Goal: Task Accomplishment & Management: Manage account settings

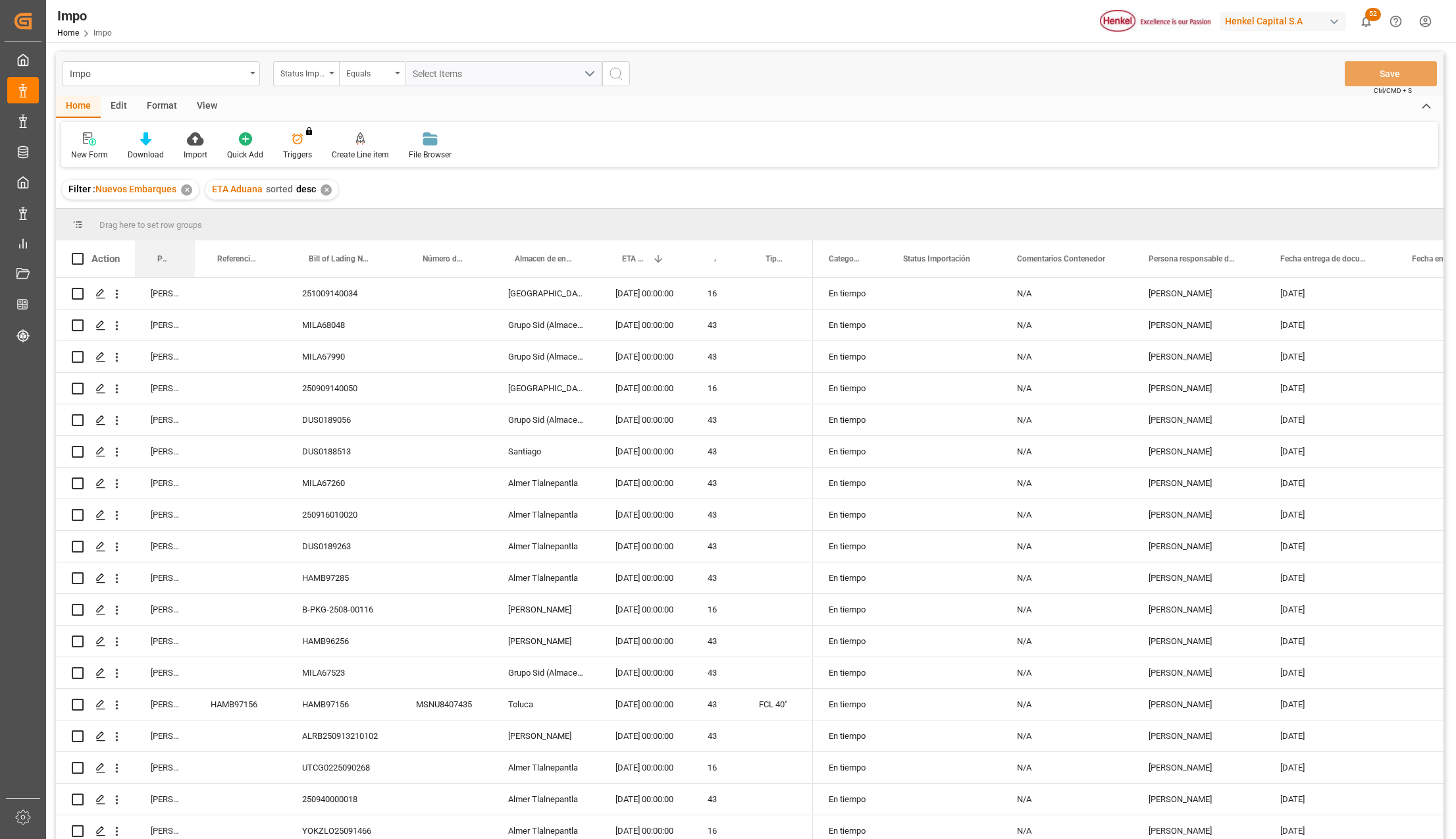
drag, startPoint x: 167, startPoint y: 230, endPoint x: 168, endPoint y: 205, distance: 25.0
click at [168, 205] on div "Impo Status Importación Equals Select Items Save Ctrl/CMD + S Home Edit Format …" at bounding box center [750, 463] width 1387 height 822
drag, startPoint x: 172, startPoint y: 256, endPoint x: 172, endPoint y: 233, distance: 23.0
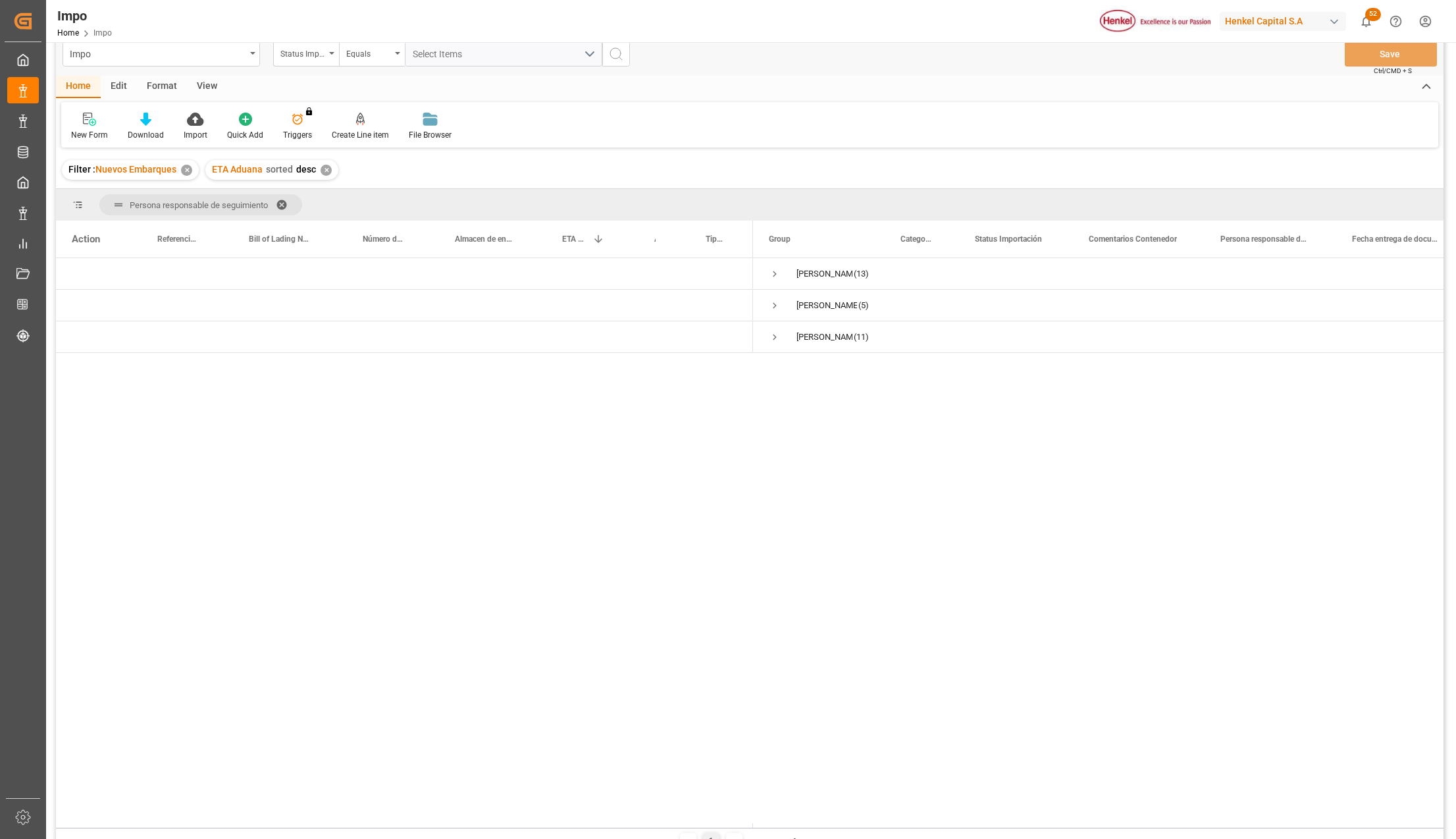
scroll to position [19, 0]
click at [777, 306] on span "Press SPACE to select this row." at bounding box center [775, 307] width 12 height 12
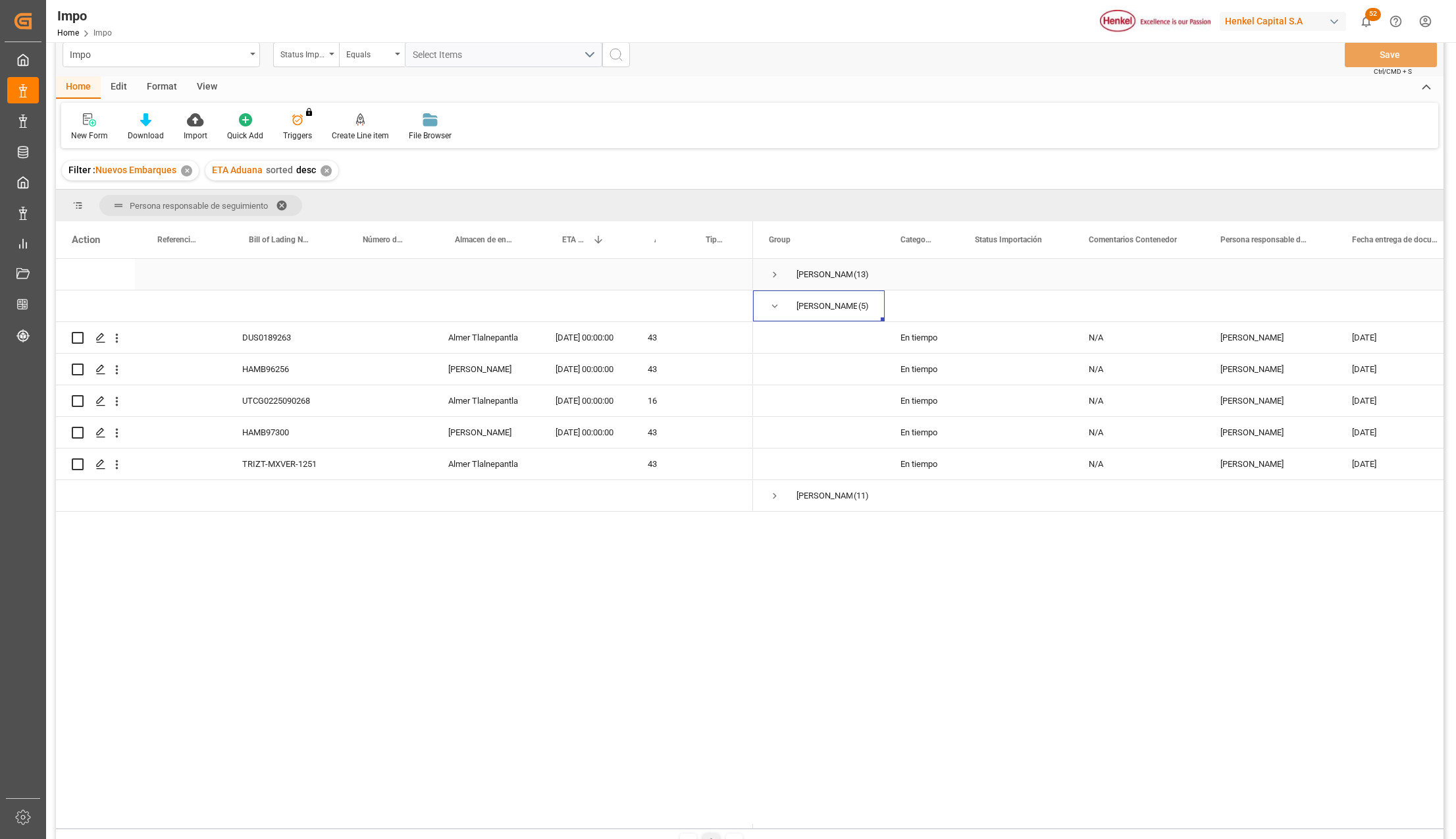
click at [774, 276] on span "Press SPACE to select this row." at bounding box center [775, 275] width 12 height 12
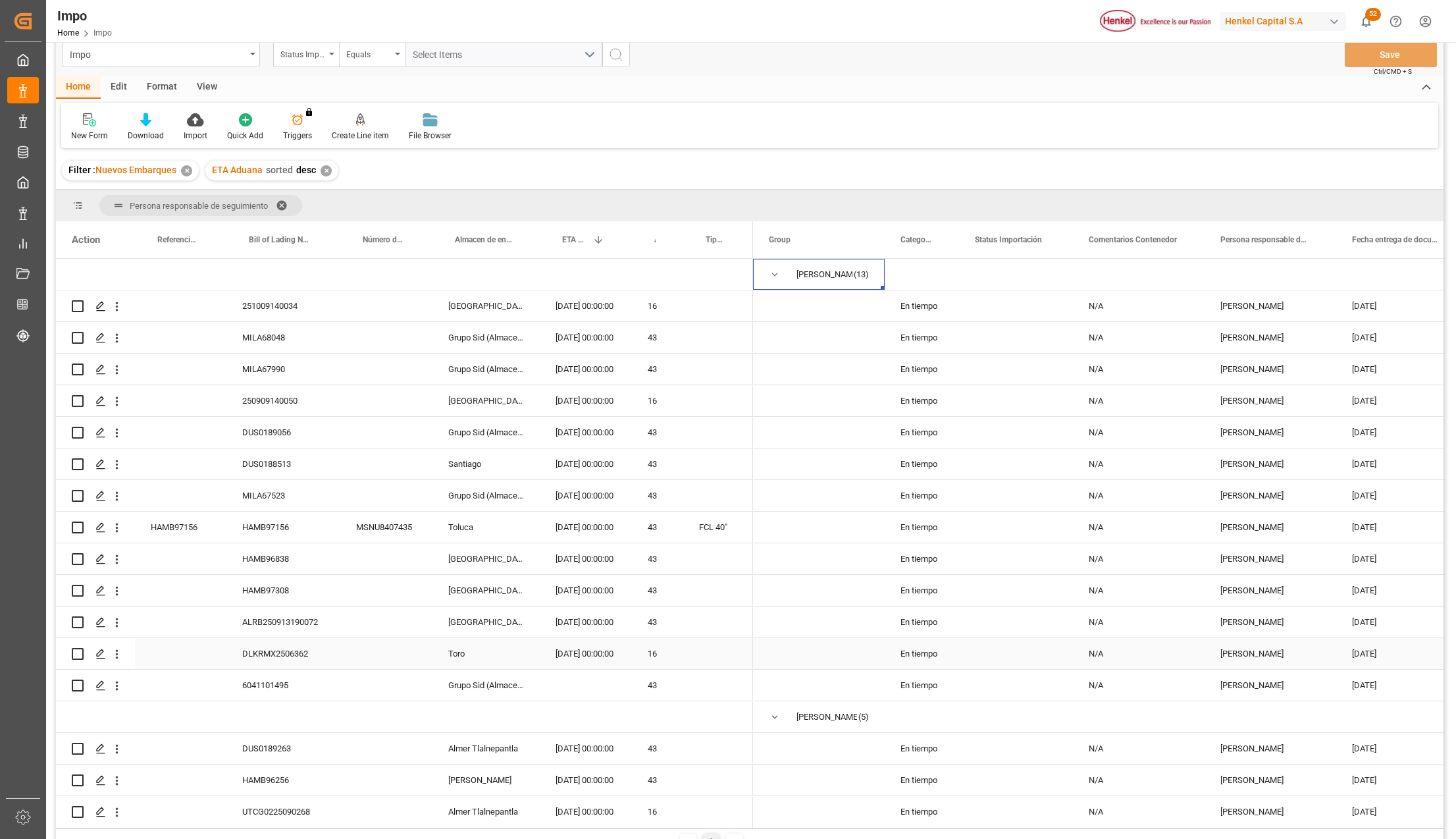
click at [586, 656] on div "06-10-2025 00:00:00" at bounding box center [586, 653] width 92 height 31
click at [292, 651] on div "DLKRMX2506362" at bounding box center [283, 653] width 114 height 31
click at [119, 653] on icon "open menu" at bounding box center [117, 654] width 14 height 14
click at [134, 678] on icon "Press SPACE to select this row." at bounding box center [128, 682] width 14 height 14
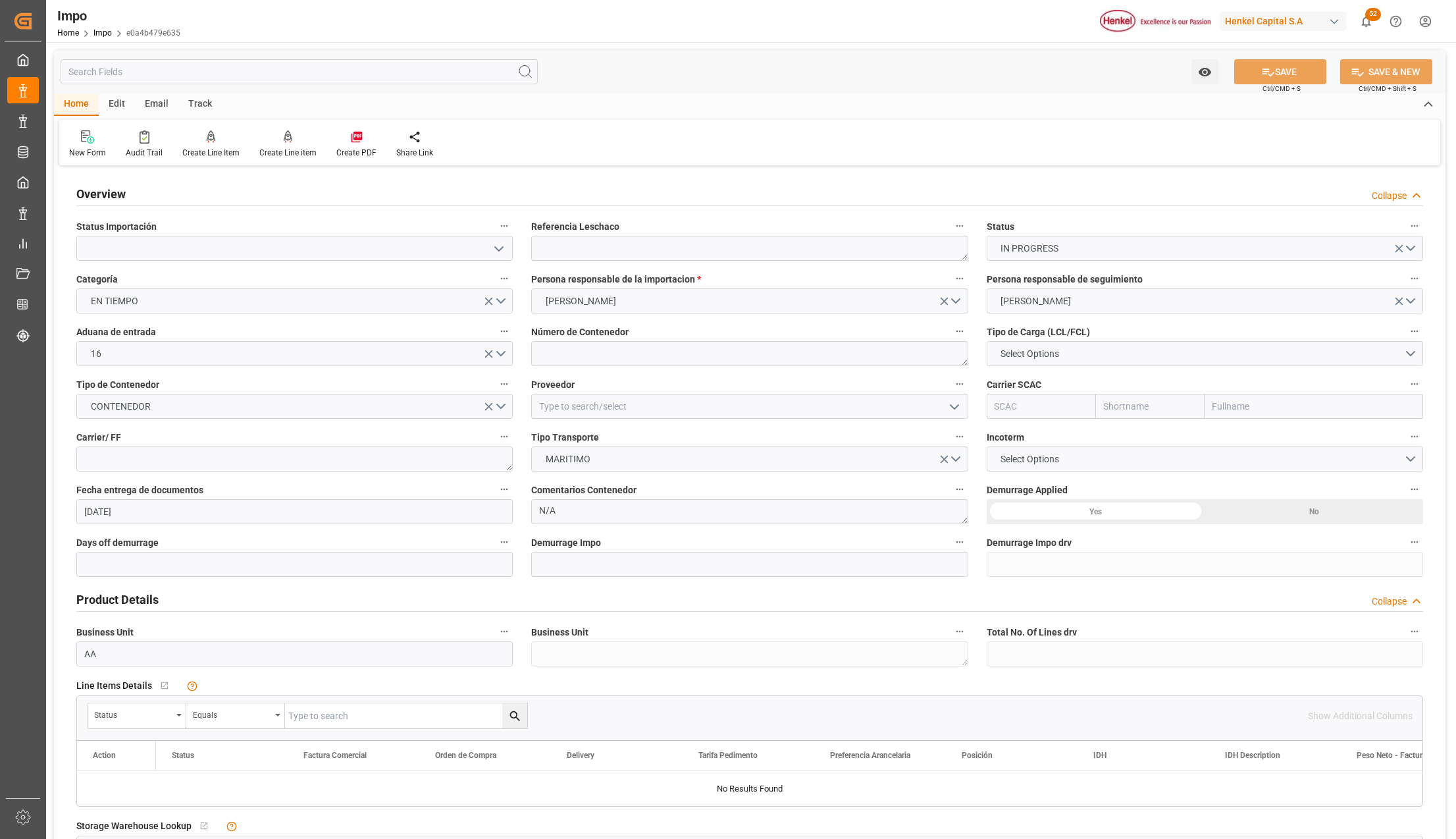
type input "[DATE]"
click at [265, 246] on input at bounding box center [294, 248] width 436 height 25
click at [482, 245] on input at bounding box center [294, 248] width 436 height 25
click at [501, 245] on icon "open menu" at bounding box center [499, 248] width 16 height 16
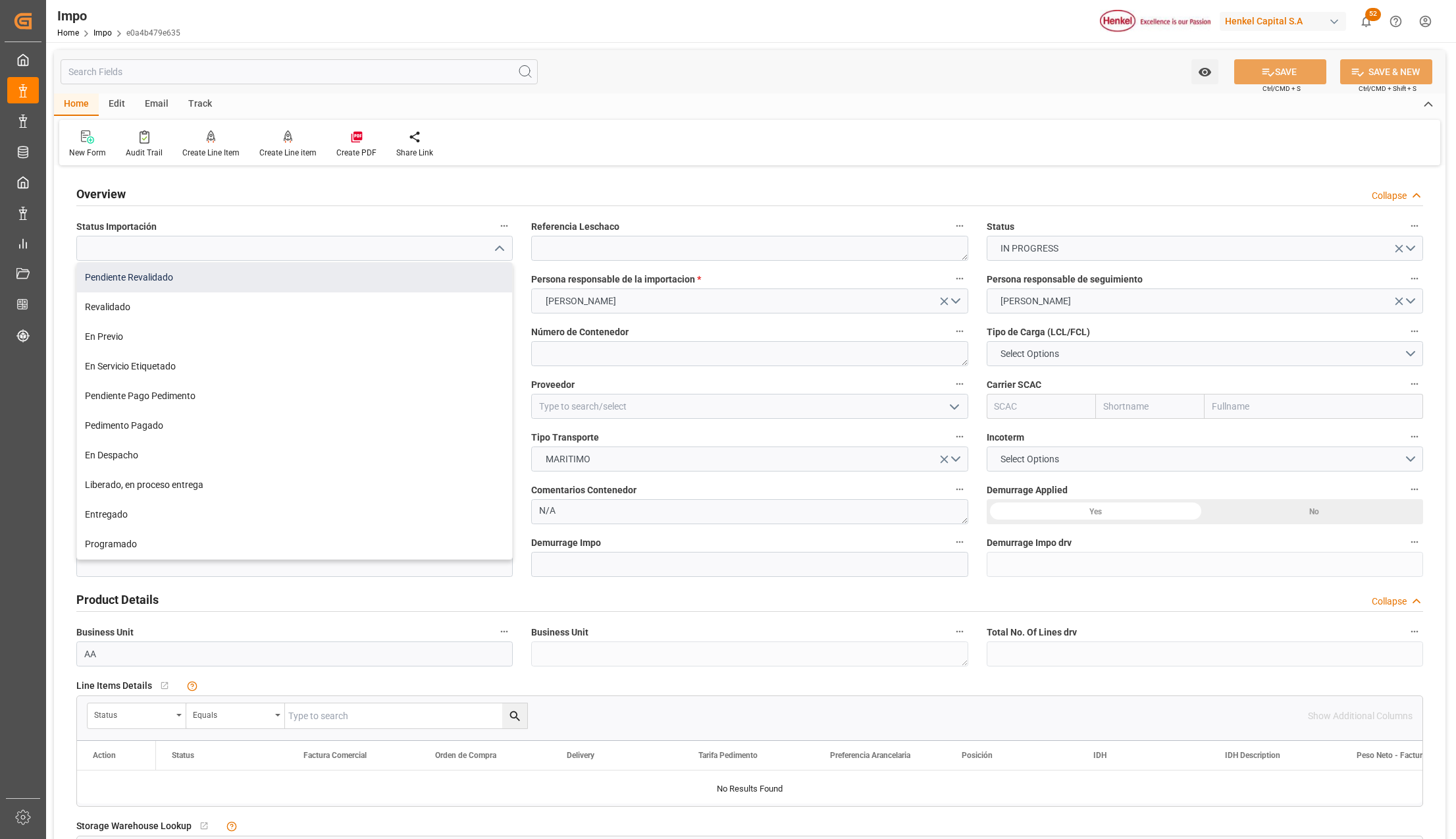
click at [114, 276] on div "Pendiente Revalidado" at bounding box center [294, 277] width 435 height 29
type input "Pendiente Revalidado"
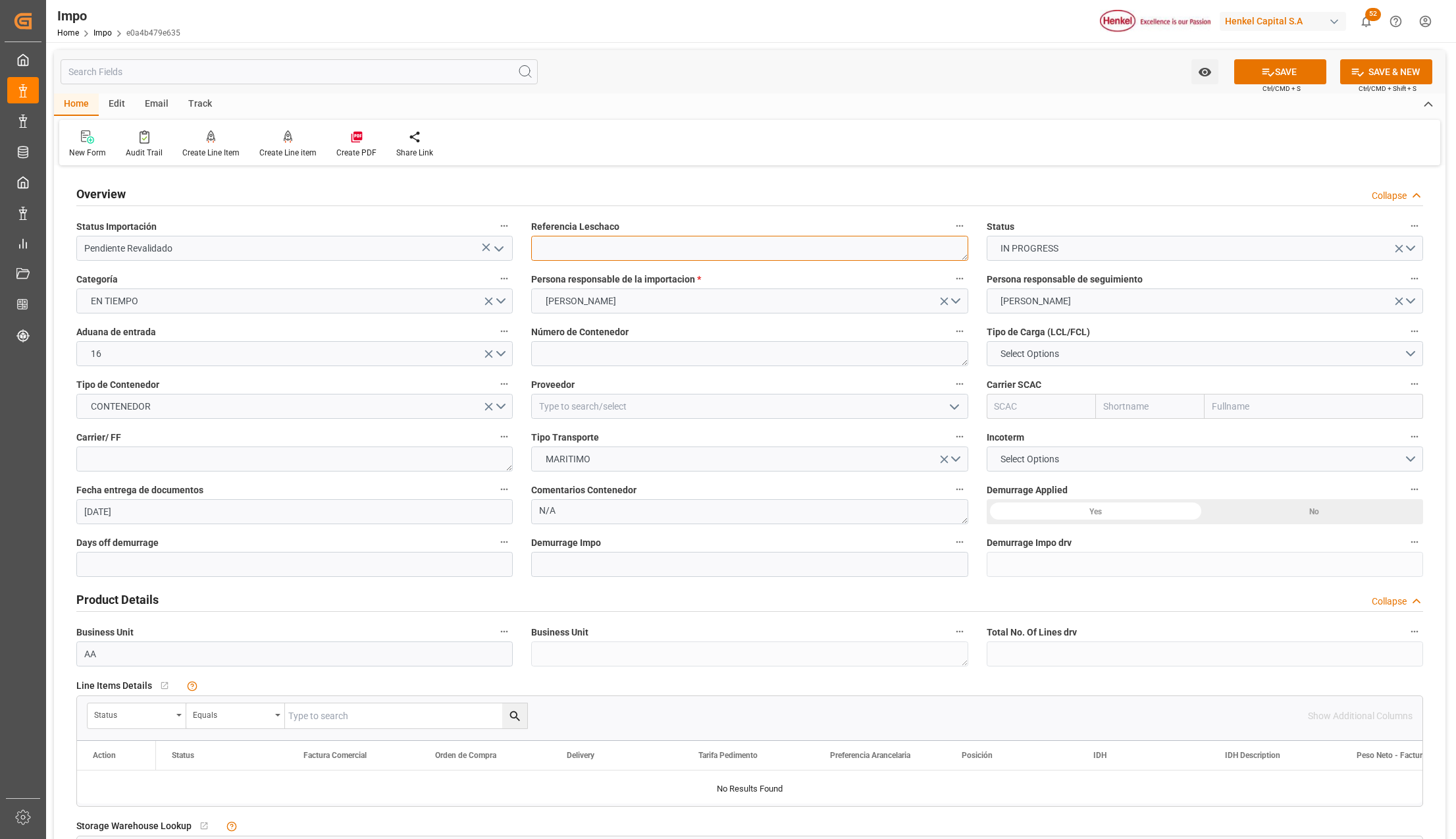
click at [651, 254] on textarea at bounding box center [750, 248] width 436 height 25
paste textarea "DLKRMX2506362"
type textarea "DLKRMX2506362"
drag, startPoint x: 1035, startPoint y: 348, endPoint x: 1037, endPoint y: 369, distance: 21.1
click at [1035, 348] on span "Select Options" at bounding box center [1030, 354] width 72 height 14
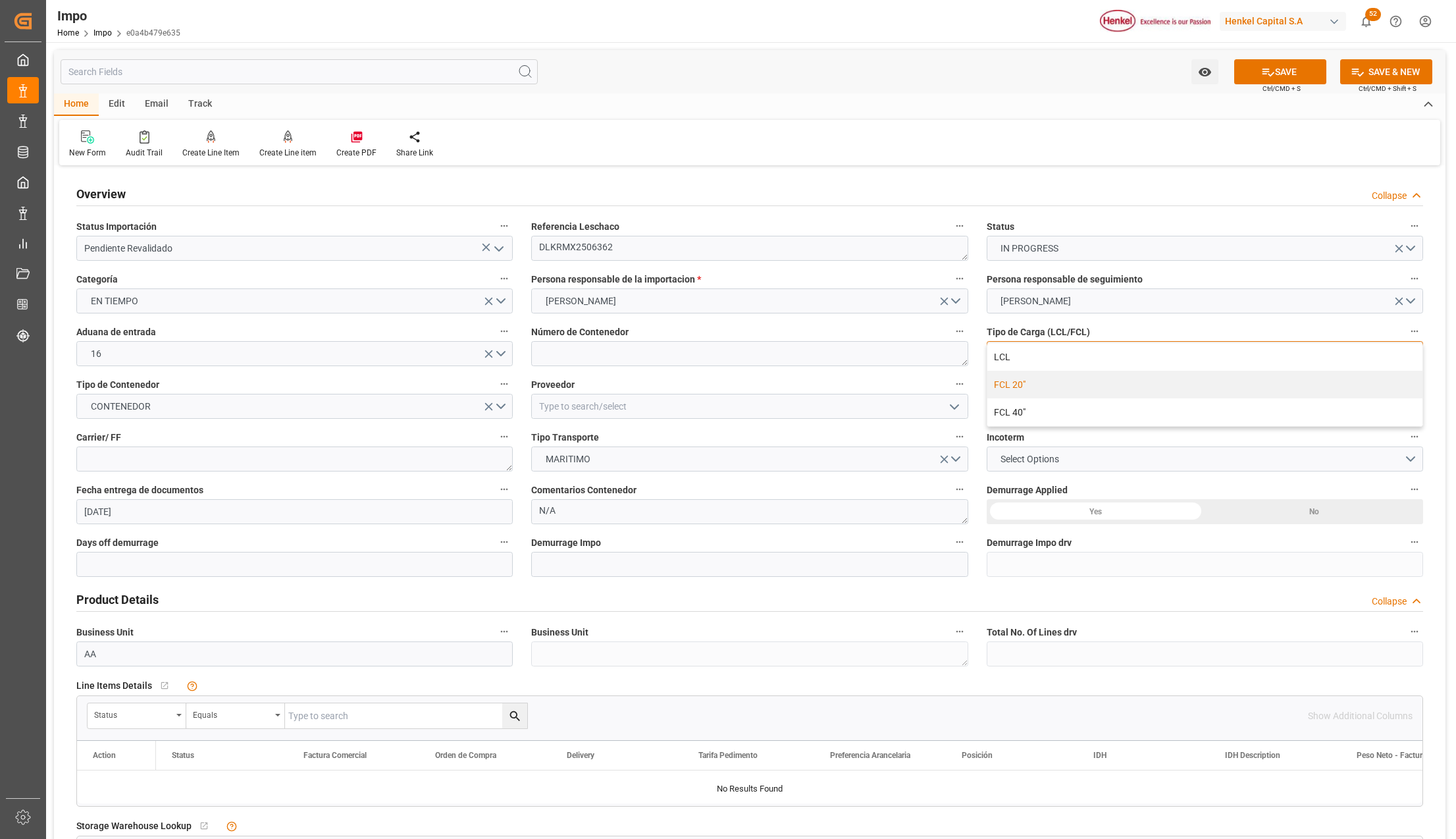
click at [1053, 377] on div "FCL 20"" at bounding box center [1205, 384] width 435 height 28
click at [552, 415] on input at bounding box center [750, 406] width 436 height 25
type input "DL CHEMICAL CO.,LTD"
click at [140, 466] on textarea at bounding box center [294, 458] width 436 height 25
type textarea "GRUPO GRISKA"
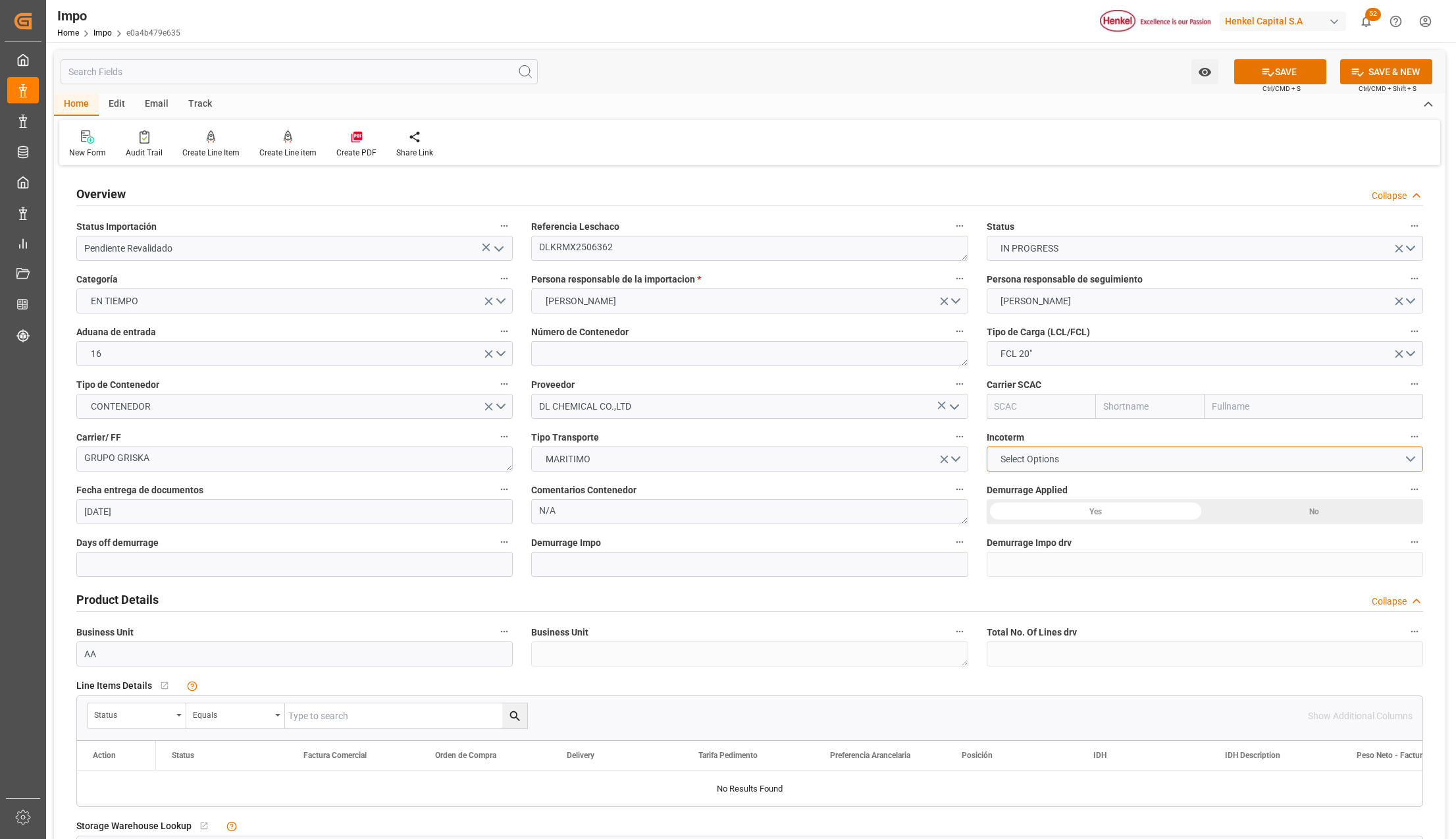
click at [1067, 455] on button "Select Options" at bounding box center [1205, 458] width 436 height 25
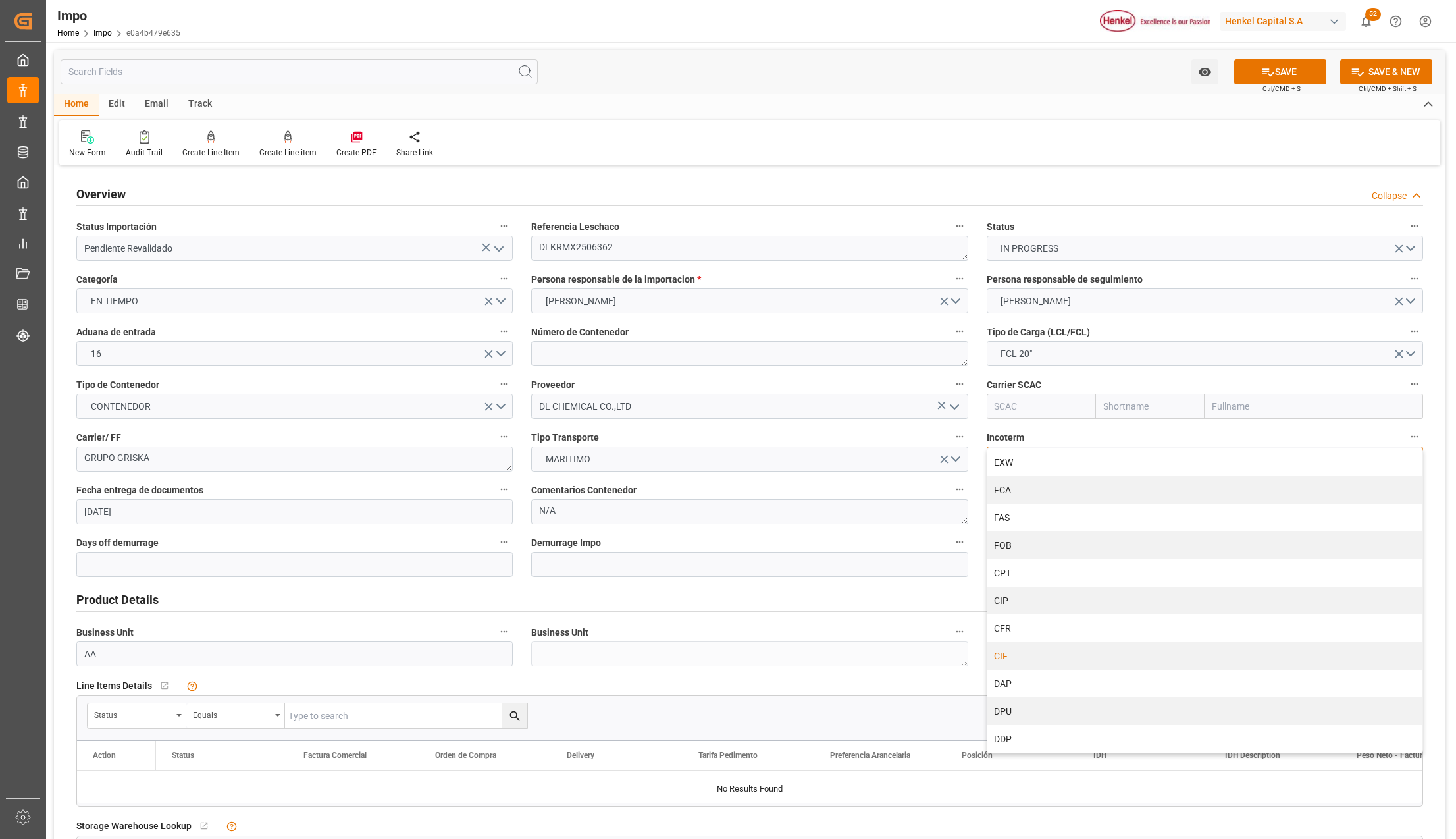
click at [1017, 652] on div "CIF" at bounding box center [1205, 655] width 435 height 28
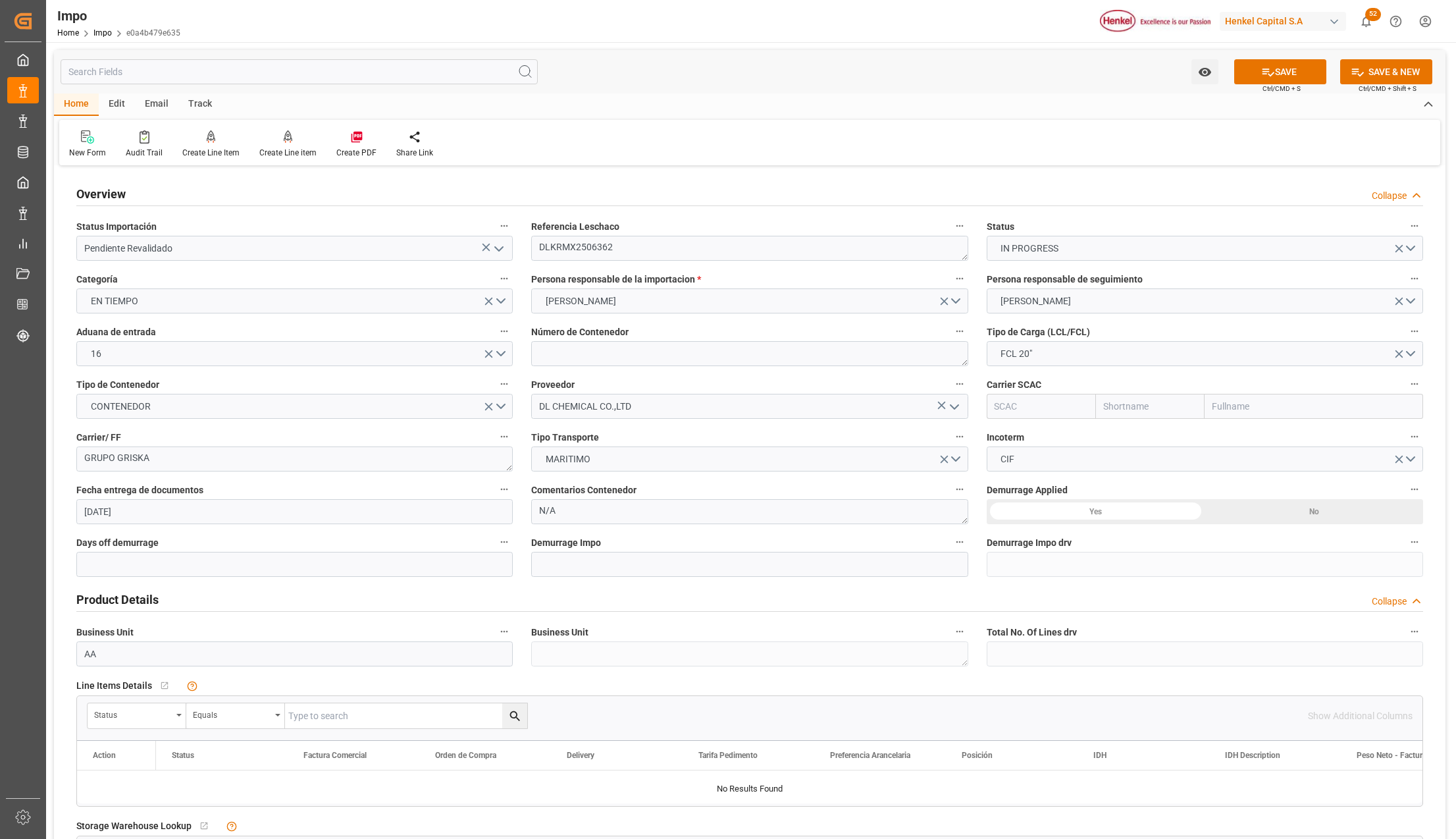
click at [1241, 409] on input "text" at bounding box center [1314, 406] width 219 height 25
drag, startPoint x: 1147, startPoint y: 514, endPoint x: 257, endPoint y: 628, distance: 897.3
click at [1147, 514] on div "Yes" at bounding box center [1096, 511] width 219 height 25
click at [167, 572] on input "text" at bounding box center [294, 564] width 436 height 25
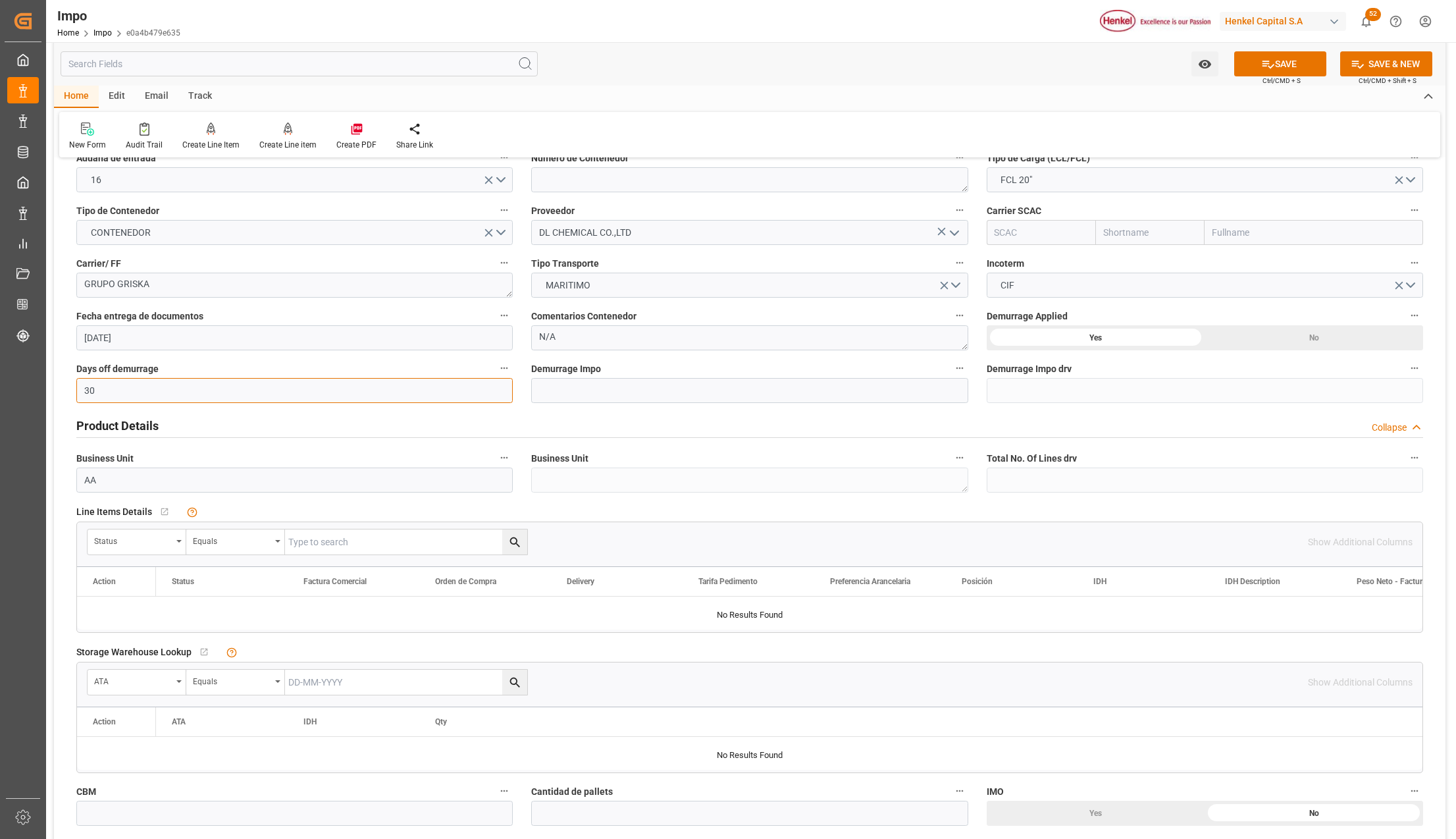
scroll to position [175, 0]
type input "30"
click at [180, 535] on div "Status" at bounding box center [137, 540] width 99 height 25
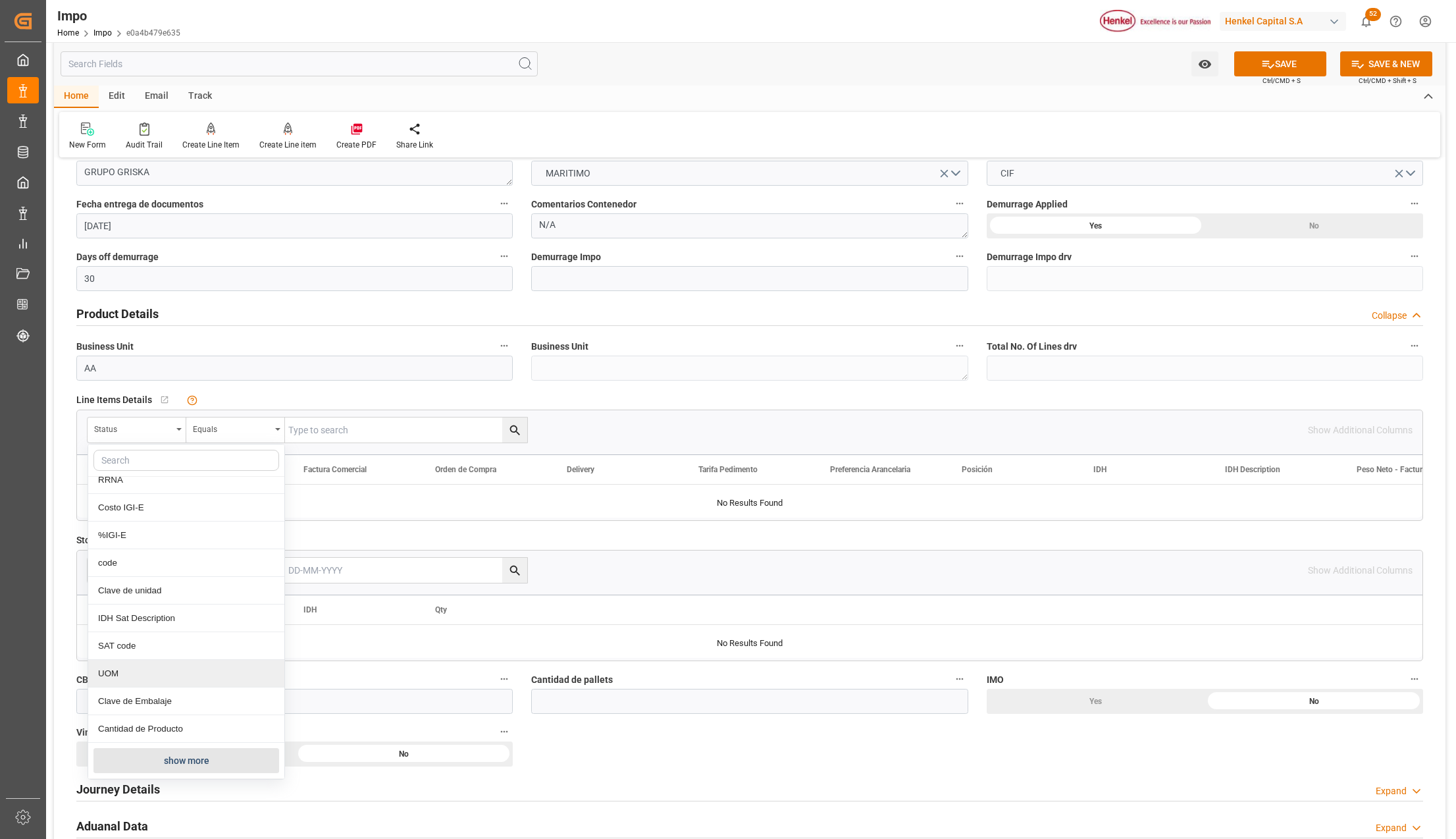
scroll to position [527, 0]
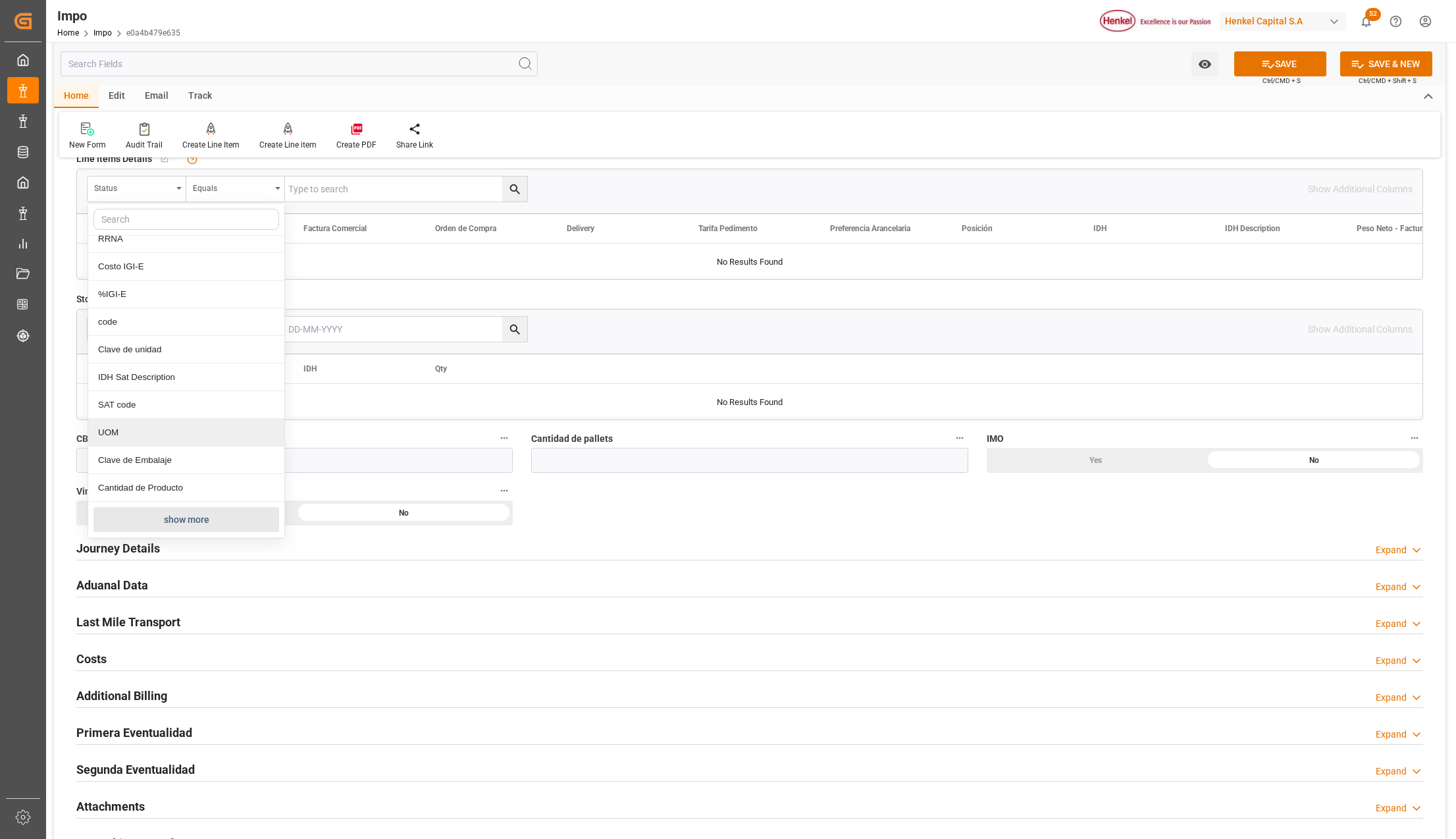
click at [174, 525] on button "show more" at bounding box center [186, 519] width 186 height 25
click at [161, 409] on div "Comentarios" at bounding box center [186, 406] width 196 height 28
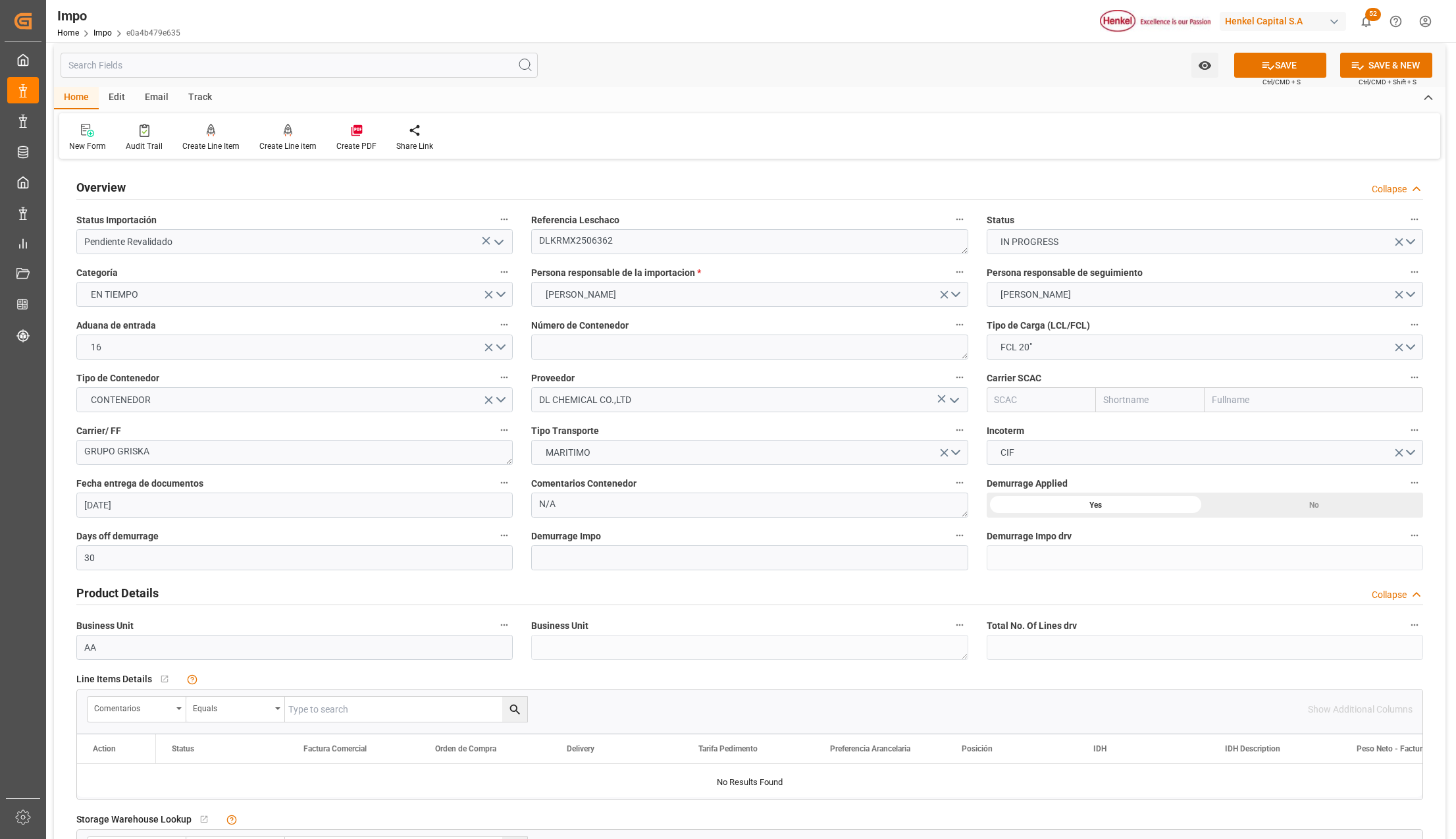
scroll to position [0, 0]
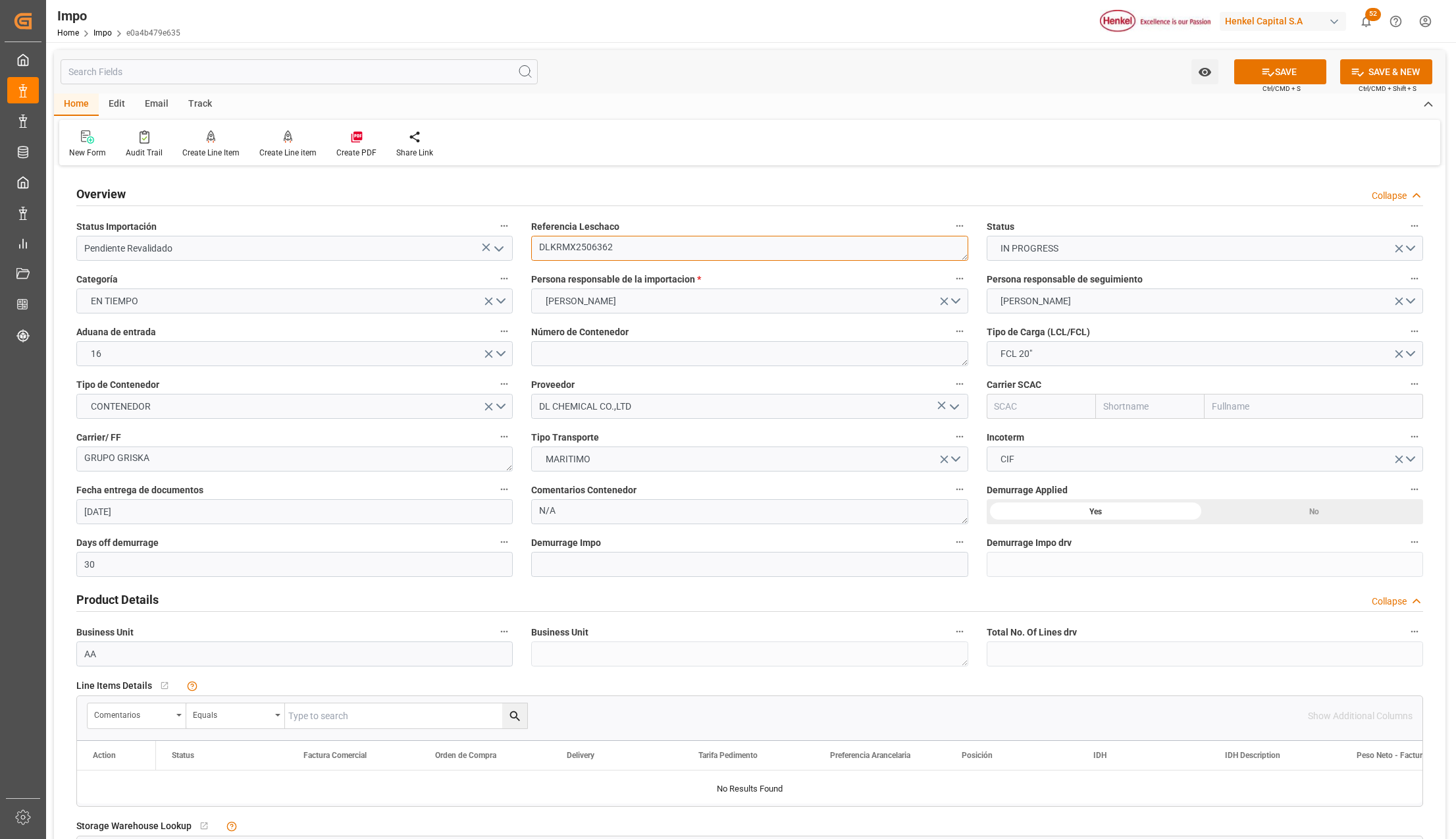
click at [580, 244] on textarea "DLKRMX2506362" at bounding box center [750, 248] width 436 height 25
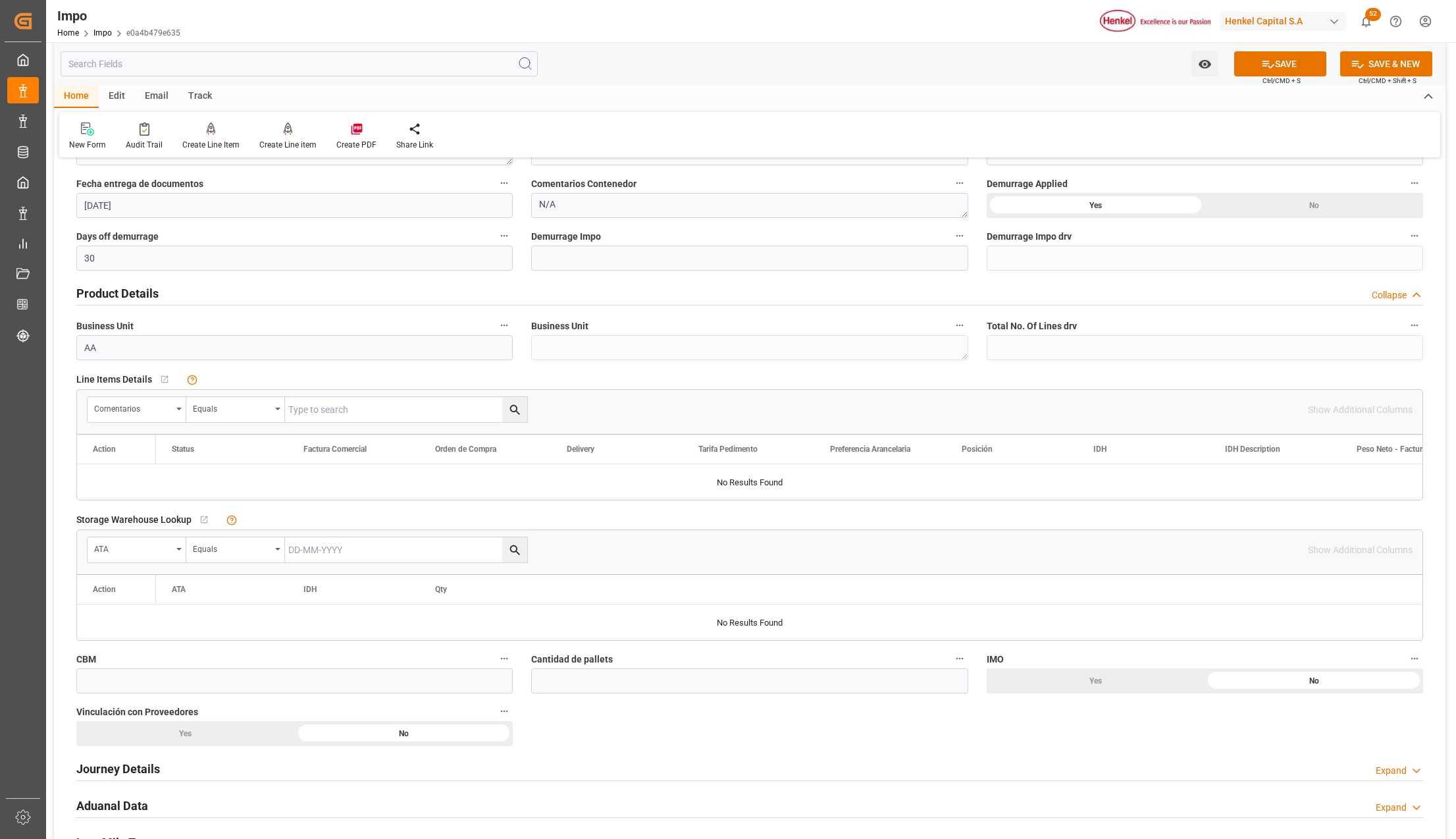
scroll to position [439, 0]
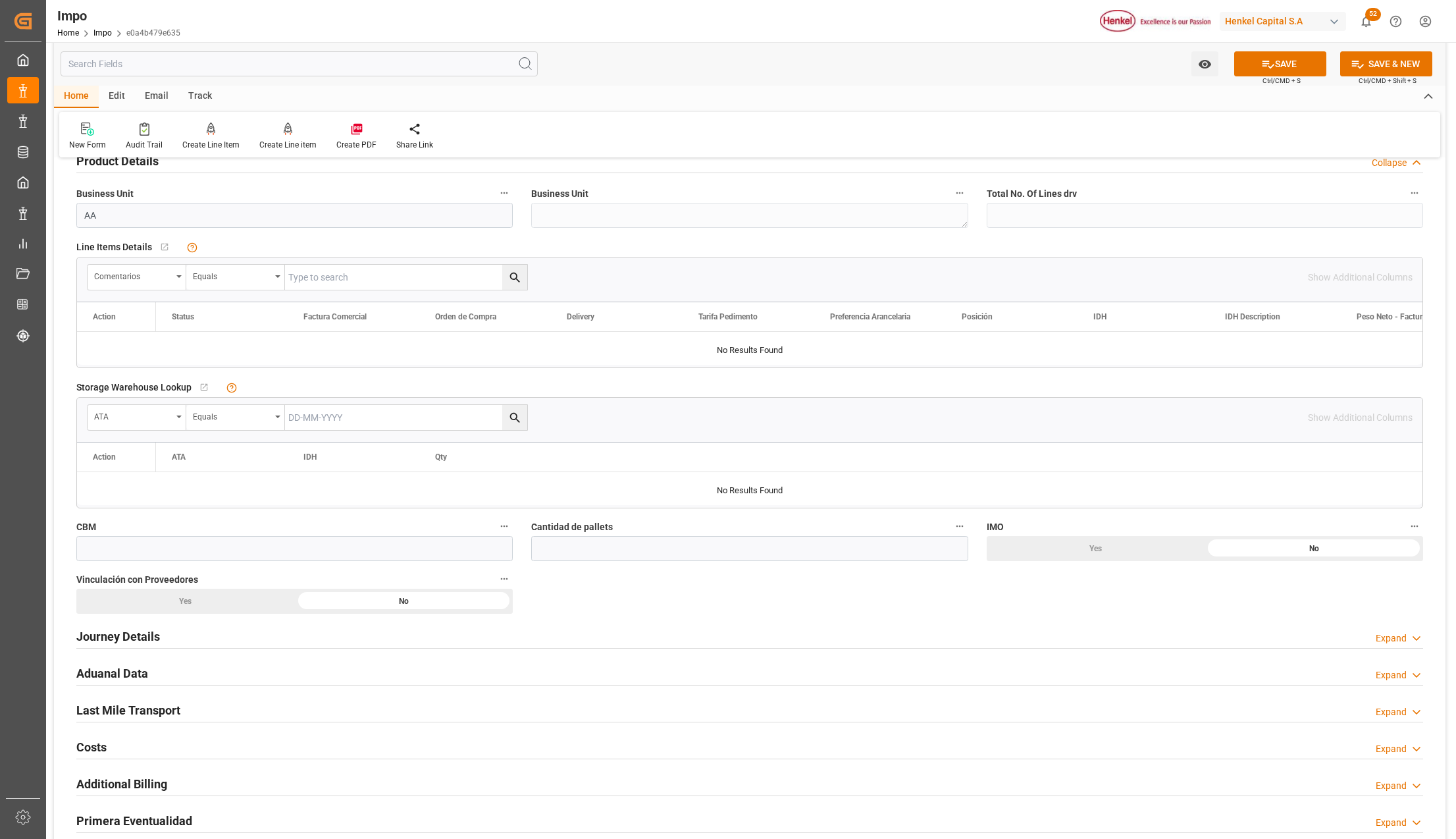
click at [334, 282] on input "text" at bounding box center [406, 277] width 242 height 25
paste input "DLKRMX2506362"
type input "DLKRMX2506362"
click at [506, 280] on button "search button" at bounding box center [514, 277] width 25 height 25
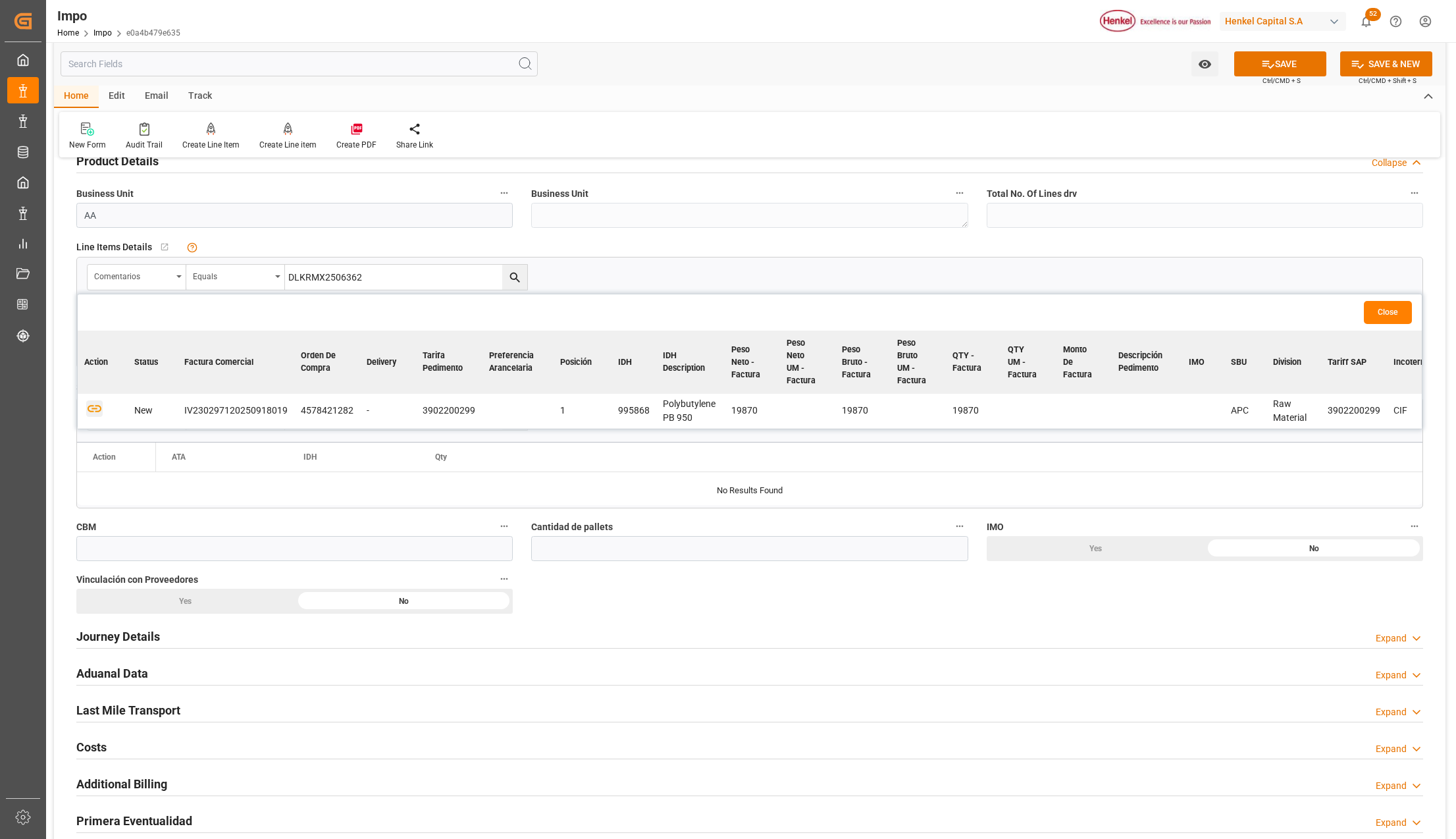
click at [96, 406] on icon "button" at bounding box center [94, 409] width 14 height 8
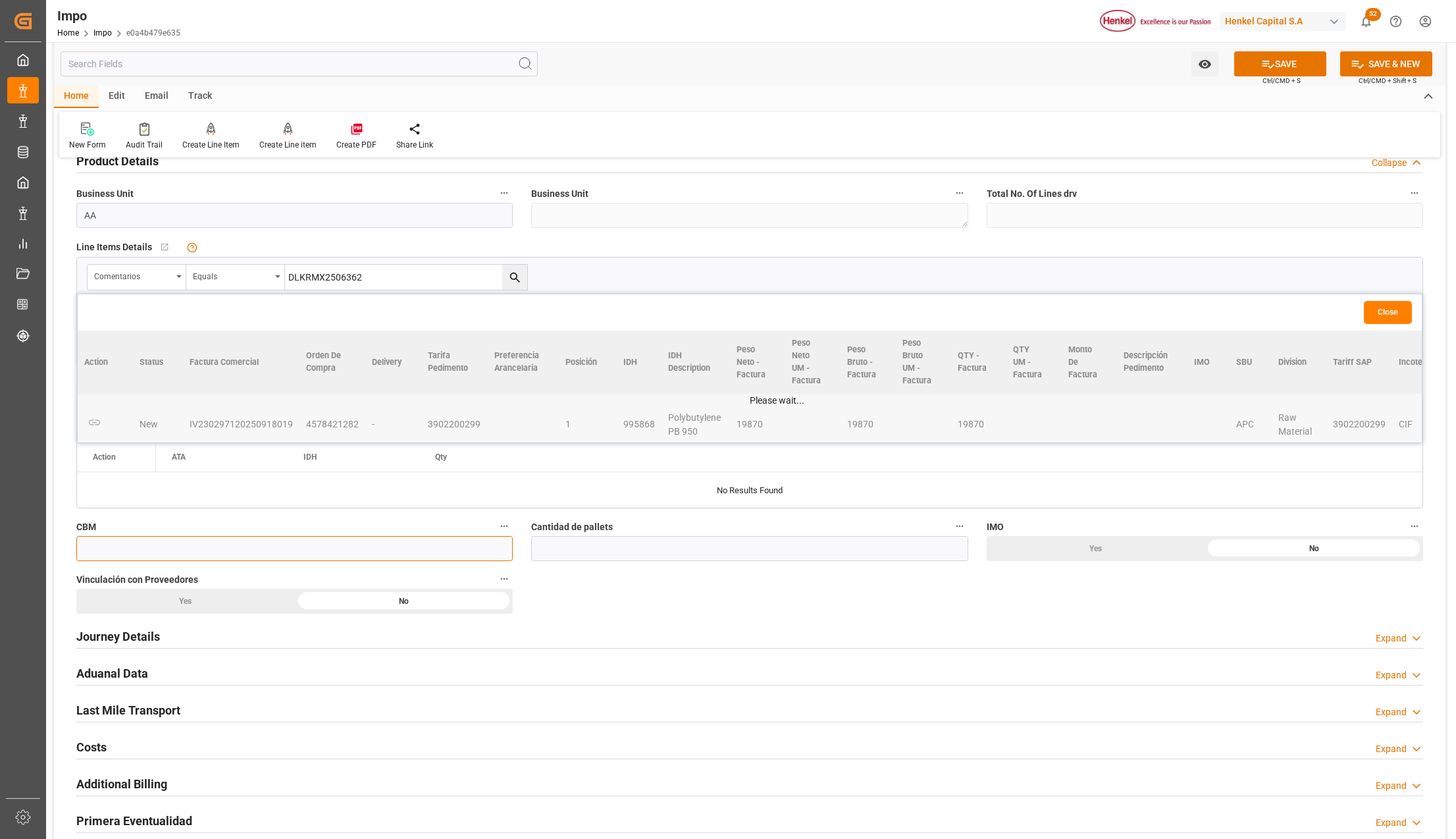
click at [157, 541] on input "text" at bounding box center [294, 548] width 436 height 25
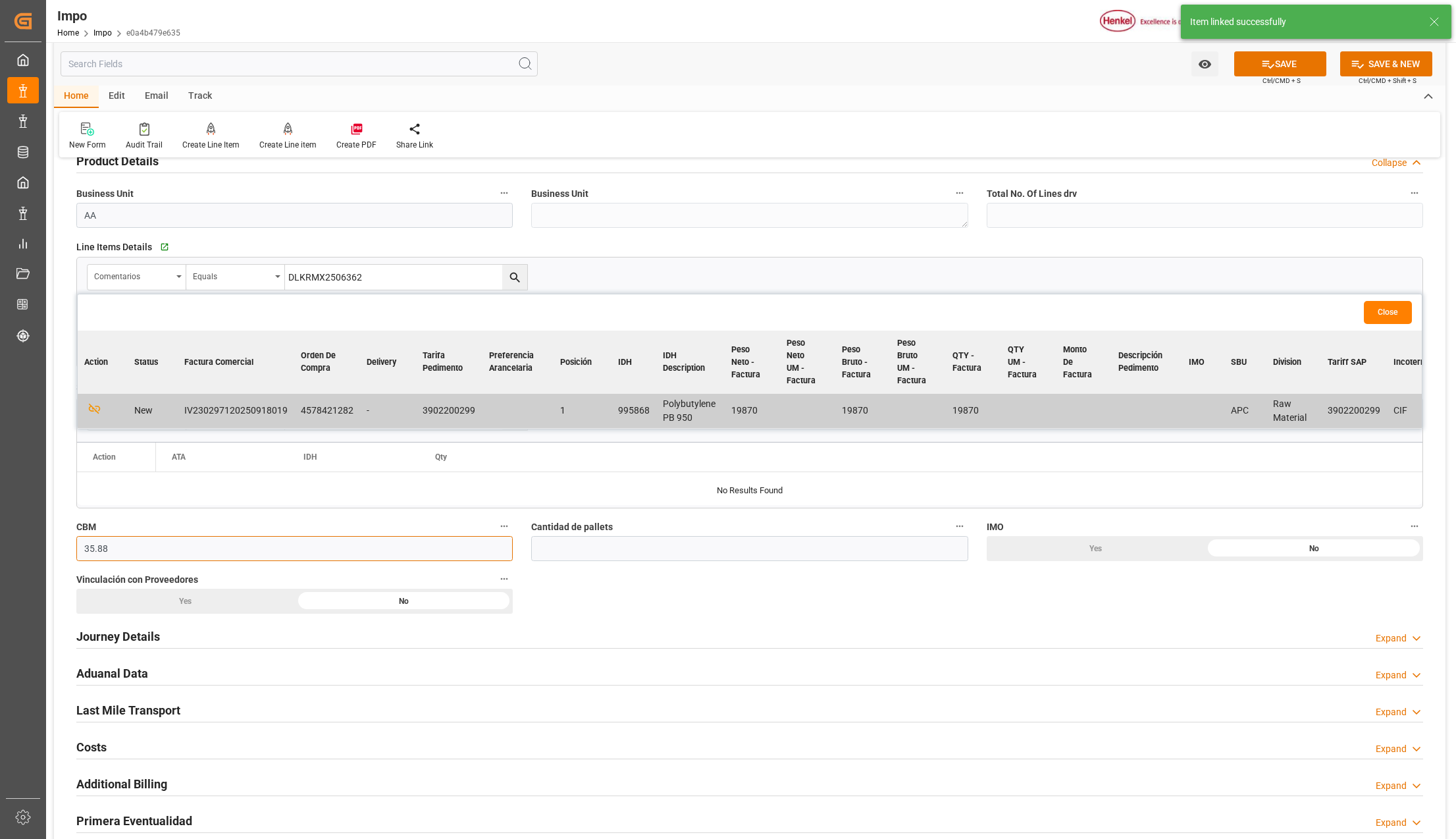
type input "35.88"
click at [625, 551] on input "text" at bounding box center [750, 548] width 436 height 25
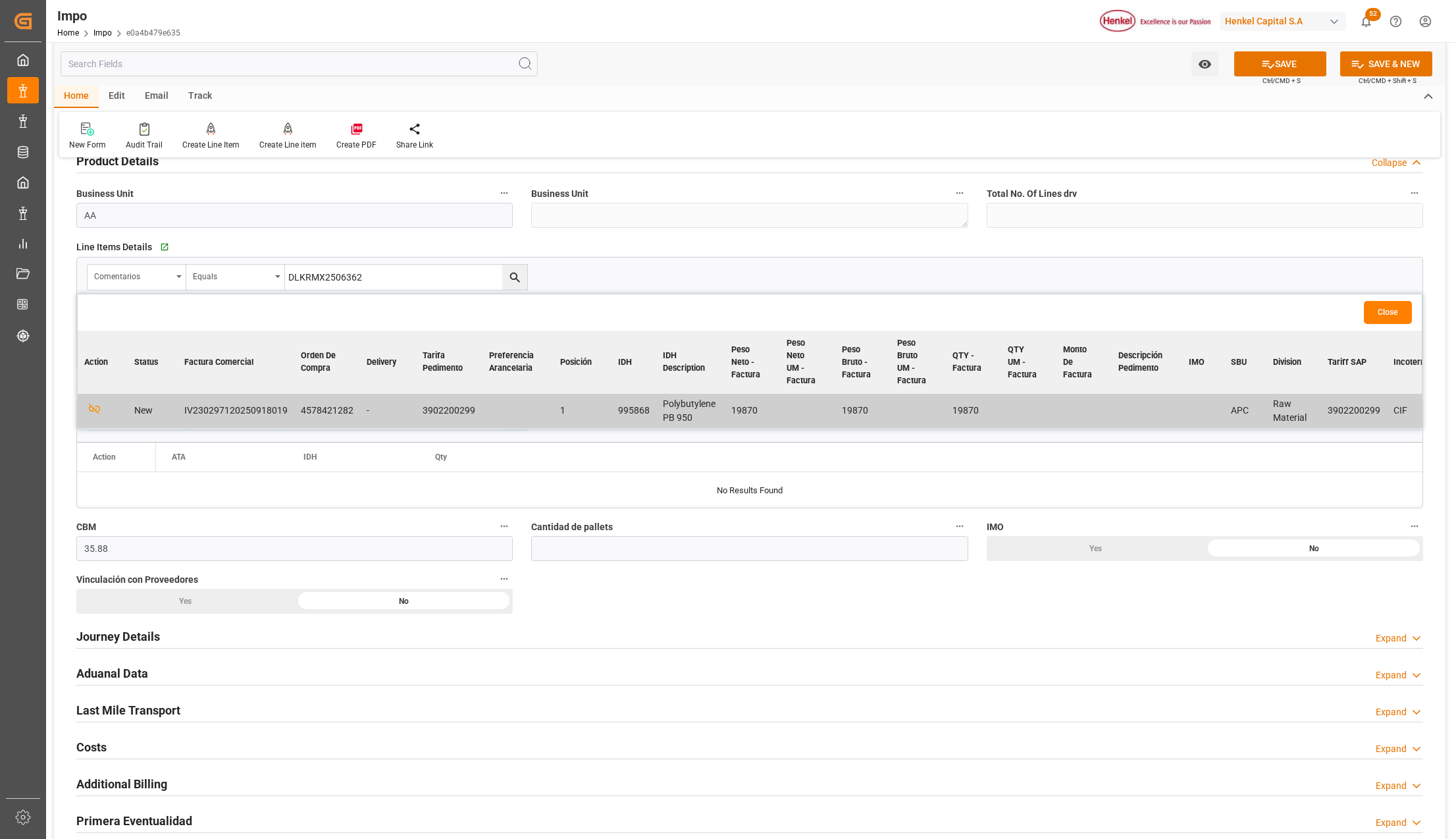
click at [388, 605] on div "No" at bounding box center [405, 601] width 219 height 25
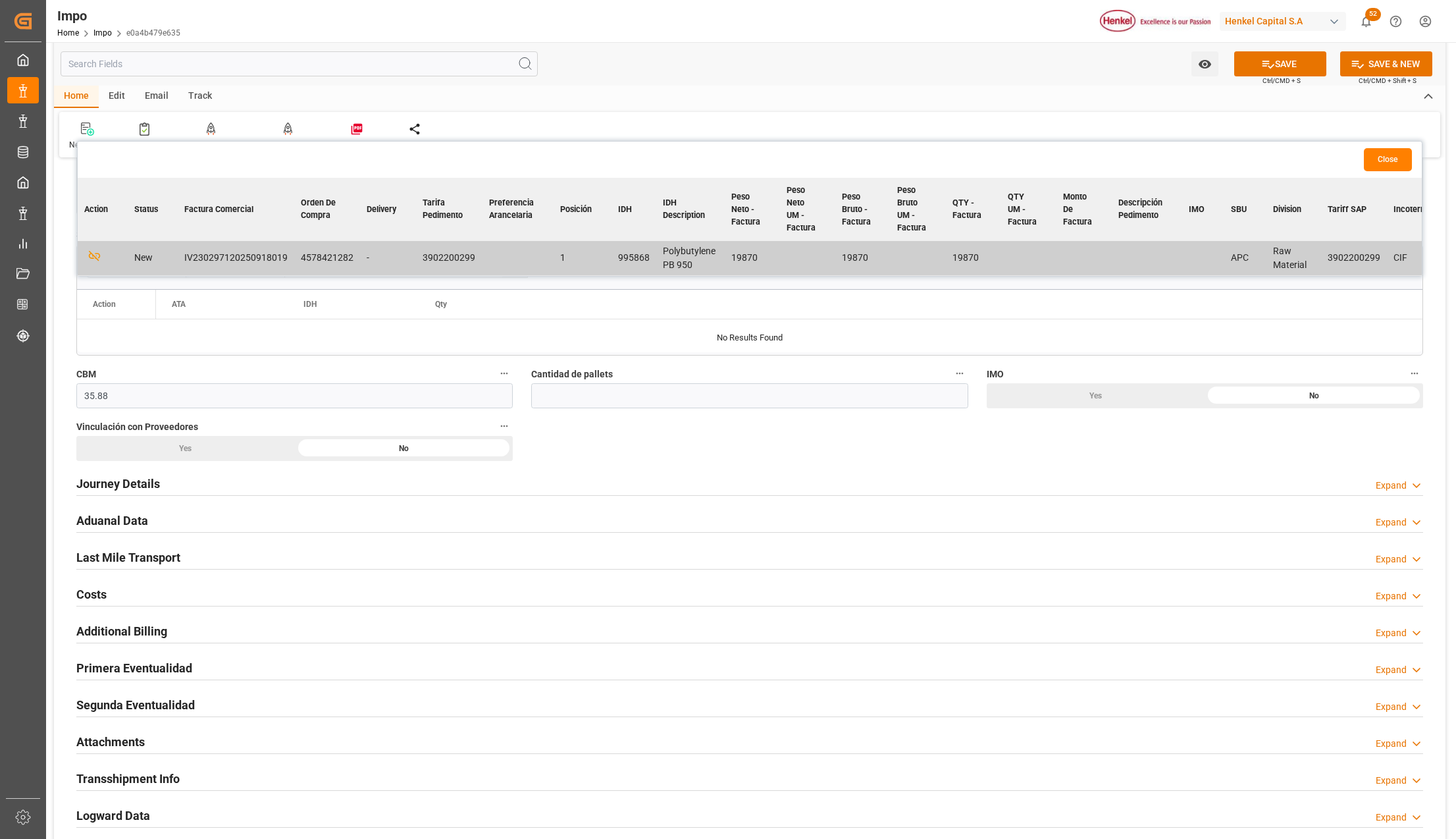
scroll to position [615, 0]
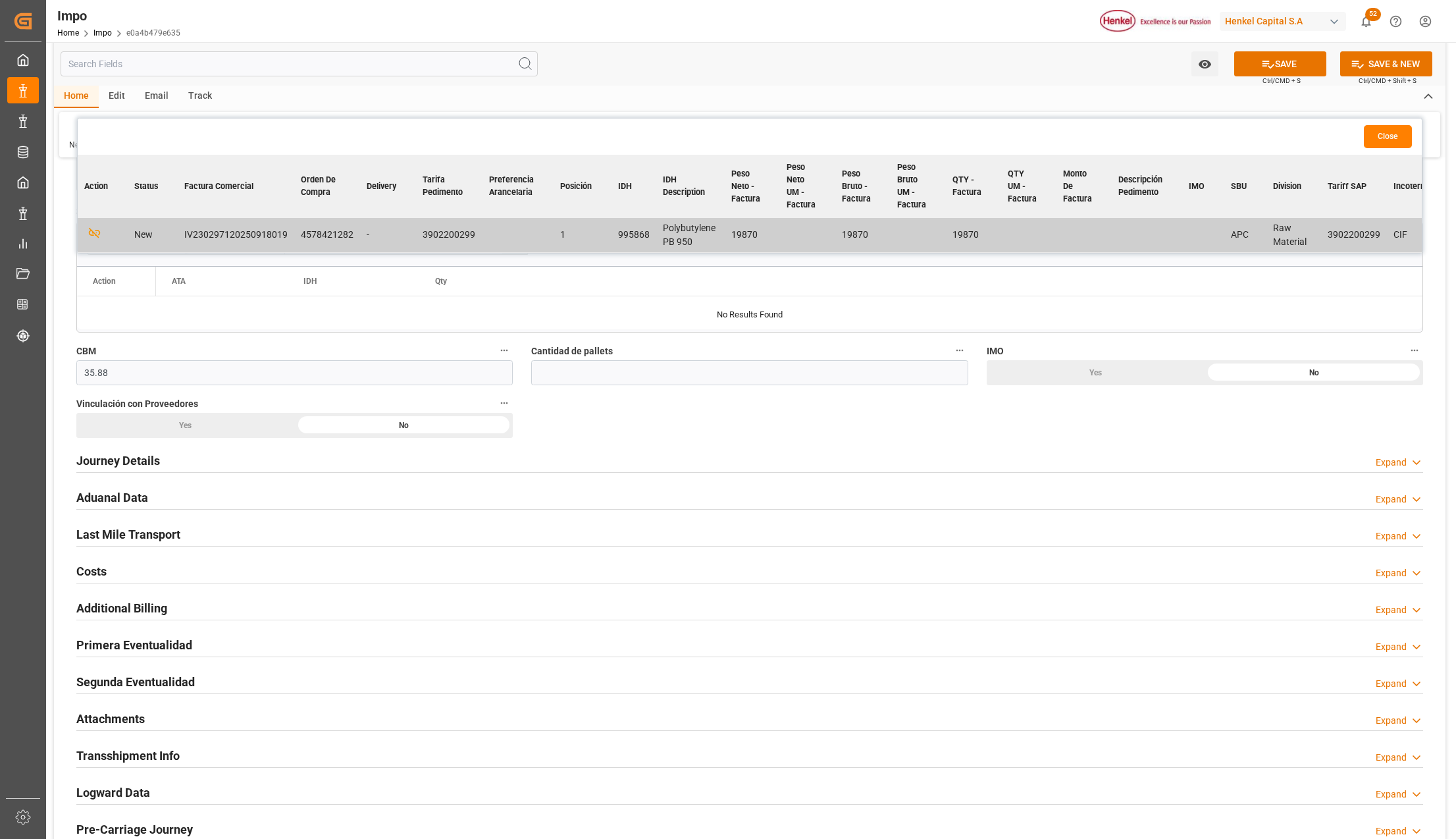
click at [104, 462] on h2 "Journey Details" at bounding box center [118, 461] width 84 height 18
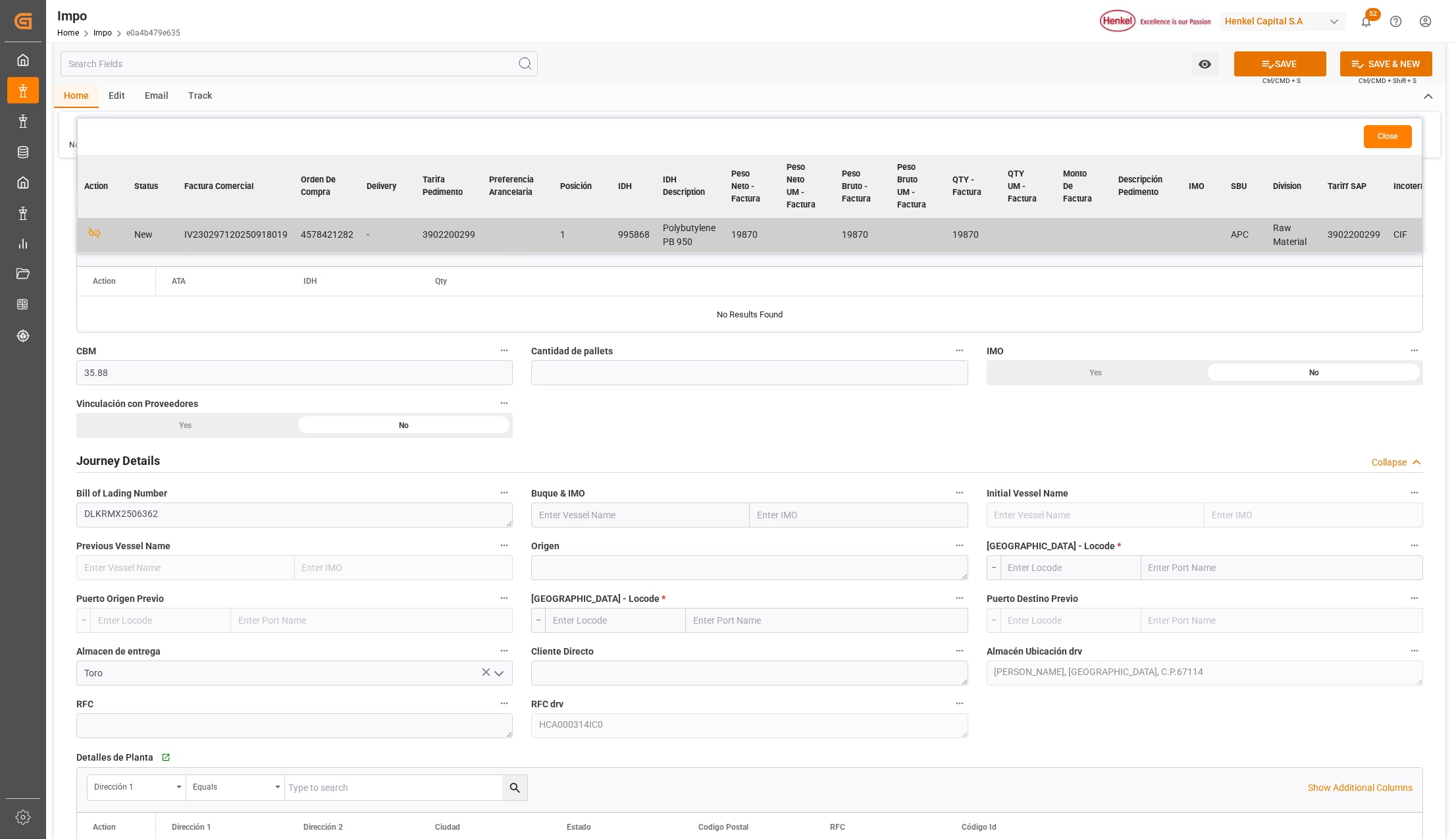
click at [783, 509] on input "text" at bounding box center [859, 514] width 219 height 25
type input "TS COLOMBO"
click at [798, 524] on input "TS COLOMBO" at bounding box center [859, 514] width 219 height 25
click at [836, 545] on span "9960796 - TS COLOMBO" at bounding box center [807, 544] width 97 height 11
type input "TS COLOMBO"
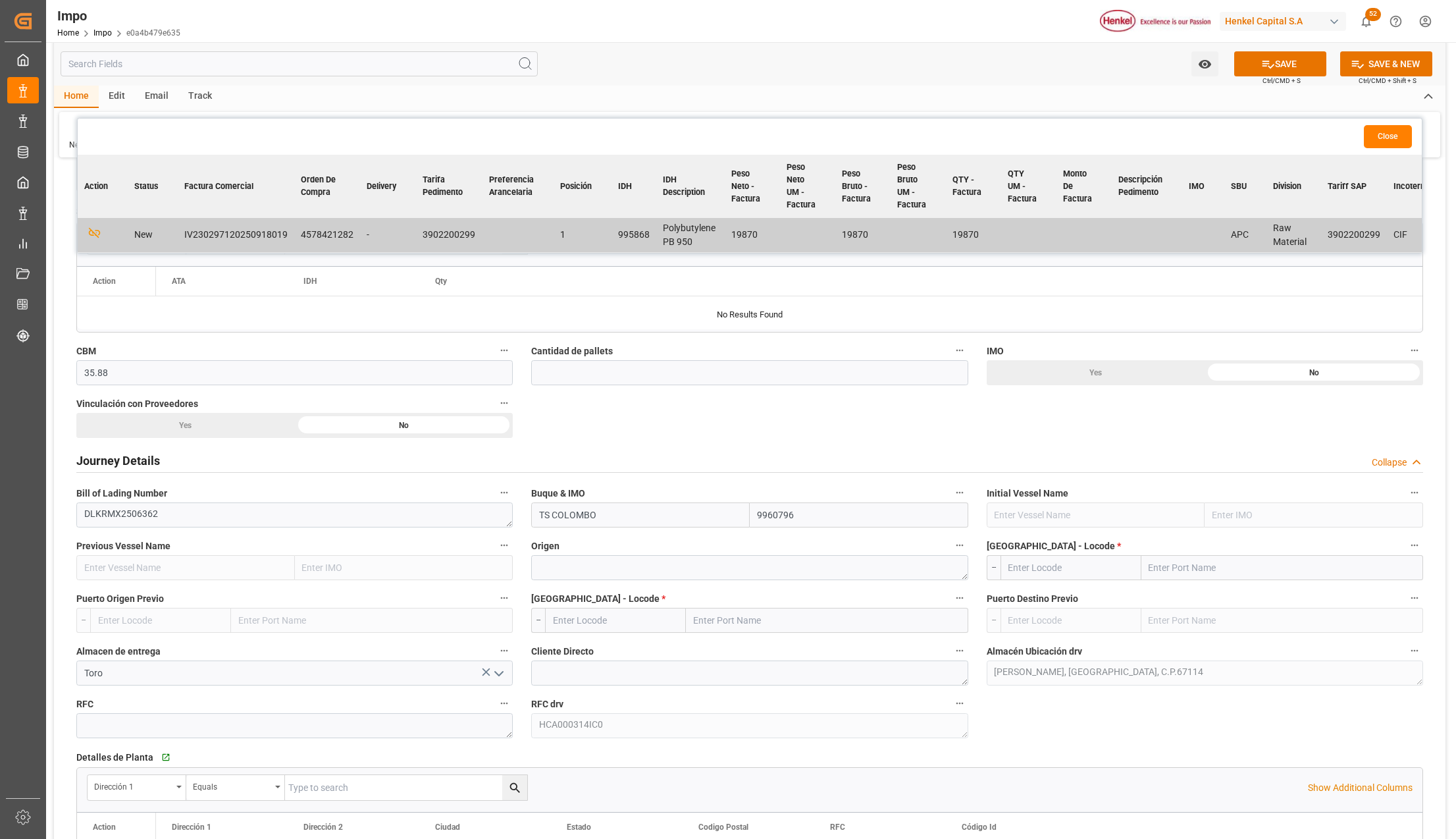
type input "9960796"
click at [658, 565] on textarea at bounding box center [750, 567] width 436 height 25
type textarea "KOREA"
click at [1259, 574] on input "text" at bounding box center [1282, 567] width 282 height 25
type input "BUSAN"
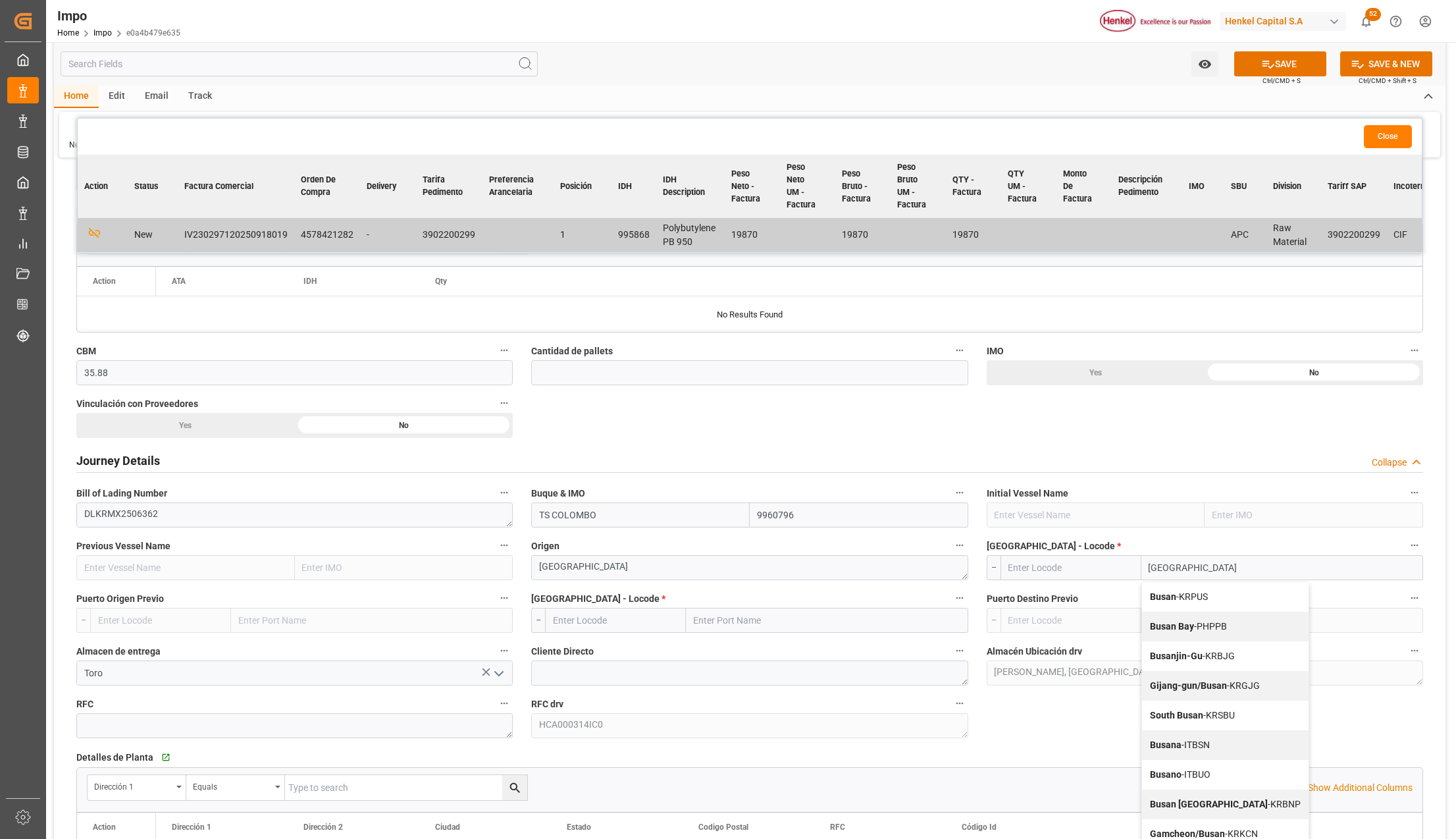
click at [1214, 605] on div "Busan - KRPUS" at bounding box center [1225, 597] width 167 height 29
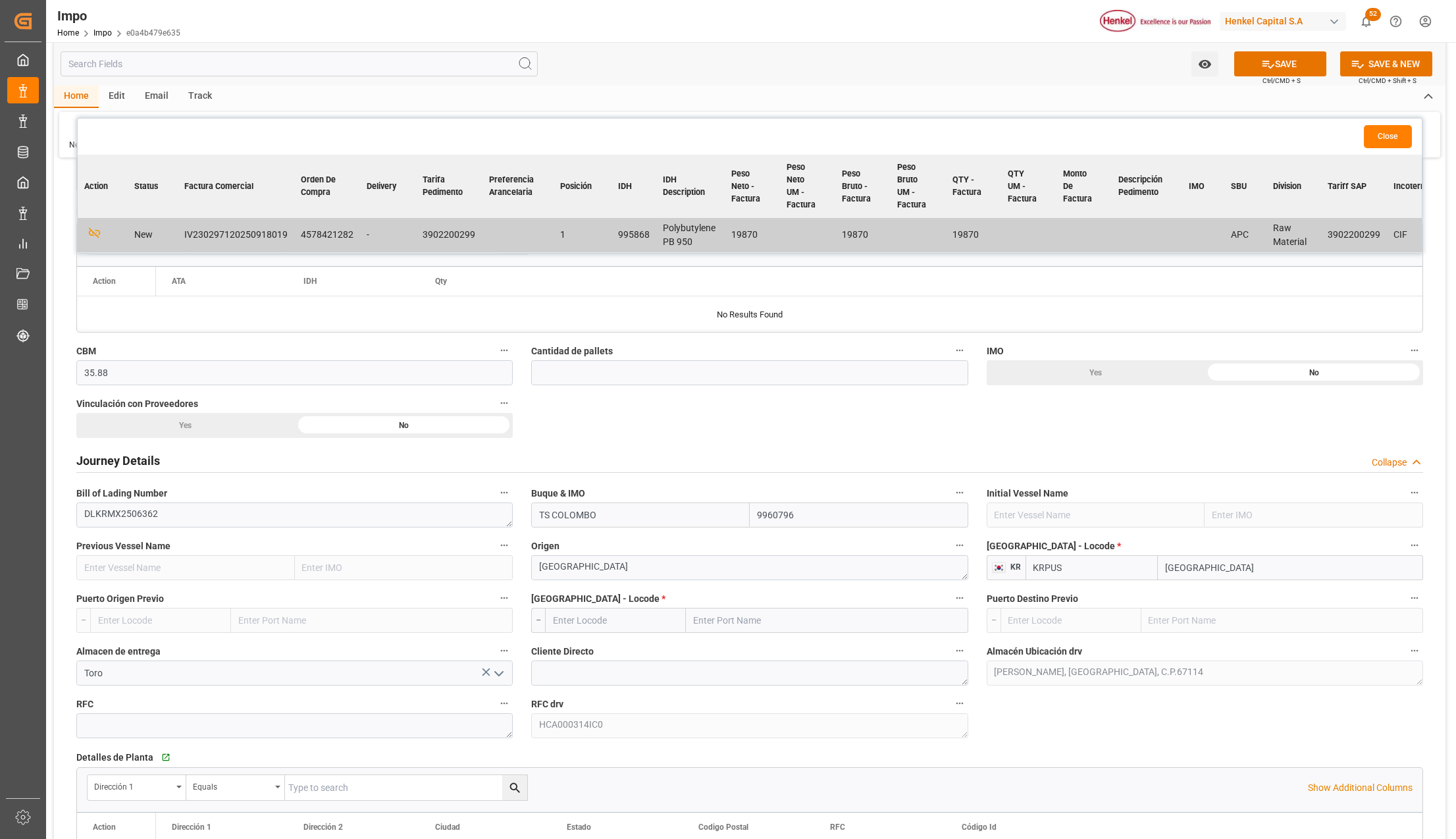
type input "KRPUS"
type input "Busan"
click at [756, 627] on input "text" at bounding box center [827, 620] width 282 height 25
type input "MANZANILLO"
click at [762, 651] on span "Manzanillo - MXZLO" at bounding box center [734, 649] width 80 height 11
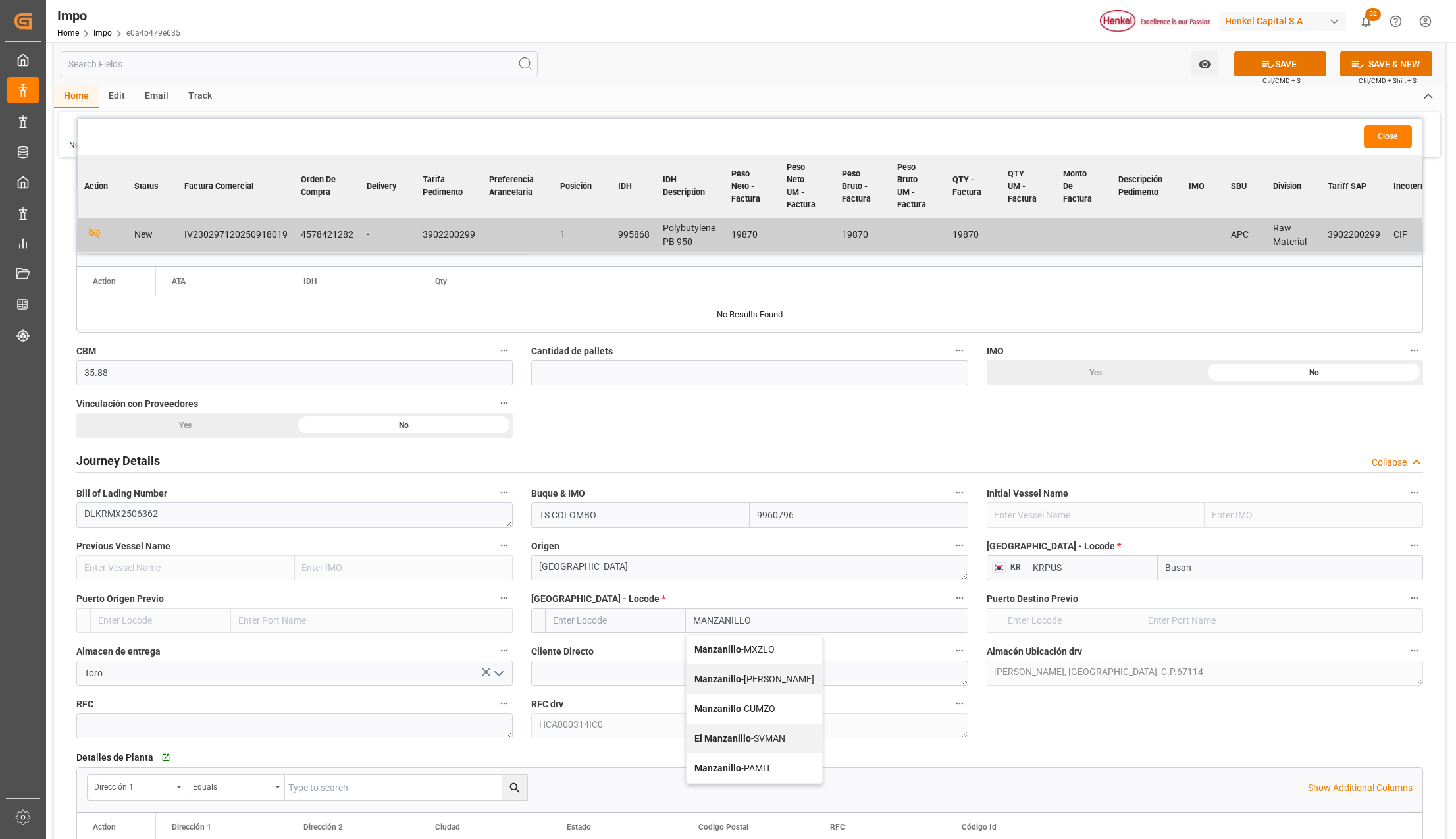
type input "MXZLO"
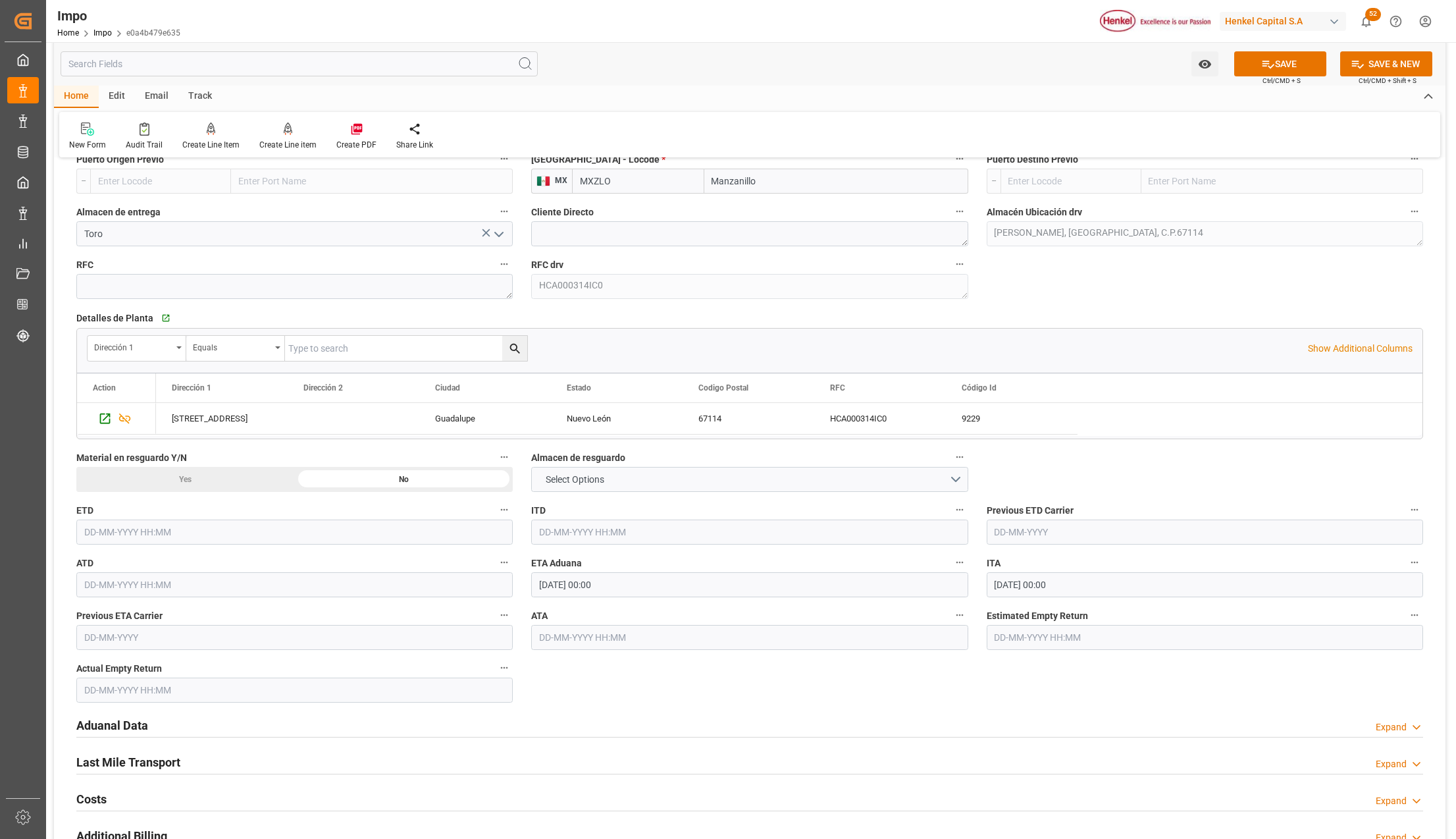
scroll to position [1229, 0]
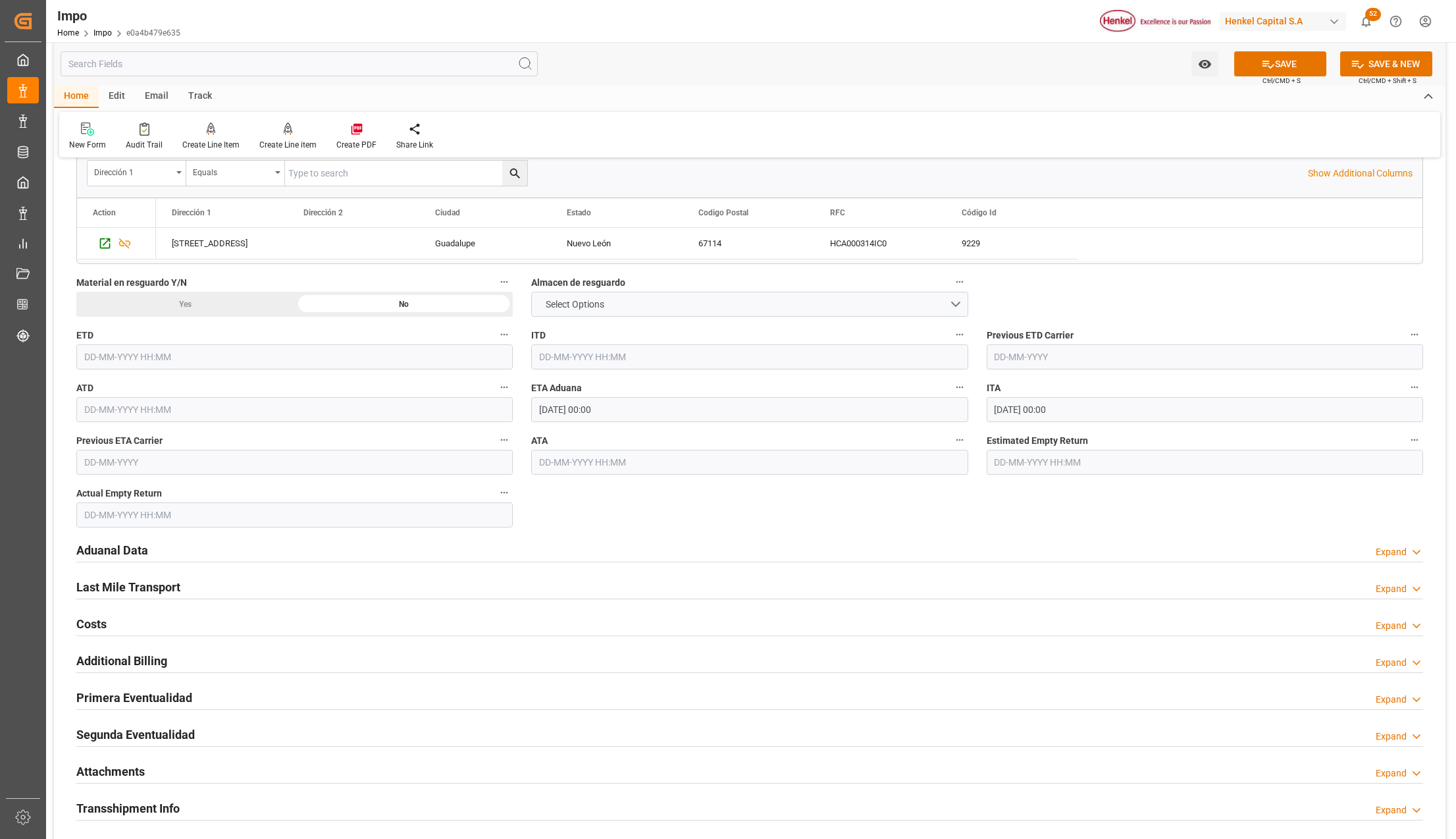
type input "Manzanillo"
click at [137, 554] on h2 "Aduanal Data" at bounding box center [112, 551] width 72 height 18
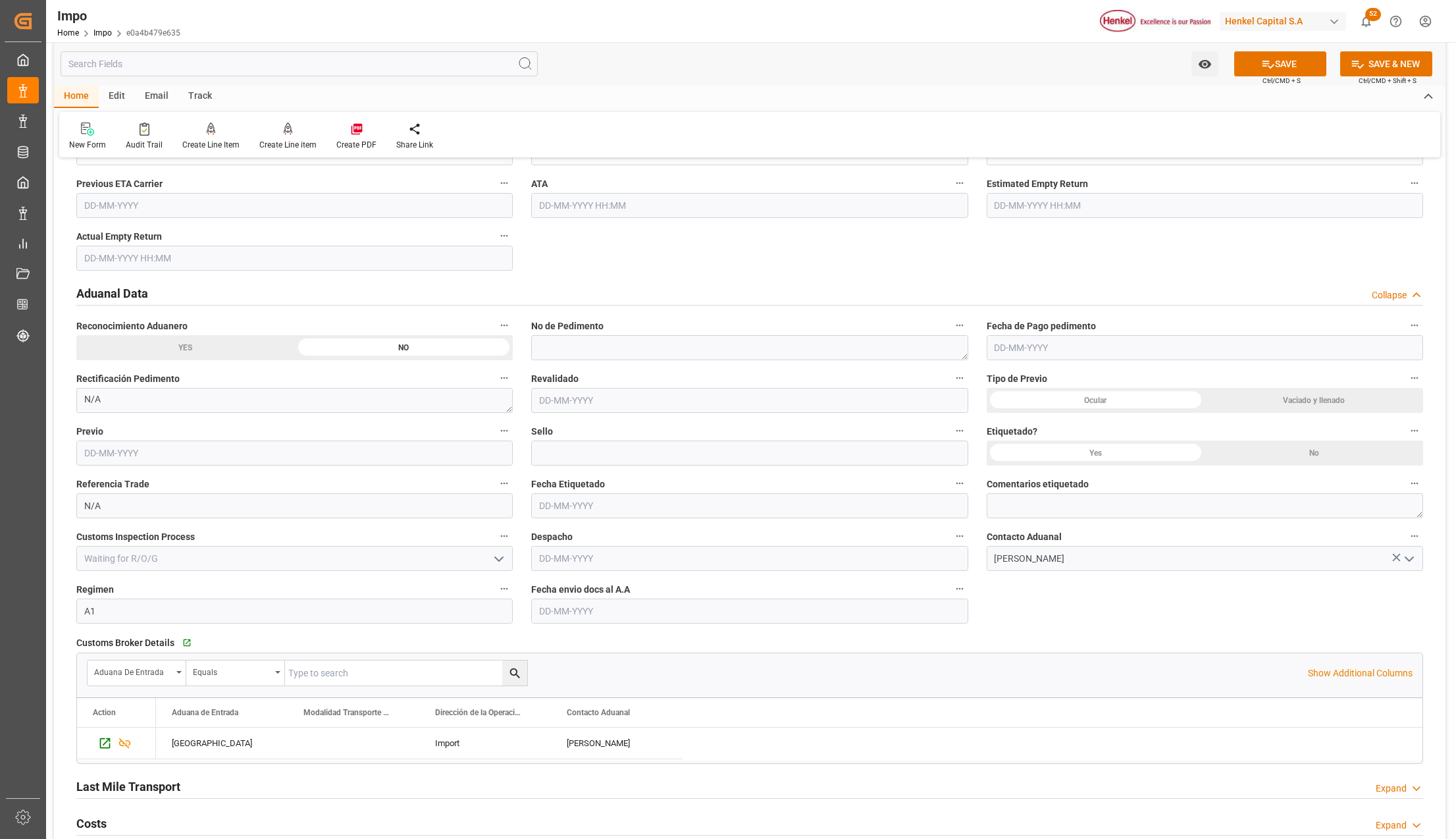
scroll to position [1492, 0]
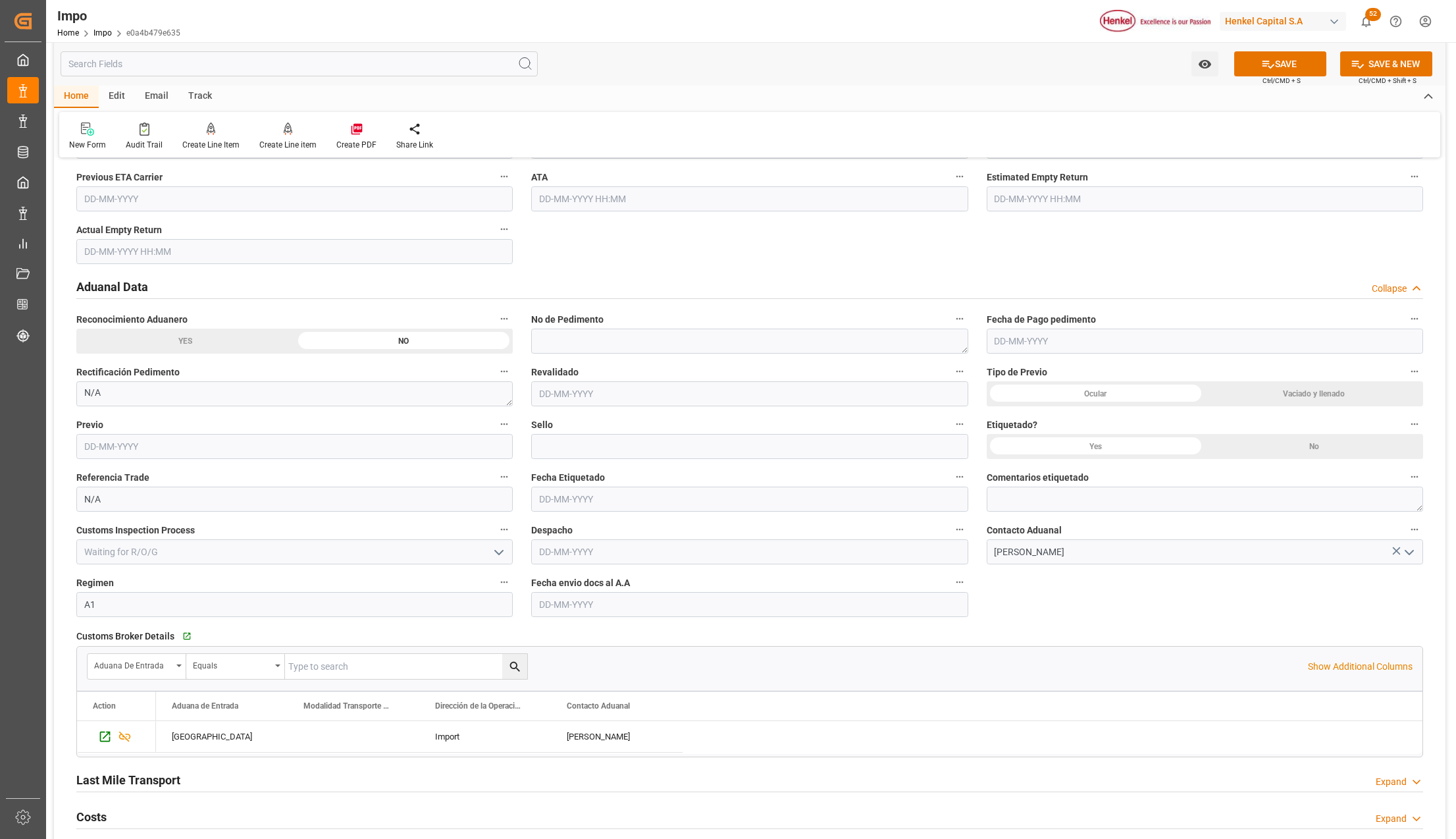
click at [588, 609] on input "text" at bounding box center [750, 604] width 436 height 25
type input "03-10-2025"
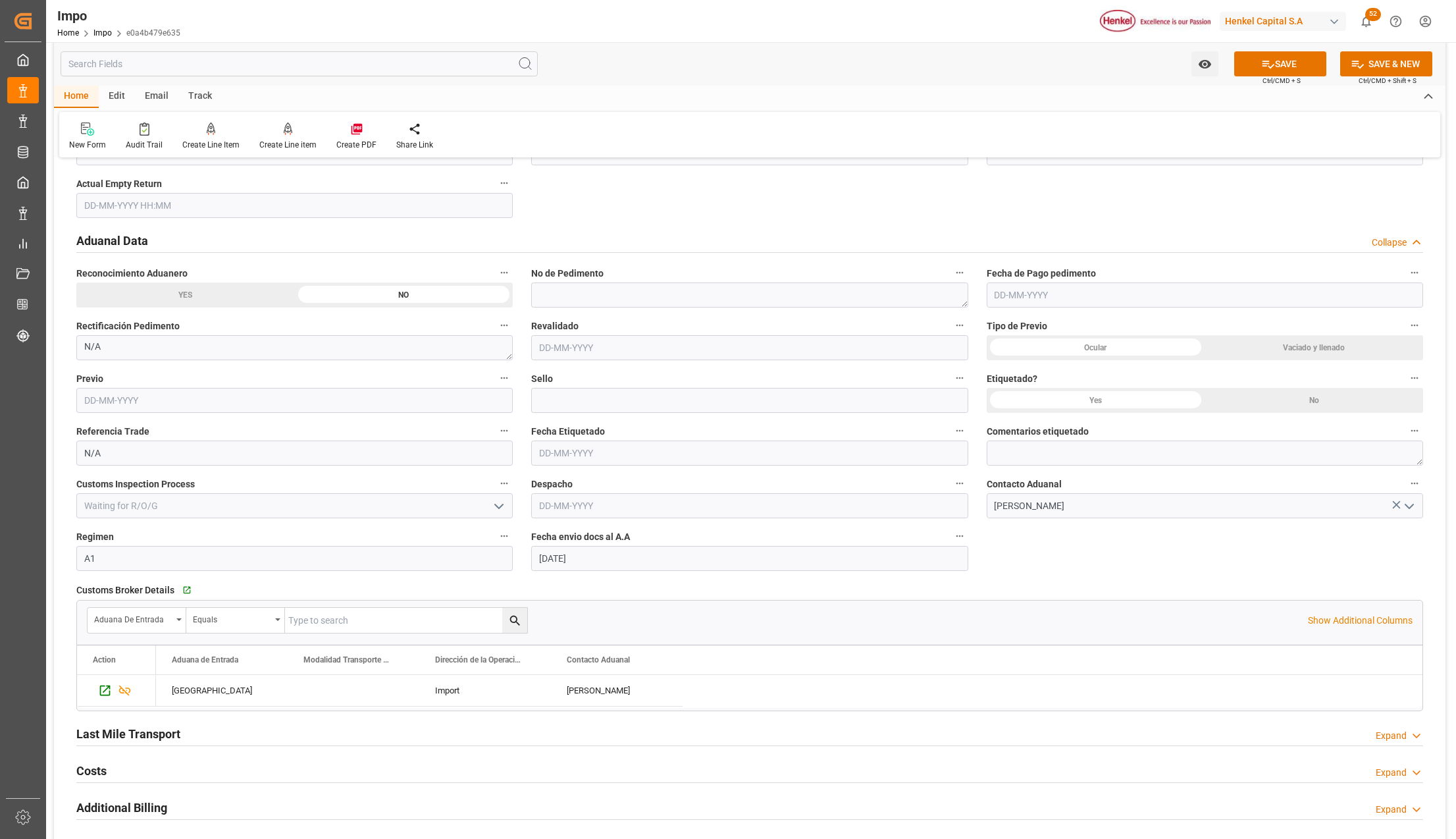
scroll to position [1668, 0]
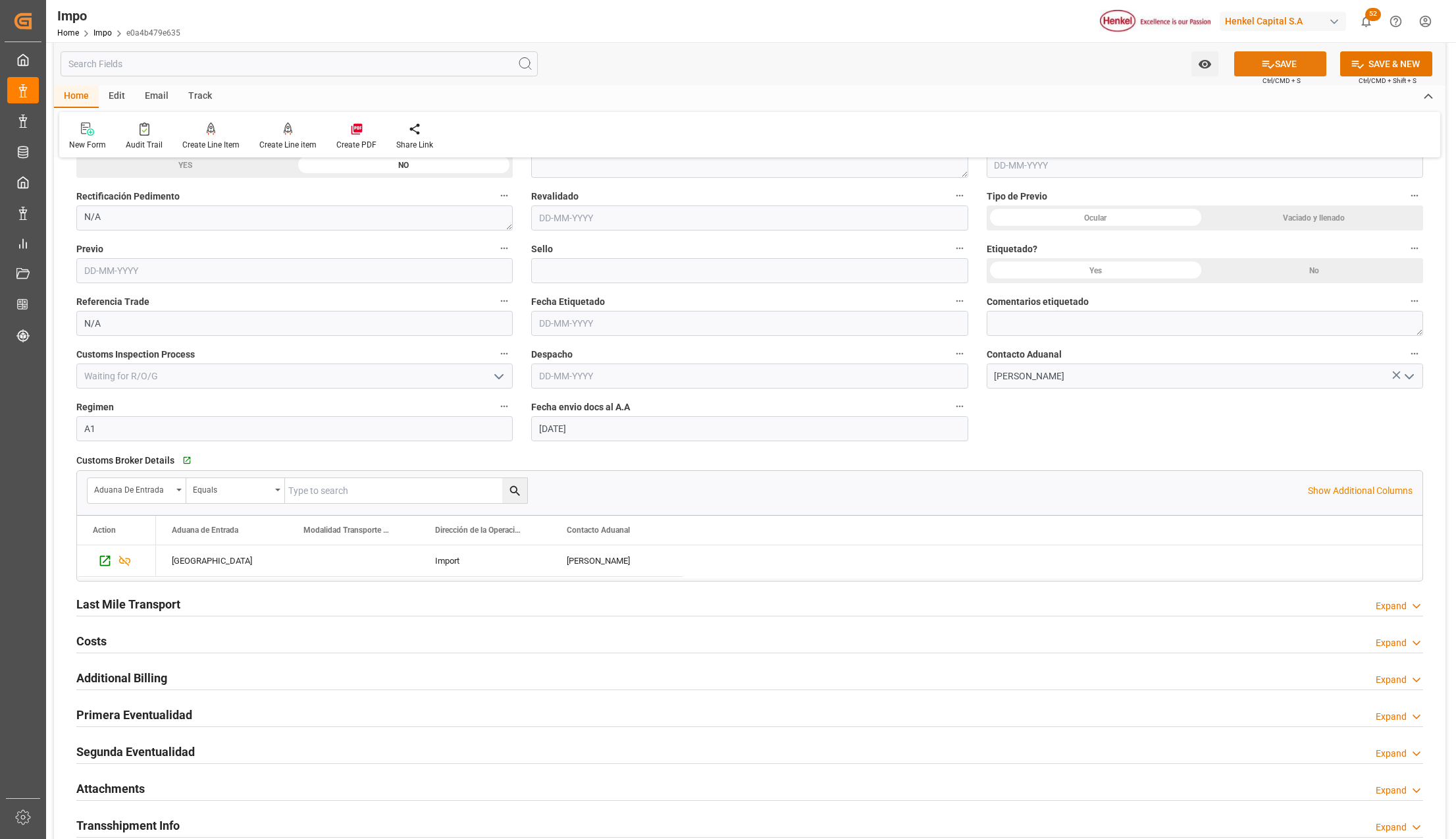
click at [1275, 62] on button "SAVE" at bounding box center [1280, 63] width 92 height 25
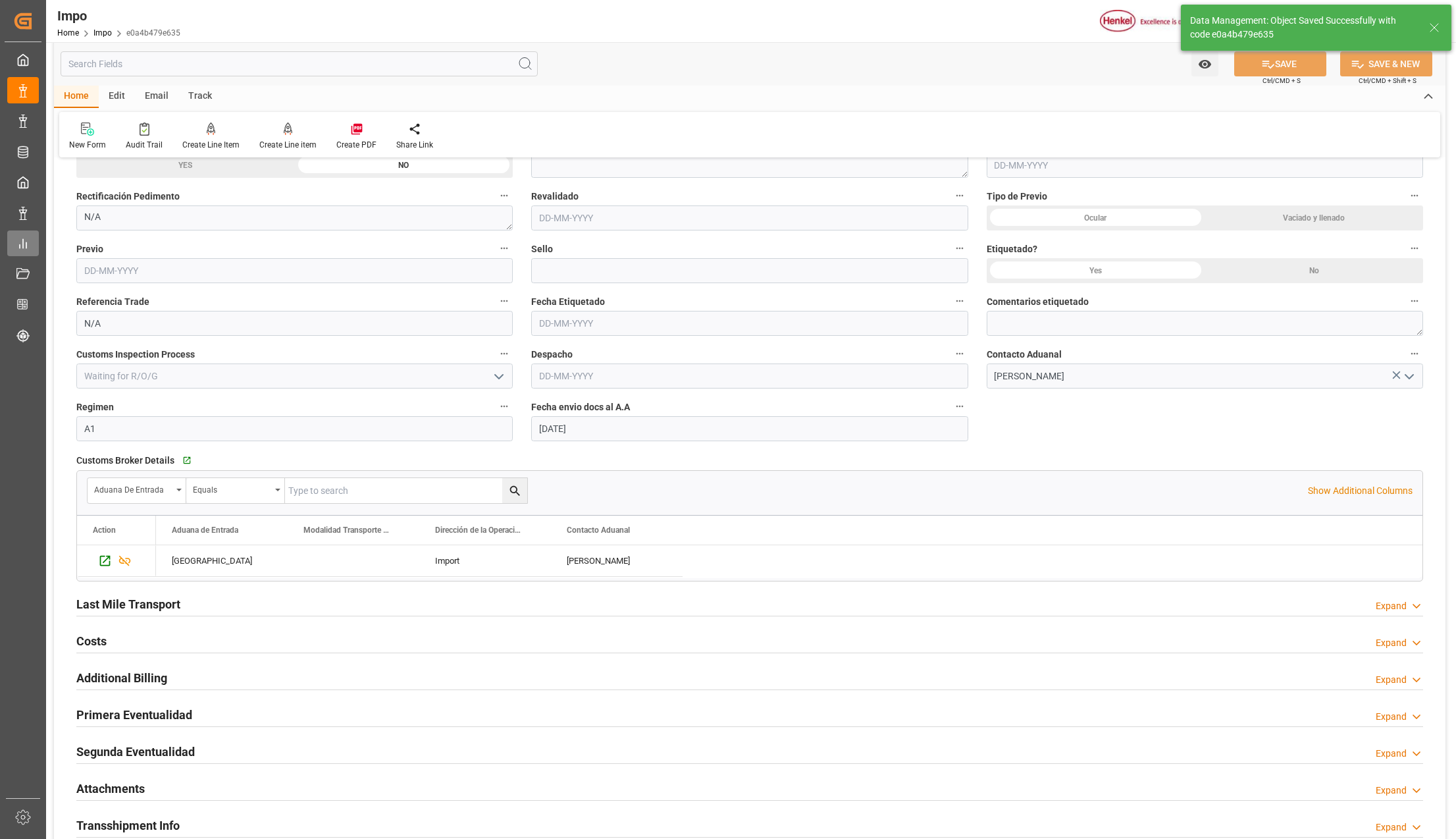
type textarea "AA"
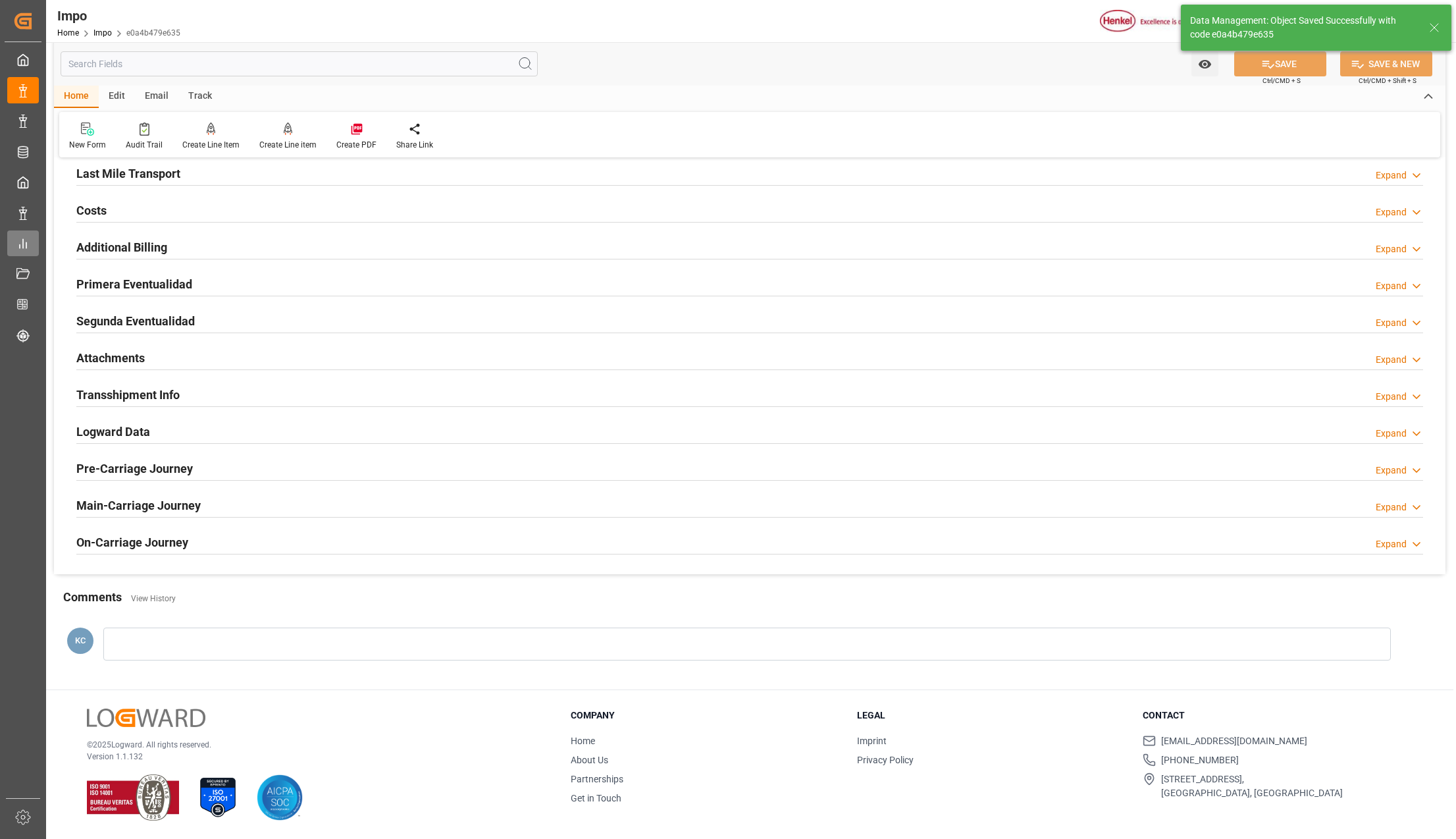
type input "1"
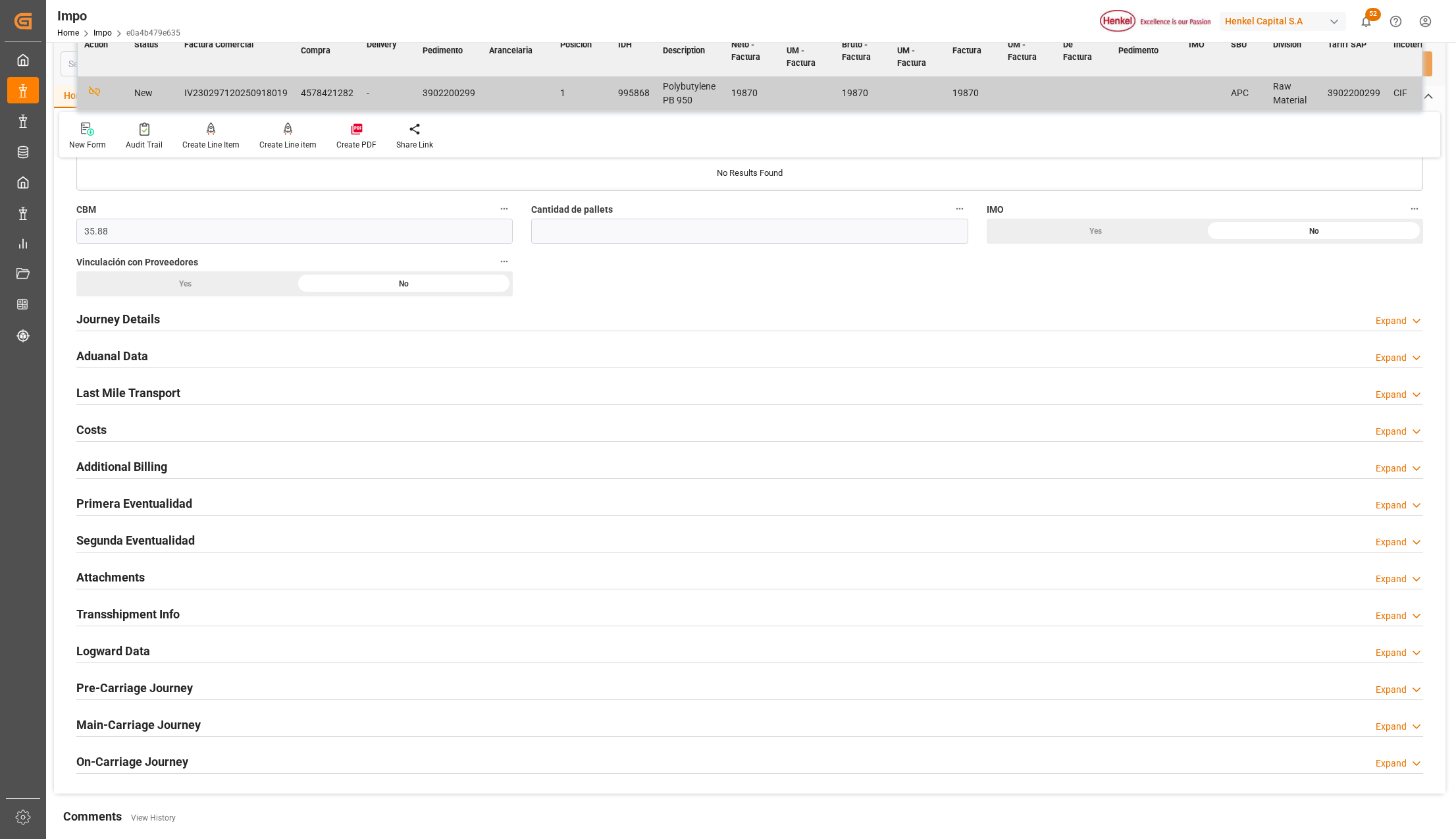
scroll to position [717, 0]
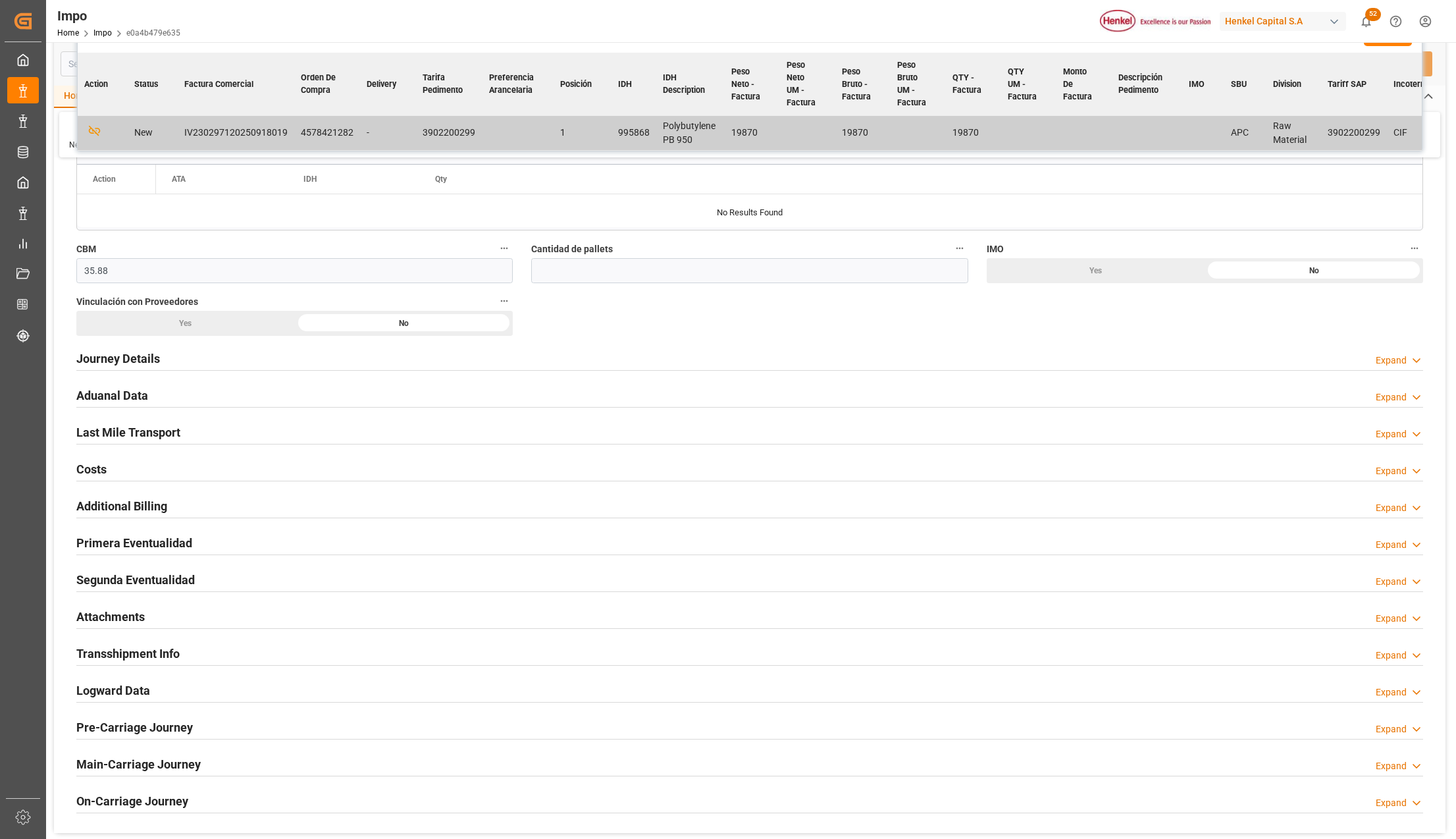
click at [106, 609] on div "Attachments" at bounding box center [110, 615] width 69 height 25
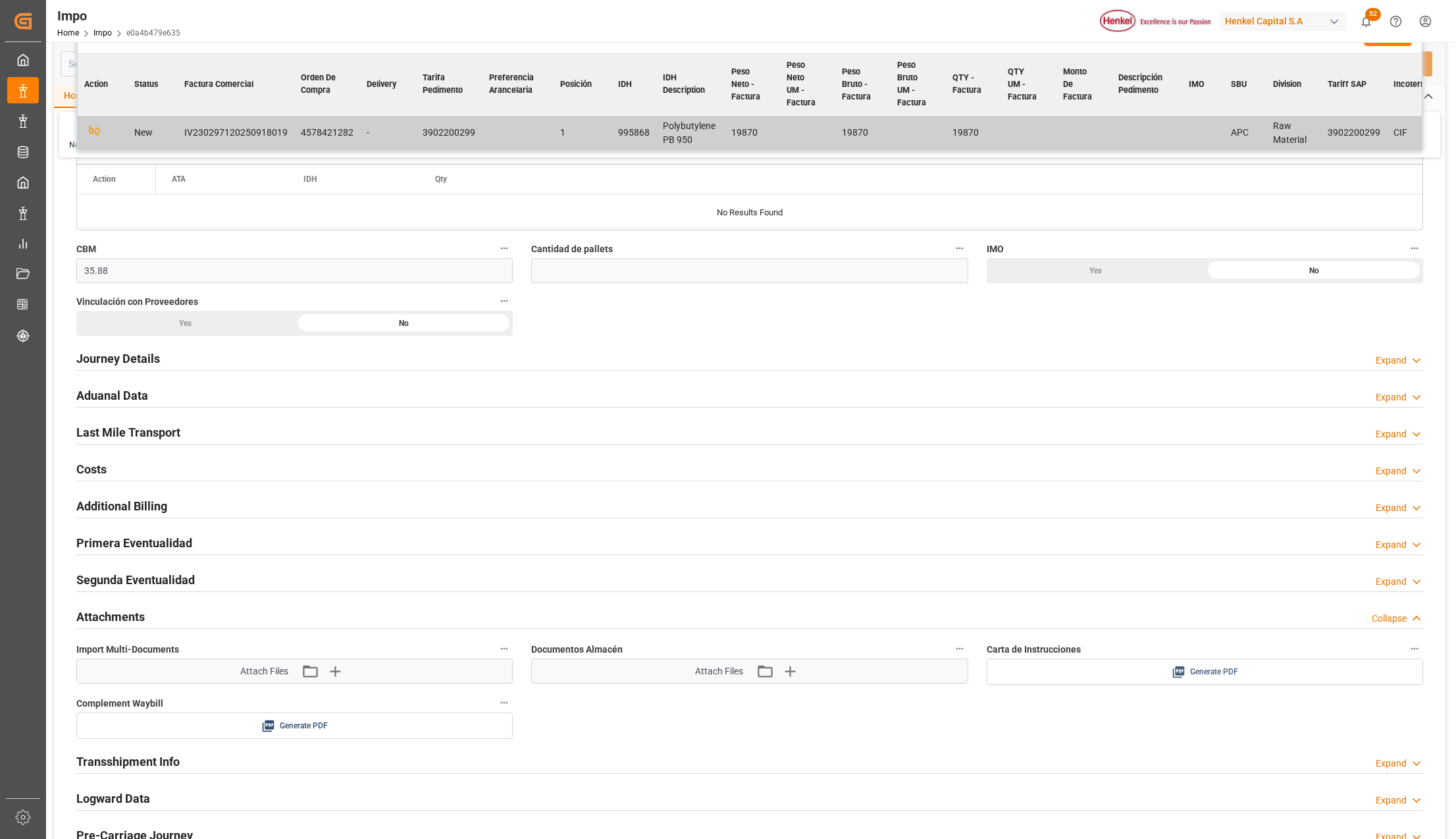
click at [1217, 672] on span "Generate PDF" at bounding box center [1214, 672] width 48 height 17
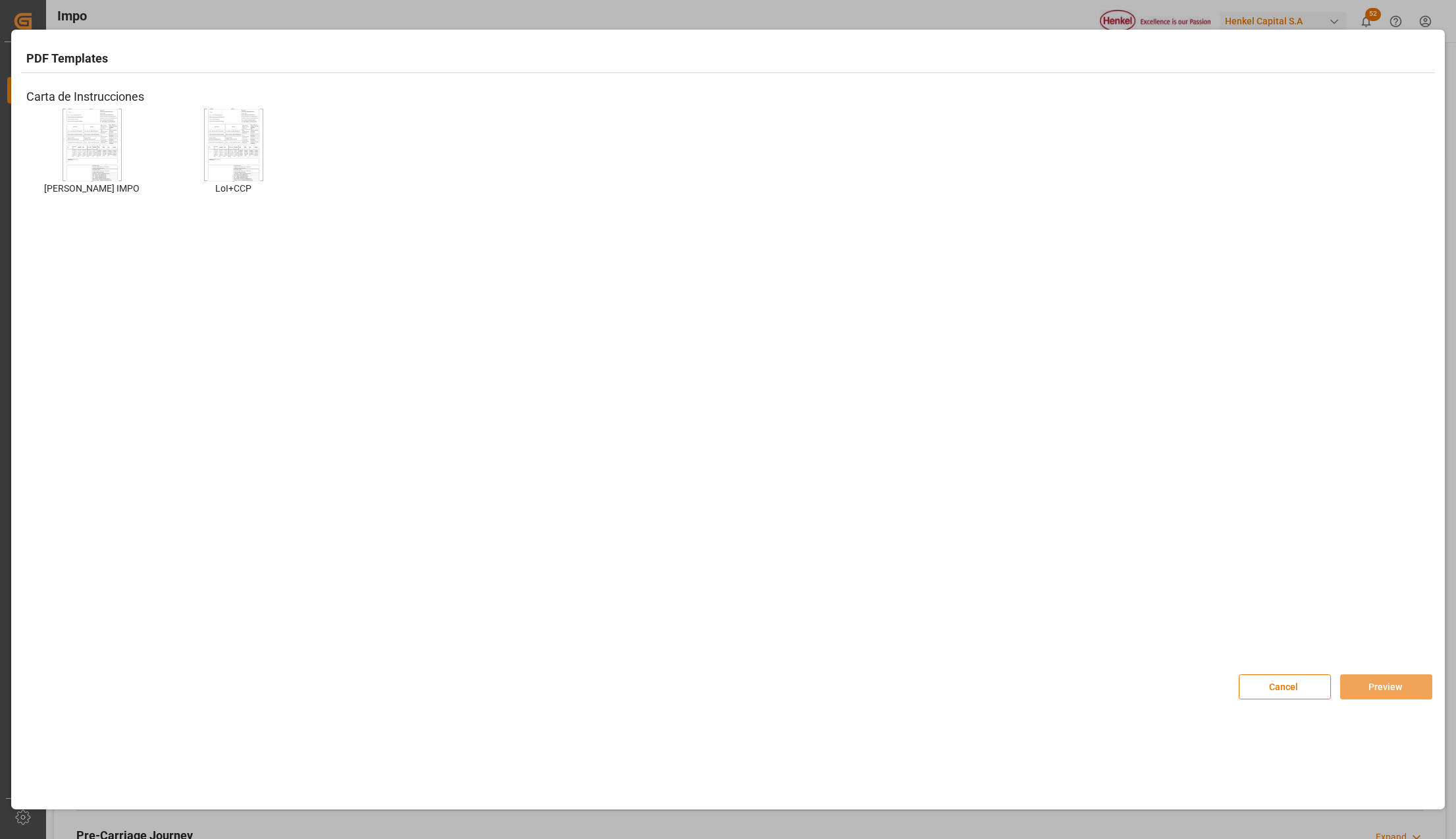
click at [111, 157] on img at bounding box center [92, 144] width 53 height 75
click at [1361, 677] on button "Preview" at bounding box center [1386, 686] width 92 height 25
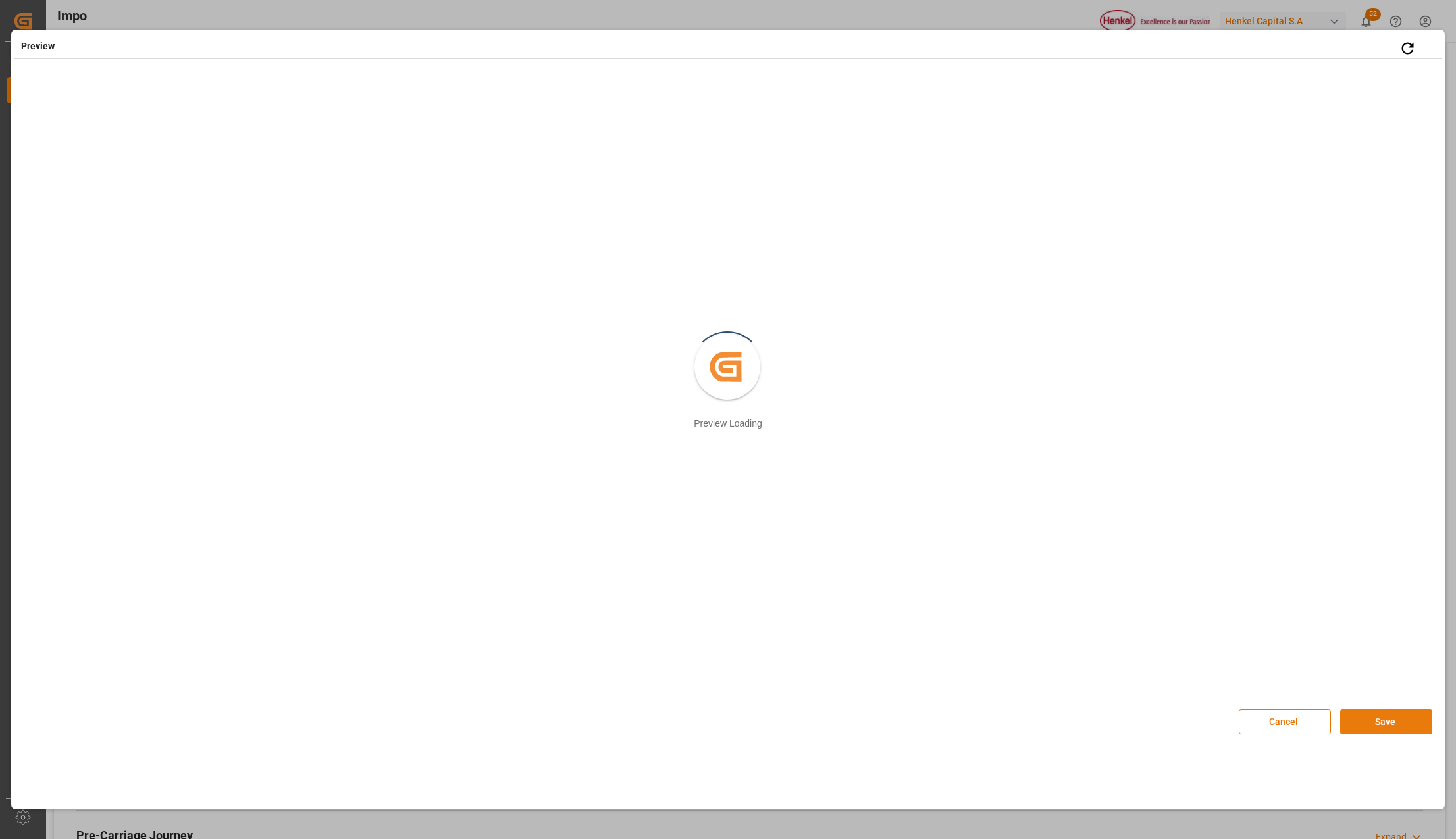
click at [1375, 723] on button "Save" at bounding box center [1386, 721] width 92 height 25
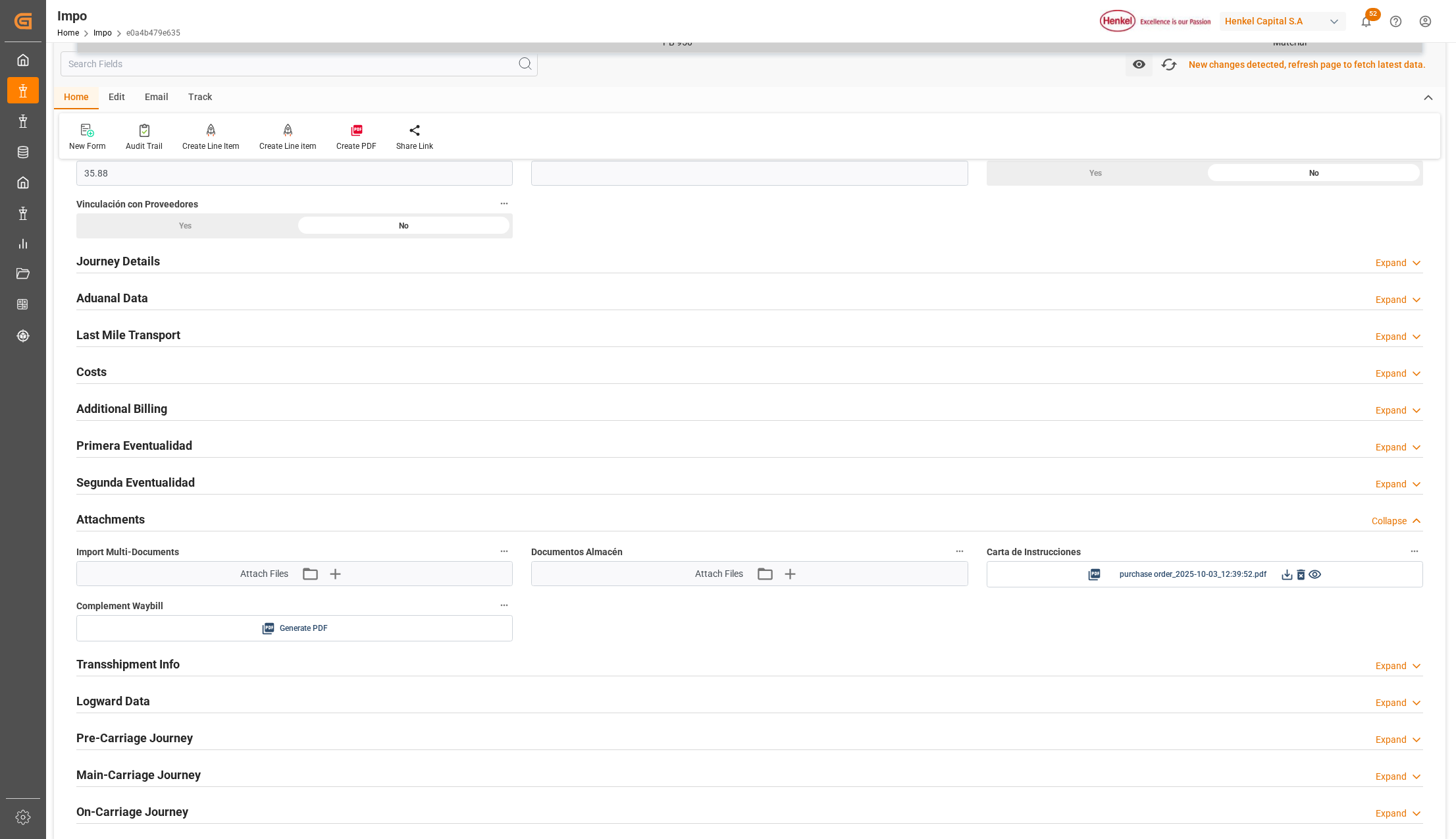
scroll to position [717, 0]
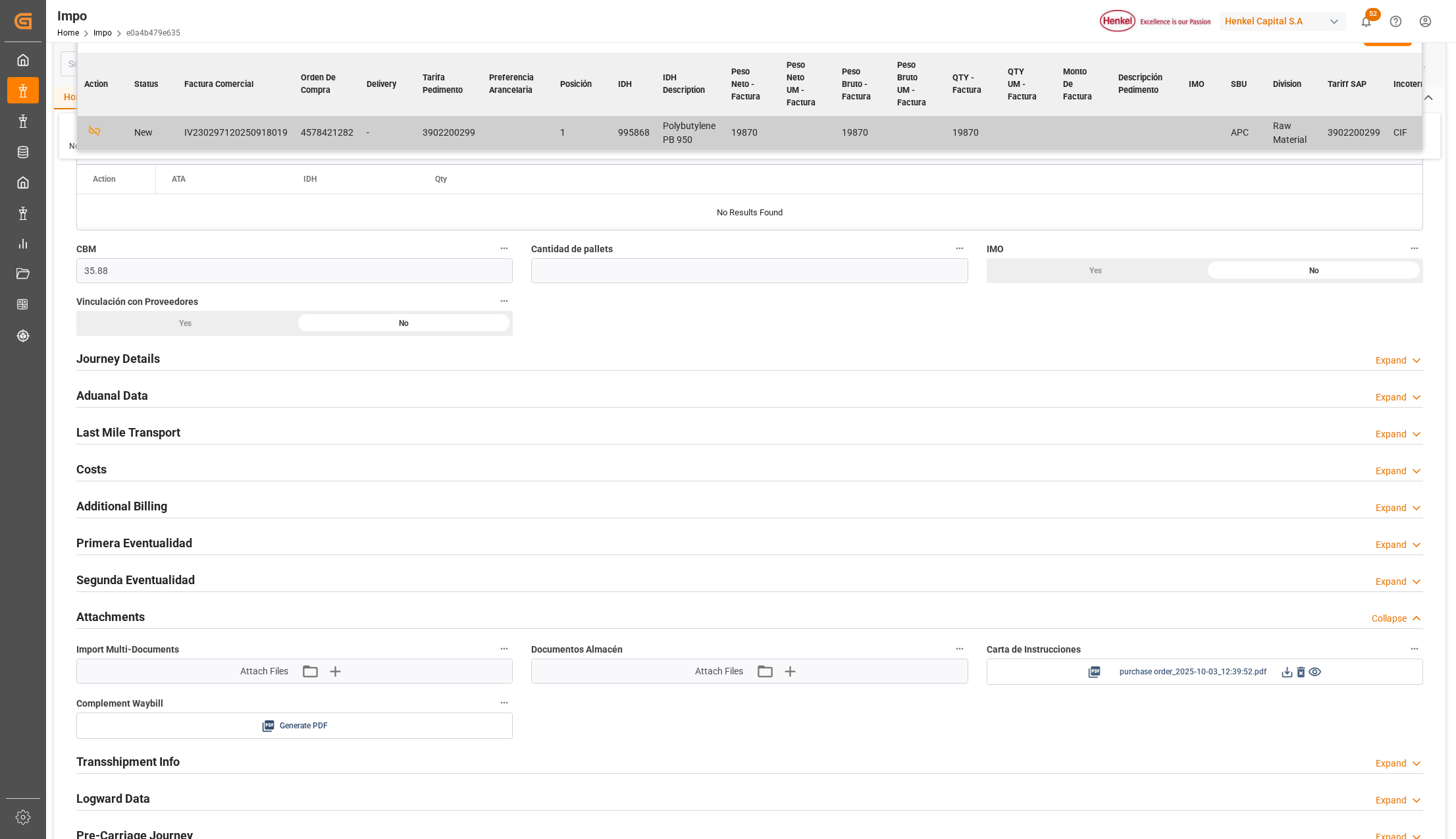
click at [1283, 669] on icon at bounding box center [1287, 672] width 14 height 14
click at [337, 674] on icon "button" at bounding box center [334, 671] width 21 height 21
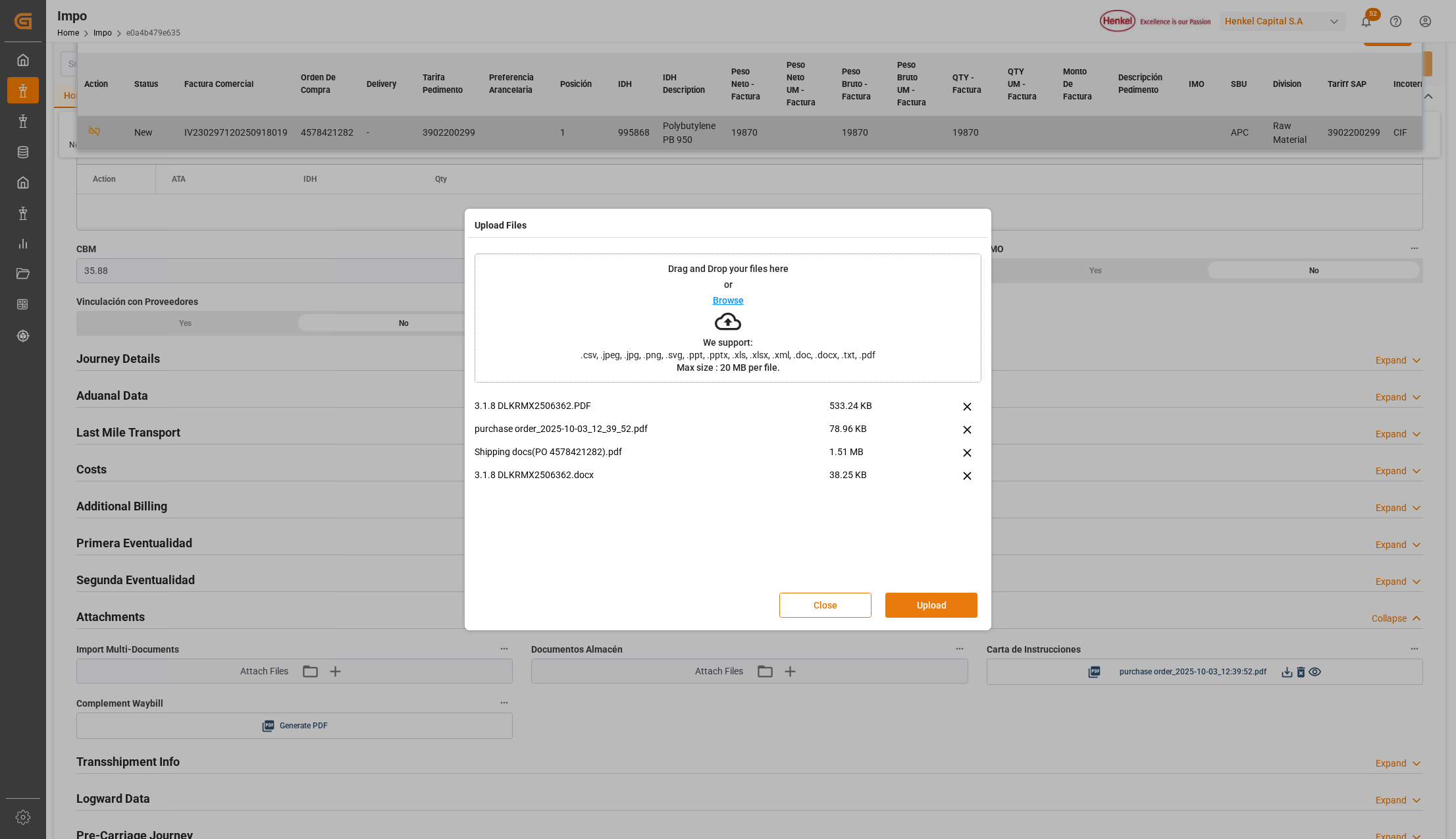
click at [930, 615] on button "Upload" at bounding box center [931, 605] width 92 height 25
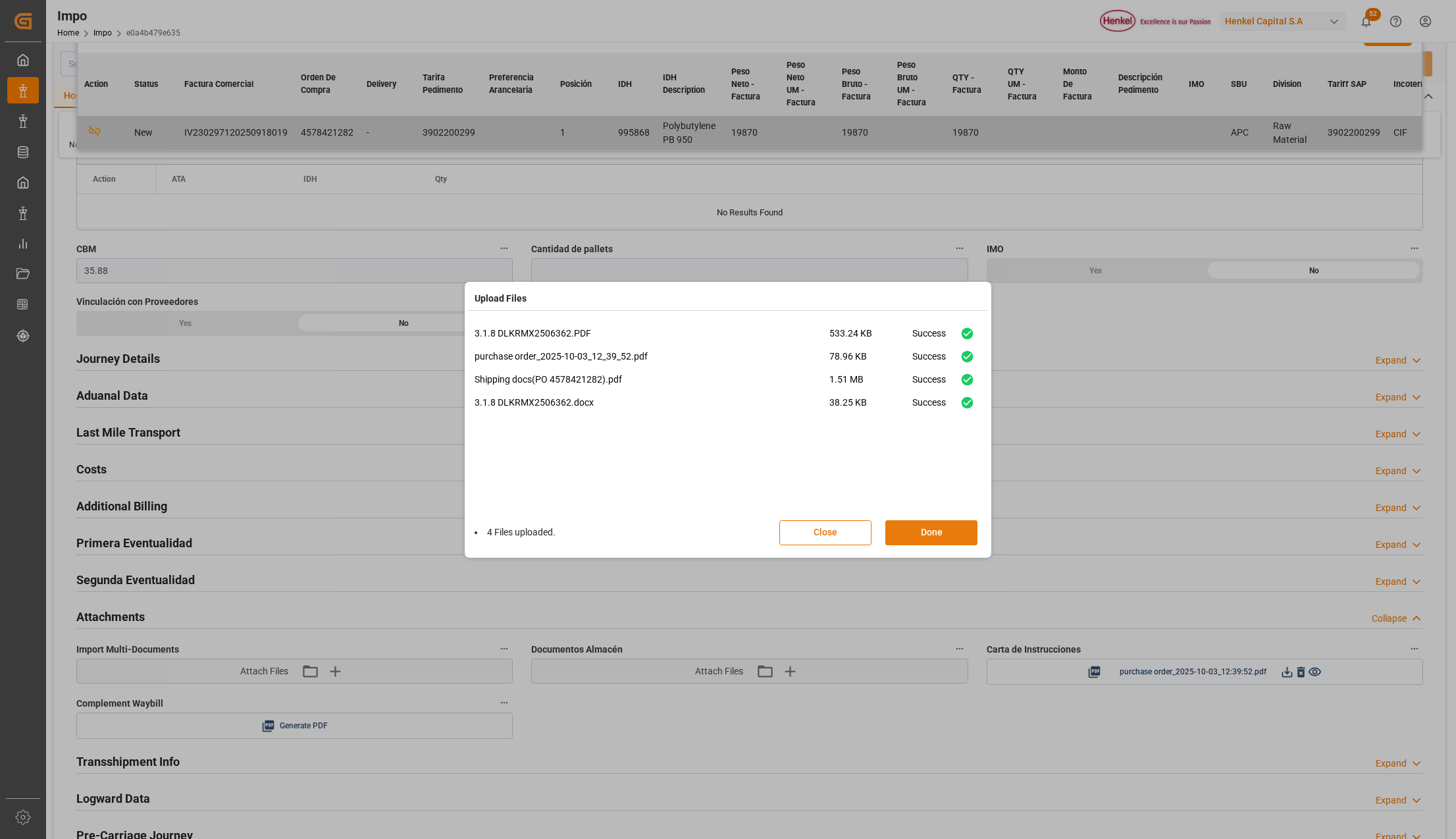
click at [929, 527] on button "Done" at bounding box center [931, 532] width 92 height 25
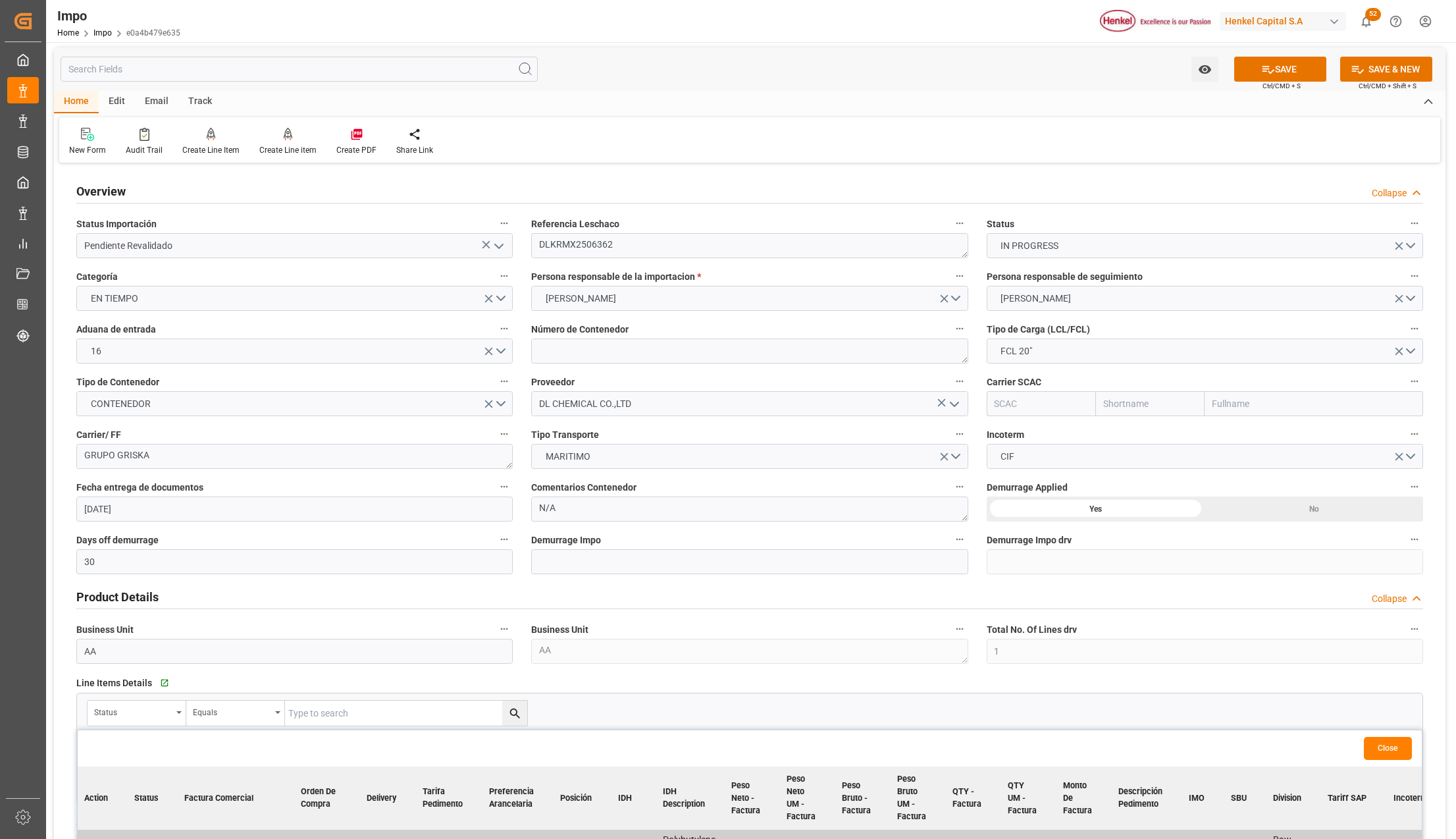
scroll to position [0, 0]
click at [1264, 75] on icon at bounding box center [1268, 72] width 14 height 14
click at [1383, 754] on button "Close" at bounding box center [1388, 751] width 48 height 23
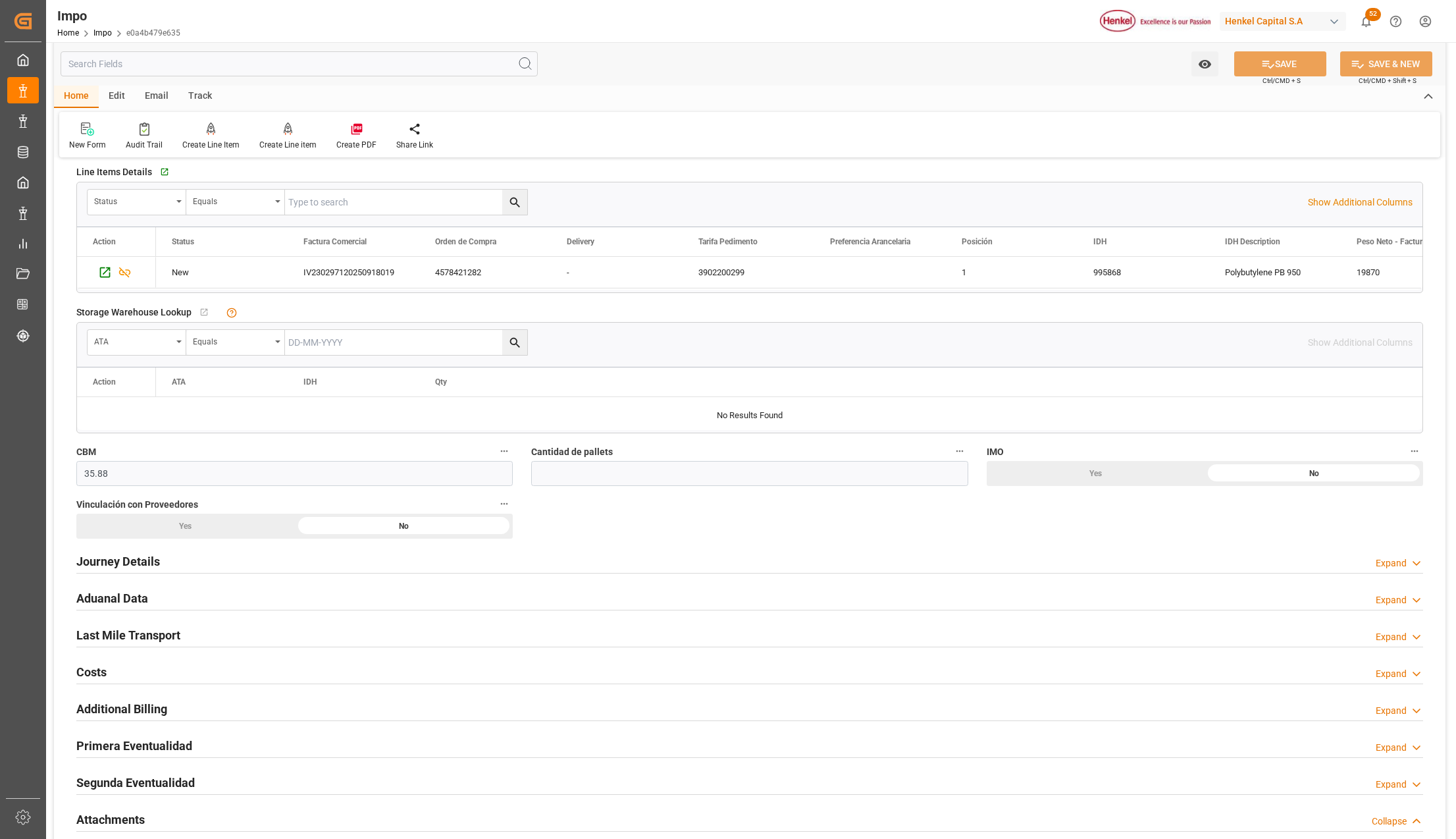
scroll to position [615, 0]
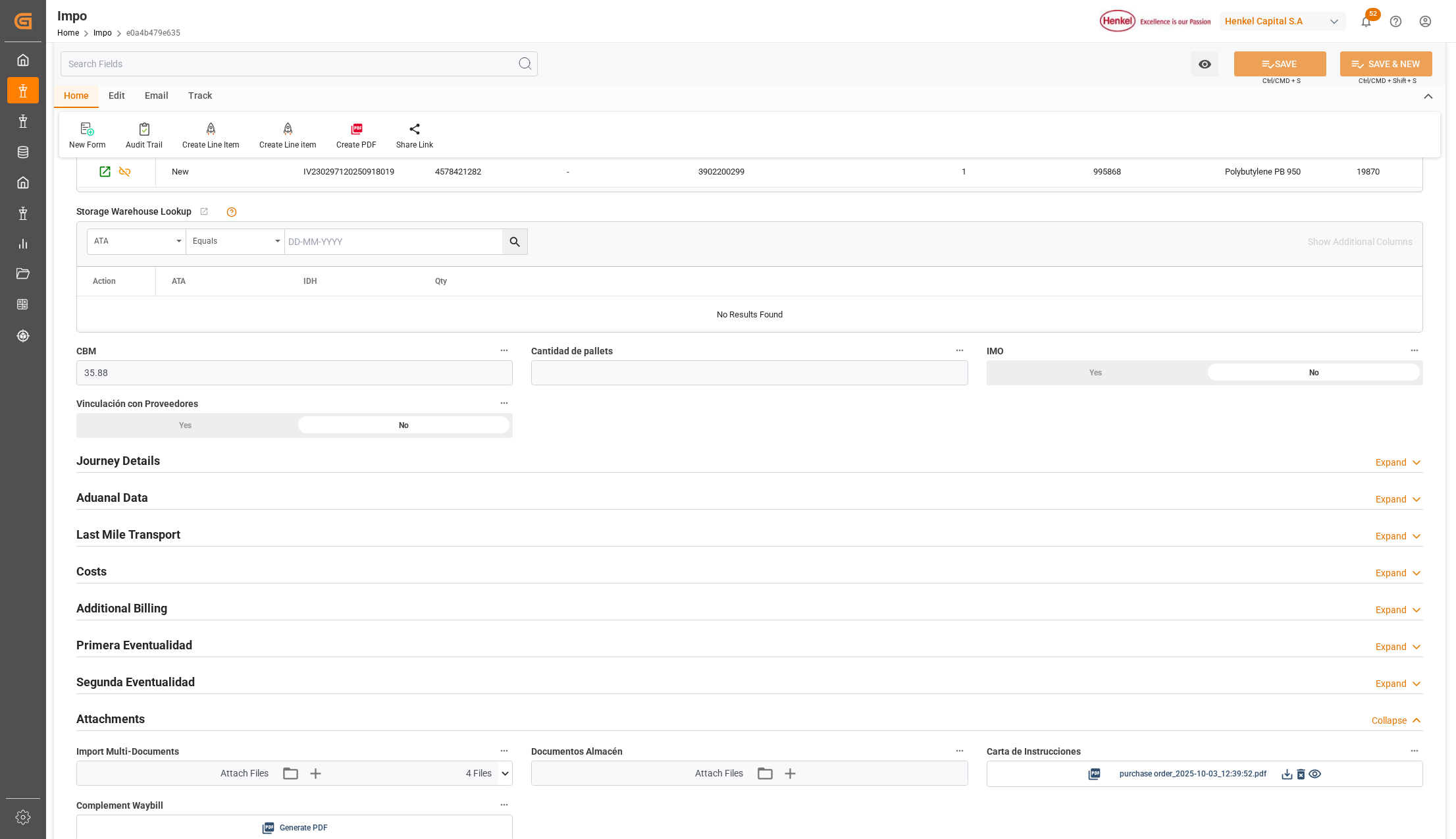
click at [130, 495] on h2 "Aduanal Data" at bounding box center [112, 498] width 72 height 18
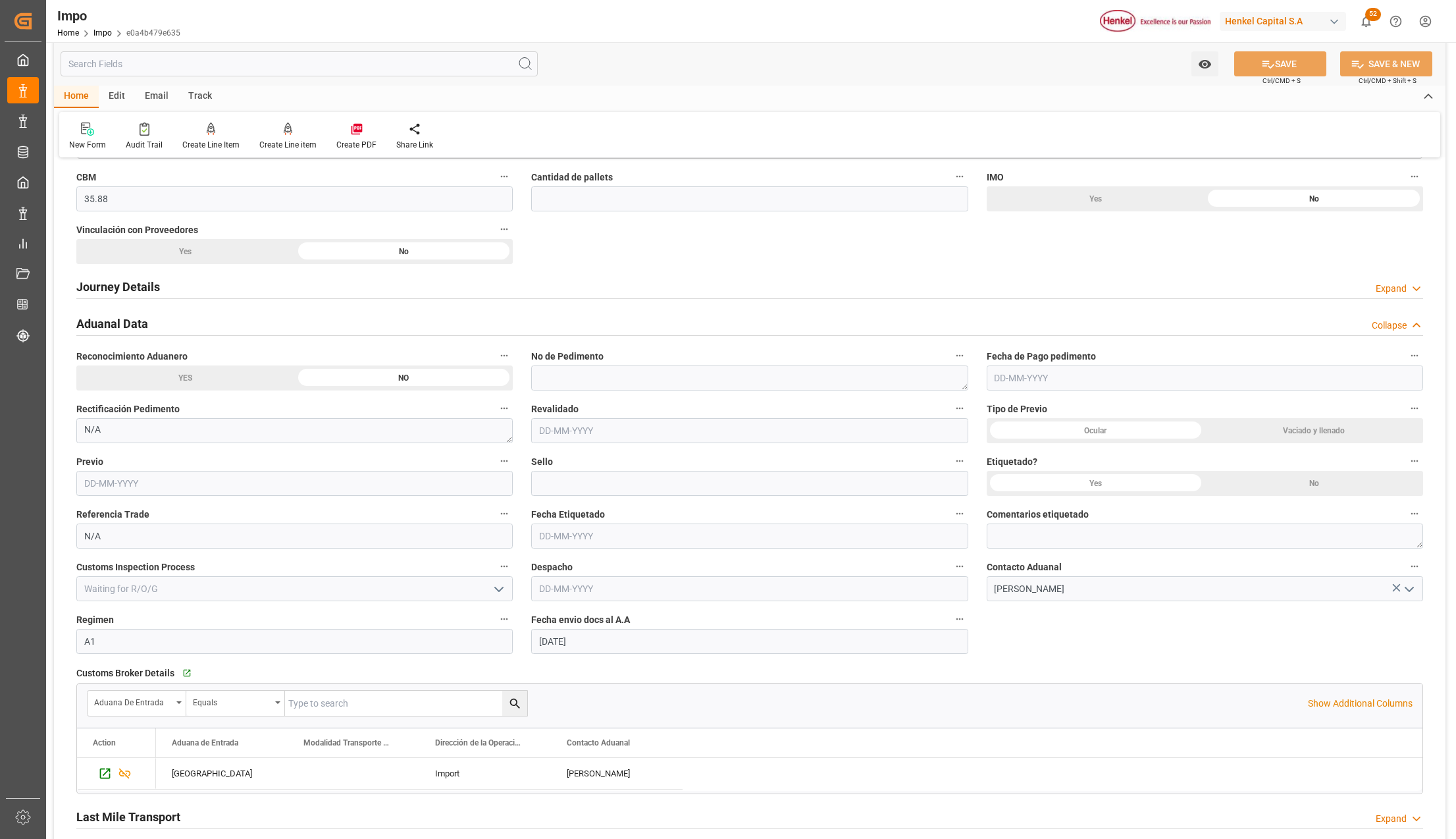
scroll to position [790, 0]
click at [1267, 490] on div "No" at bounding box center [1314, 481] width 219 height 25
click at [1267, 64] on icon at bounding box center [1268, 64] width 14 height 14
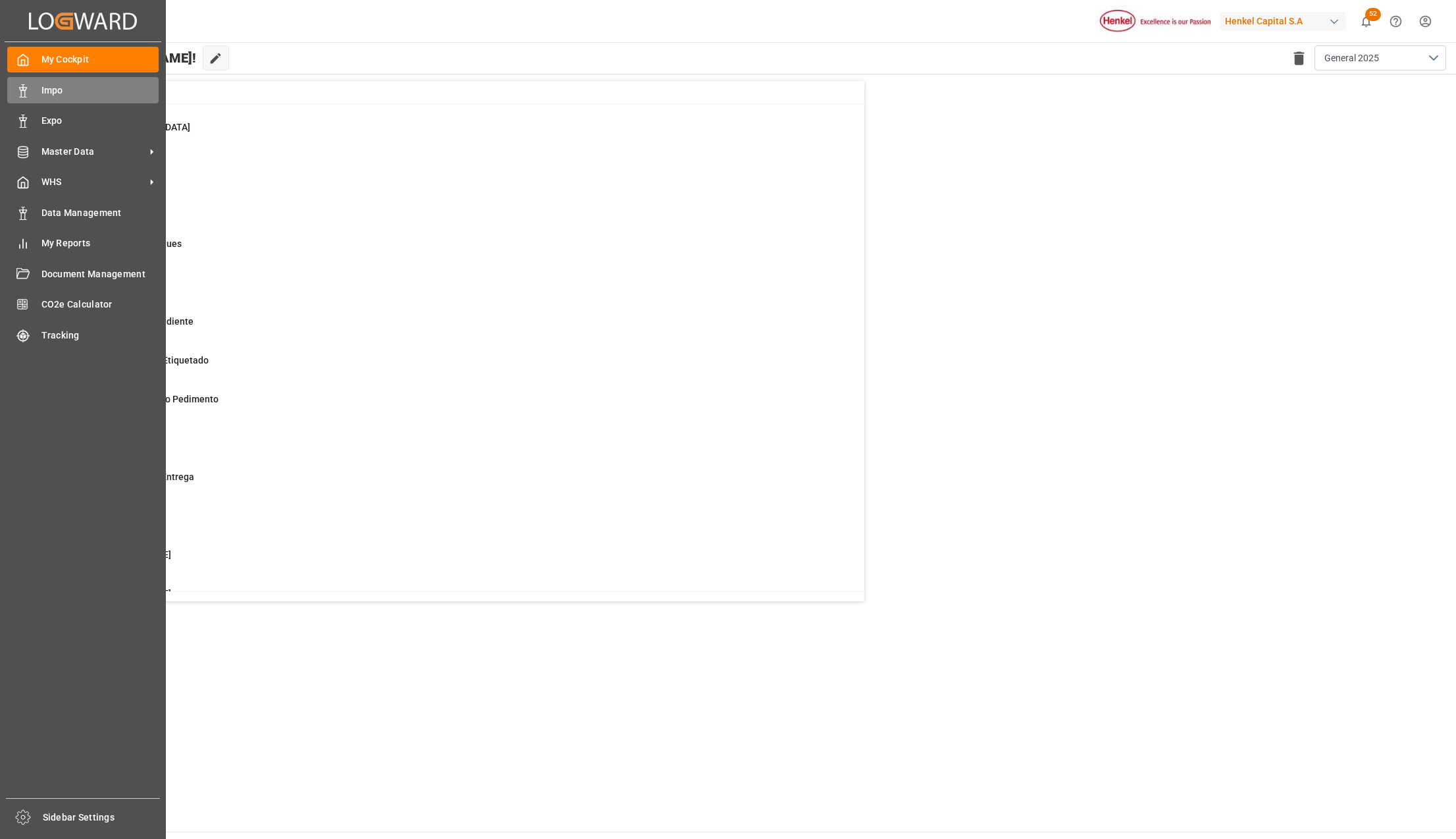
click at [53, 94] on span "Impo" at bounding box center [100, 91] width 118 height 14
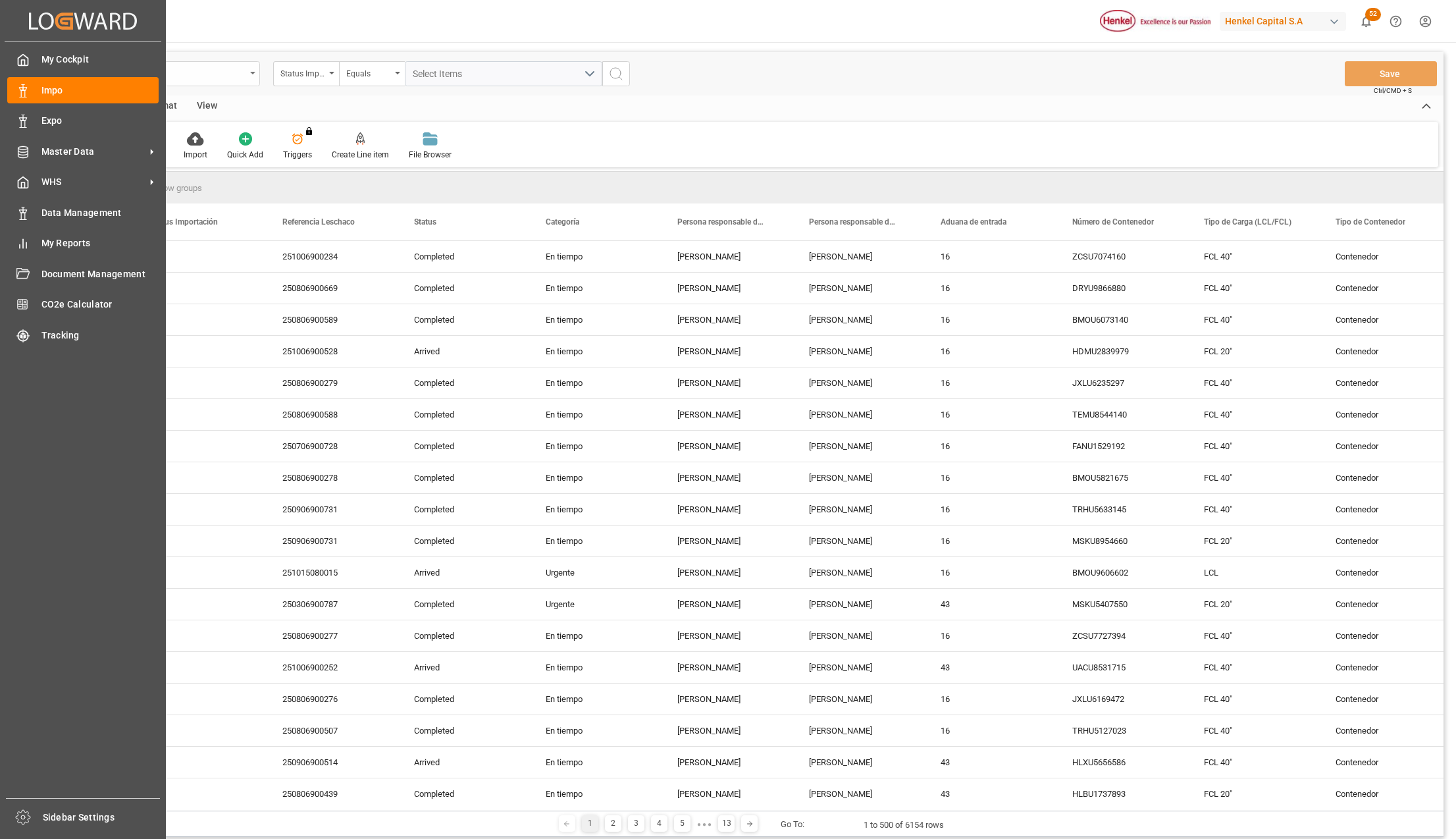
click at [251, 76] on div "Impo" at bounding box center [162, 73] width 198 height 25
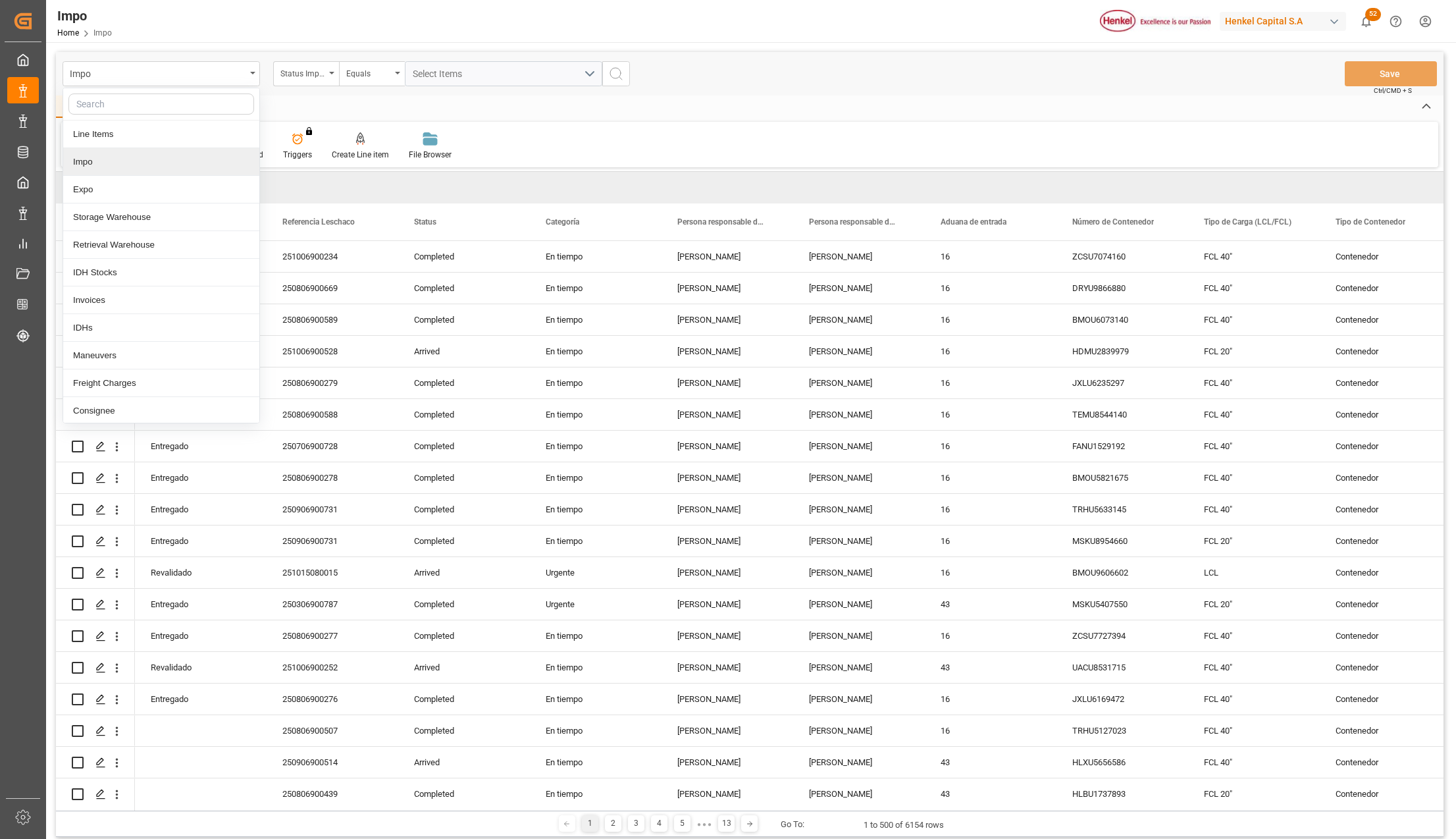
click at [106, 156] on div "Impo" at bounding box center [162, 162] width 196 height 28
click at [308, 78] on div "Status Importación" at bounding box center [302, 72] width 45 height 15
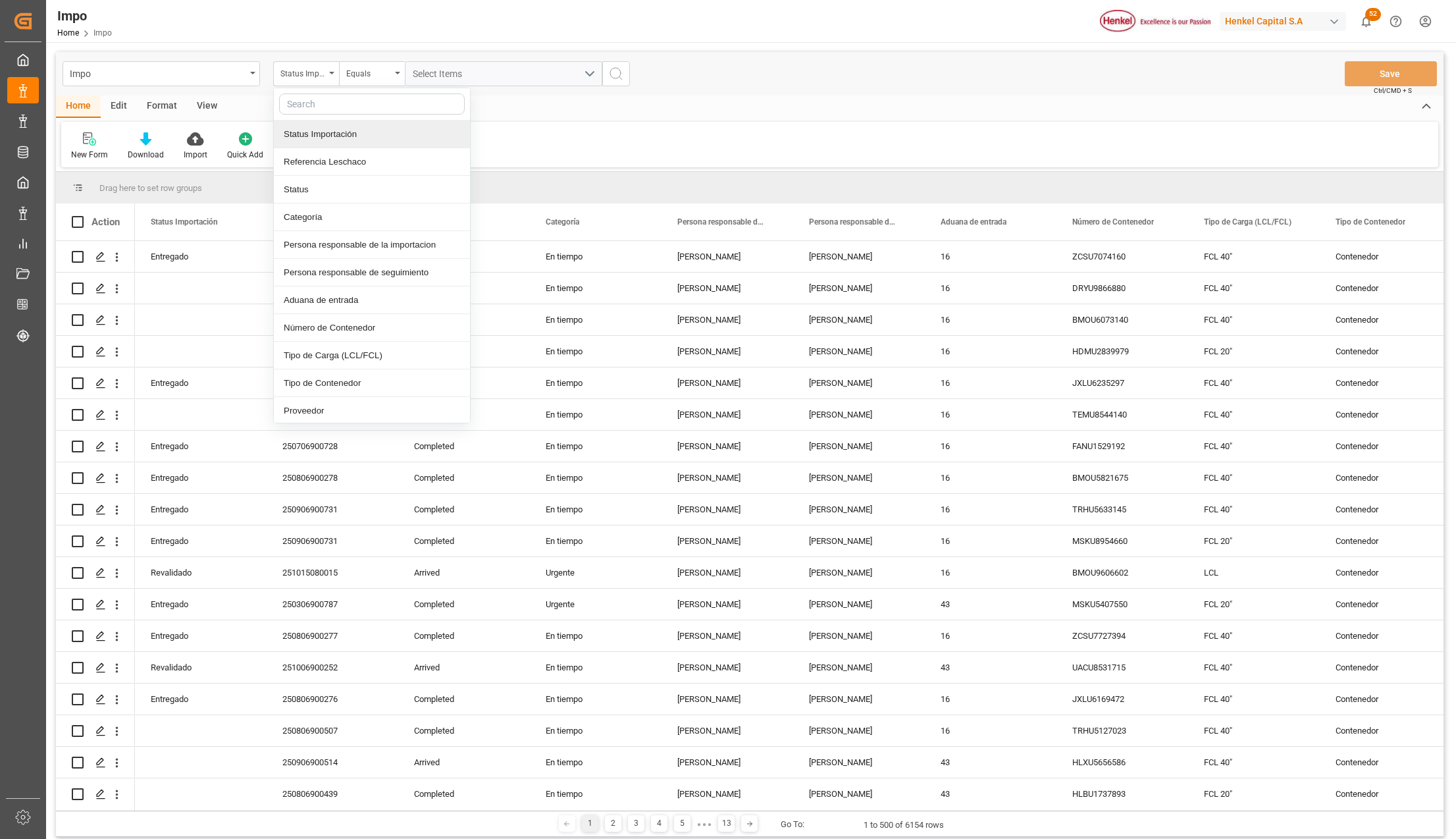
click at [306, 109] on input "text" at bounding box center [372, 104] width 186 height 21
type input "idh"
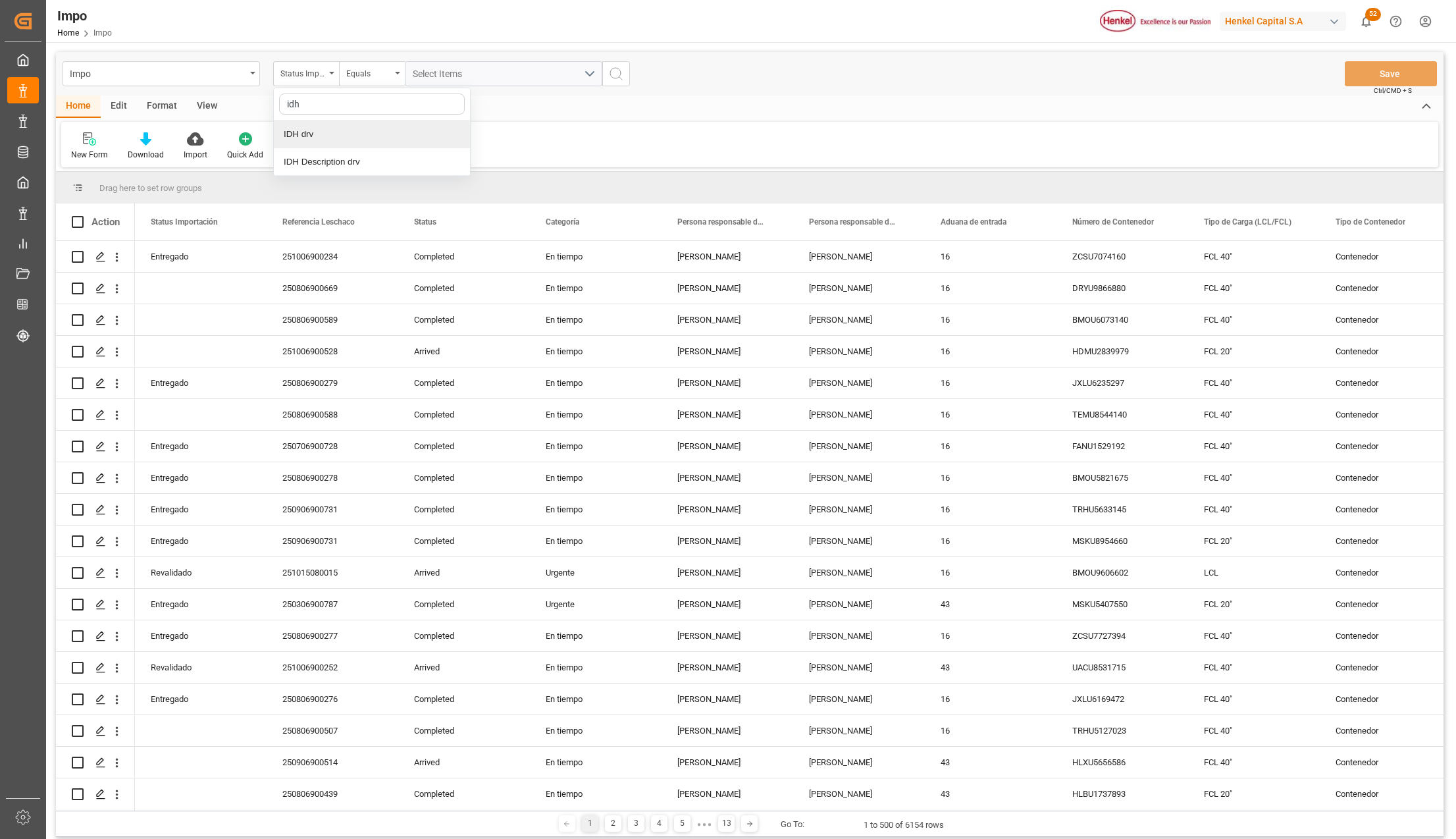
click at [333, 137] on div "IDH drv" at bounding box center [372, 134] width 196 height 28
click at [435, 80] on input "text" at bounding box center [503, 73] width 198 height 25
type input "995868"
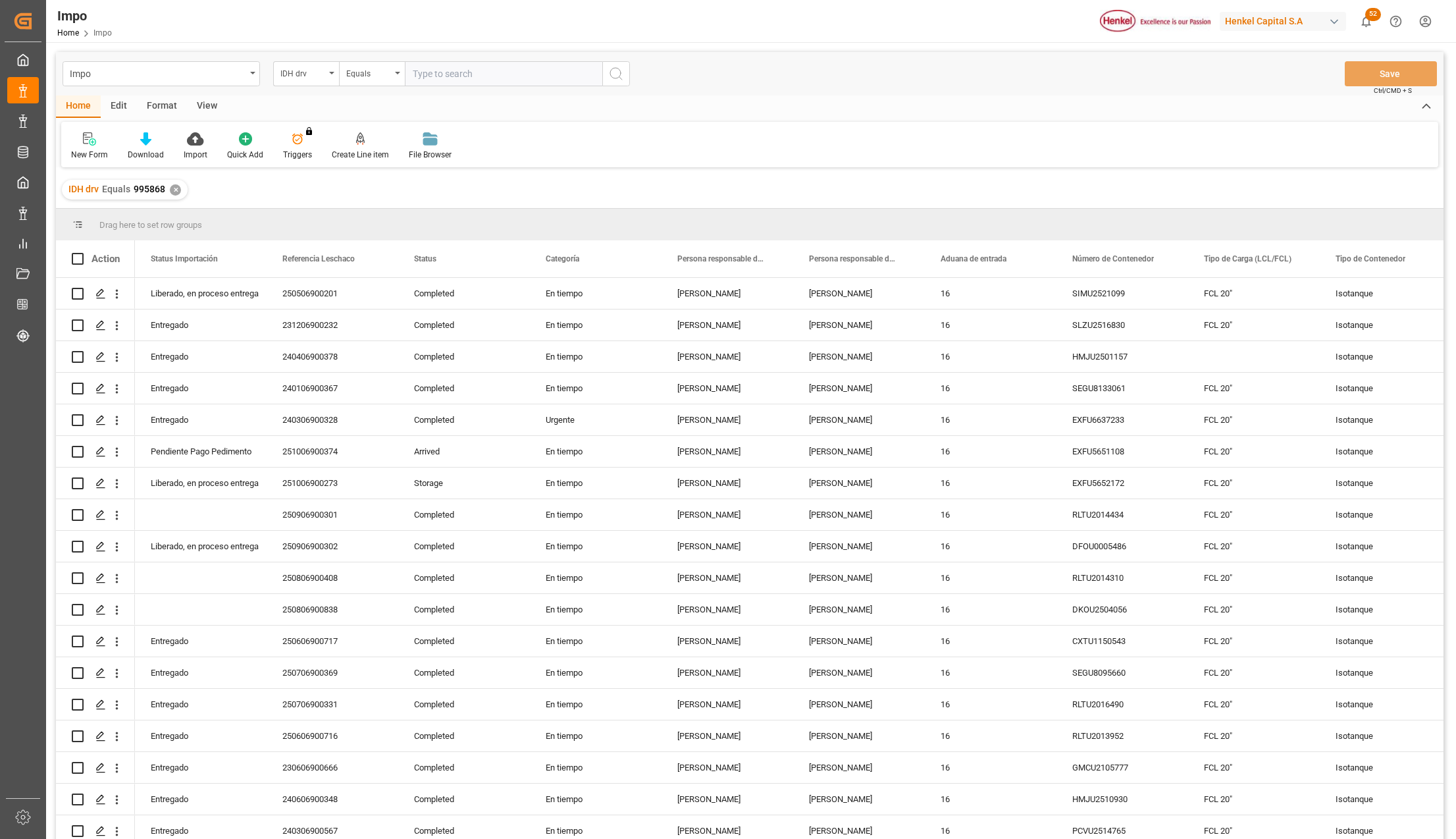
click at [207, 104] on div "View" at bounding box center [207, 106] width 40 height 23
click at [161, 146] on div "Standard Templates" at bounding box center [149, 146] width 85 height 29
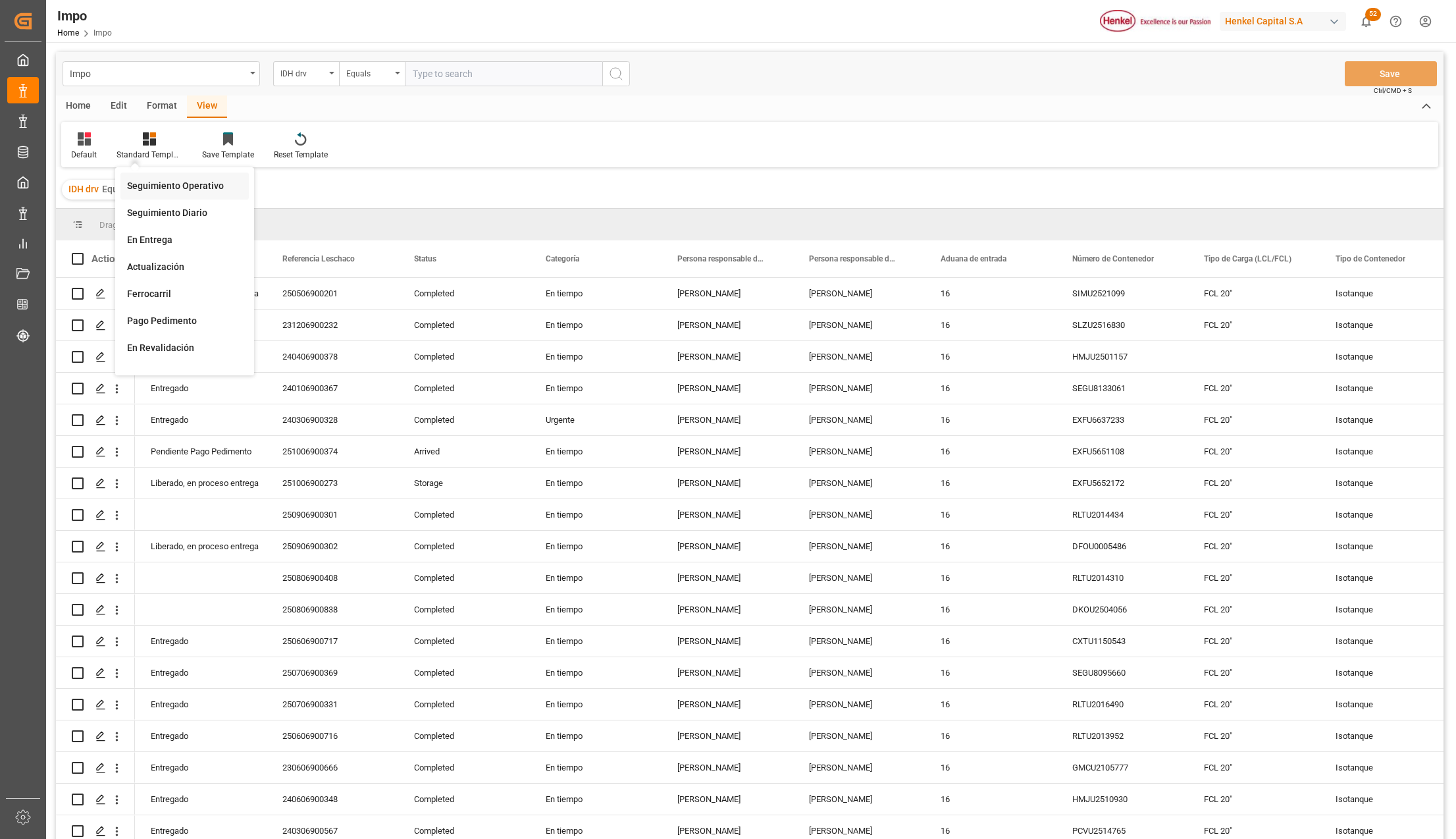
click at [154, 182] on div "Seguimiento Operativo" at bounding box center [184, 186] width 115 height 14
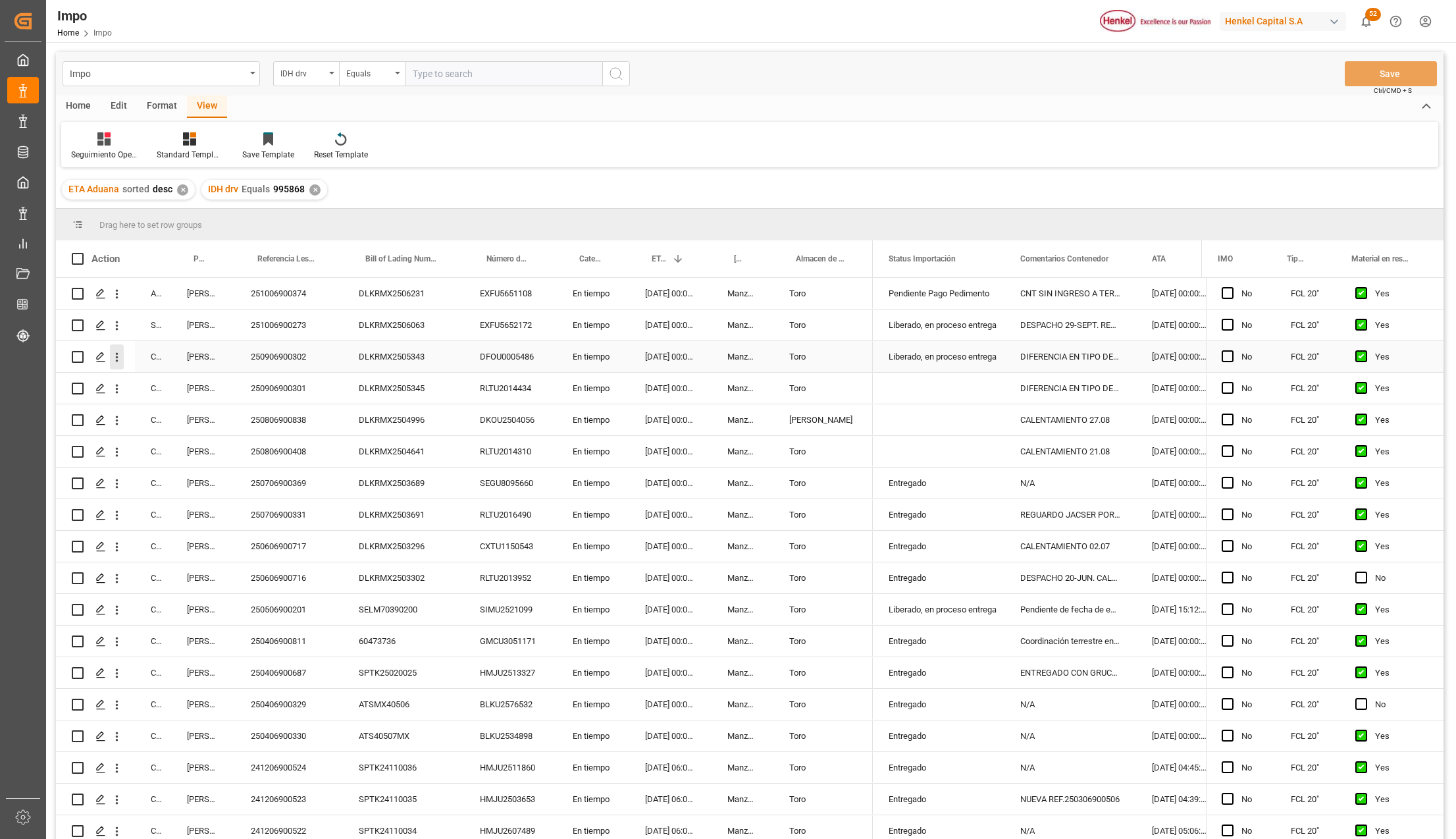
click at [120, 359] on icon "open menu" at bounding box center [117, 357] width 14 height 14
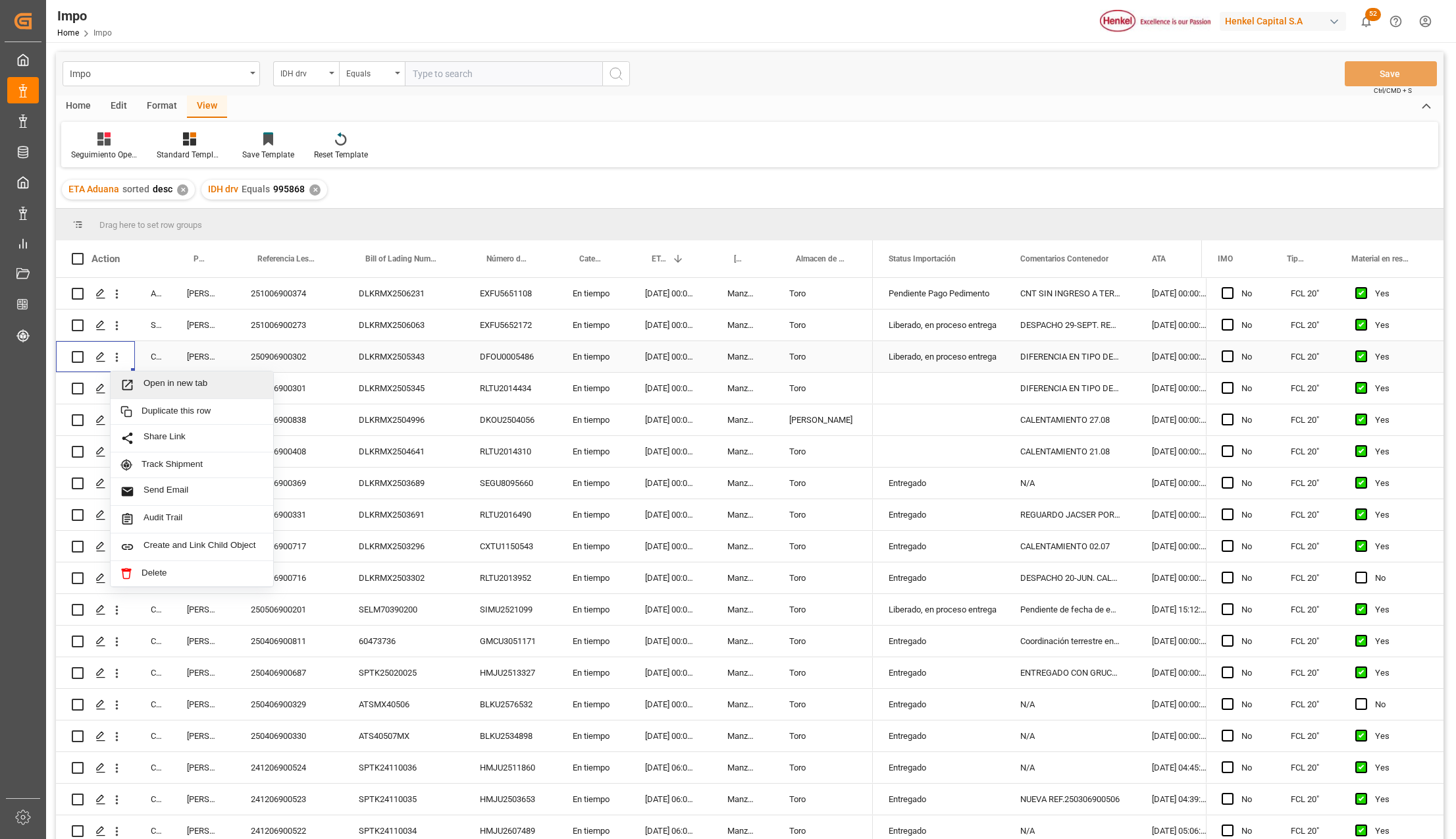
click at [128, 378] on icon "Press SPACE to select this row." at bounding box center [128, 385] width 14 height 14
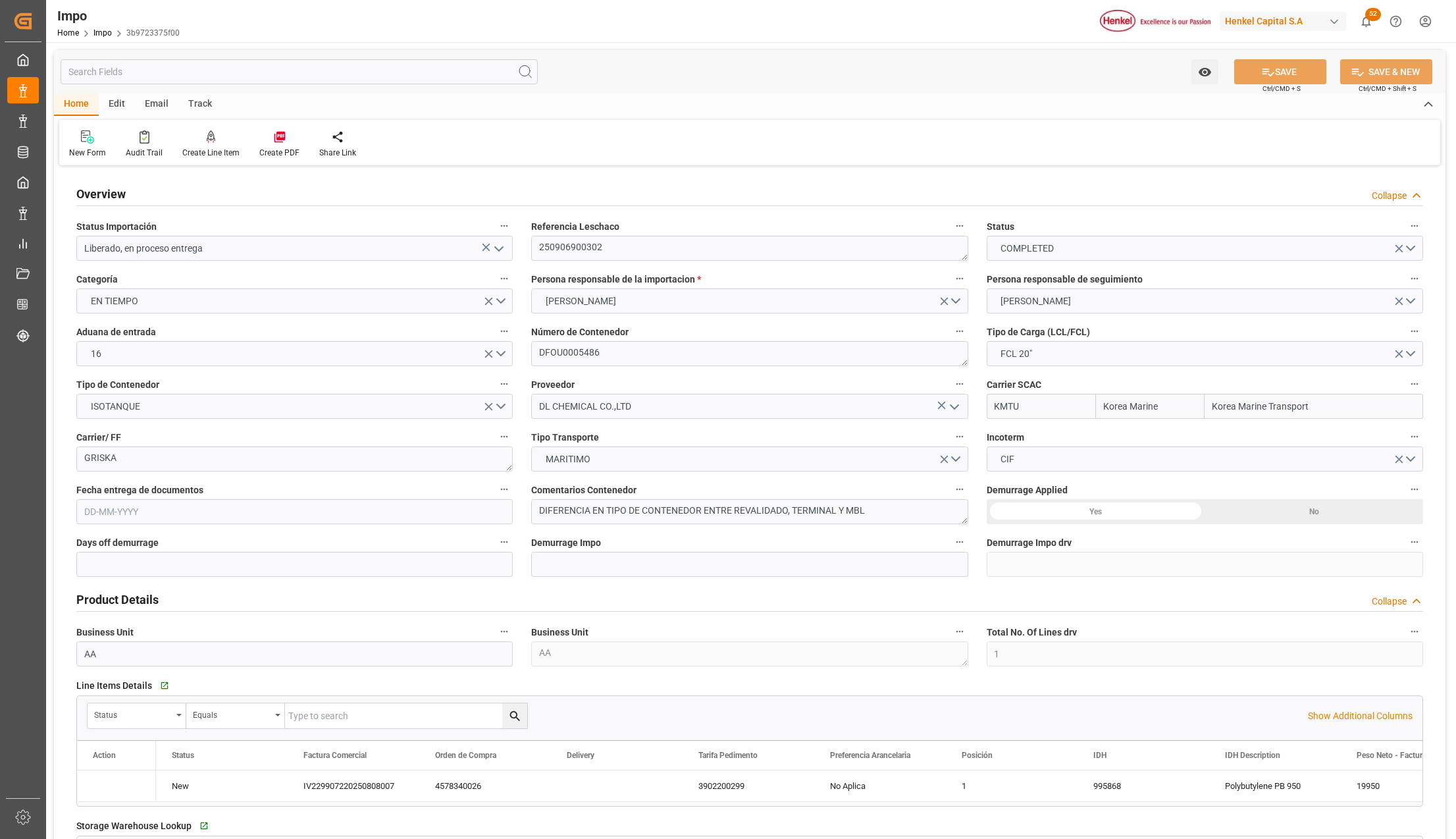
type input "Korea Marine"
type input "Korea Marine Transport"
type input "1"
type input "19.95"
type input "12-08-2025"
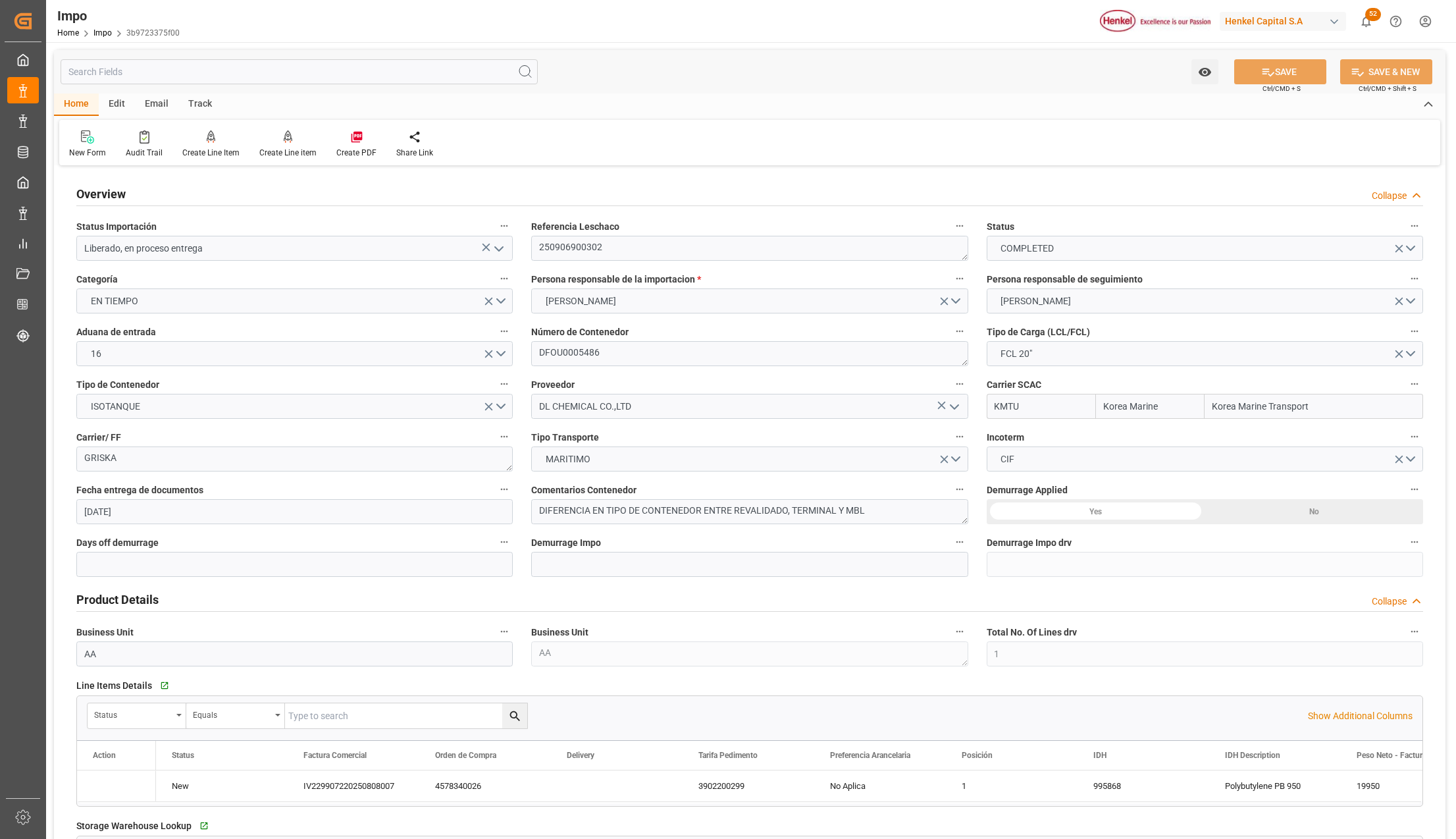
scroll to position [980, 0]
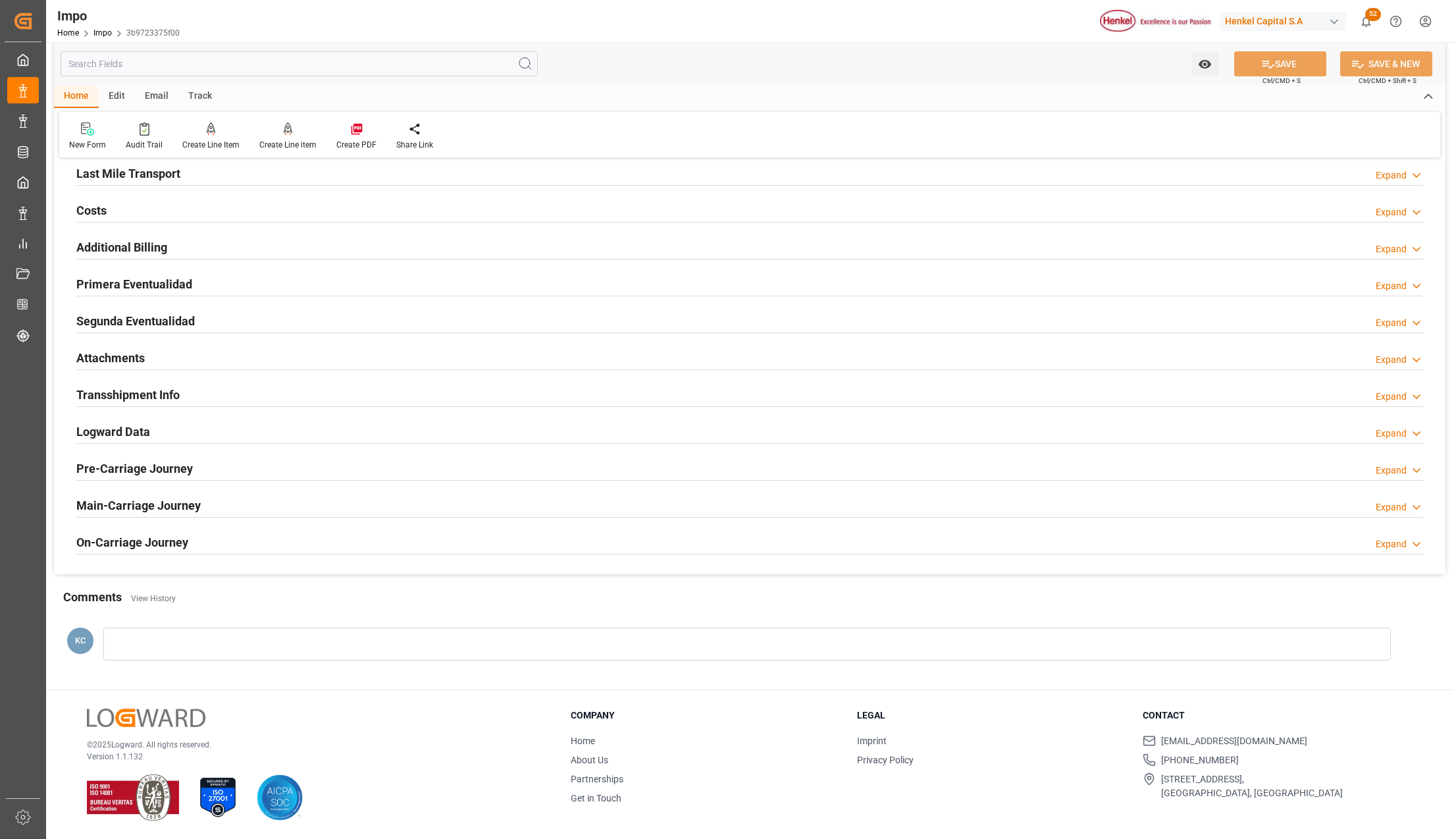
click at [106, 354] on h2 "Attachments" at bounding box center [110, 358] width 69 height 18
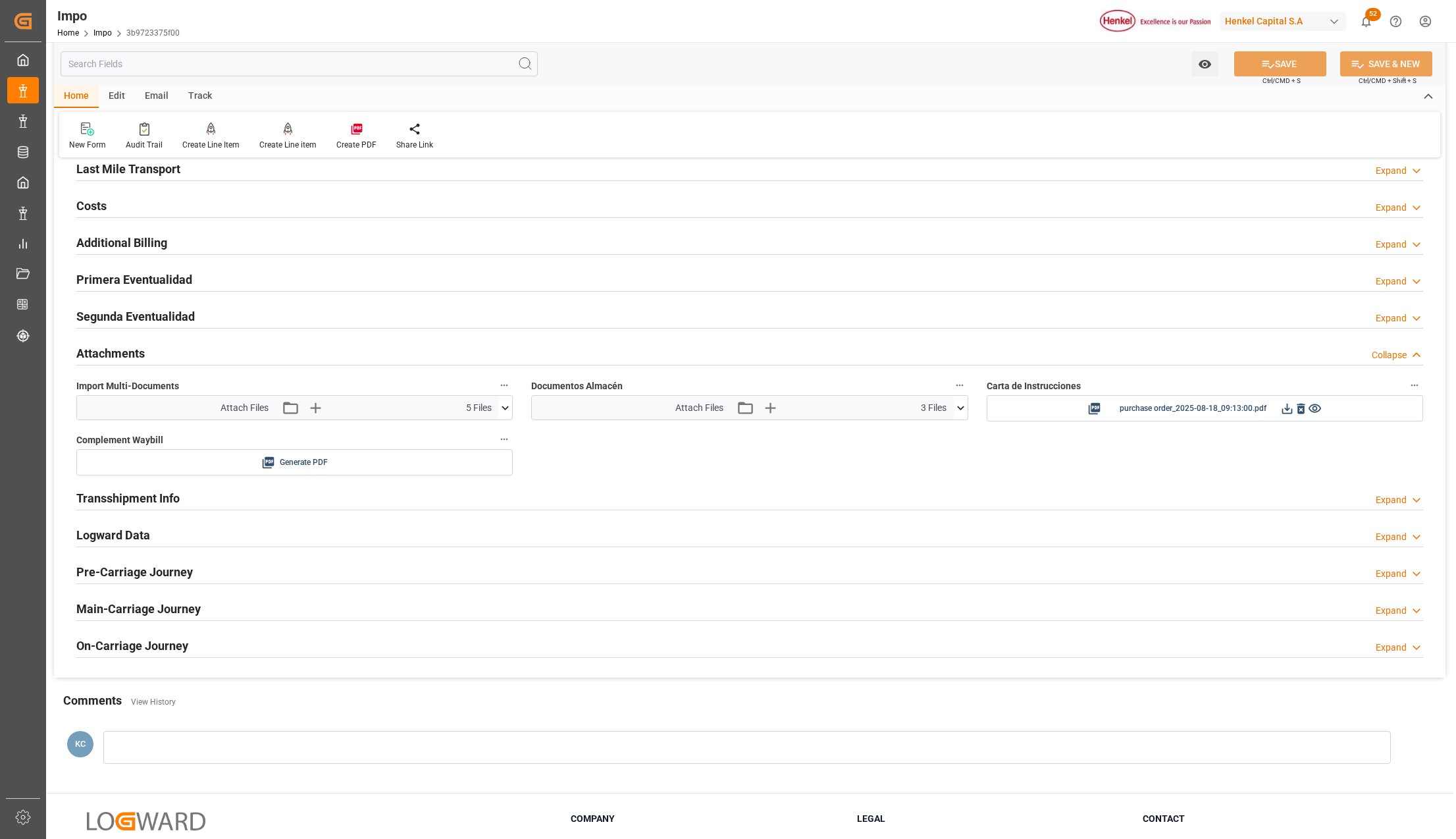
click at [504, 412] on icon at bounding box center [505, 408] width 14 height 14
click at [495, 478] on icon at bounding box center [498, 473] width 14 height 14
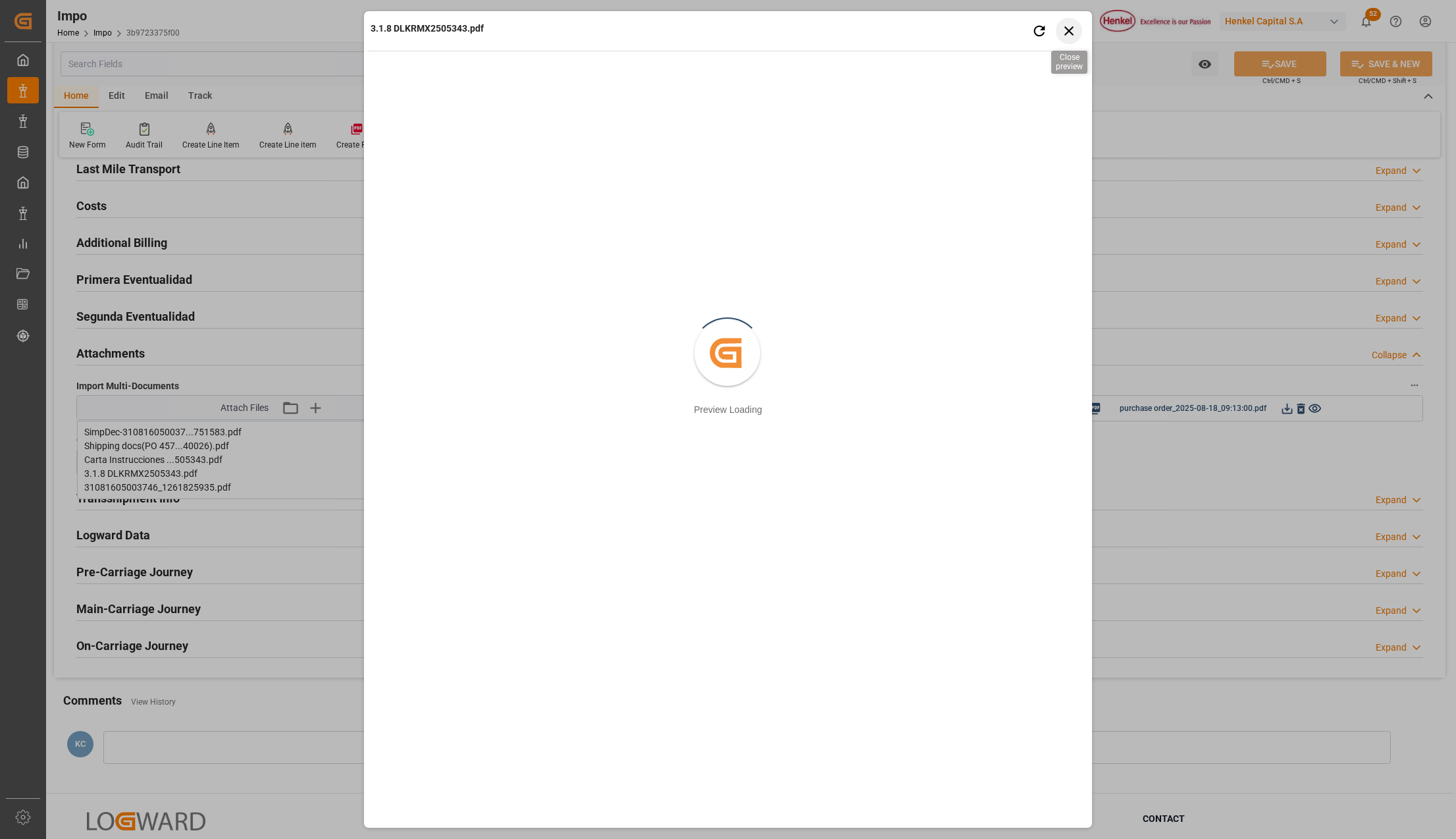
click at [1070, 32] on icon "button" at bounding box center [1069, 31] width 9 height 9
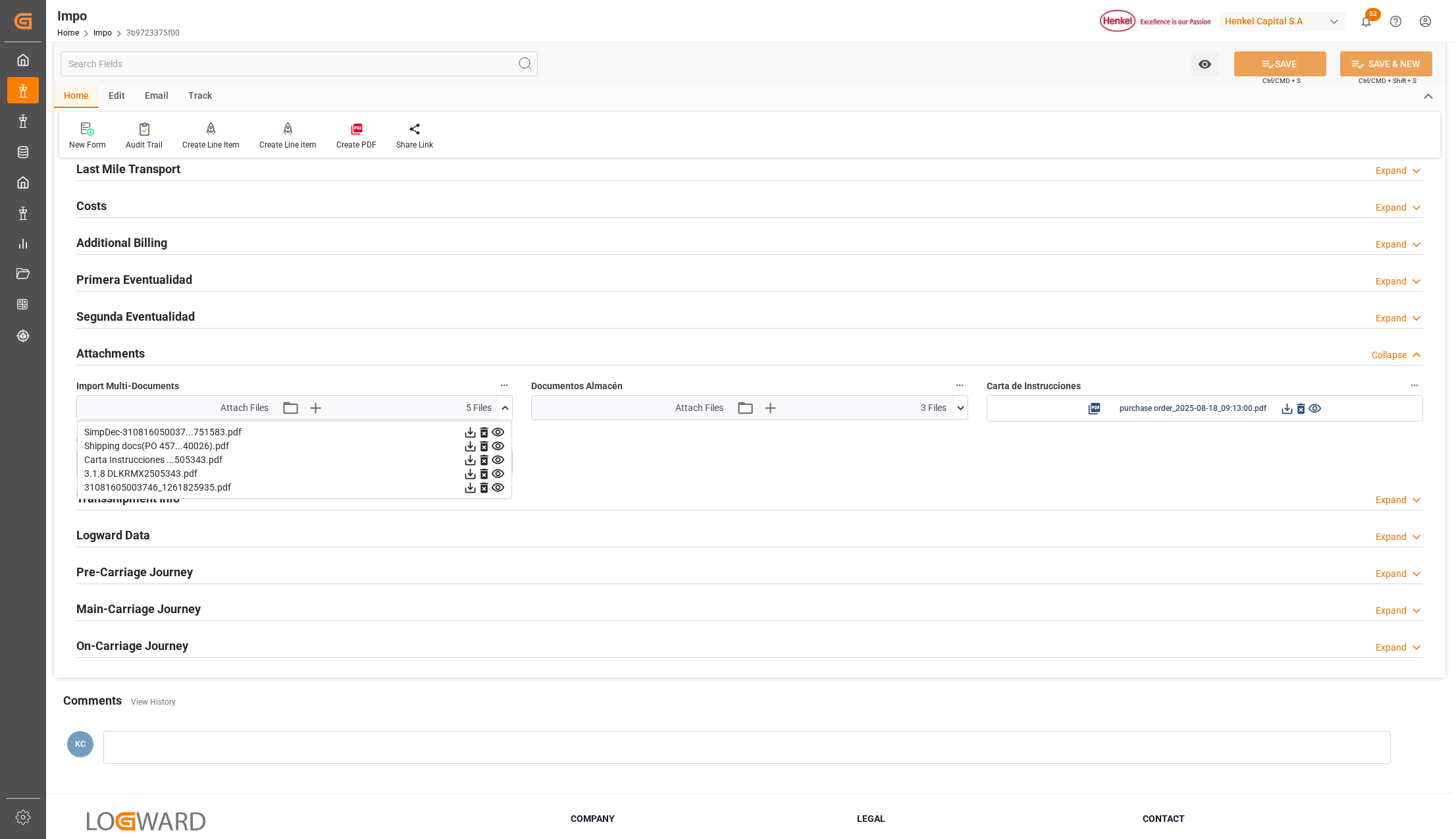
click at [471, 481] on icon at bounding box center [470, 473] width 14 height 14
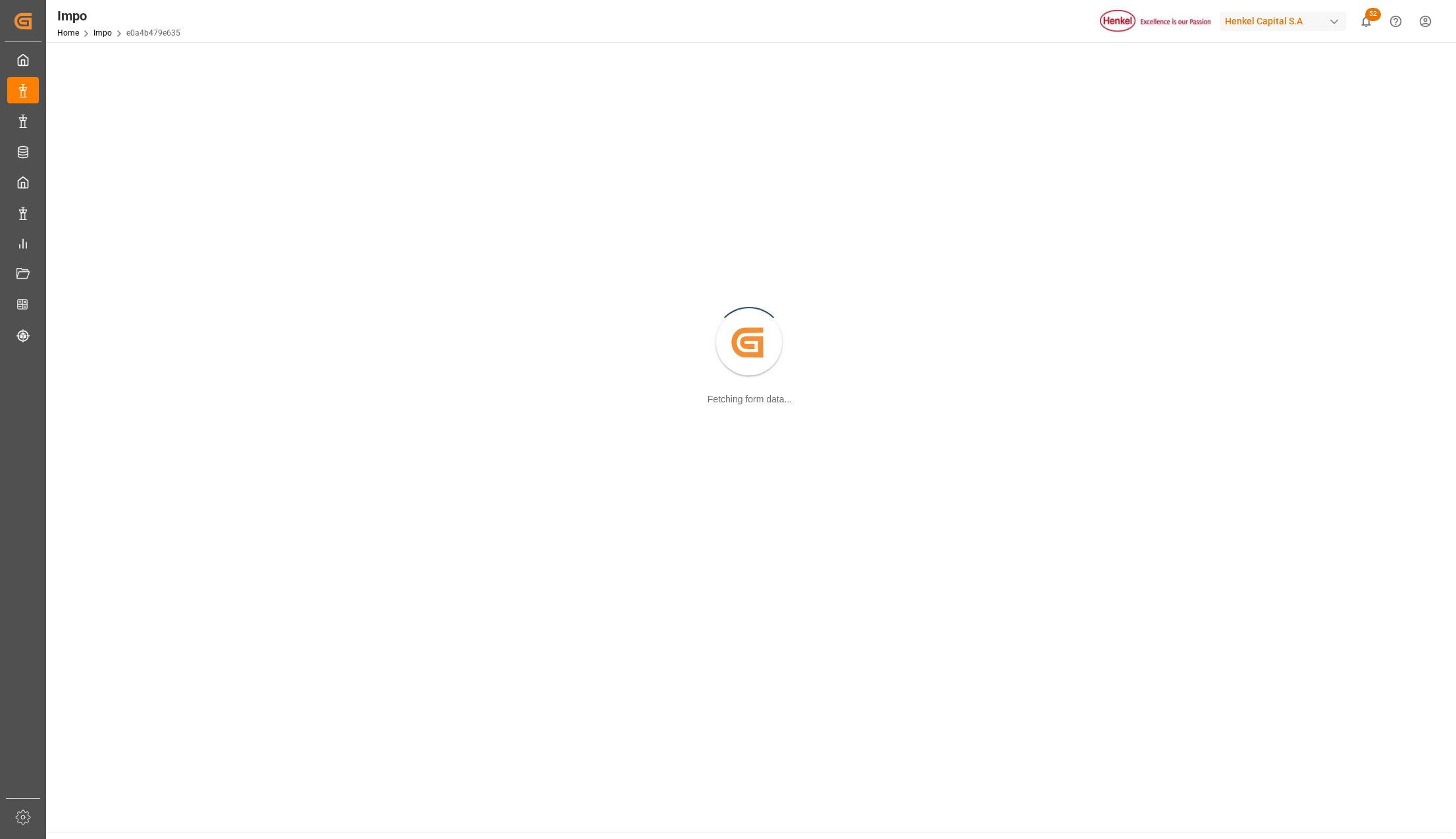
scroll to position [143, 0]
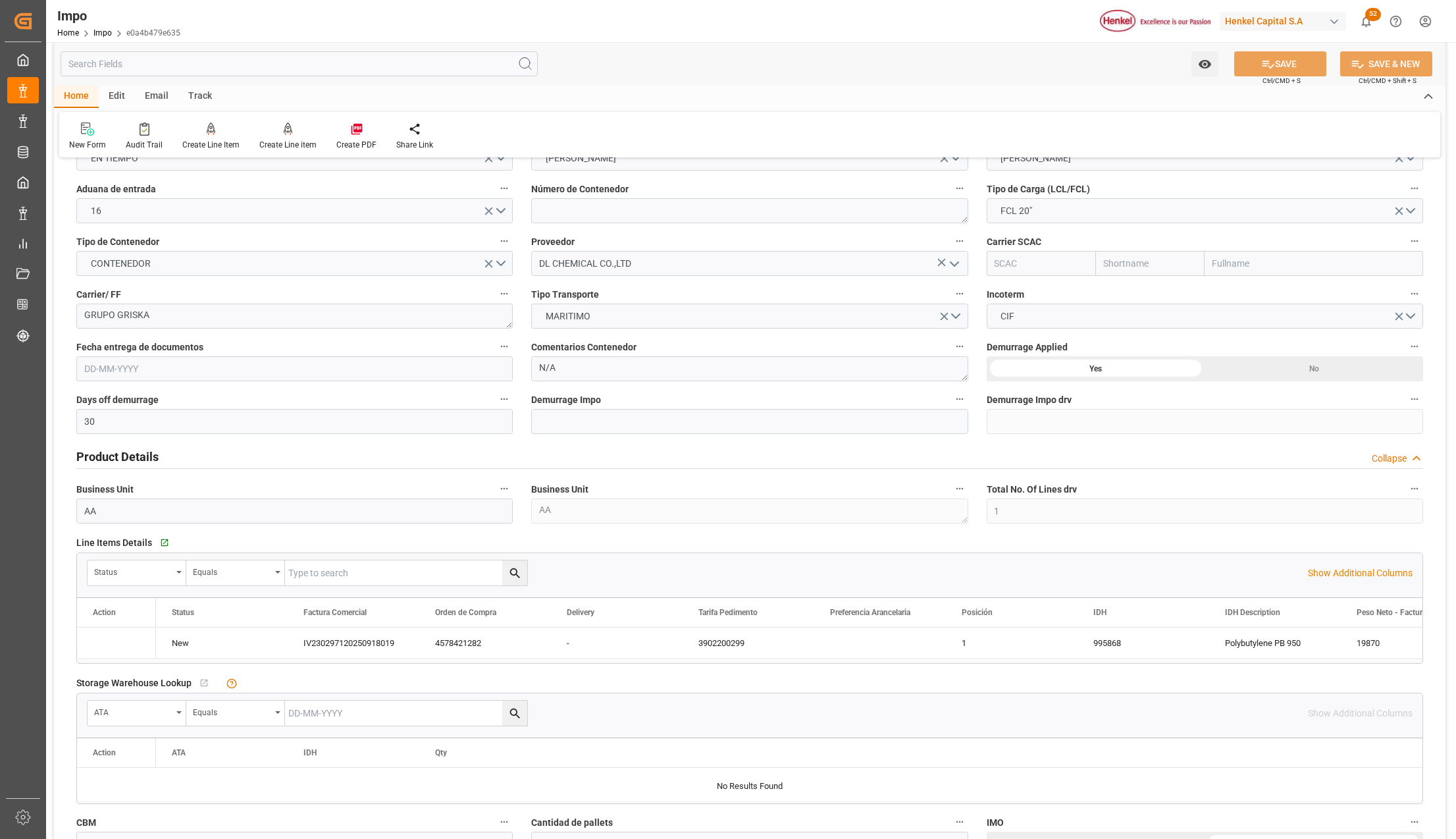
type input "30"
type input "1"
type input "35.88"
type input "25-09-2025"
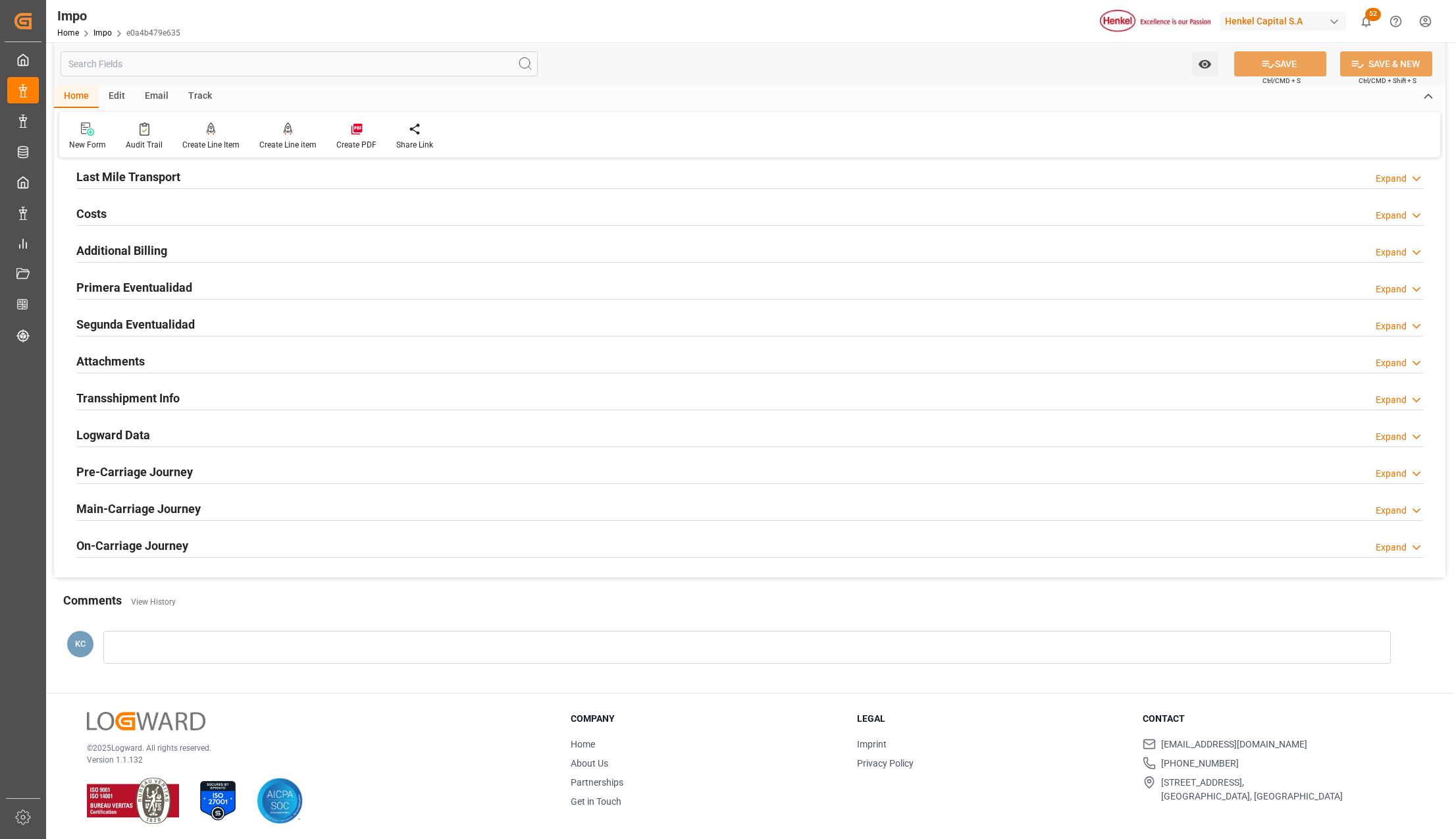
scroll to position [980, 0]
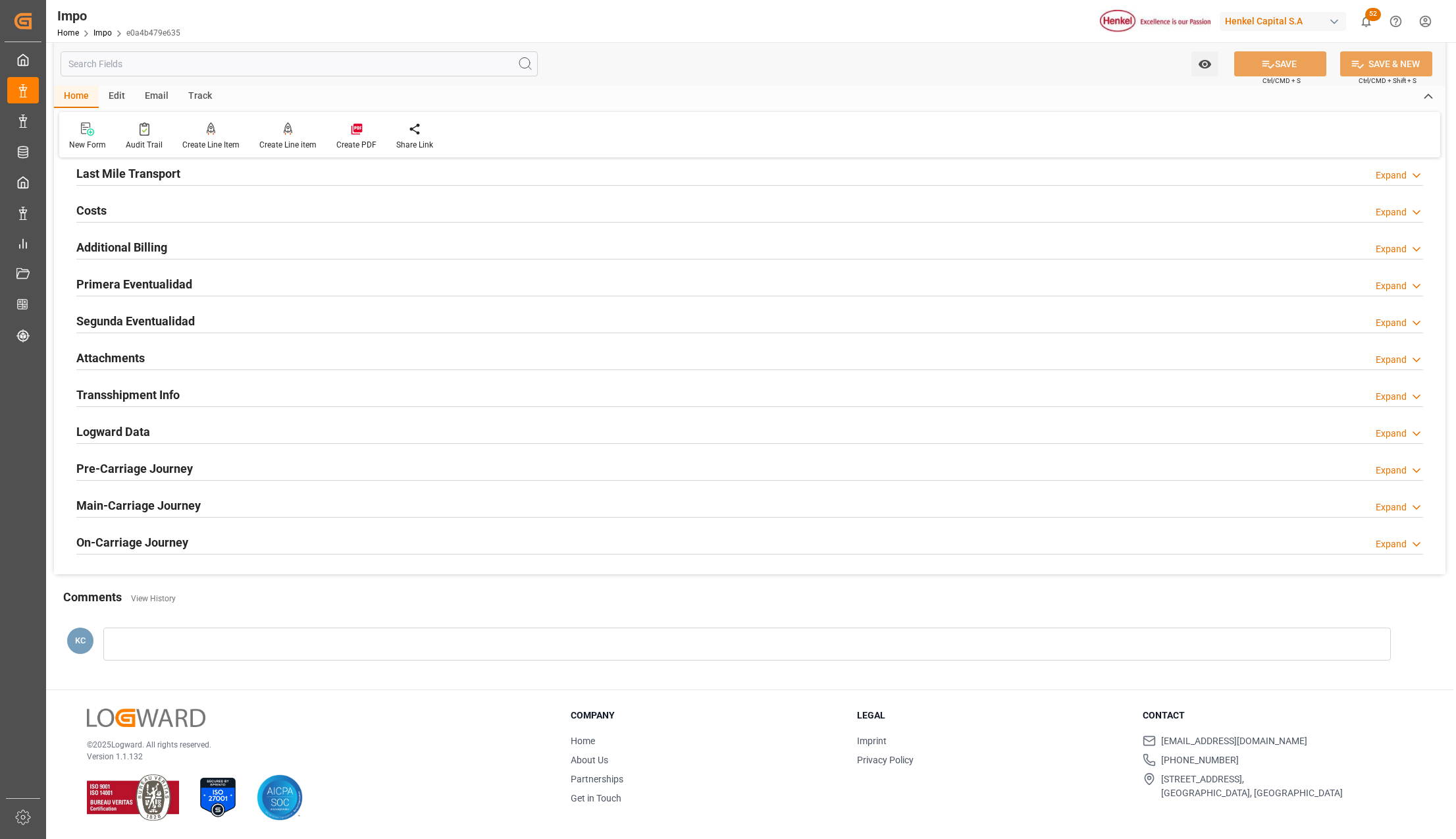
click at [98, 362] on h2 "Attachments" at bounding box center [110, 358] width 69 height 18
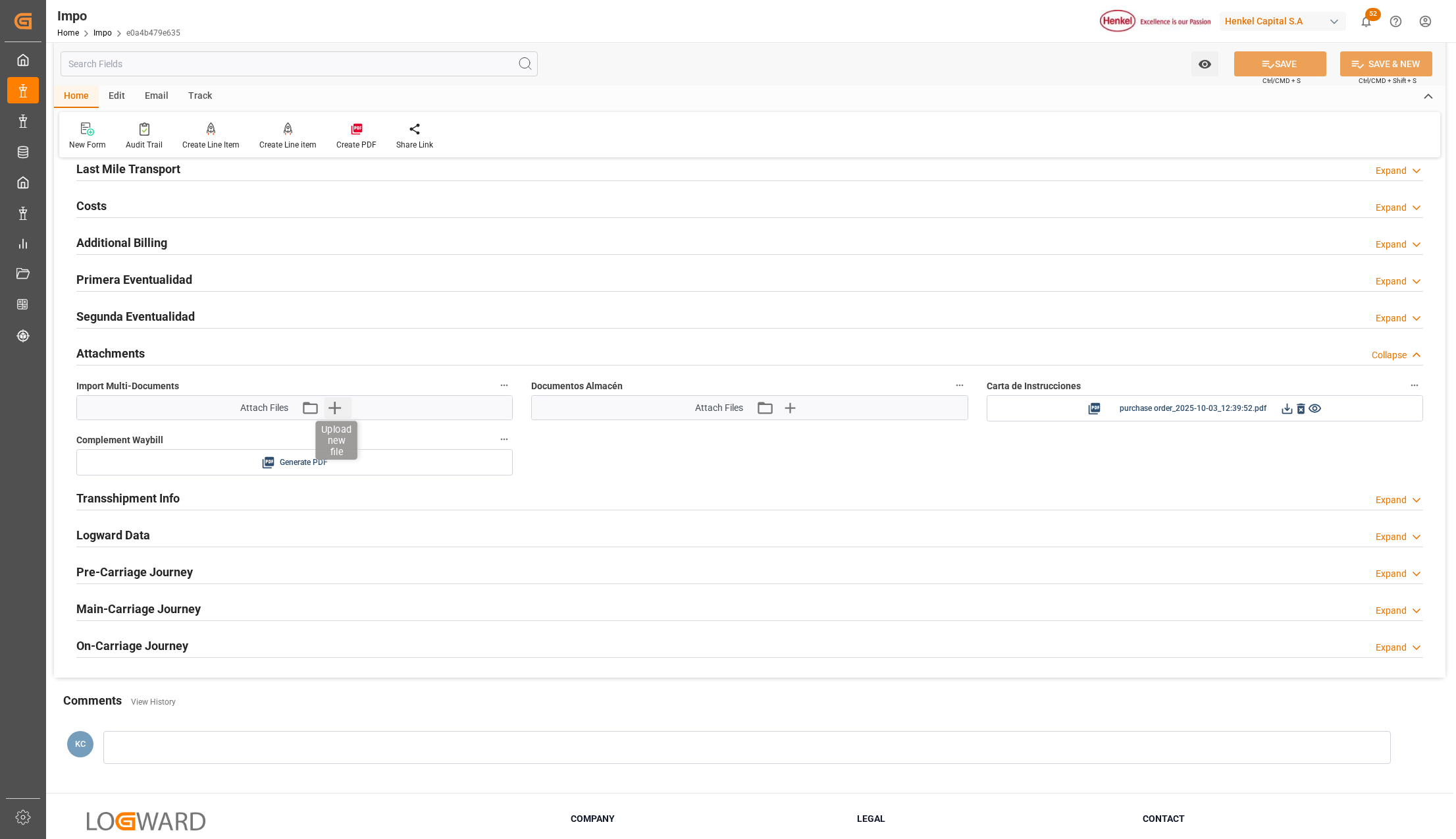
click at [329, 412] on icon "button" at bounding box center [334, 408] width 13 height 13
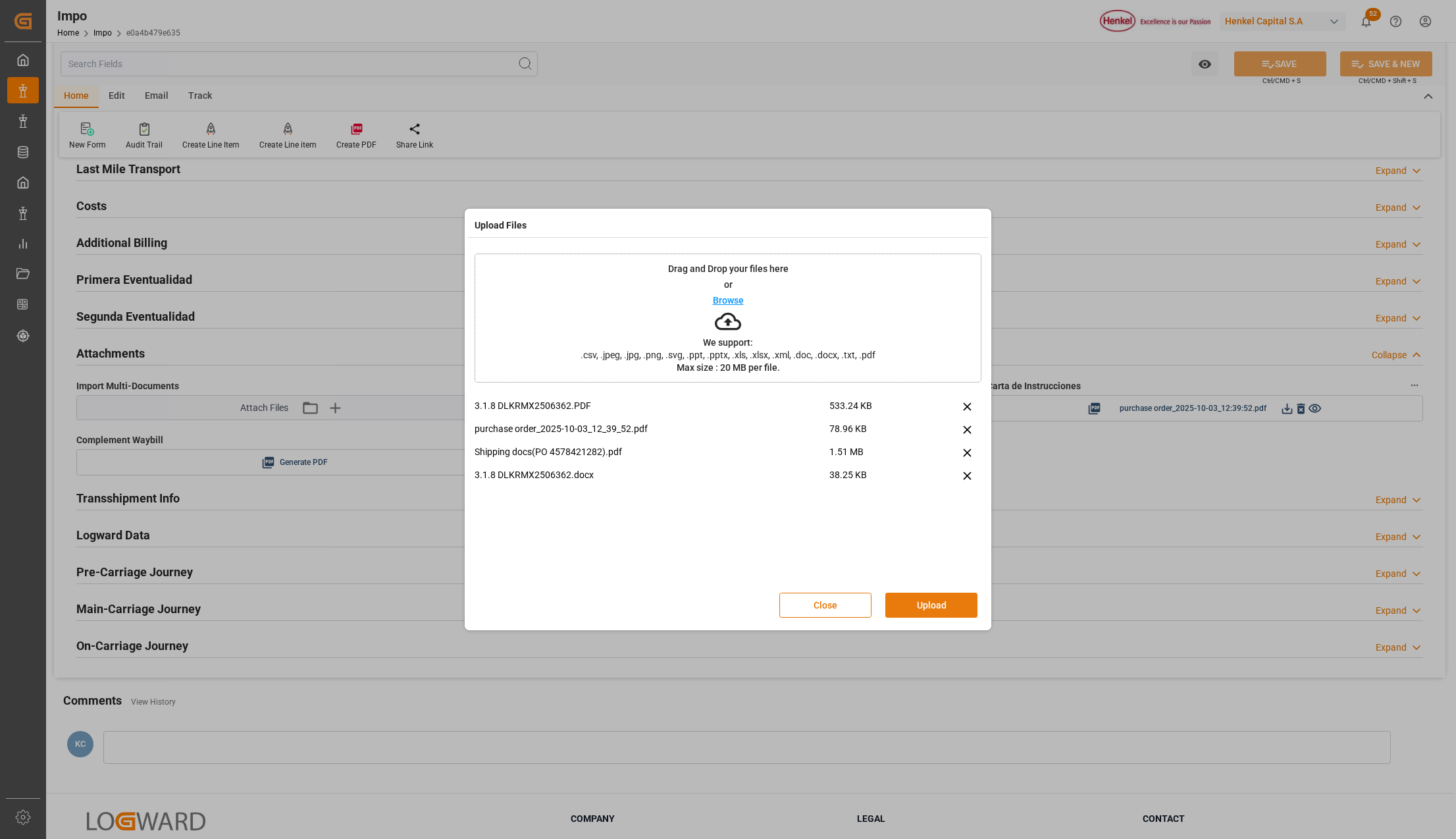
click at [919, 607] on button "Upload" at bounding box center [931, 605] width 92 height 25
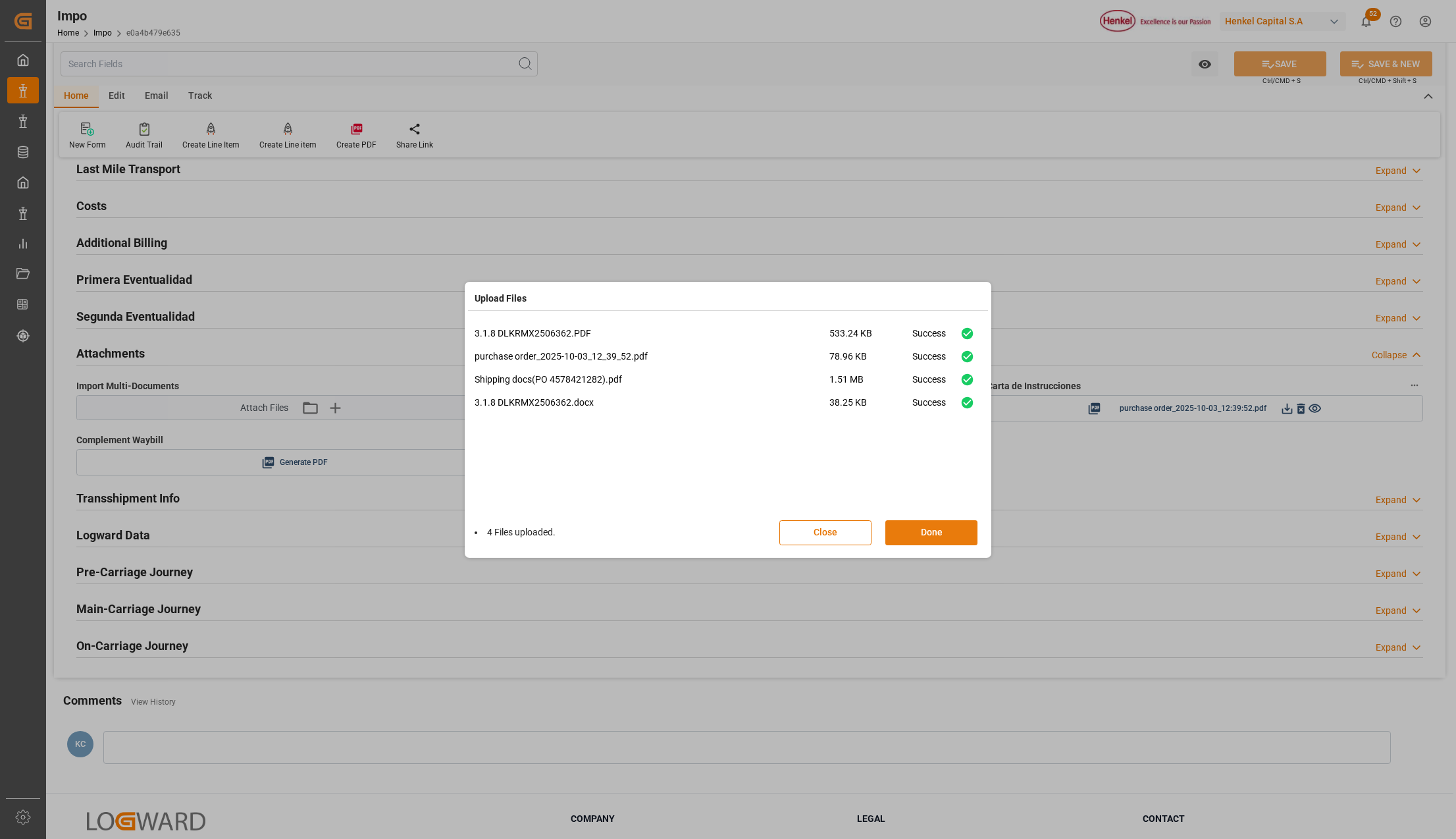
click at [938, 538] on button "Done" at bounding box center [931, 532] width 92 height 25
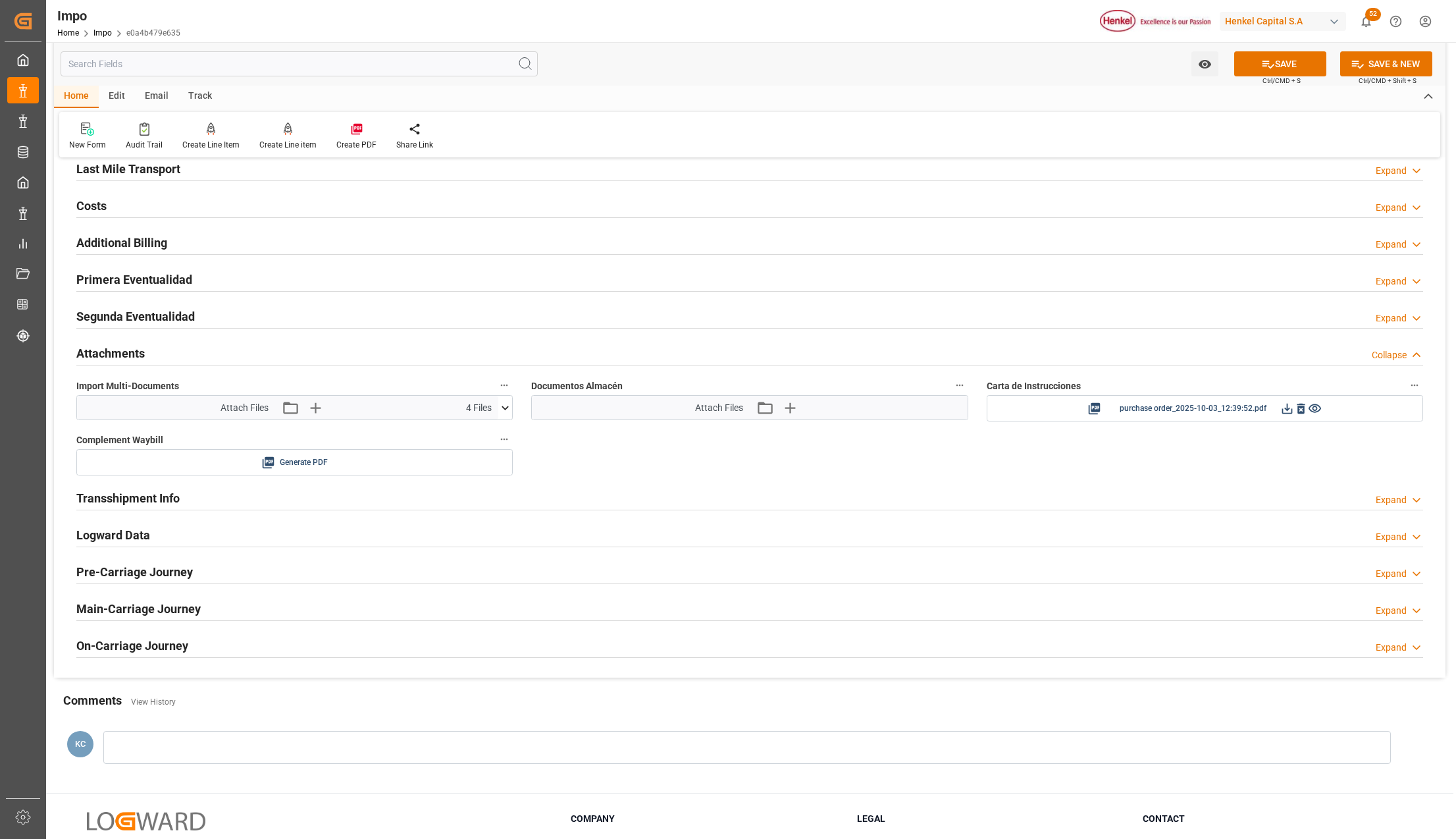
click at [1269, 72] on button "SAVE" at bounding box center [1280, 63] width 92 height 25
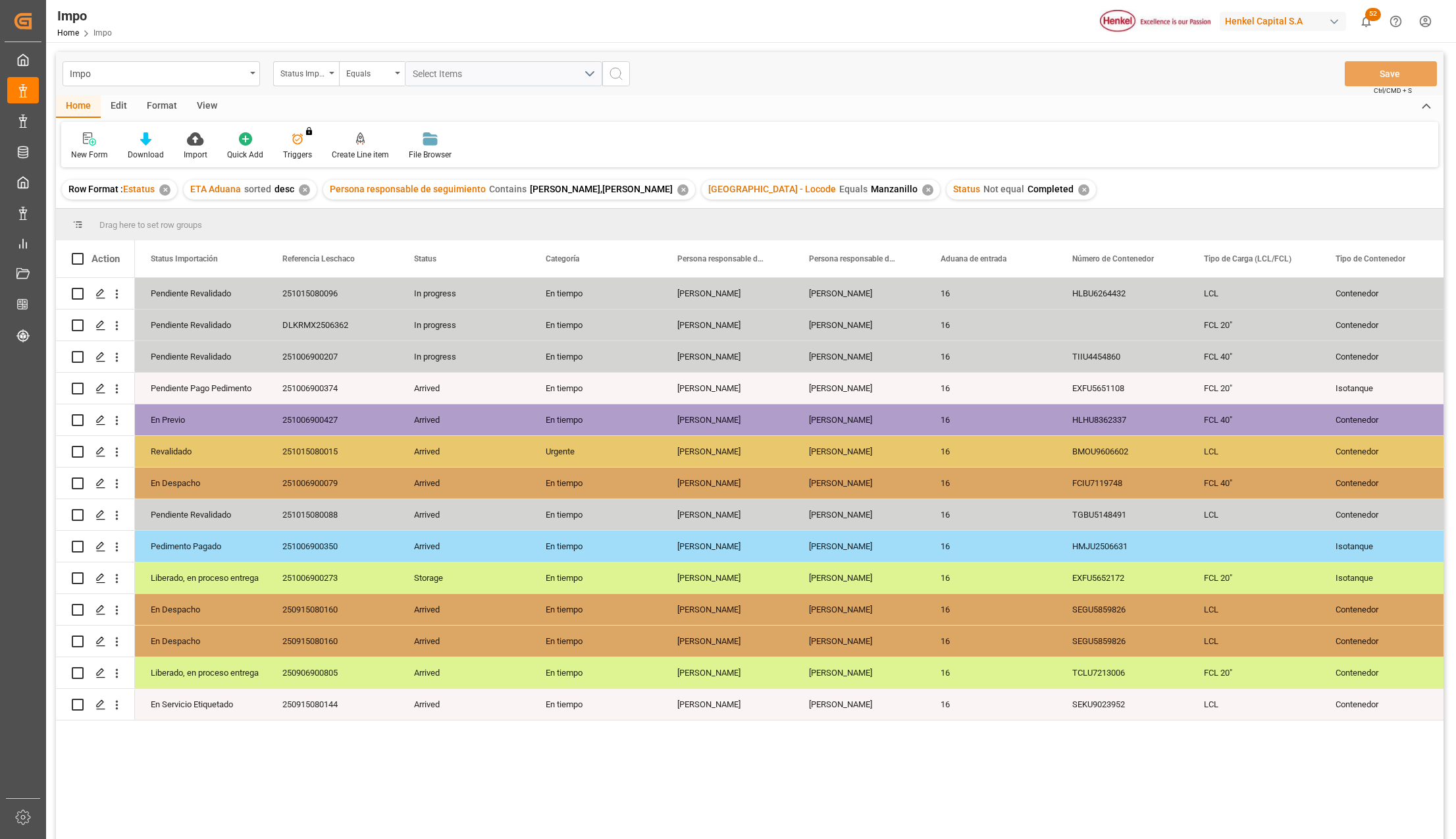
click at [208, 103] on div "View" at bounding box center [207, 106] width 40 height 23
click at [140, 146] on div "Standard Templates" at bounding box center [149, 146] width 85 height 29
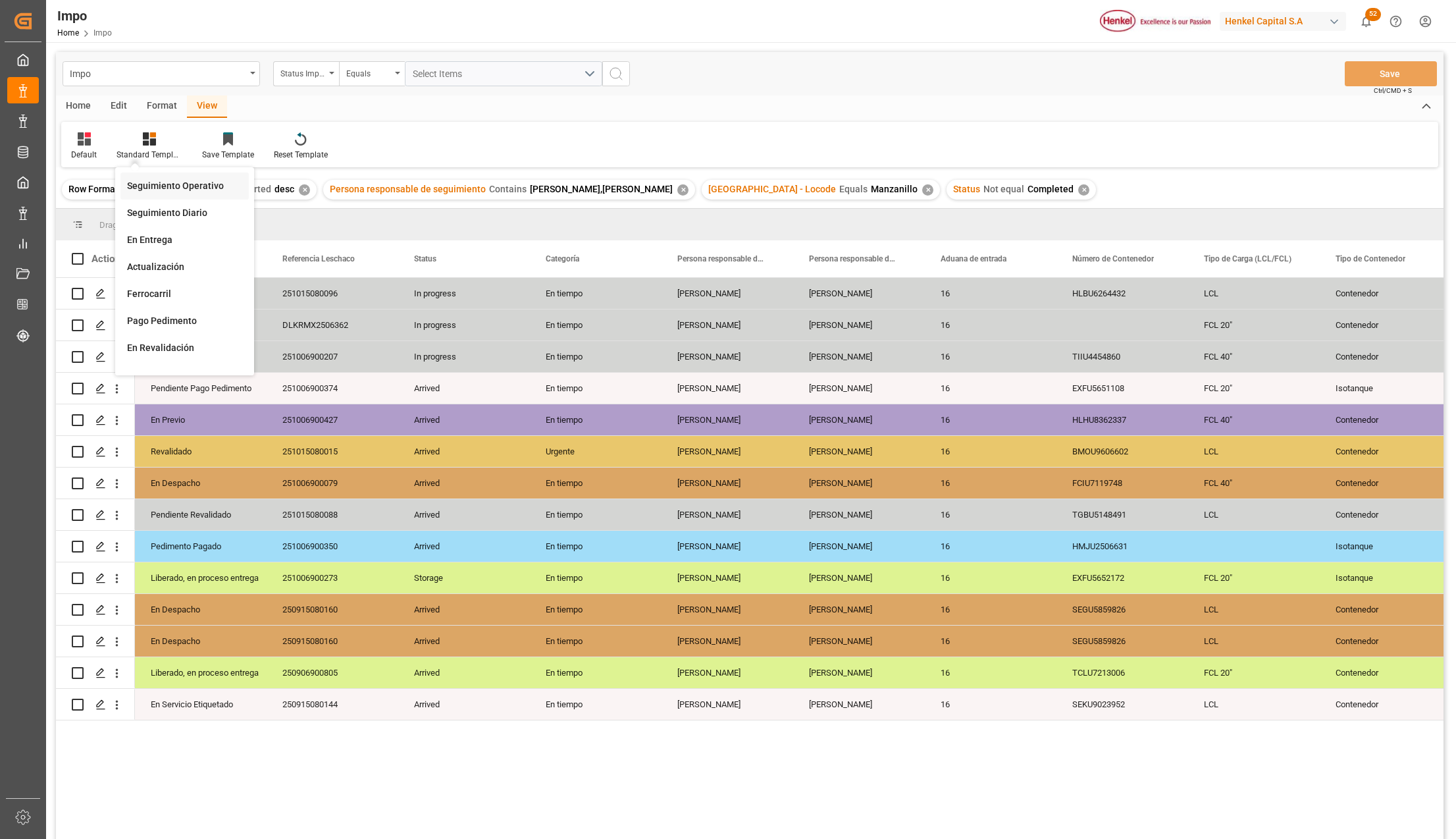
click at [158, 182] on div "Seguimiento Operativo" at bounding box center [184, 186] width 115 height 14
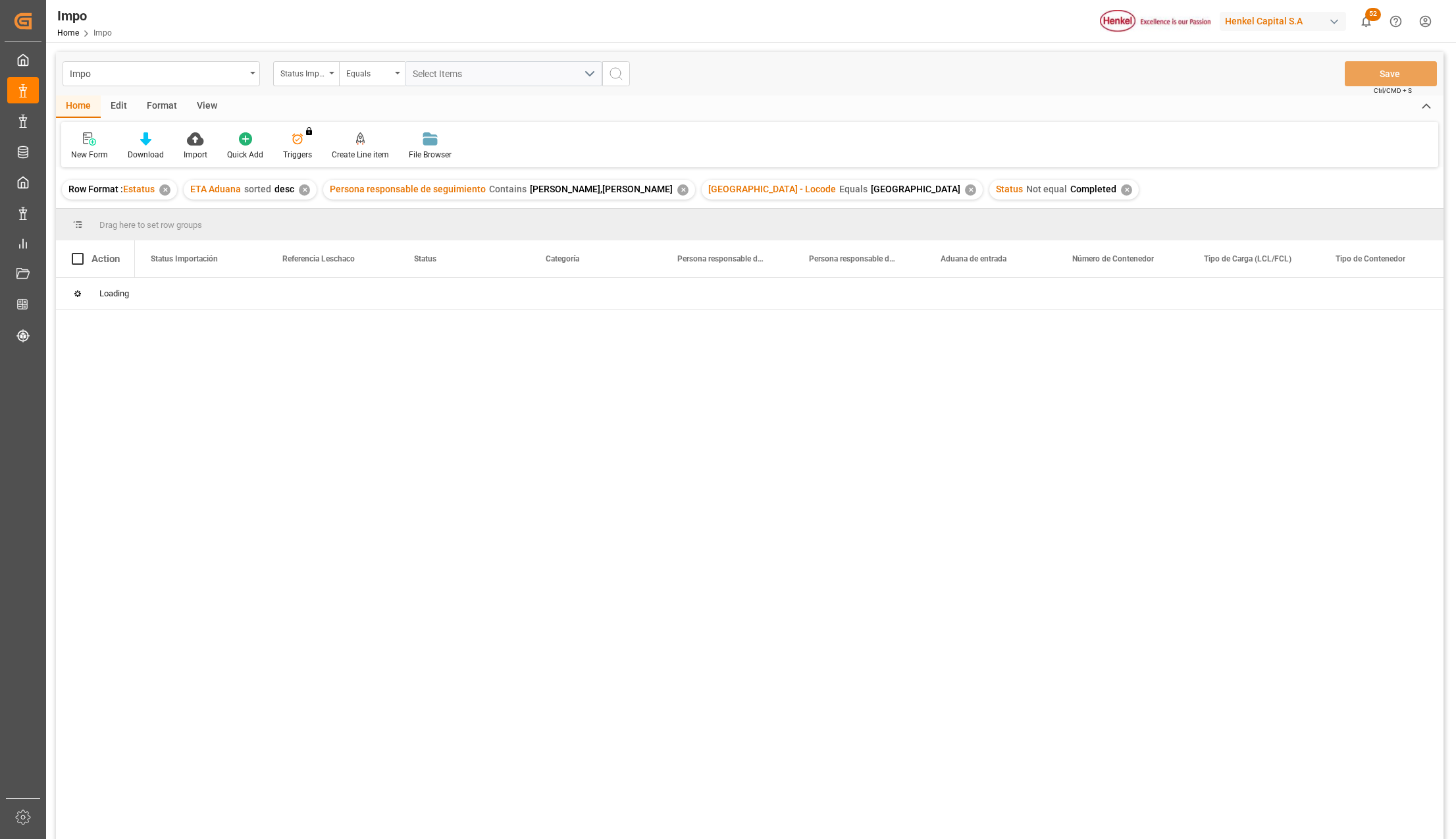
click at [198, 109] on div "View" at bounding box center [207, 106] width 40 height 23
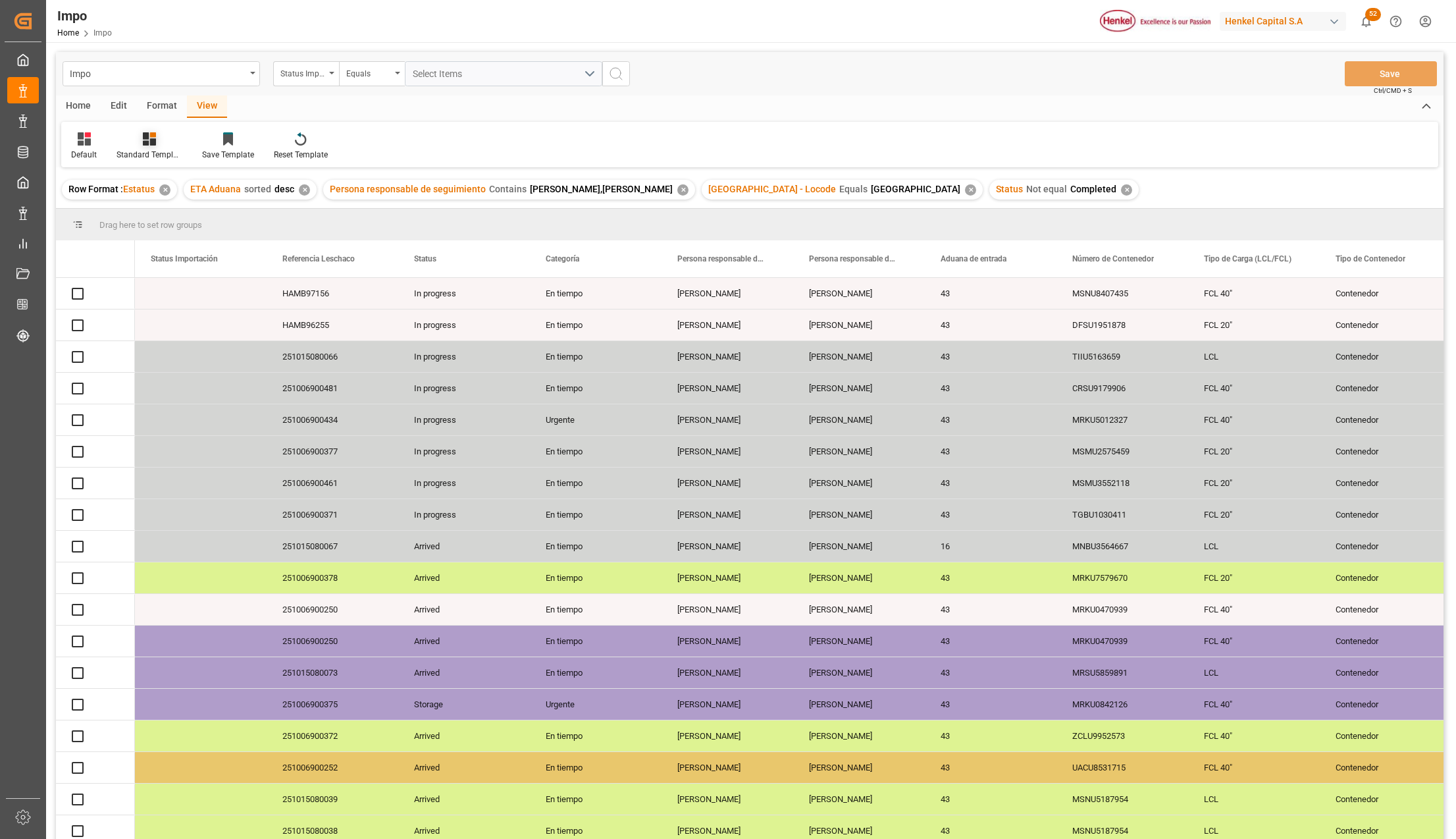
click at [167, 156] on div "Standard Templates" at bounding box center [149, 155] width 66 height 12
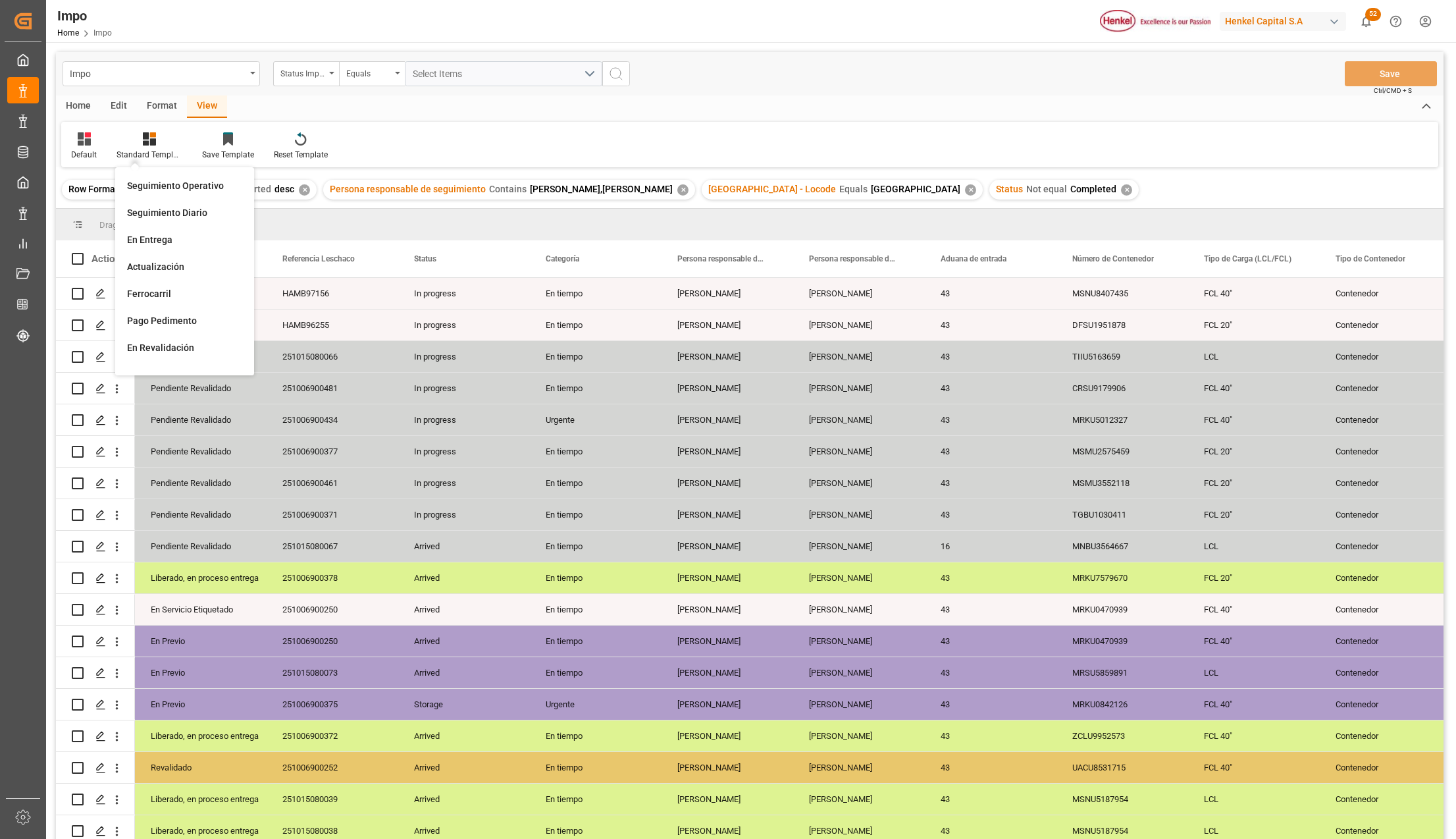
drag, startPoint x: 167, startPoint y: 156, endPoint x: 165, endPoint y: 184, distance: 28.1
click at [165, 184] on div "Seguimiento Operativo" at bounding box center [184, 186] width 115 height 14
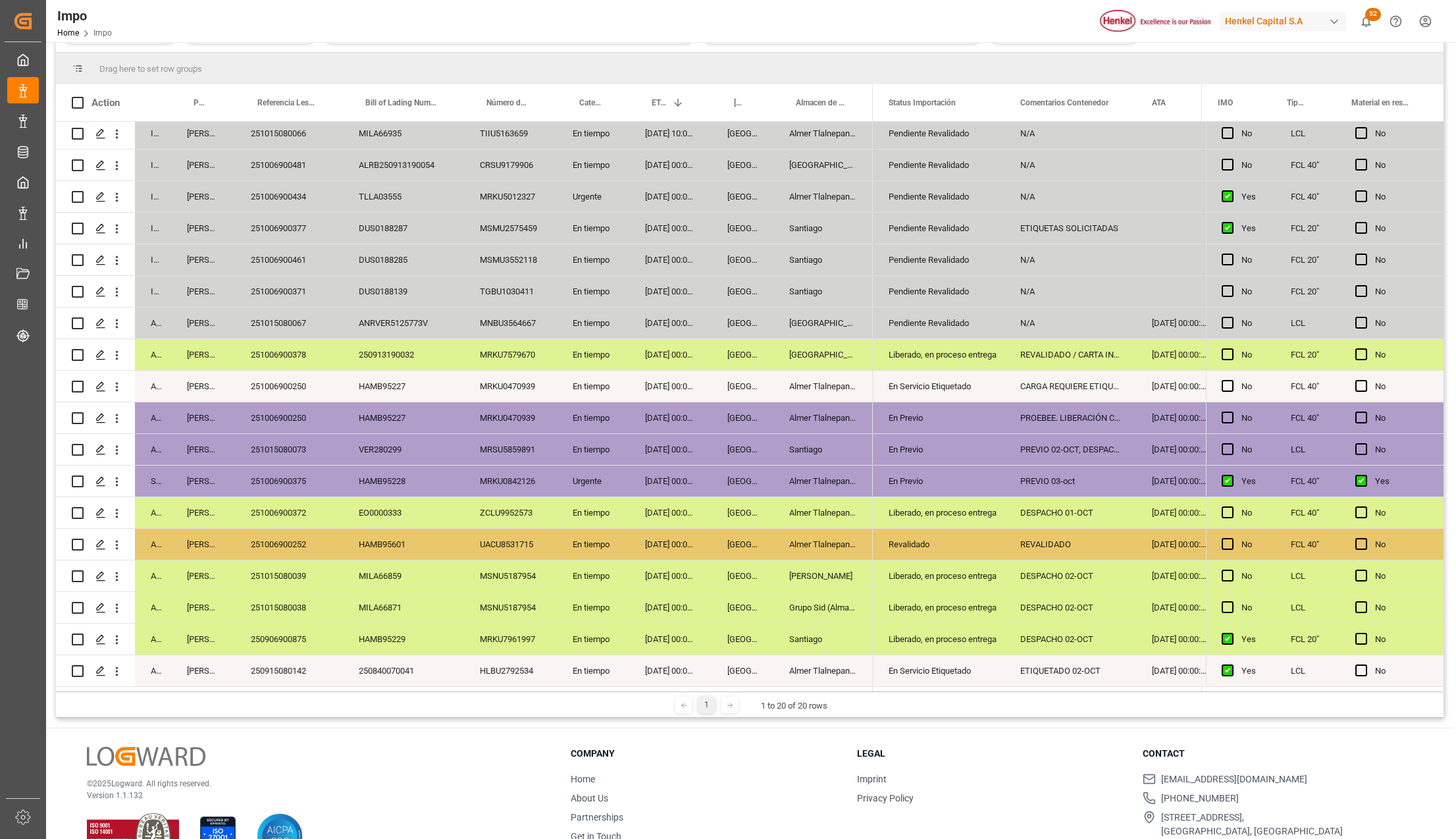
scroll to position [195, 0]
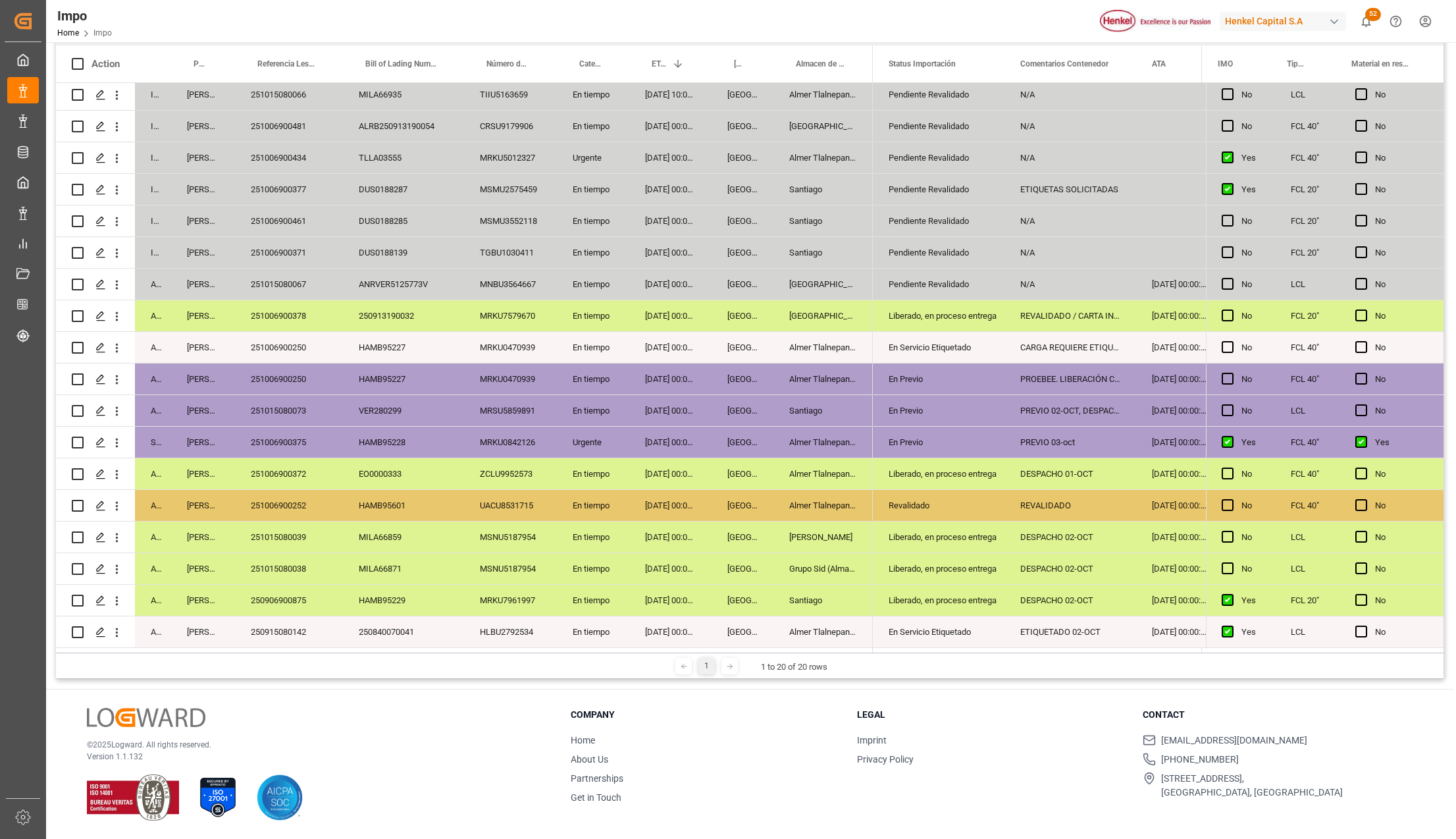
click at [959, 623] on div "En Servicio Etiquetado" at bounding box center [938, 632] width 100 height 30
click at [311, 600] on div "250906900875" at bounding box center [288, 600] width 108 height 31
click at [501, 631] on div "HLBU2792534" at bounding box center [510, 631] width 93 height 31
click at [317, 604] on div "250906900875" at bounding box center [288, 600] width 108 height 31
click at [304, 573] on div "251015080038" at bounding box center [288, 568] width 108 height 31
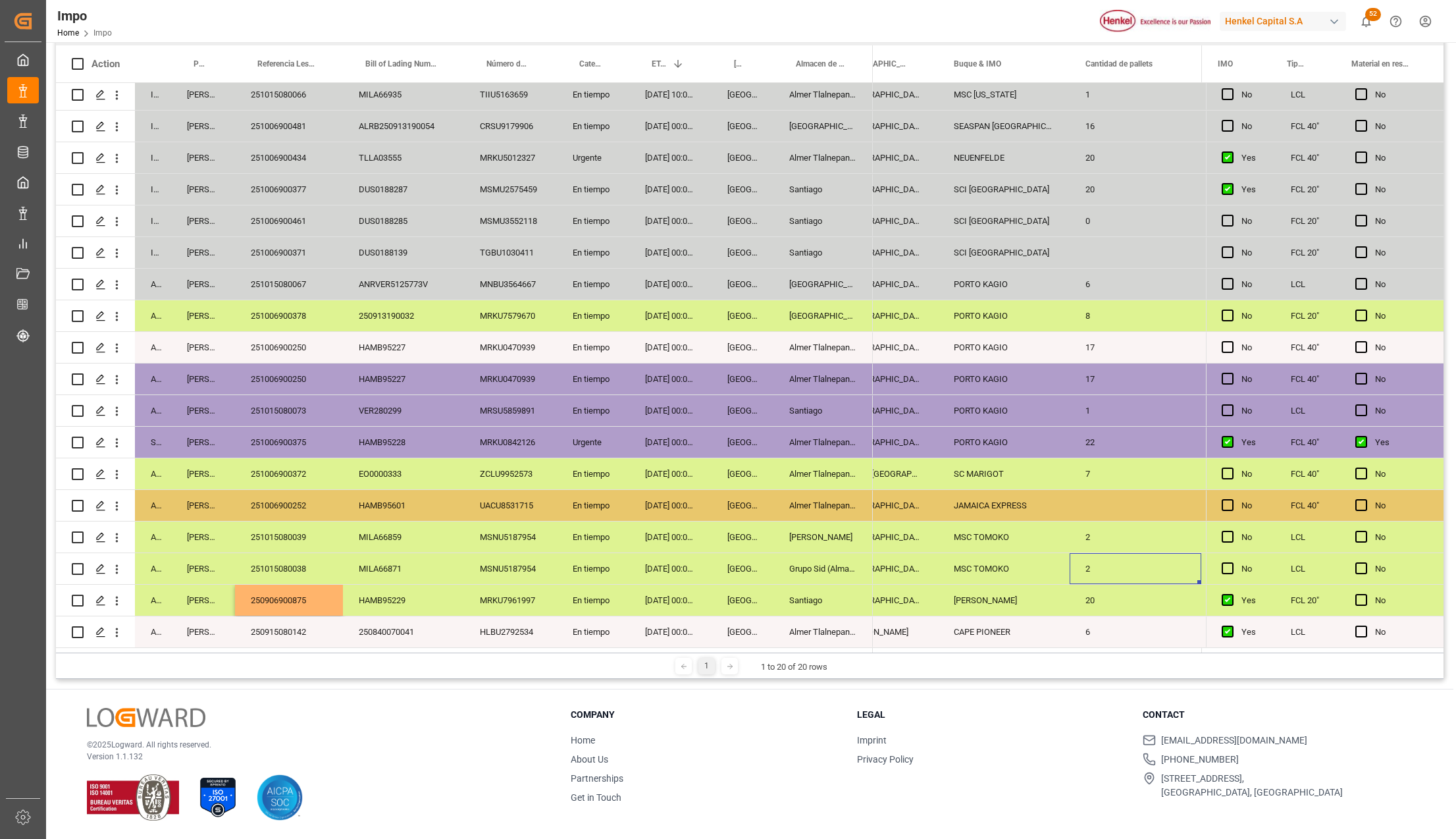
scroll to position [0, 0]
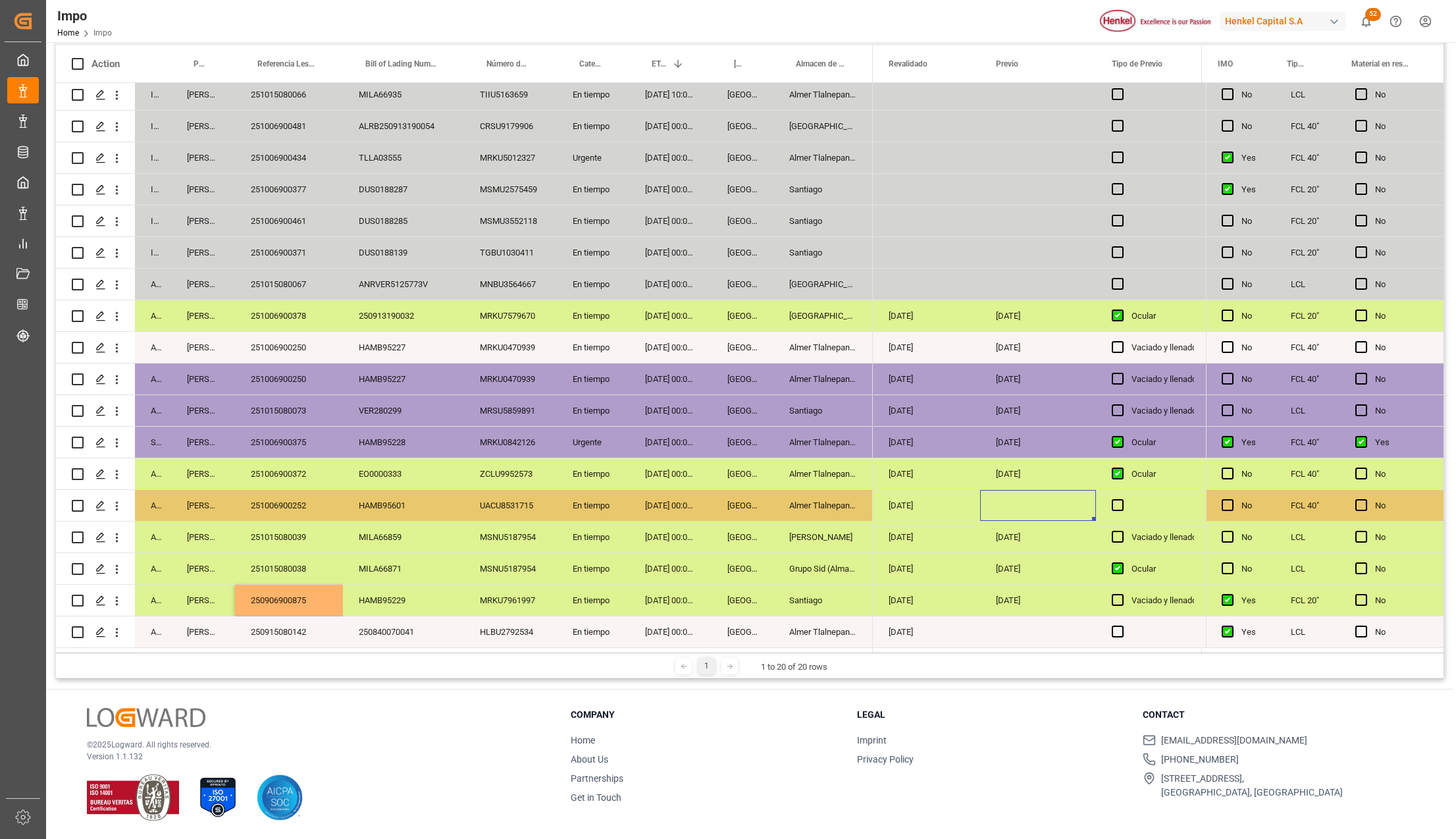
click at [287, 498] on div "251006900252" at bounding box center [288, 505] width 108 height 31
click at [1027, 499] on div "Press SPACE to select this row." at bounding box center [1037, 505] width 115 height 31
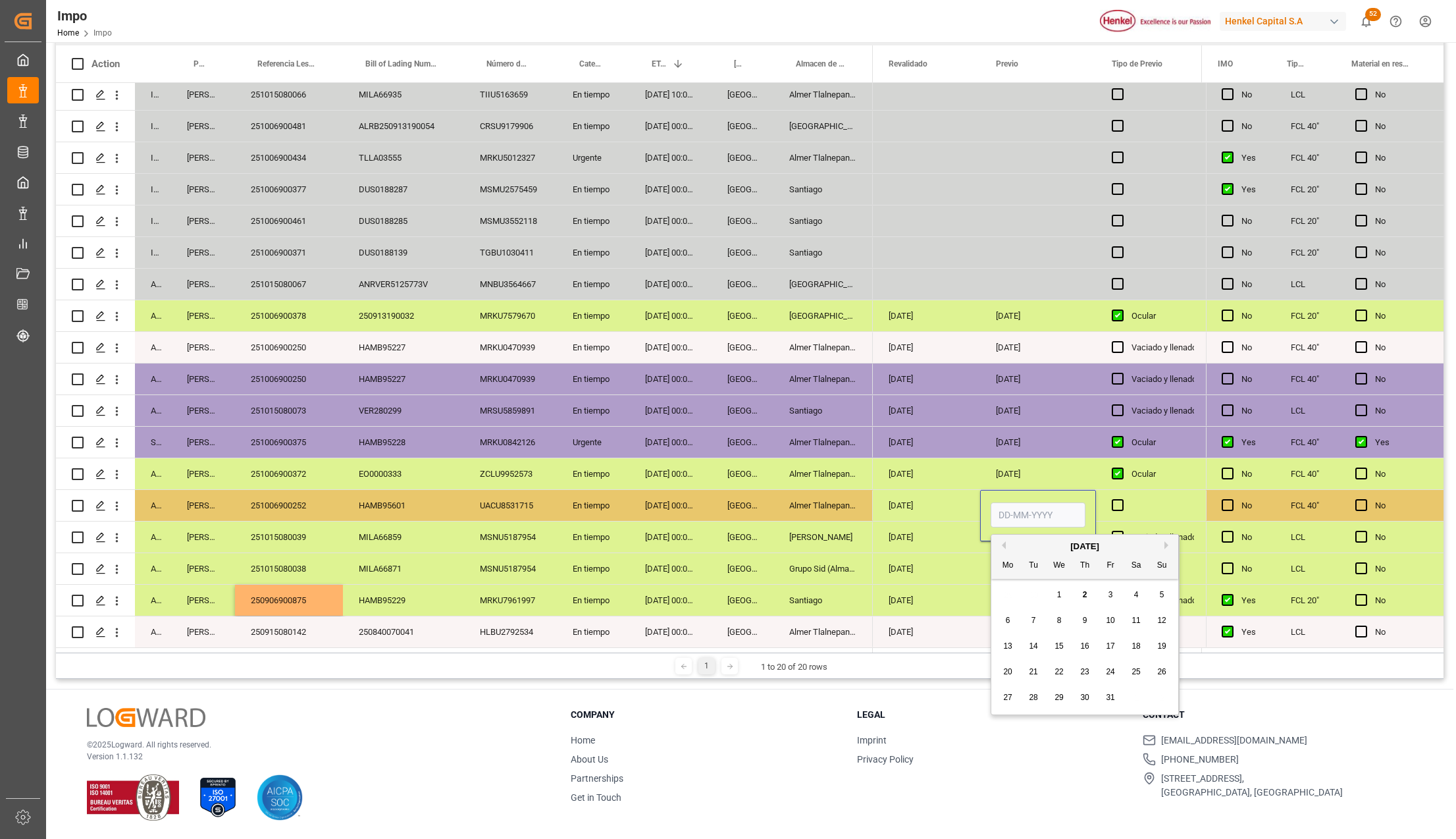
click at [1028, 508] on input "Press SPACE to select this row." at bounding box center [1038, 514] width 95 height 25
type input "30-09-2025"
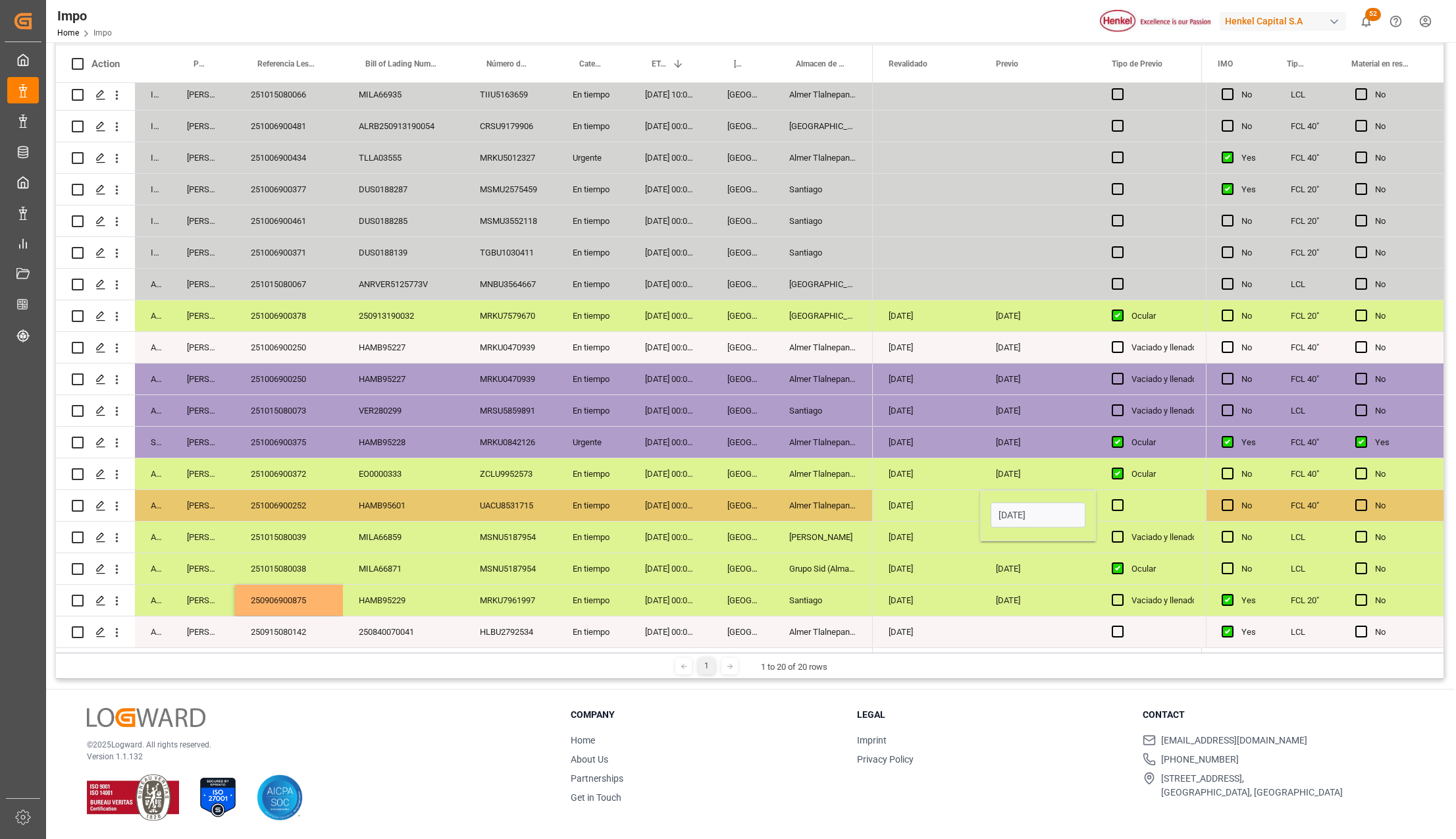
click at [1067, 557] on div "30-09-2025" at bounding box center [1037, 568] width 115 height 31
click at [1115, 501] on span "Press SPACE to select this row." at bounding box center [1118, 505] width 12 height 12
click at [1122, 499] on input "Press SPACE to select this row." at bounding box center [1122, 499] width 0 height 0
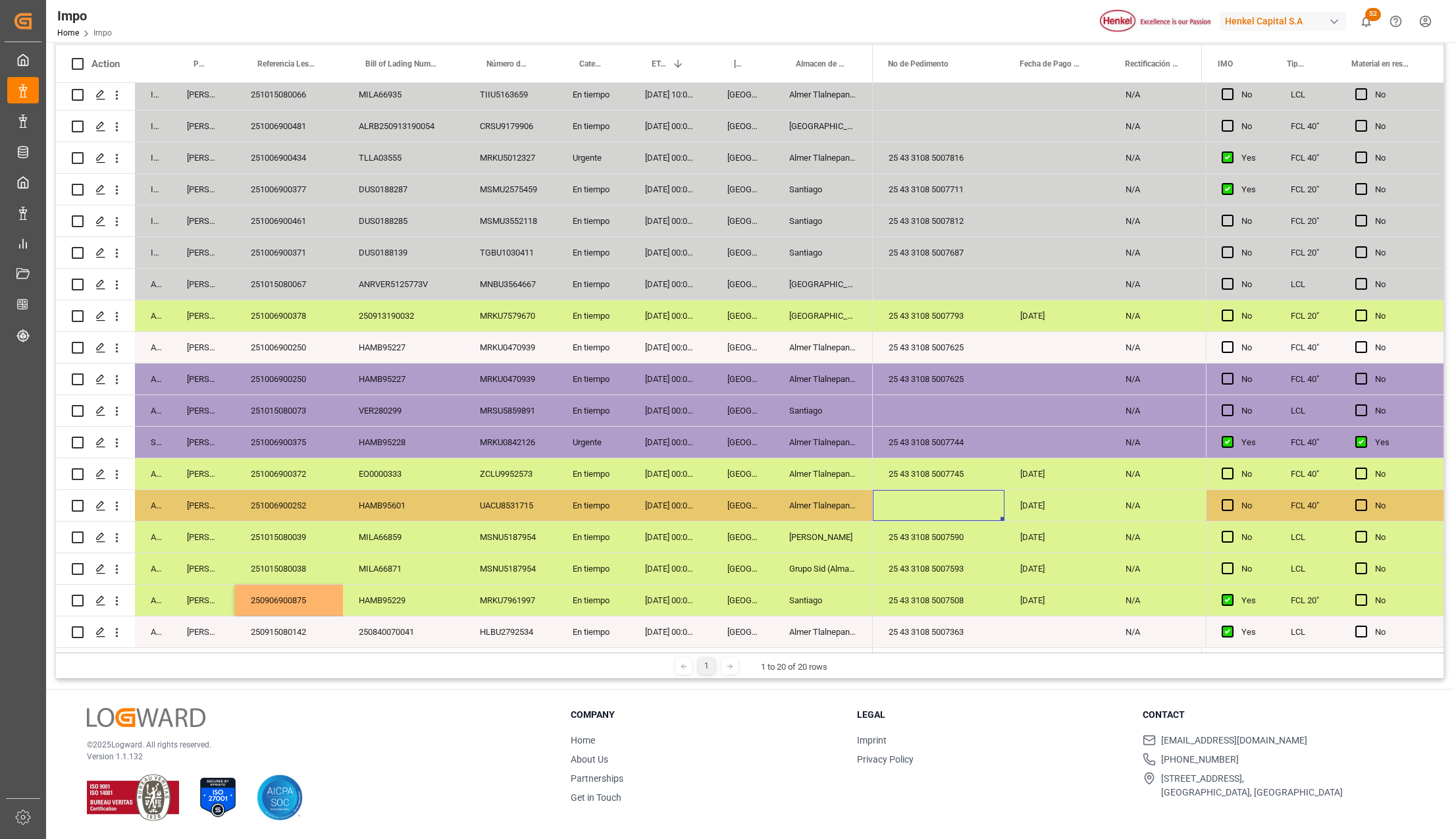
click at [948, 495] on div "Press SPACE to select this row." at bounding box center [938, 505] width 131 height 31
click at [919, 510] on input "Press SPACE to select this row." at bounding box center [938, 513] width 110 height 25
paste input "25 43 3108 5007580"
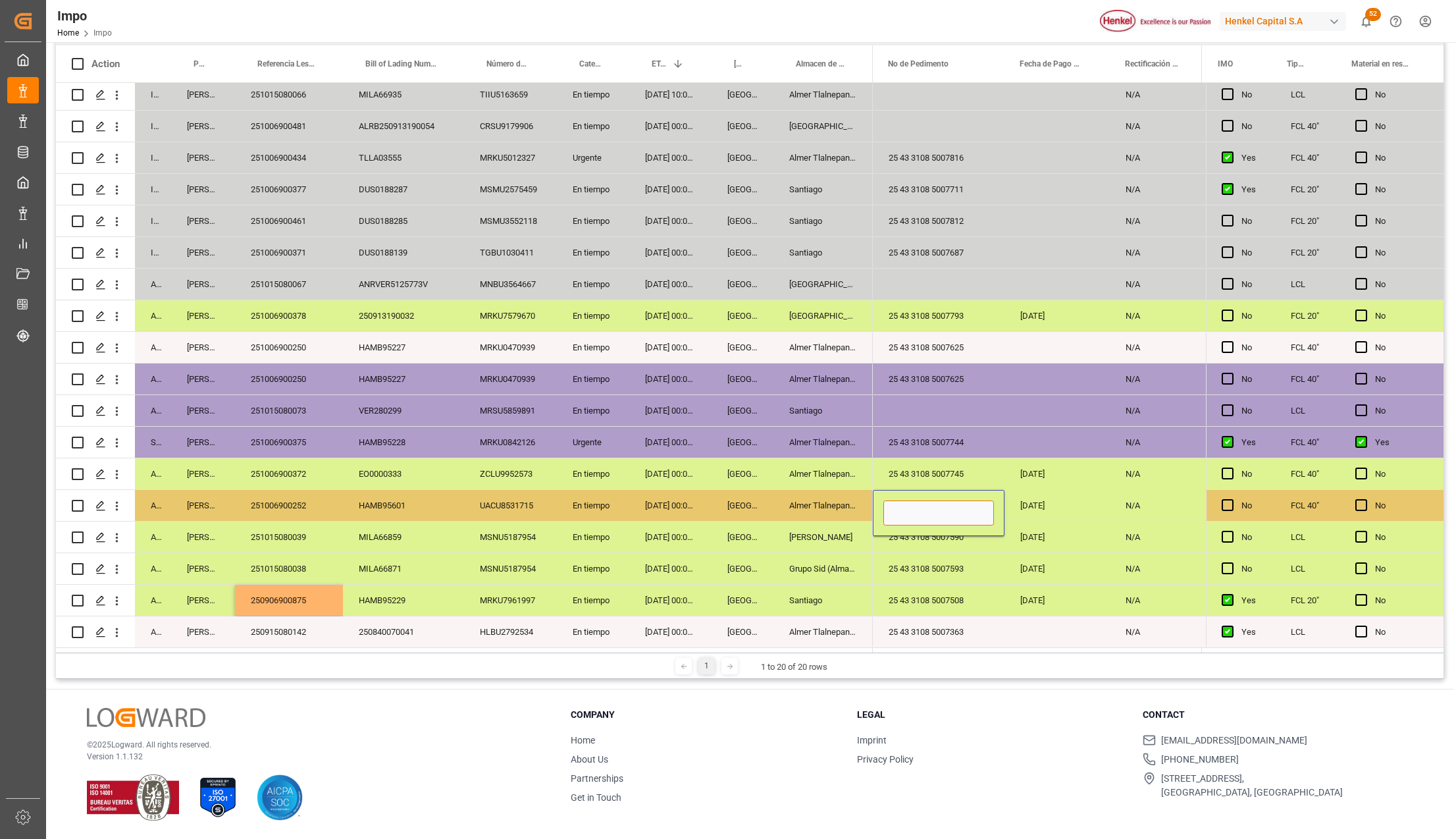
type input "25 43 3108 5007580"
click at [935, 561] on div "25 43 3108 5007593" at bounding box center [938, 568] width 131 height 31
click at [959, 504] on div "25 43 3108 5007580" at bounding box center [938, 505] width 131 height 31
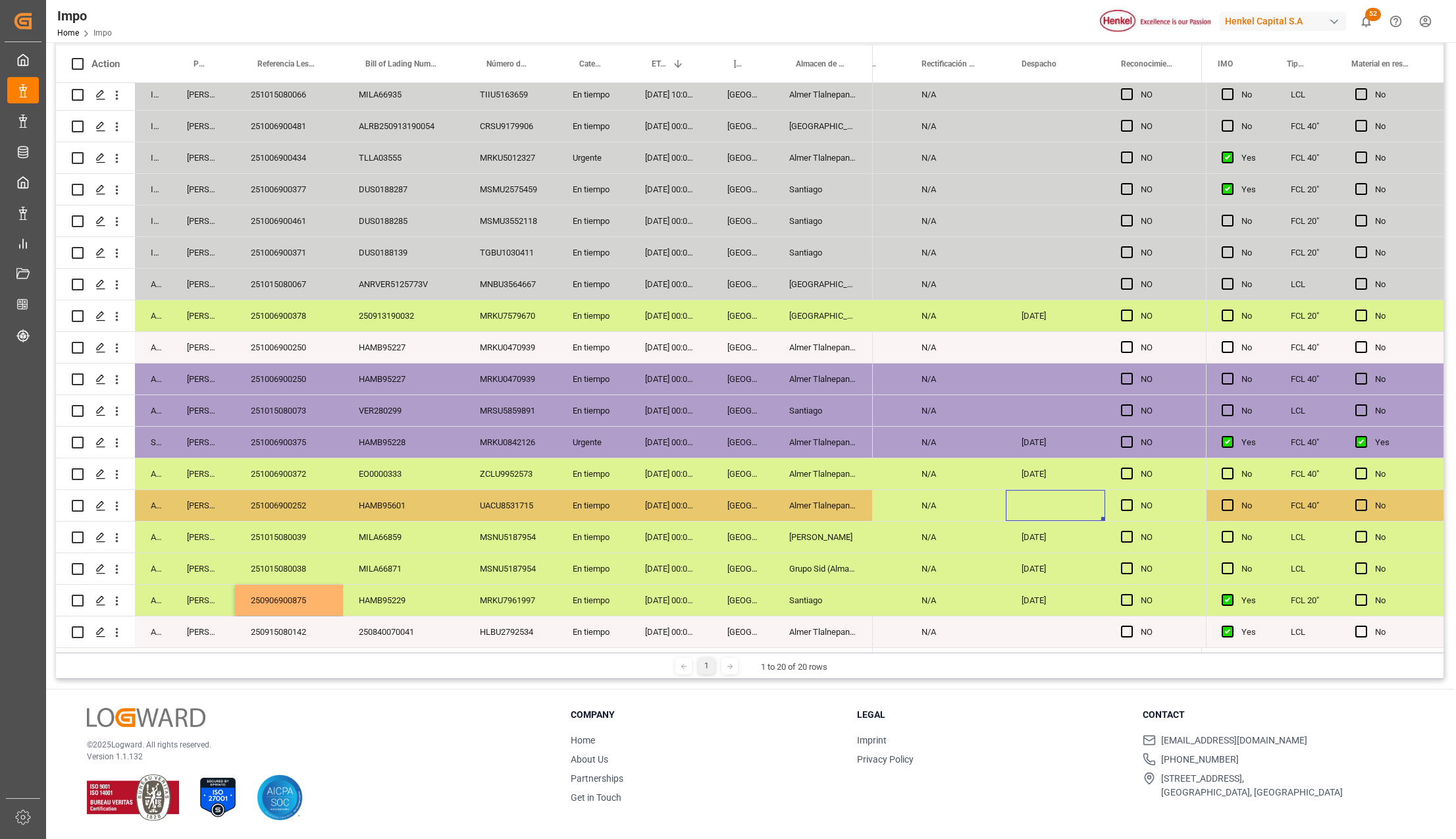
click at [1053, 499] on div "Press SPACE to select this row." at bounding box center [1055, 505] width 100 height 31
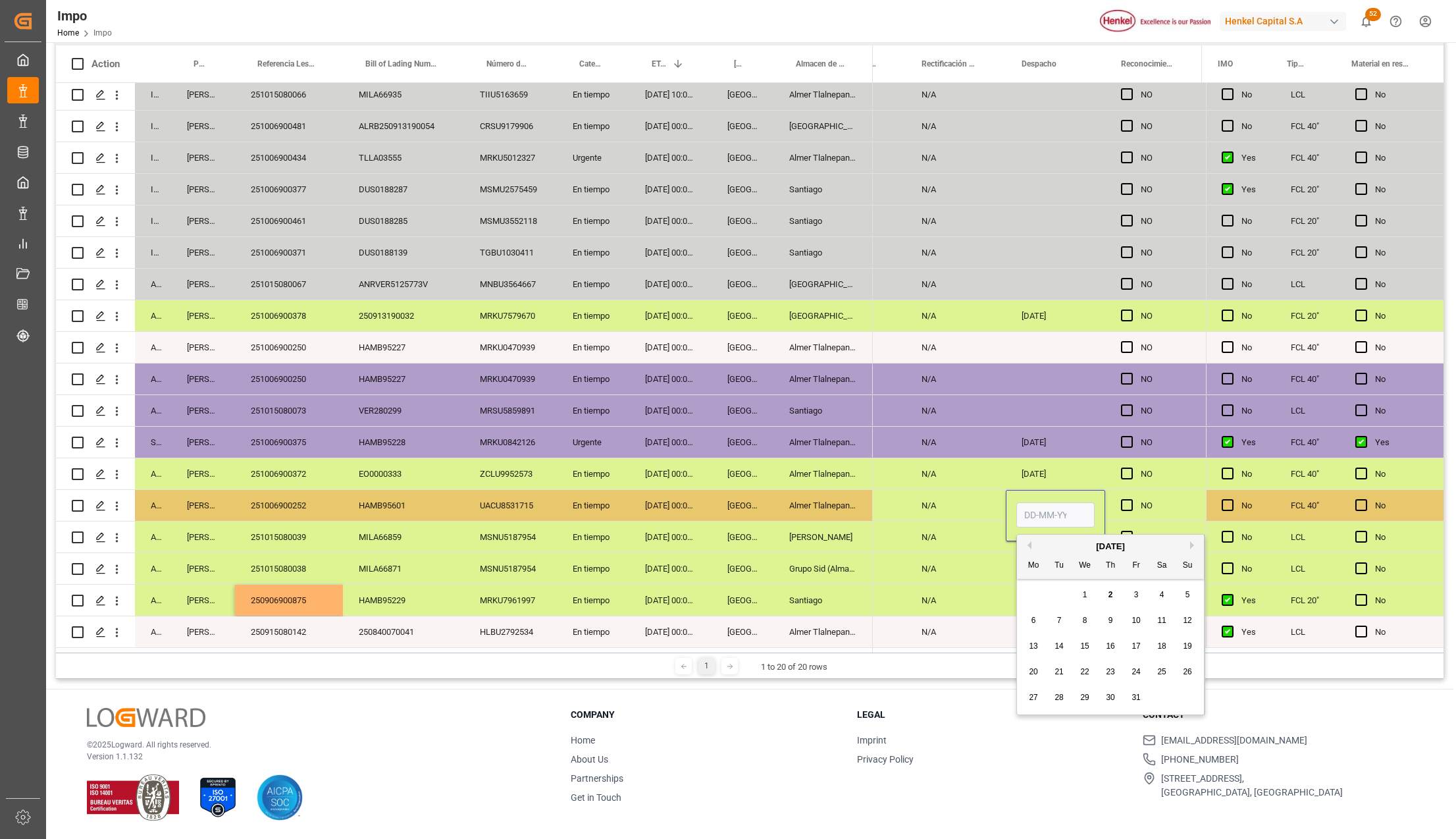
drag, startPoint x: 1053, startPoint y: 499, endPoint x: 1040, endPoint y: 511, distance: 17.7
click at [1040, 511] on input "Press SPACE to select this row." at bounding box center [1055, 514] width 78 height 25
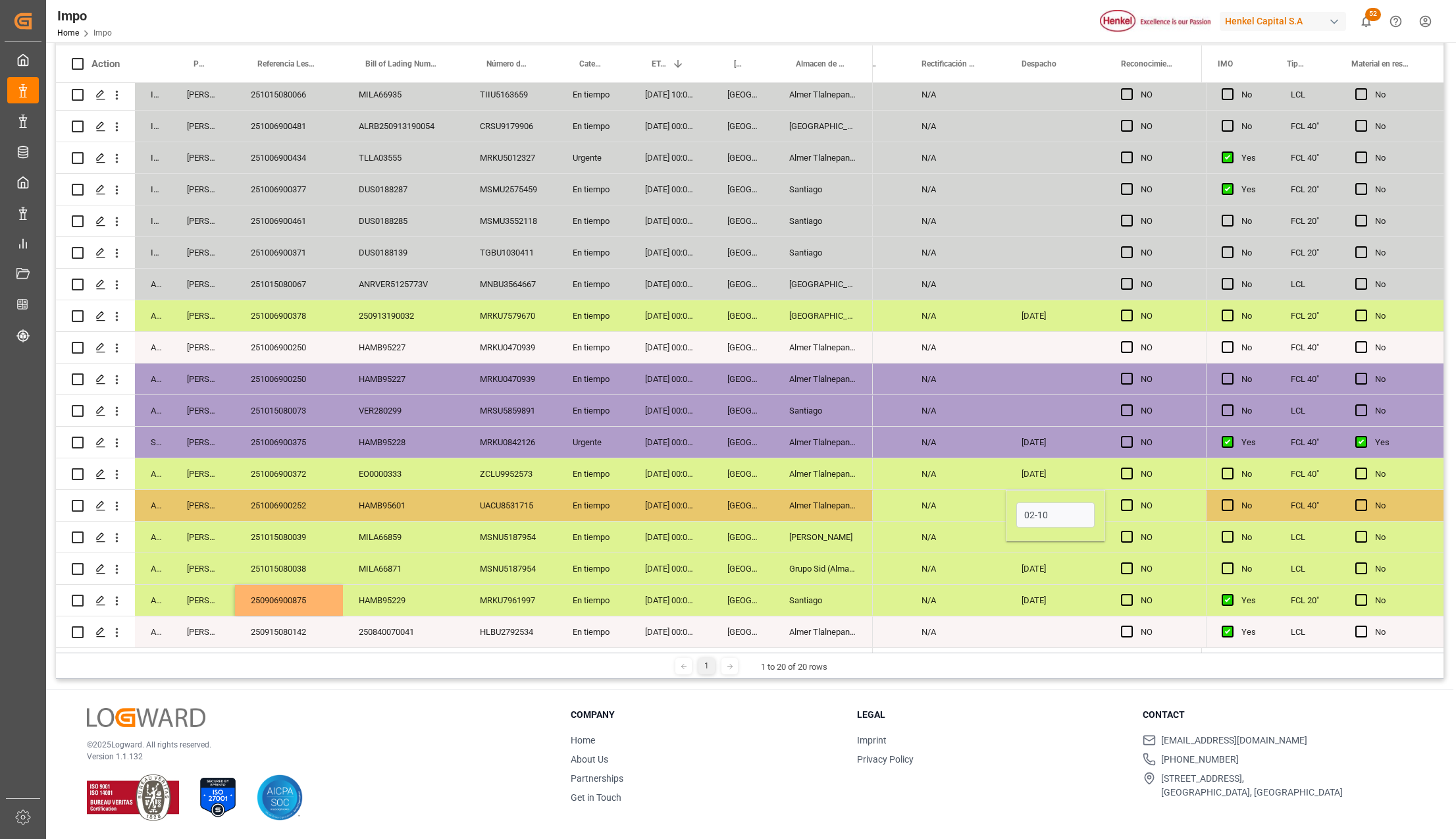
type input "02-10-2025"
click at [1028, 543] on div "02-10-2025" at bounding box center [1055, 537] width 100 height 31
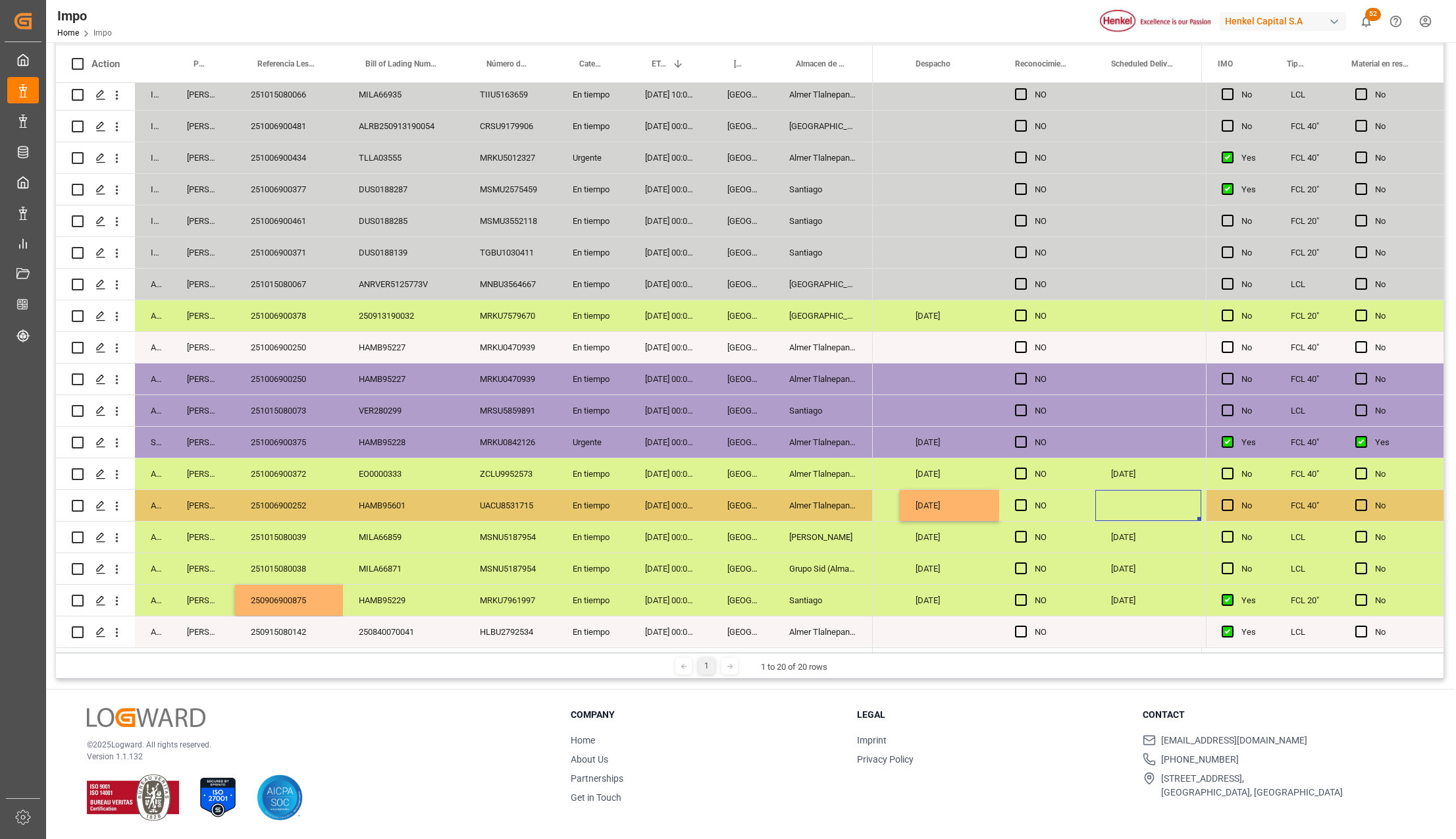
click at [1161, 495] on div "Press SPACE to select this row." at bounding box center [1148, 505] width 106 height 31
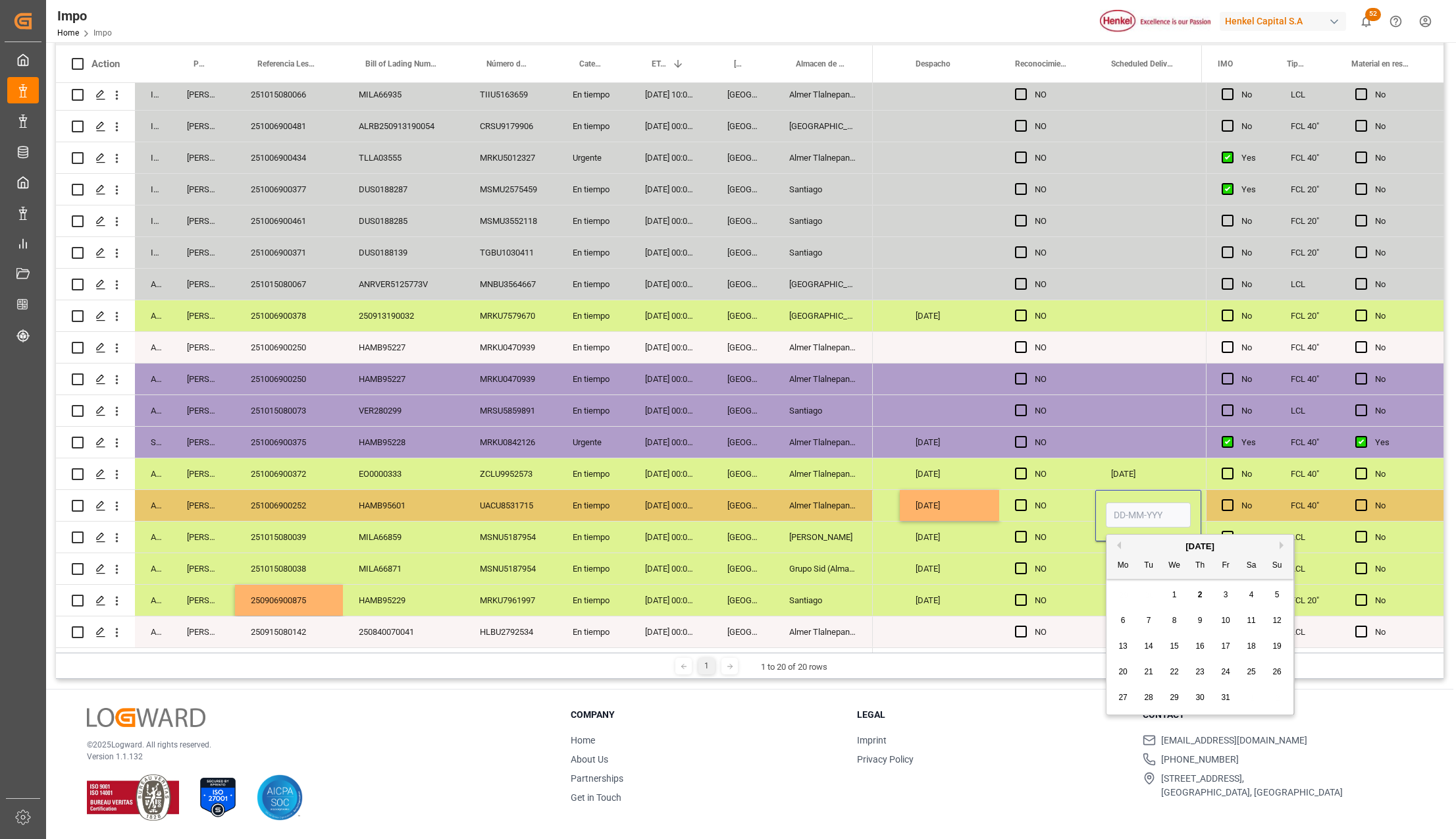
drag, startPoint x: 1155, startPoint y: 507, endPoint x: 1148, endPoint y: 514, distance: 9.9
click at [1155, 507] on input "Press SPACE to select this row." at bounding box center [1148, 514] width 85 height 25
type input "03-10-2025"
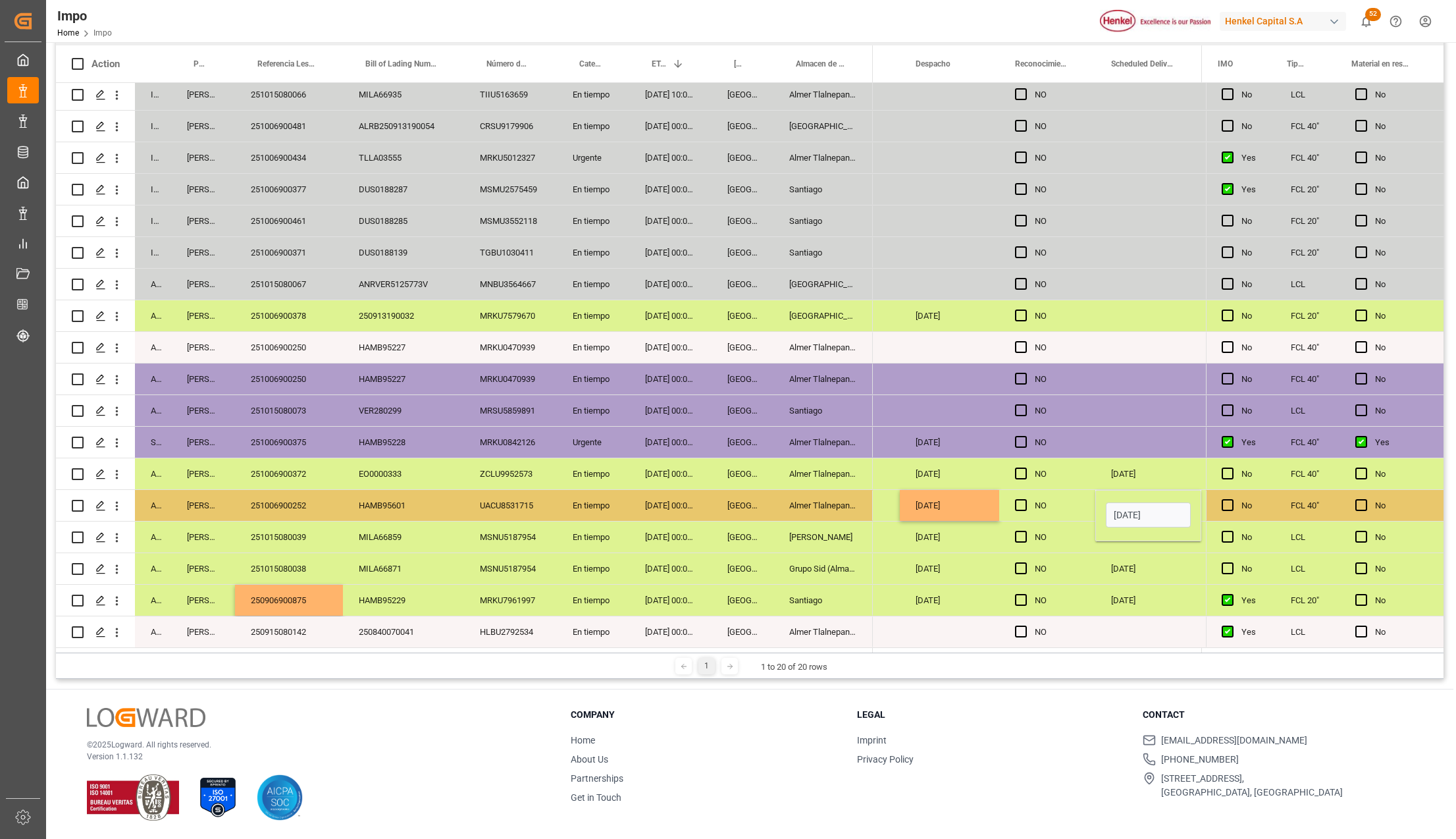
click at [1088, 567] on div "NO" at bounding box center [1047, 568] width 96 height 31
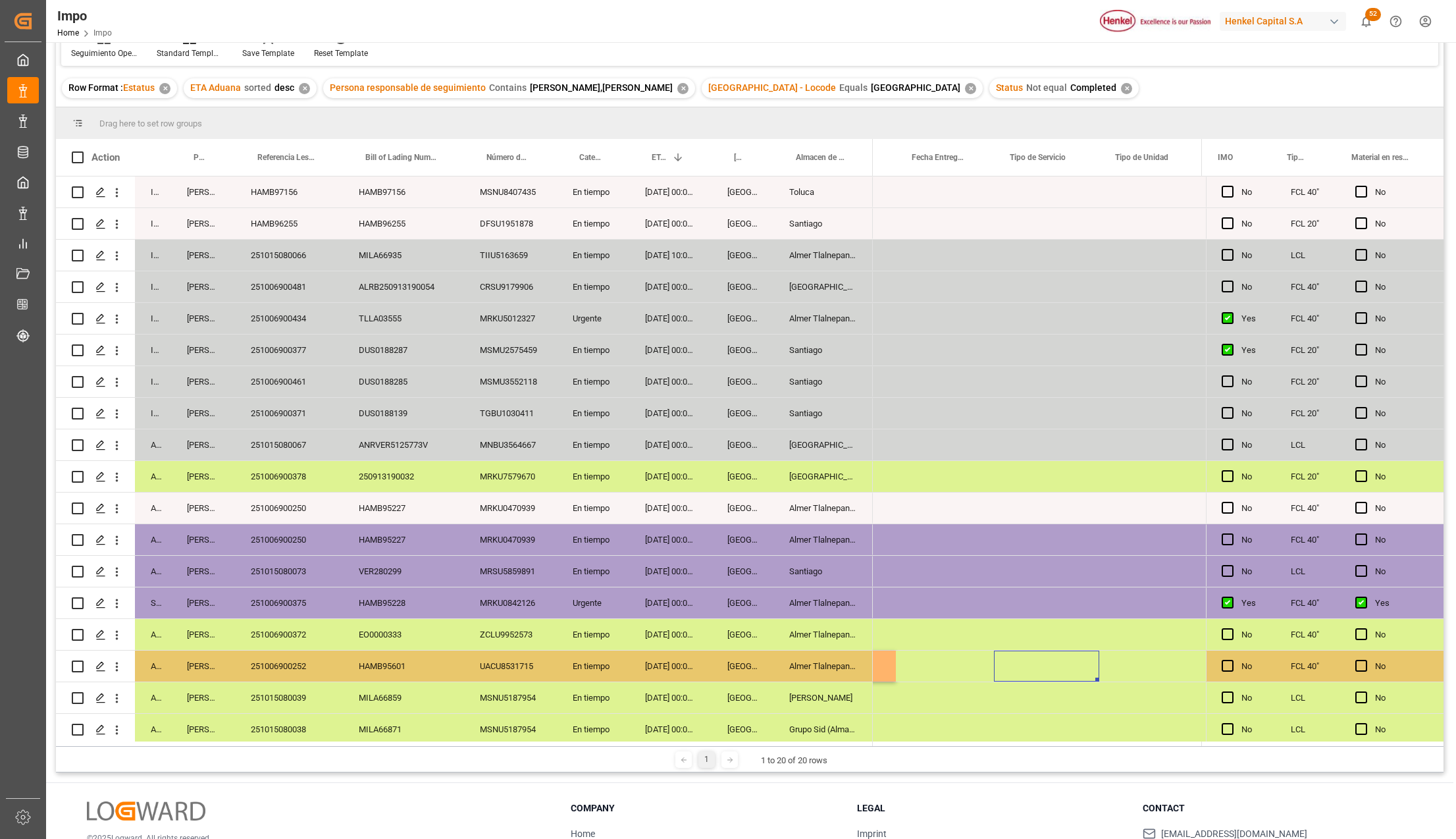
scroll to position [0, 0]
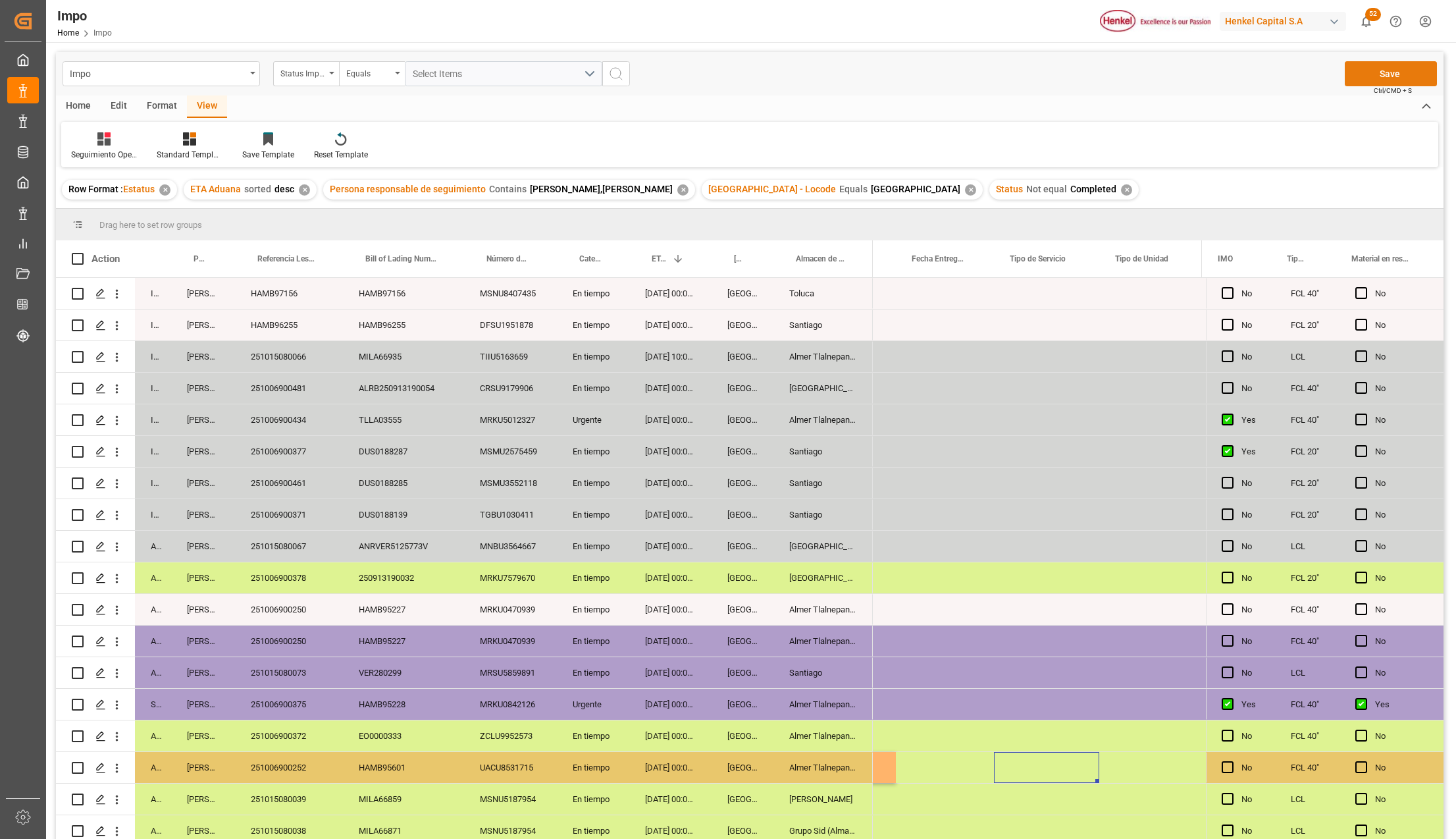
click at [1409, 76] on button "Save" at bounding box center [1391, 73] width 92 height 25
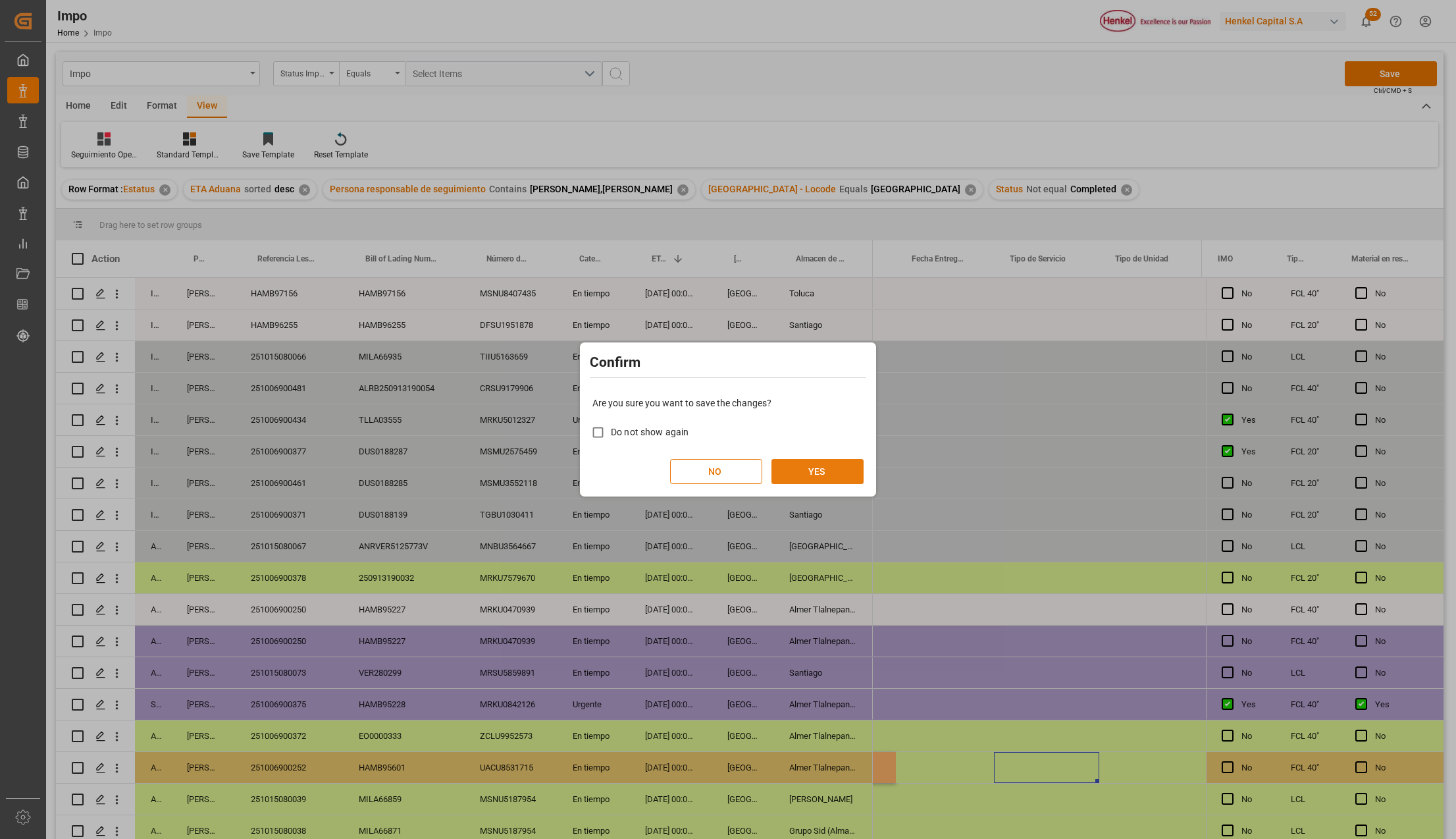
click at [846, 473] on button "YES" at bounding box center [817, 471] width 92 height 25
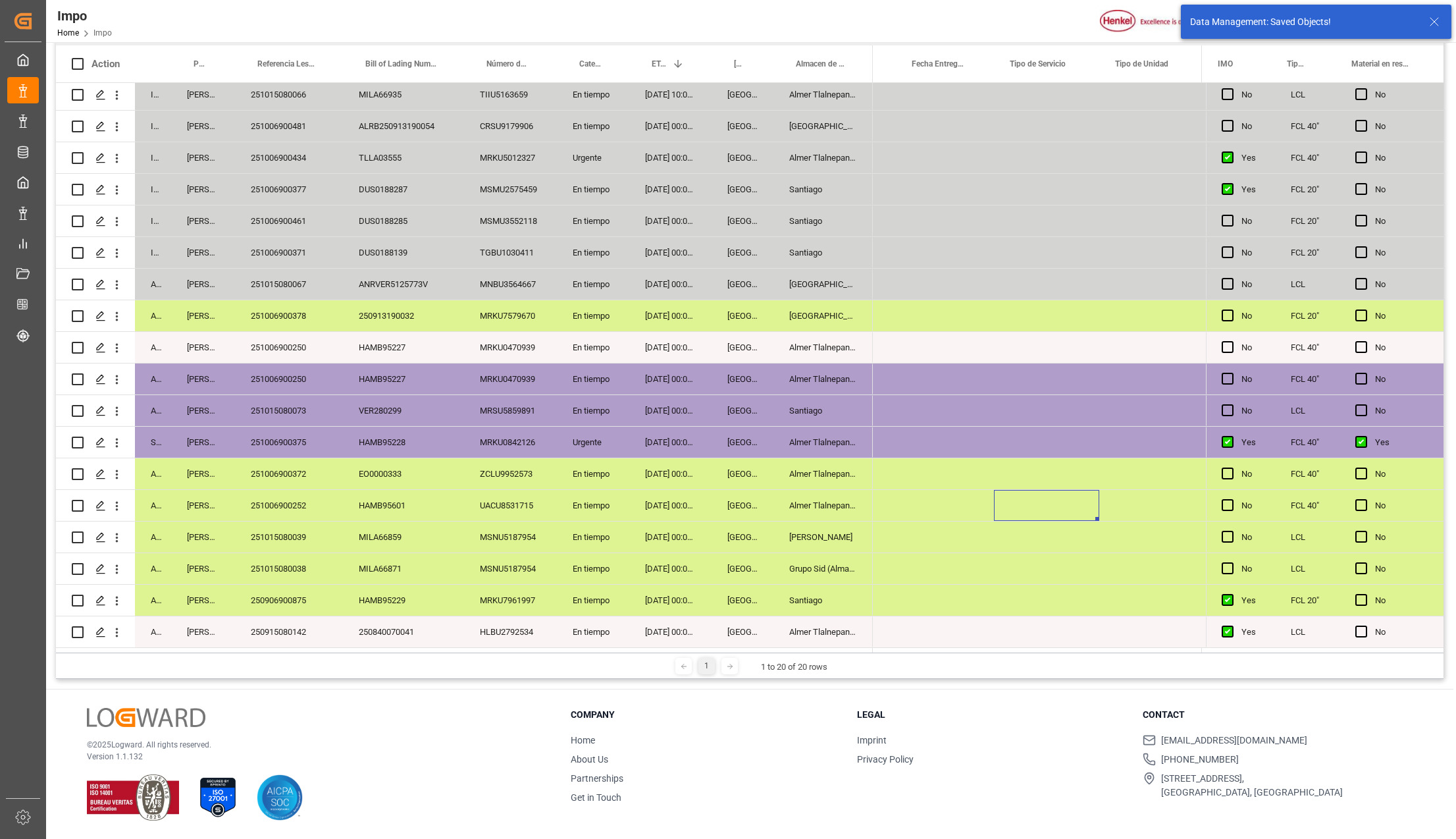
click at [274, 433] on div "251006900375" at bounding box center [288, 442] width 108 height 31
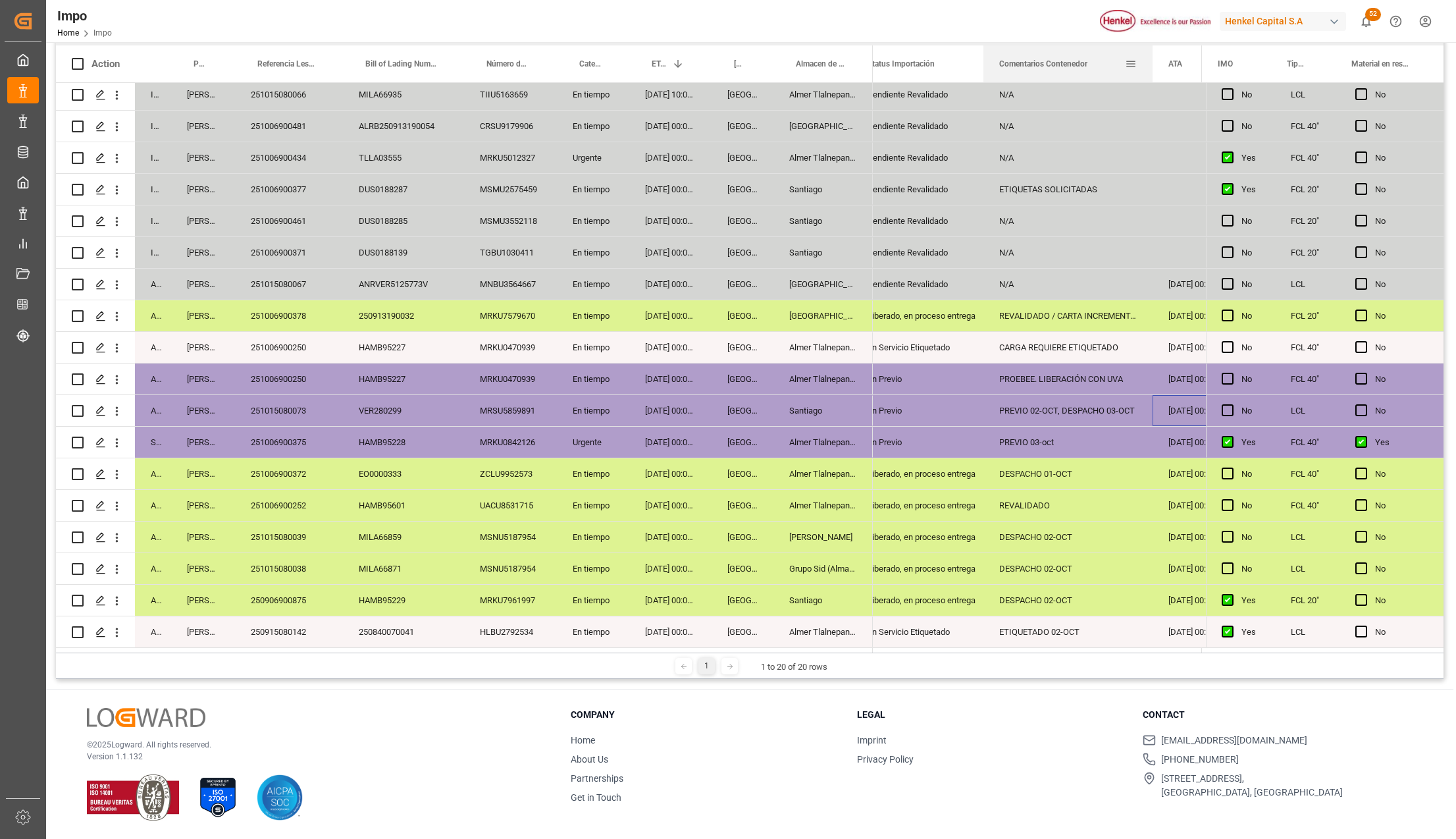
drag, startPoint x: 1112, startPoint y: 50, endPoint x: 1150, endPoint y: 50, distance: 38.0
click at [1150, 50] on div at bounding box center [1152, 63] width 5 height 37
click at [291, 399] on div "251015080073" at bounding box center [288, 410] width 108 height 31
click at [796, 409] on div "Santiago" at bounding box center [823, 410] width 100 height 31
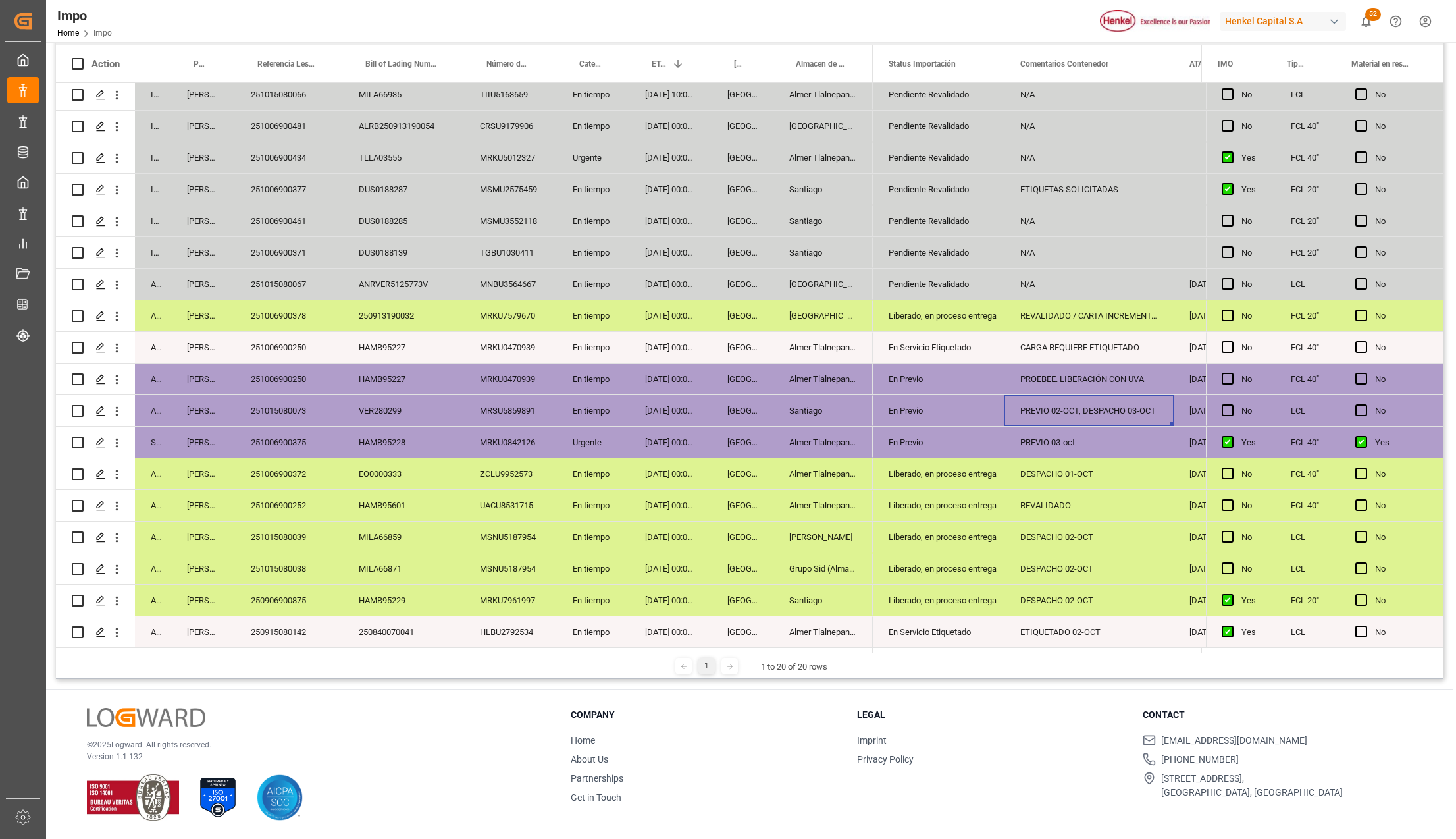
click at [913, 396] on div "En Previo" at bounding box center [938, 411] width 100 height 30
click at [986, 417] on div "En Previo" at bounding box center [938, 418] width 110 height 25
drag, startPoint x: 982, startPoint y: 415, endPoint x: 980, endPoint y: 425, distance: 10.2
click at [980, 417] on polyline "open menu" at bounding box center [980, 418] width 8 height 4
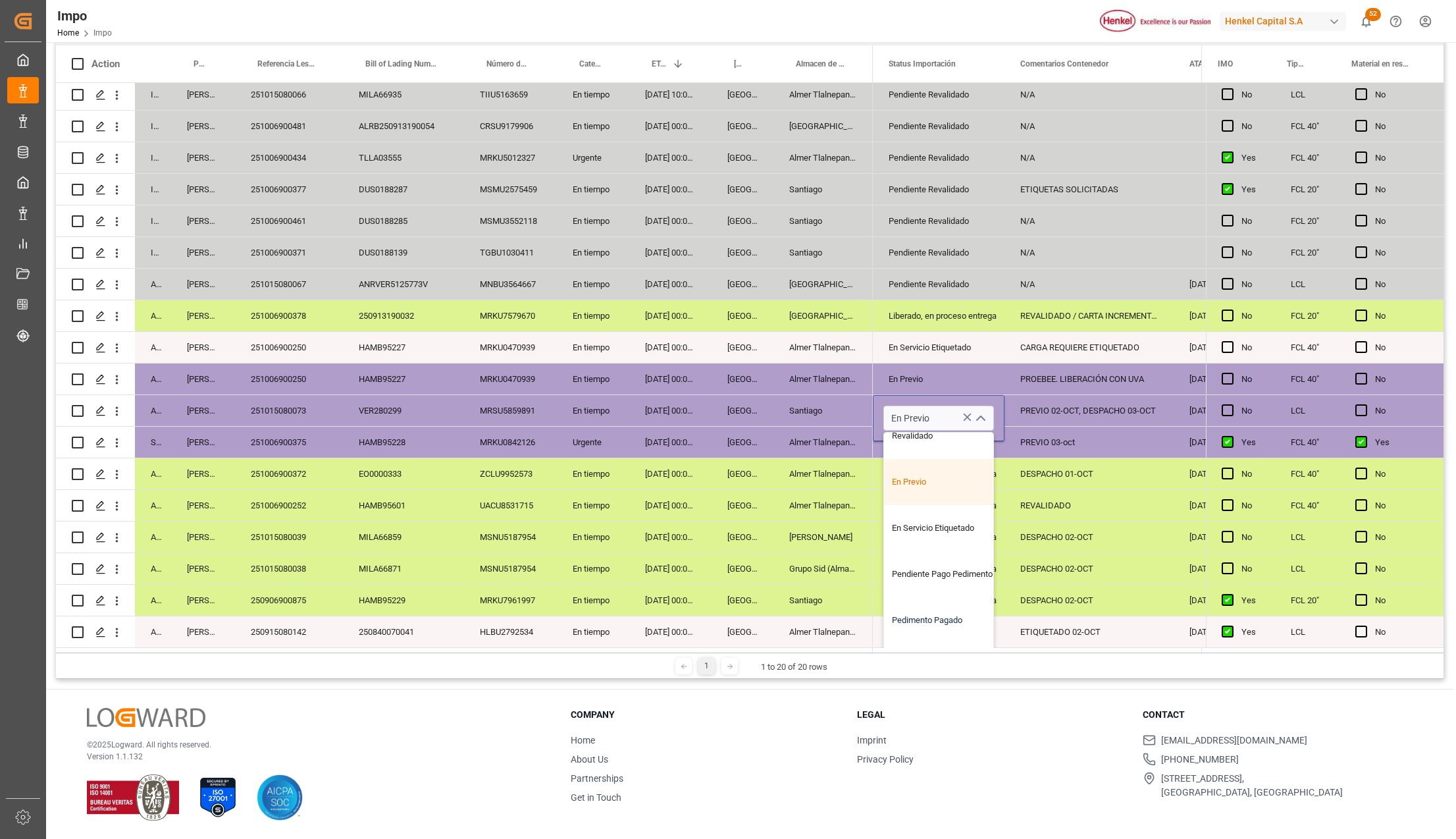
scroll to position [131, 0]
click at [938, 517] on div "Pendiente Pago Pedimento" at bounding box center [946, 514] width 124 height 46
type input "Pendiente Pago Pedimento"
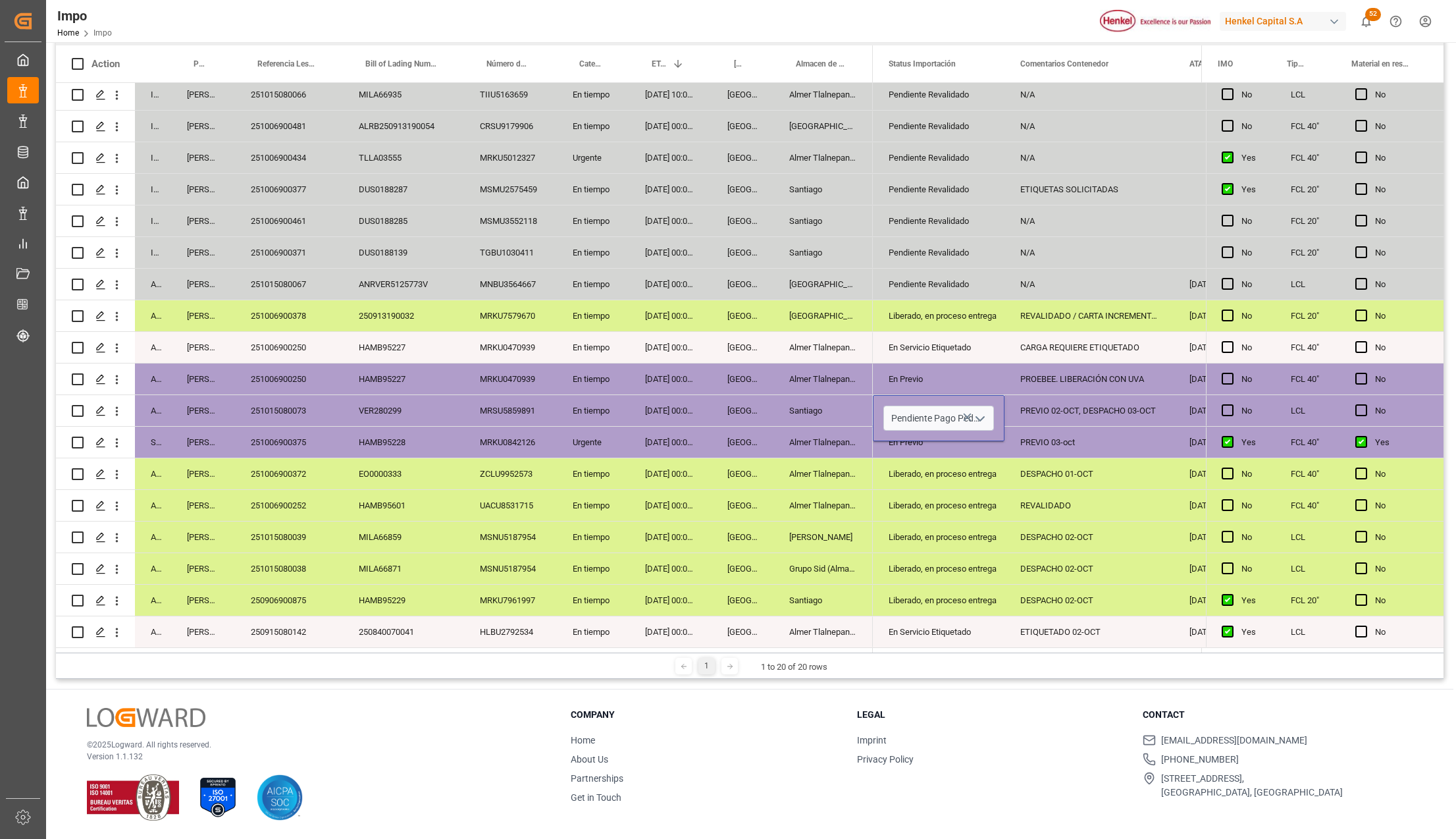
click at [827, 529] on div "[PERSON_NAME]" at bounding box center [823, 537] width 100 height 31
click at [987, 522] on div "Liberado, en proceso entrega" at bounding box center [938, 537] width 131 height 31
click at [1054, 404] on div "PREVIO 02-OCT, DESPACHO 03-OCT" at bounding box center [1089, 410] width 169 height 31
click at [1070, 467] on div "DESPACHO 01-OCT" at bounding box center [1089, 473] width 169 height 31
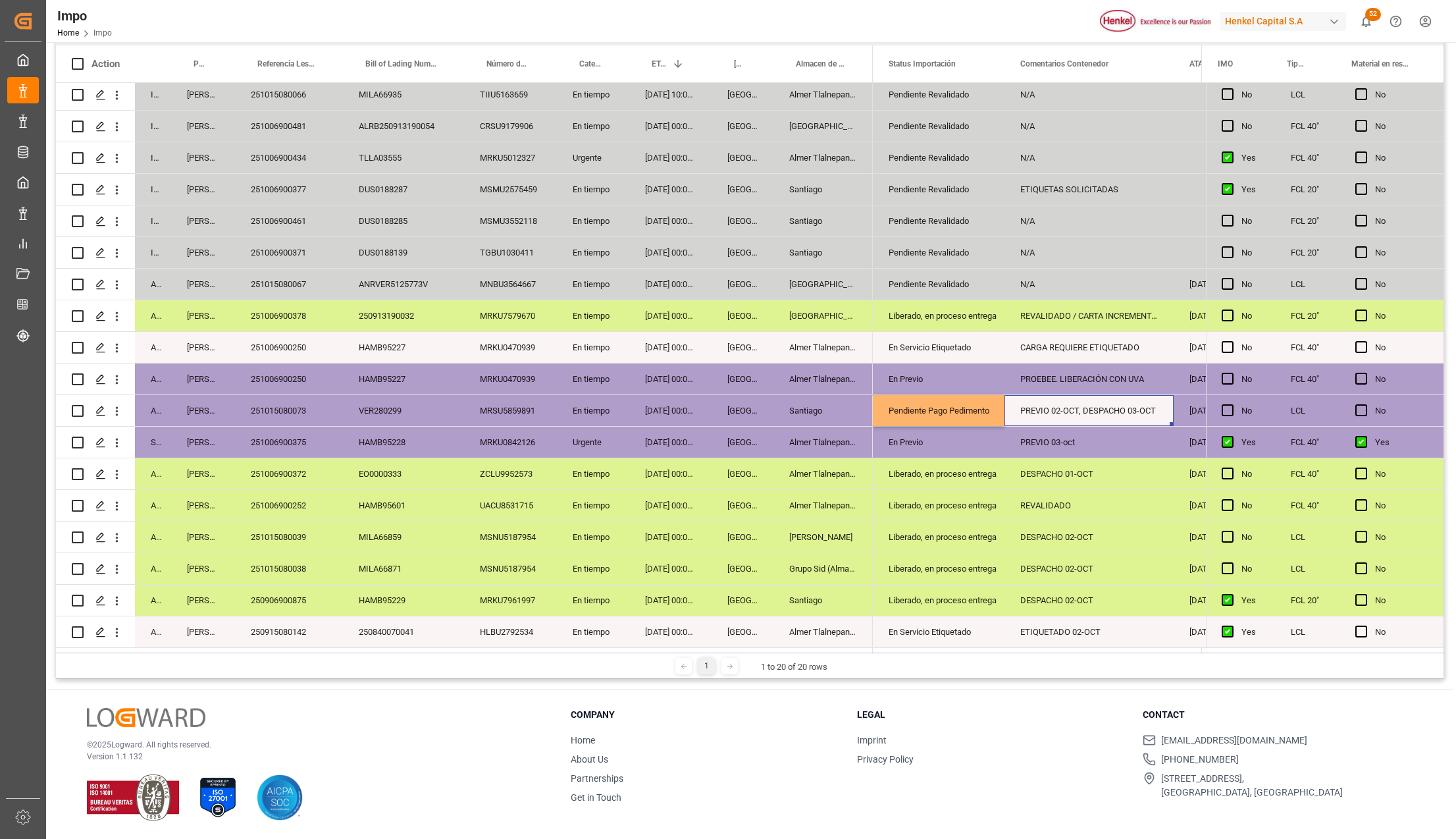
click at [1079, 399] on div "PREVIO 02-OCT, DESPACHO 03-OCT" at bounding box center [1089, 410] width 169 height 31
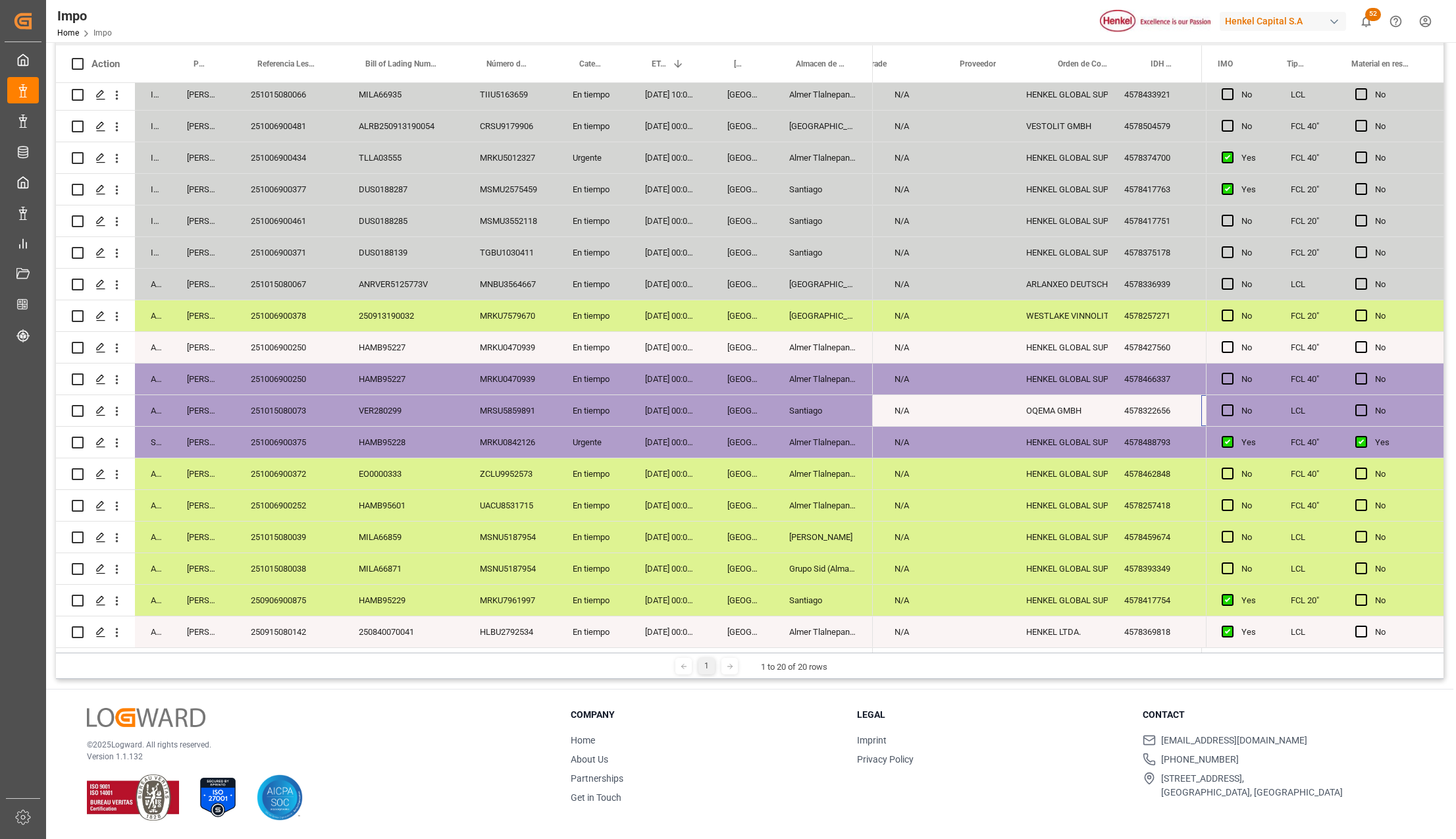
scroll to position [0, 772]
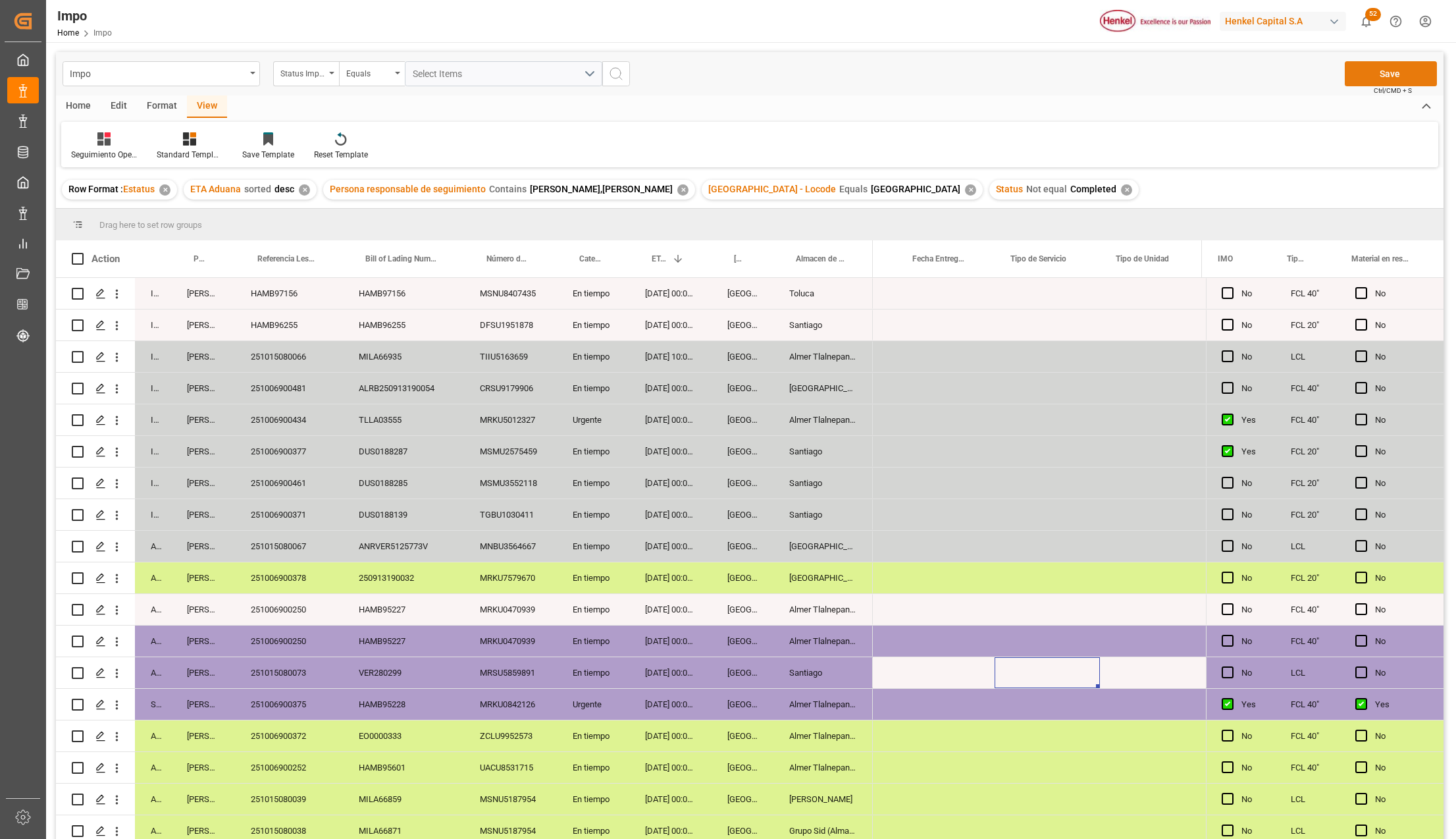
click at [1359, 74] on button "Save" at bounding box center [1391, 73] width 92 height 25
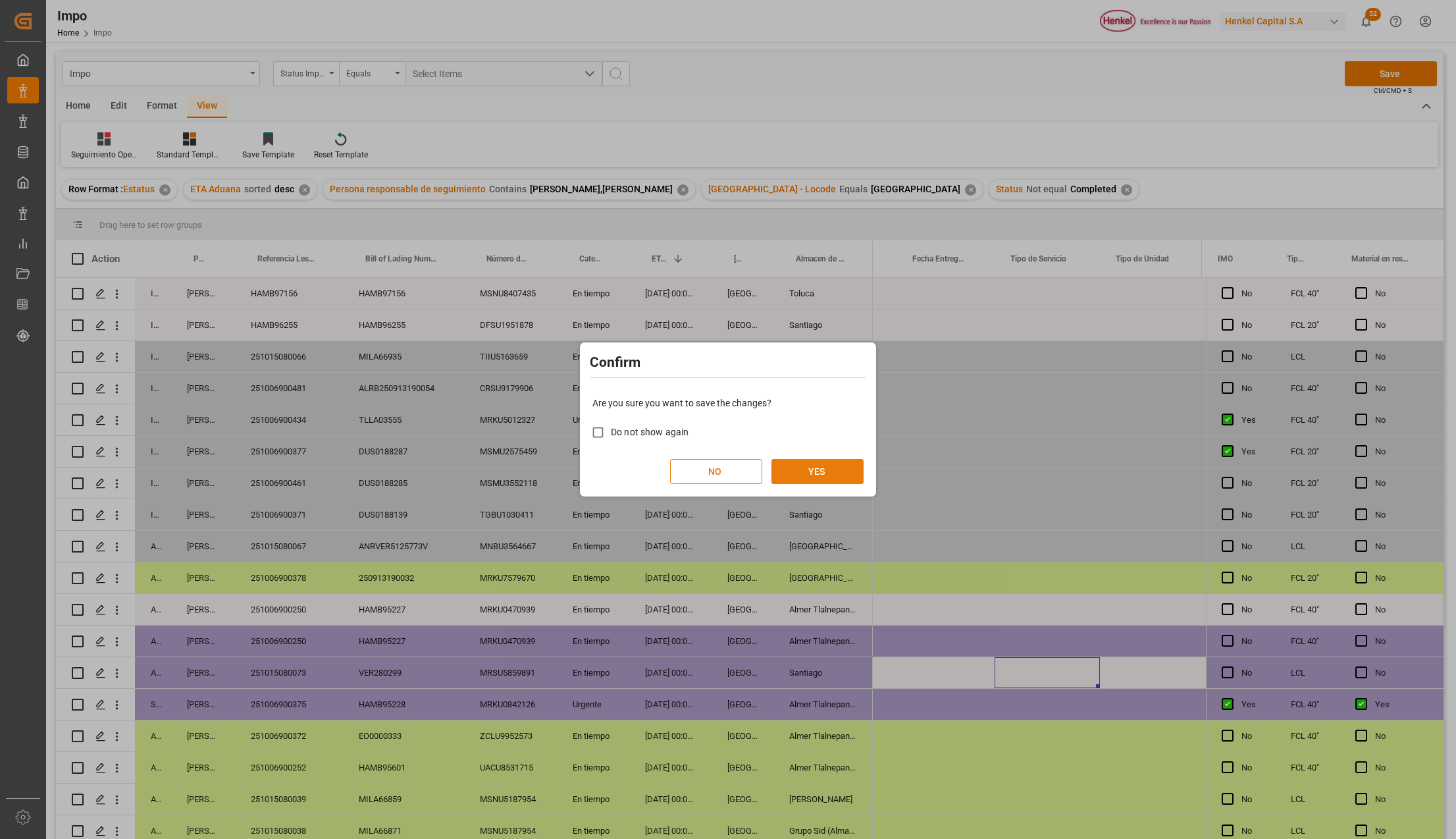
click at [832, 466] on button "YES" at bounding box center [817, 471] width 92 height 25
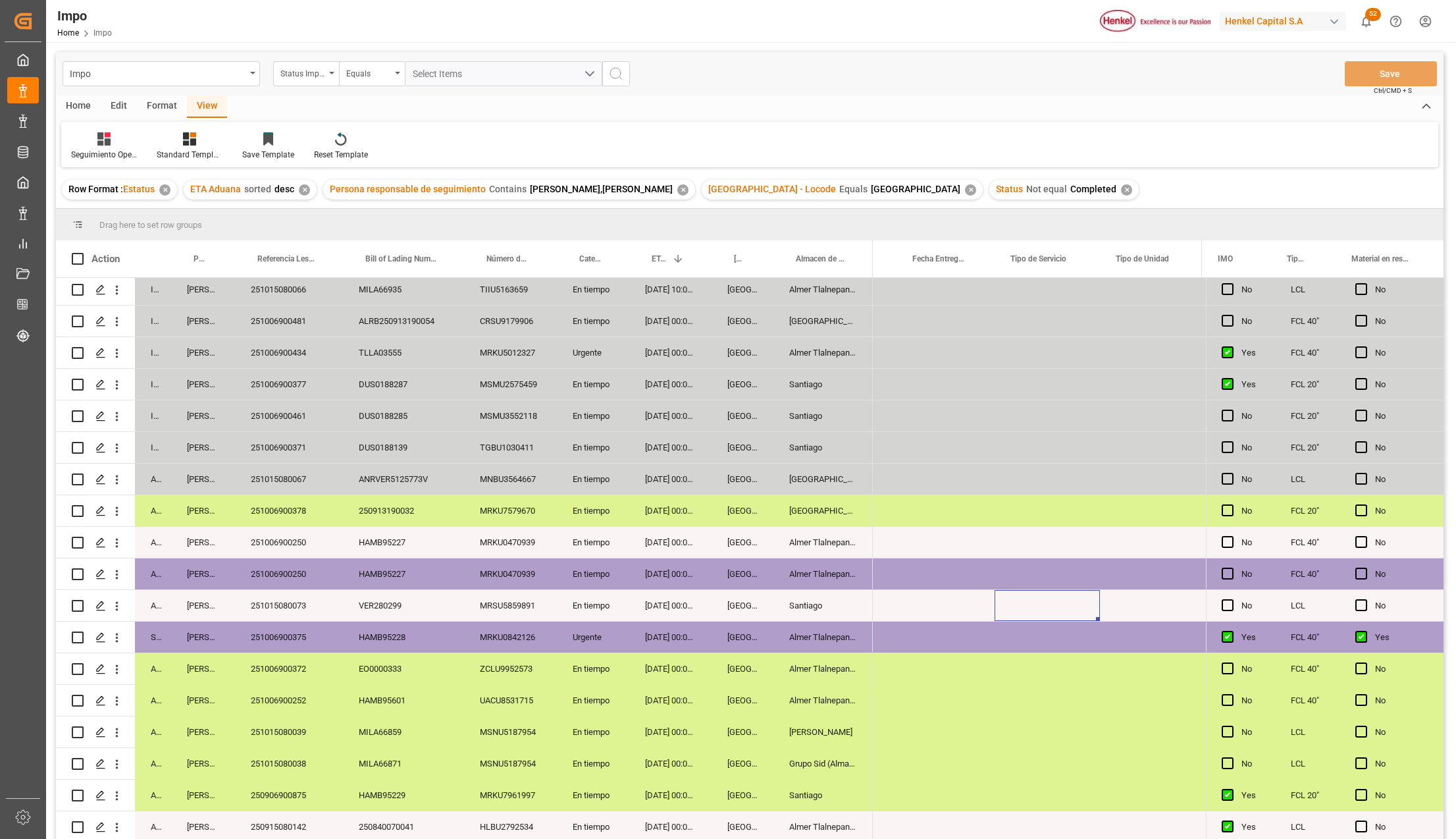
click at [815, 605] on div "Santiago" at bounding box center [823, 605] width 100 height 31
click at [927, 601] on div "Press SPACE to select this row." at bounding box center [946, 605] width 98 height 31
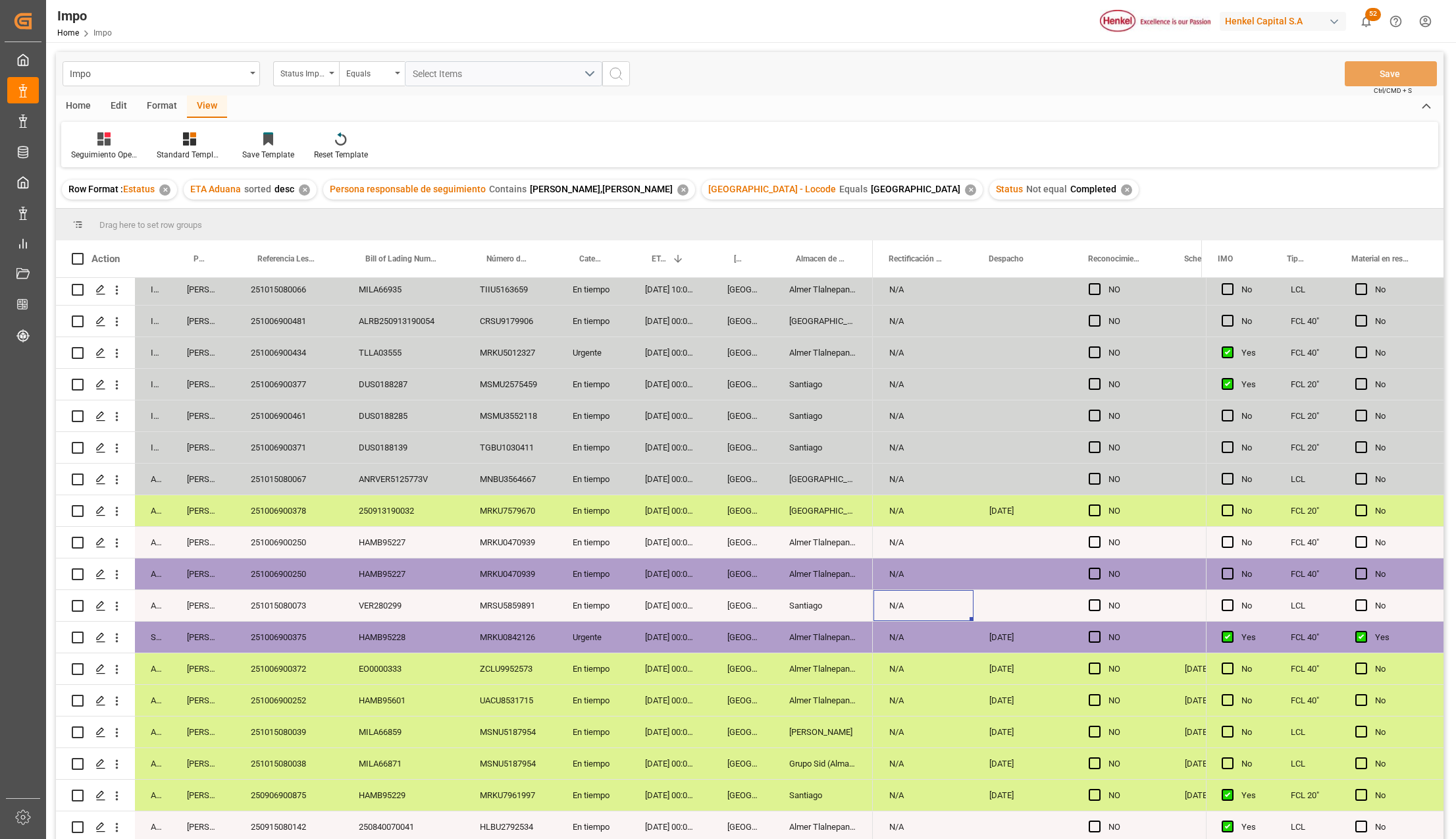
scroll to position [0, 2808]
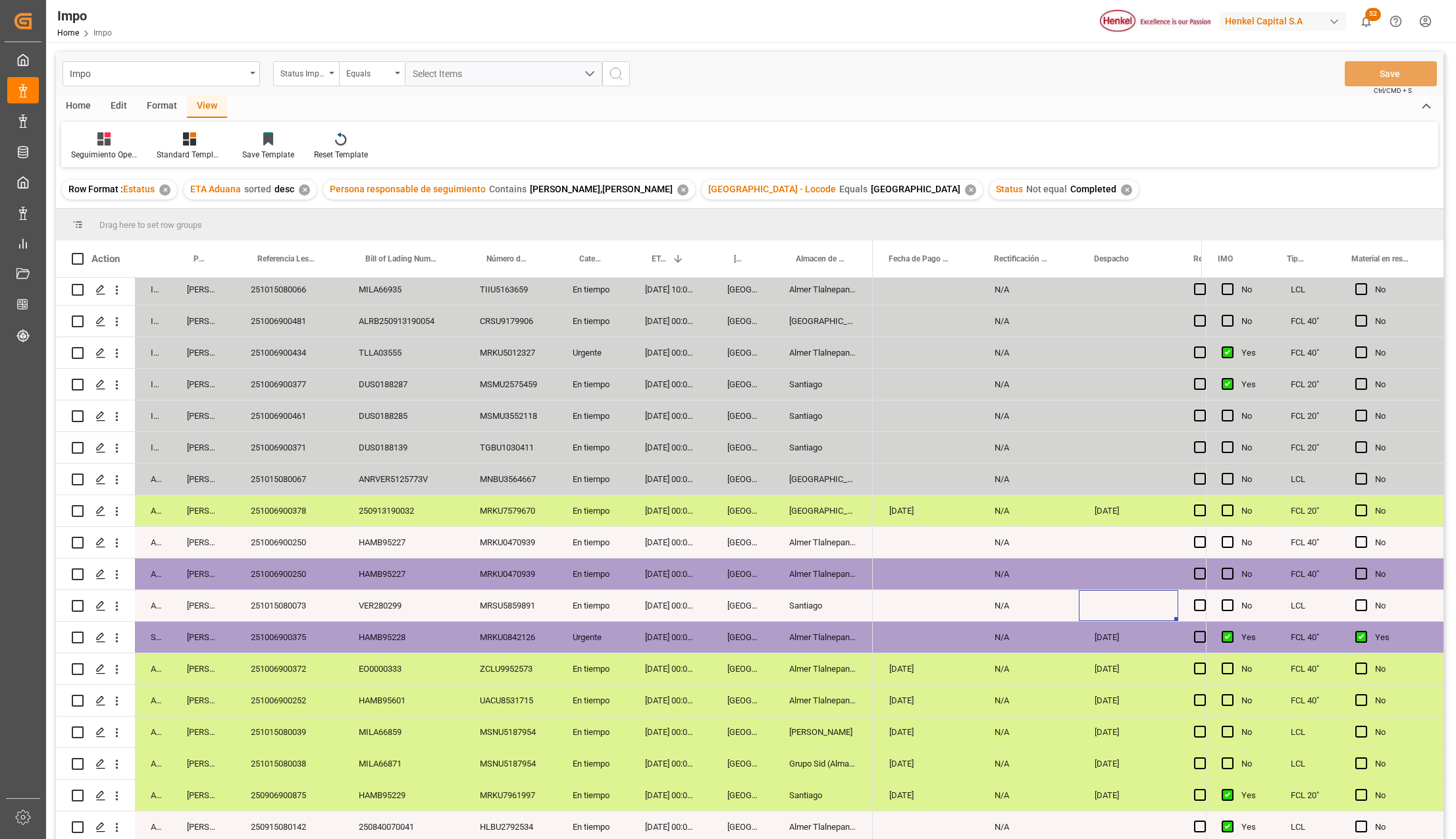
click at [1119, 617] on div "NO N/A EL CERTIFICADO DE ANALISIS DICE W255163US / EN FISICO NO DICE LOTE SOLOD…" at bounding box center [63, 606] width 3998 height 32
click at [1114, 600] on div "Press SPACE to select this row." at bounding box center [1128, 605] width 100 height 31
click at [1015, 604] on div "N/A" at bounding box center [1029, 605] width 100 height 31
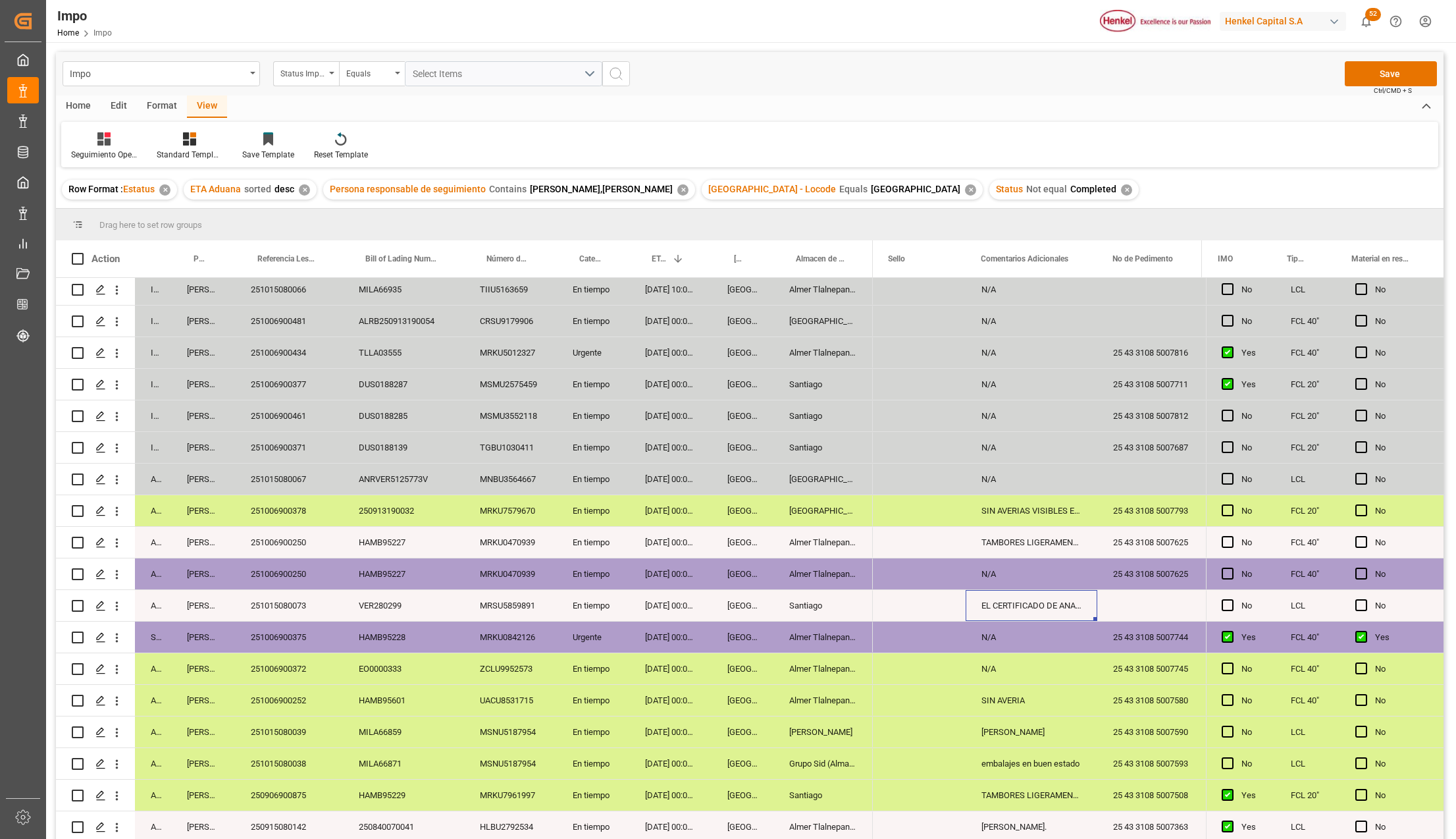
scroll to position [0, 2480]
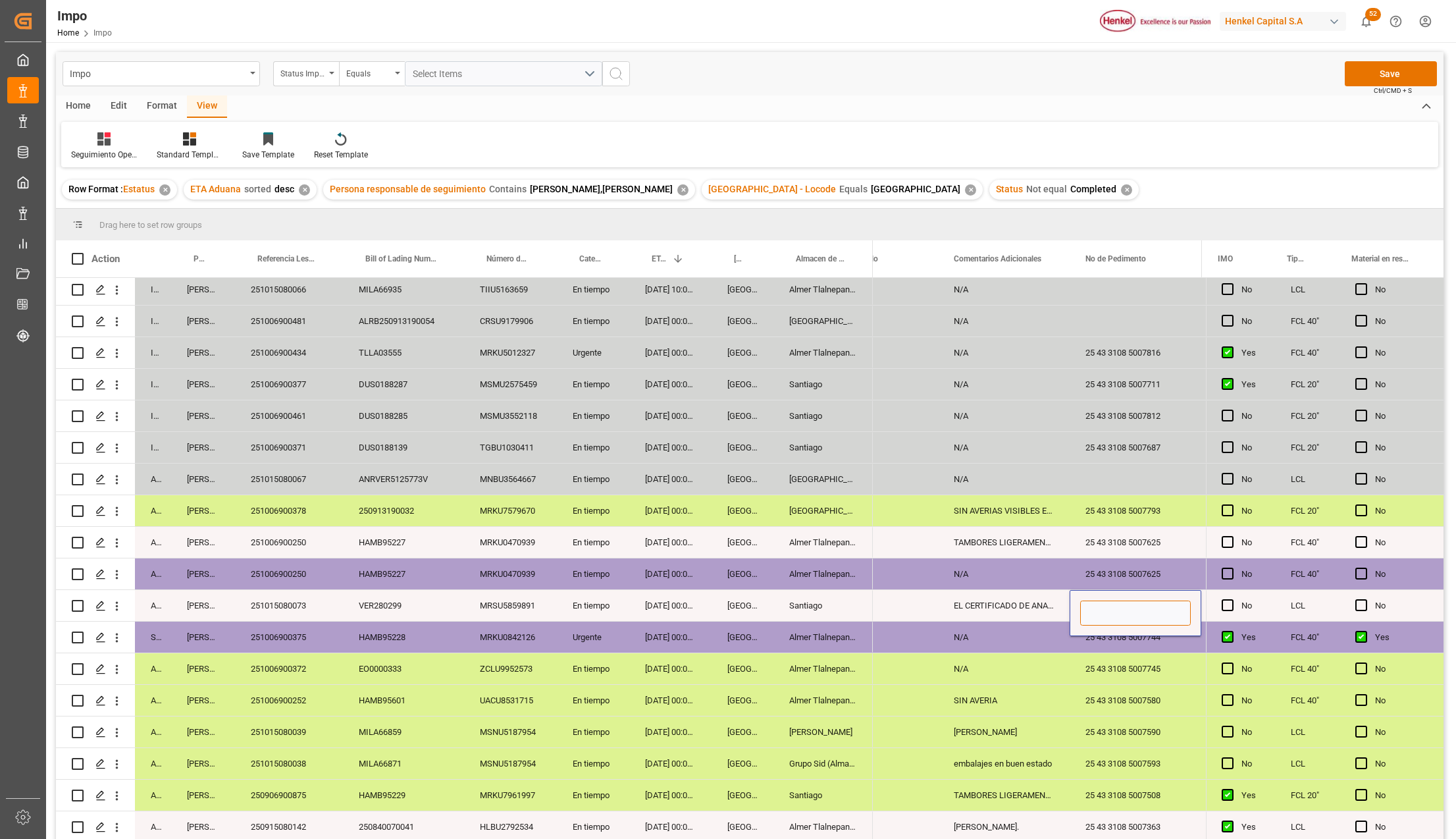
click at [1099, 606] on input "Press SPACE to select this row." at bounding box center [1135, 612] width 110 height 25
paste input "251015080073"
type input "251015080073"
click at [1088, 694] on div "25 43 3108 5007580" at bounding box center [1135, 700] width 131 height 31
click at [1112, 606] on div "251015080073" at bounding box center [1135, 605] width 131 height 31
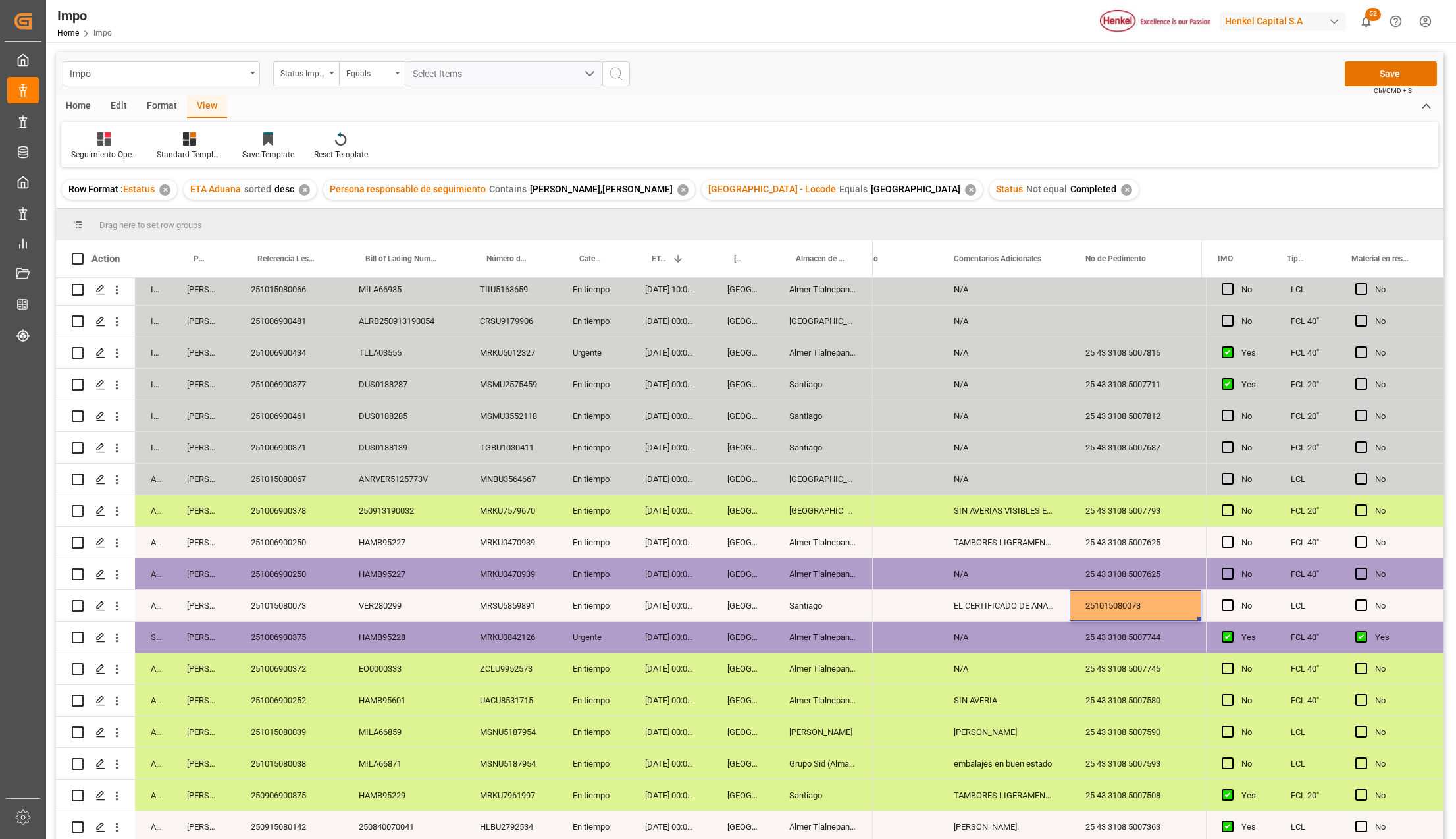
click at [1067, 636] on div "N/A" at bounding box center [1004, 637] width 131 height 31
click at [1107, 602] on div "251015080073" at bounding box center [1135, 605] width 131 height 31
click at [1107, 602] on input "251015080073" at bounding box center [1135, 612] width 110 height 25
type input "25 43 3108 5007729"
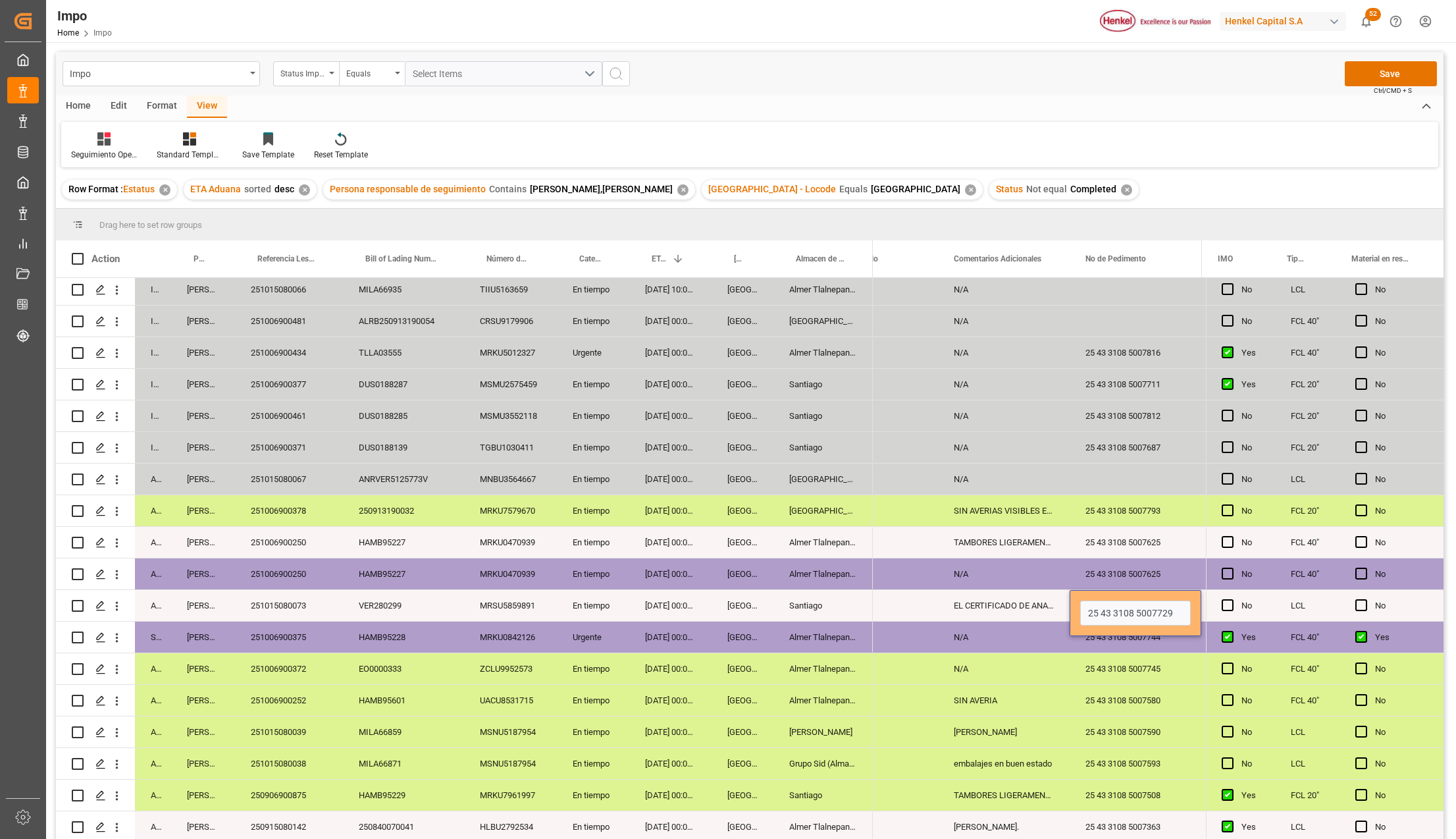
click at [1061, 685] on div "SIN AVERIA" at bounding box center [1004, 700] width 131 height 31
click at [1097, 597] on div "25 43 3108 5007729" at bounding box center [1135, 605] width 131 height 31
click at [368, 600] on div "VER280299" at bounding box center [403, 605] width 121 height 31
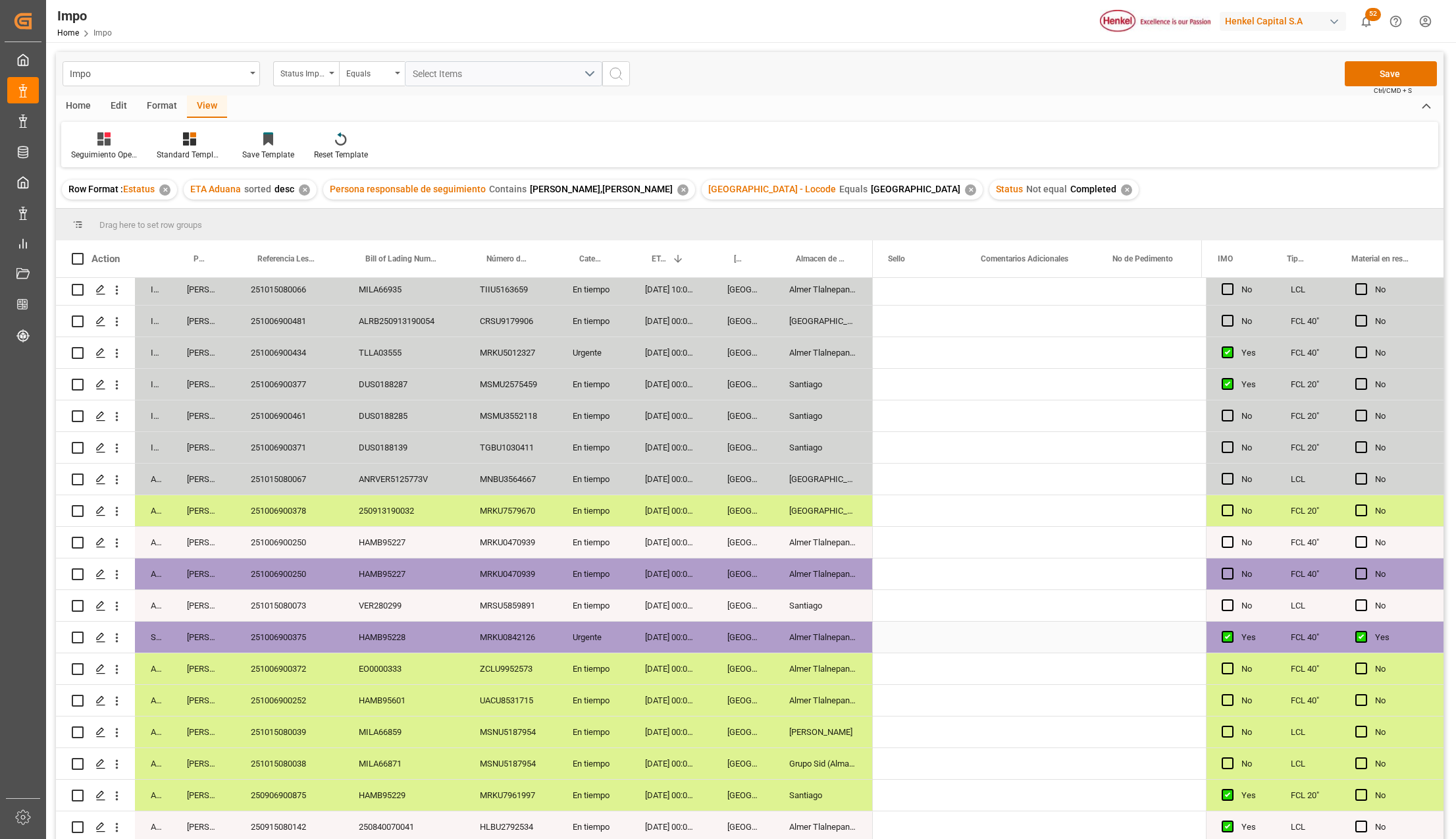
scroll to position [0, 2353]
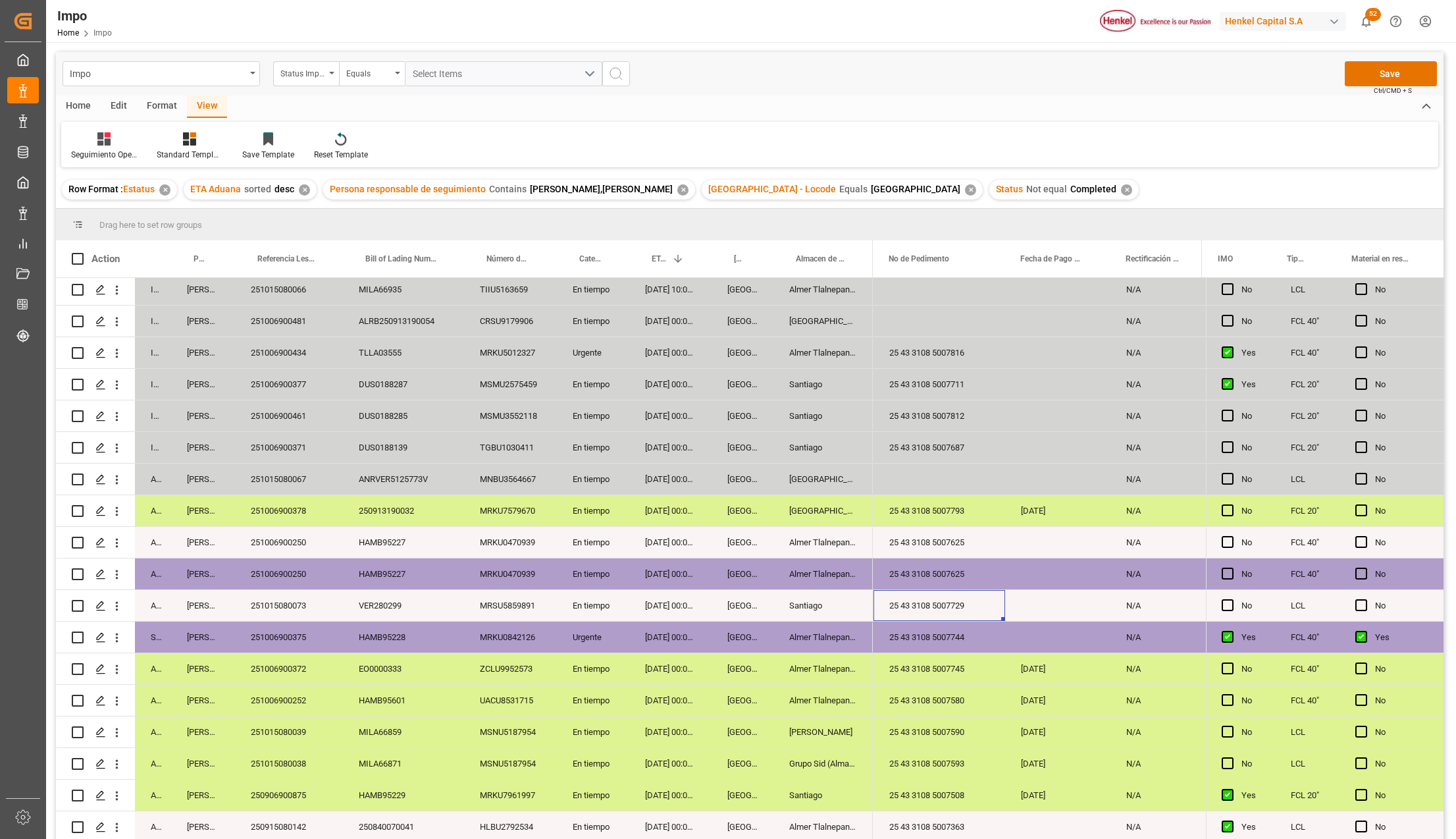
click at [961, 600] on div "25 43 3108 5007729" at bounding box center [939, 605] width 131 height 31
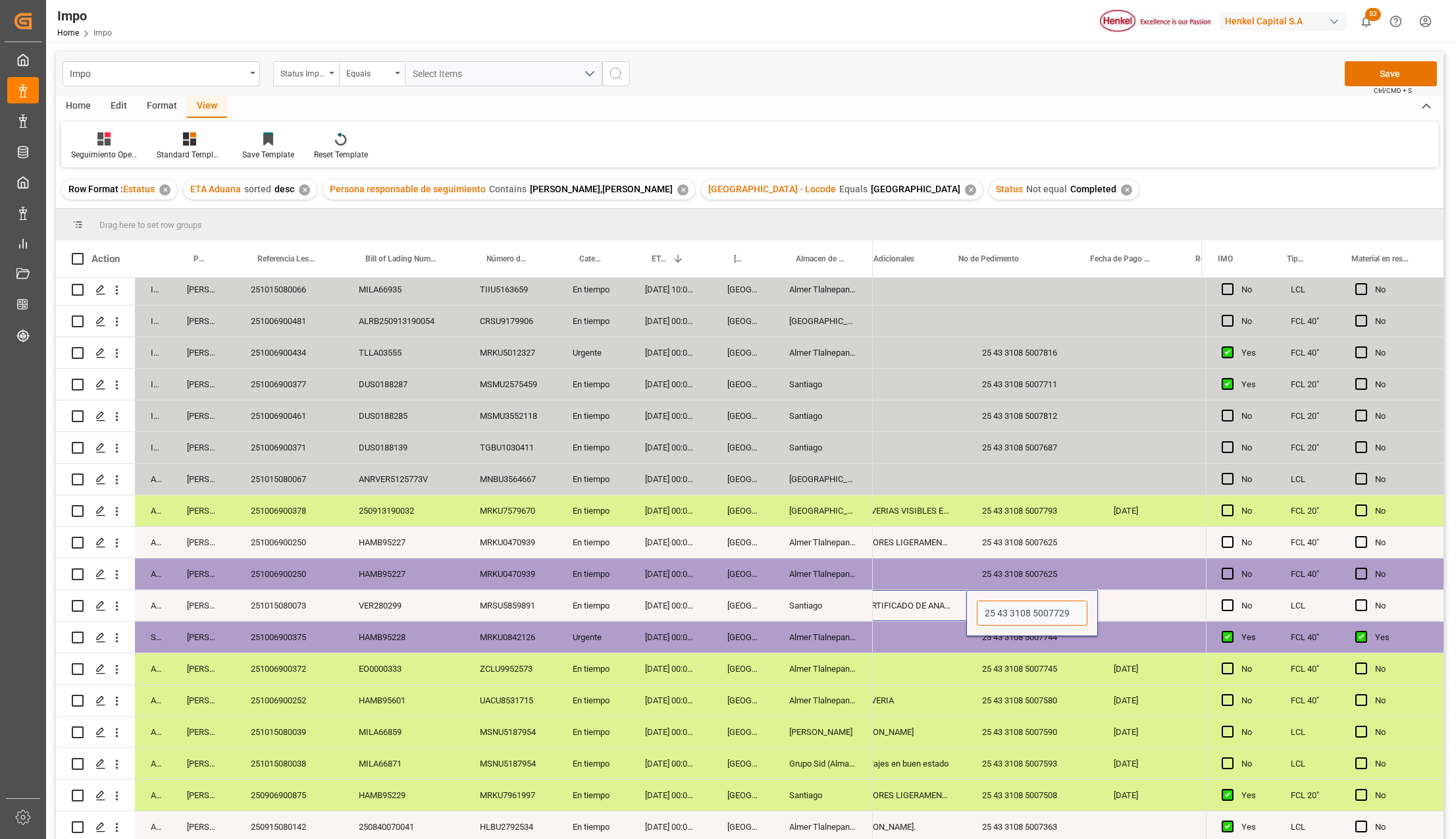
drag, startPoint x: 985, startPoint y: 609, endPoint x: 881, endPoint y: 611, distance: 104.0
click at [881, 611] on div "25 43 3108 5007729 N/A EL CERTIFICADO DE ANALISIS DICE W255163US / EN FISICO NO…" at bounding box center [288, 606] width 3998 height 32
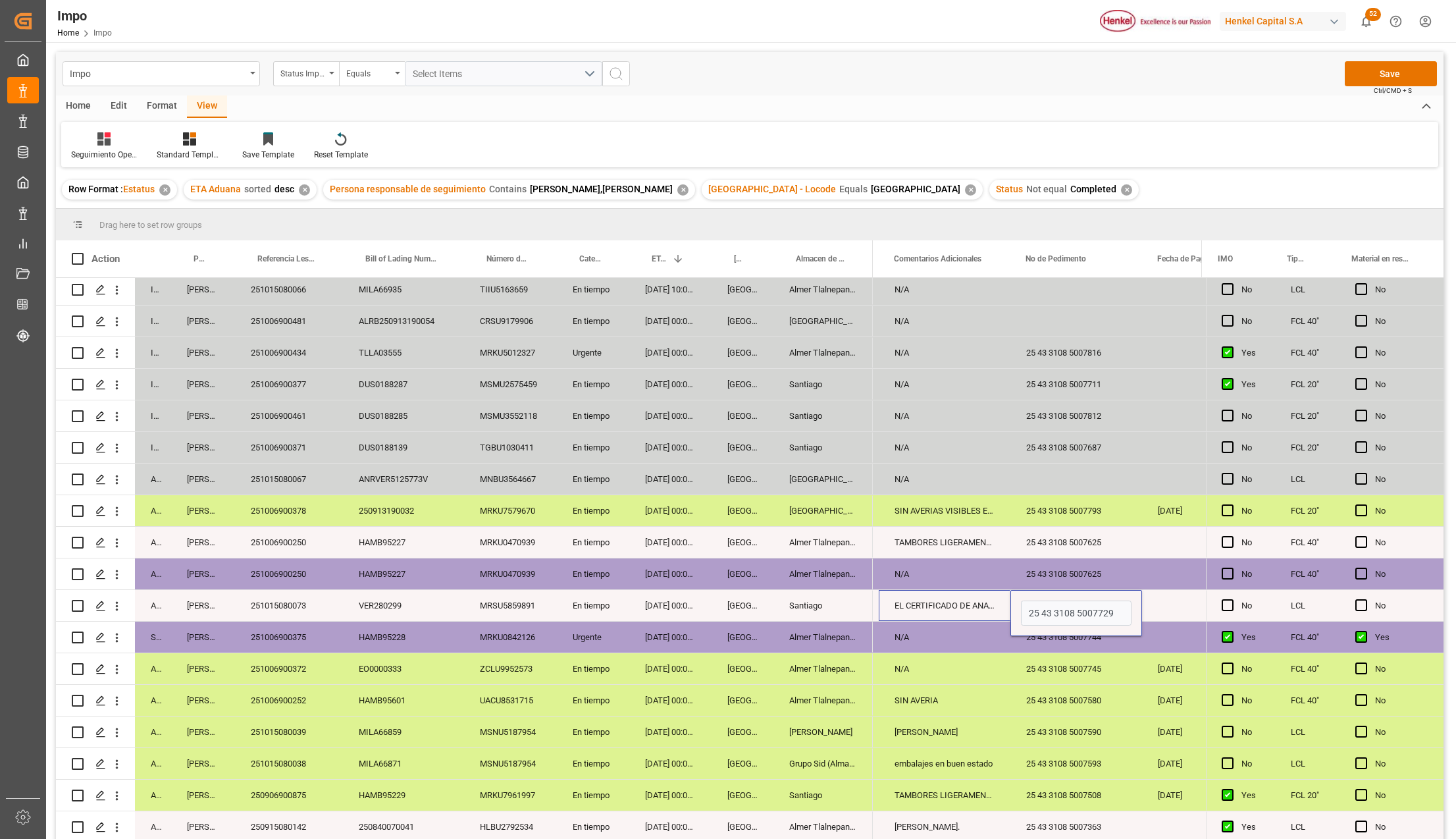
click at [943, 685] on div "SIN AVERIA" at bounding box center [944, 700] width 131 height 31
click at [1045, 591] on div "25 43 3108 5007729" at bounding box center [1076, 605] width 131 height 31
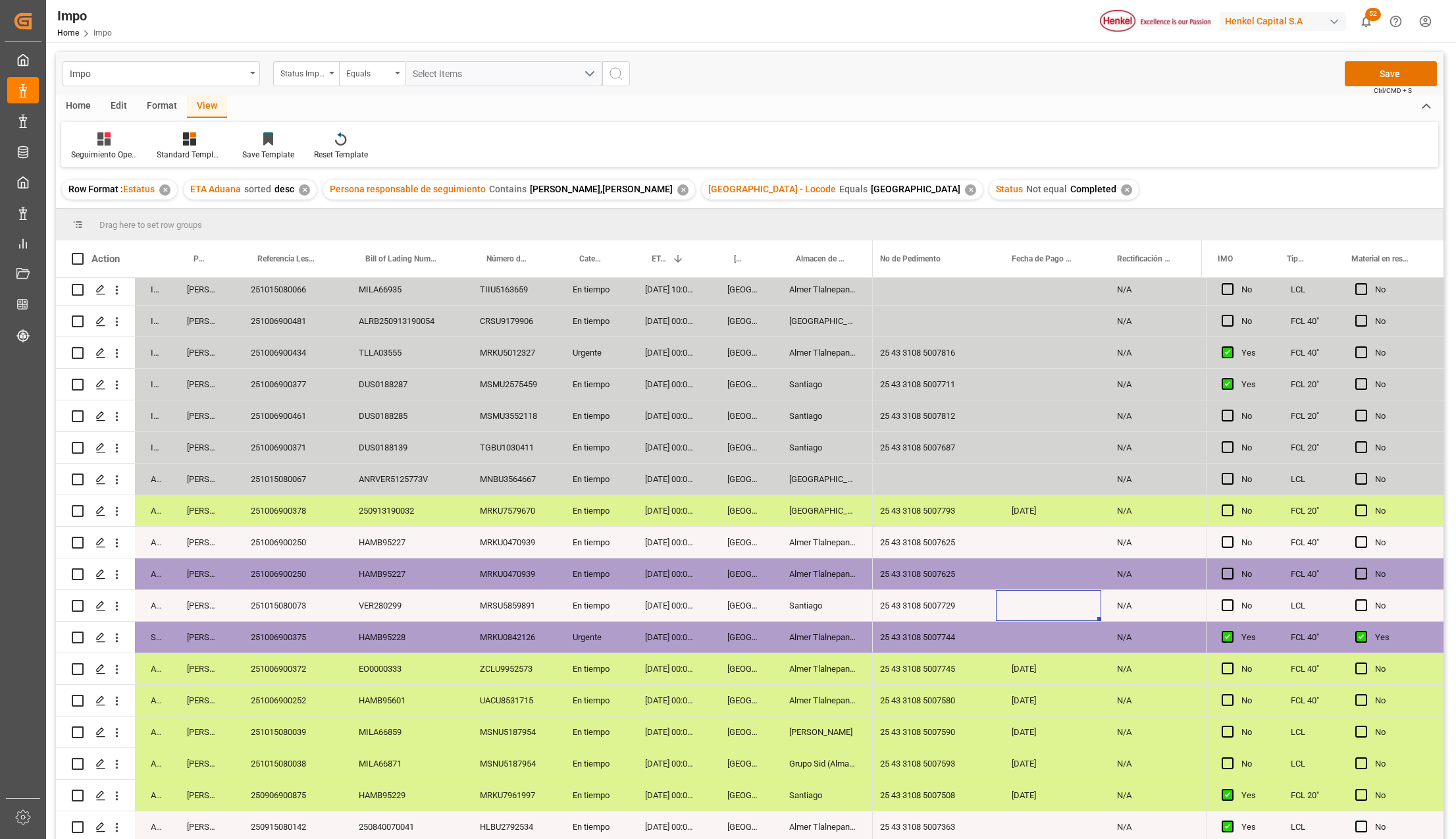
click at [1406, 85] on span "Ctrl/CMD + S" at bounding box center [1393, 90] width 38 height 10
click at [1391, 71] on button "Save" at bounding box center [1391, 73] width 92 height 25
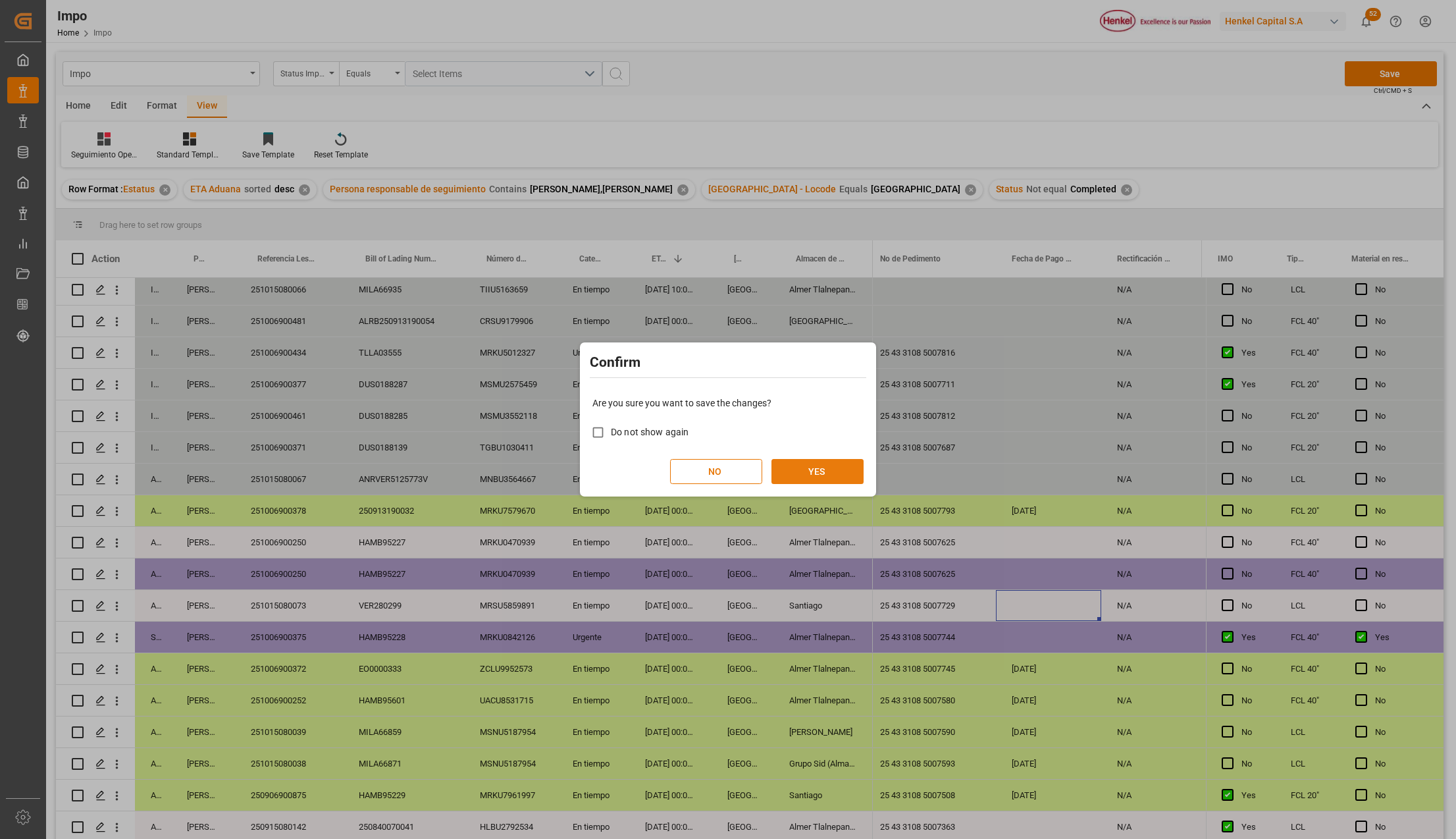
click at [833, 470] on button "YES" at bounding box center [817, 471] width 92 height 25
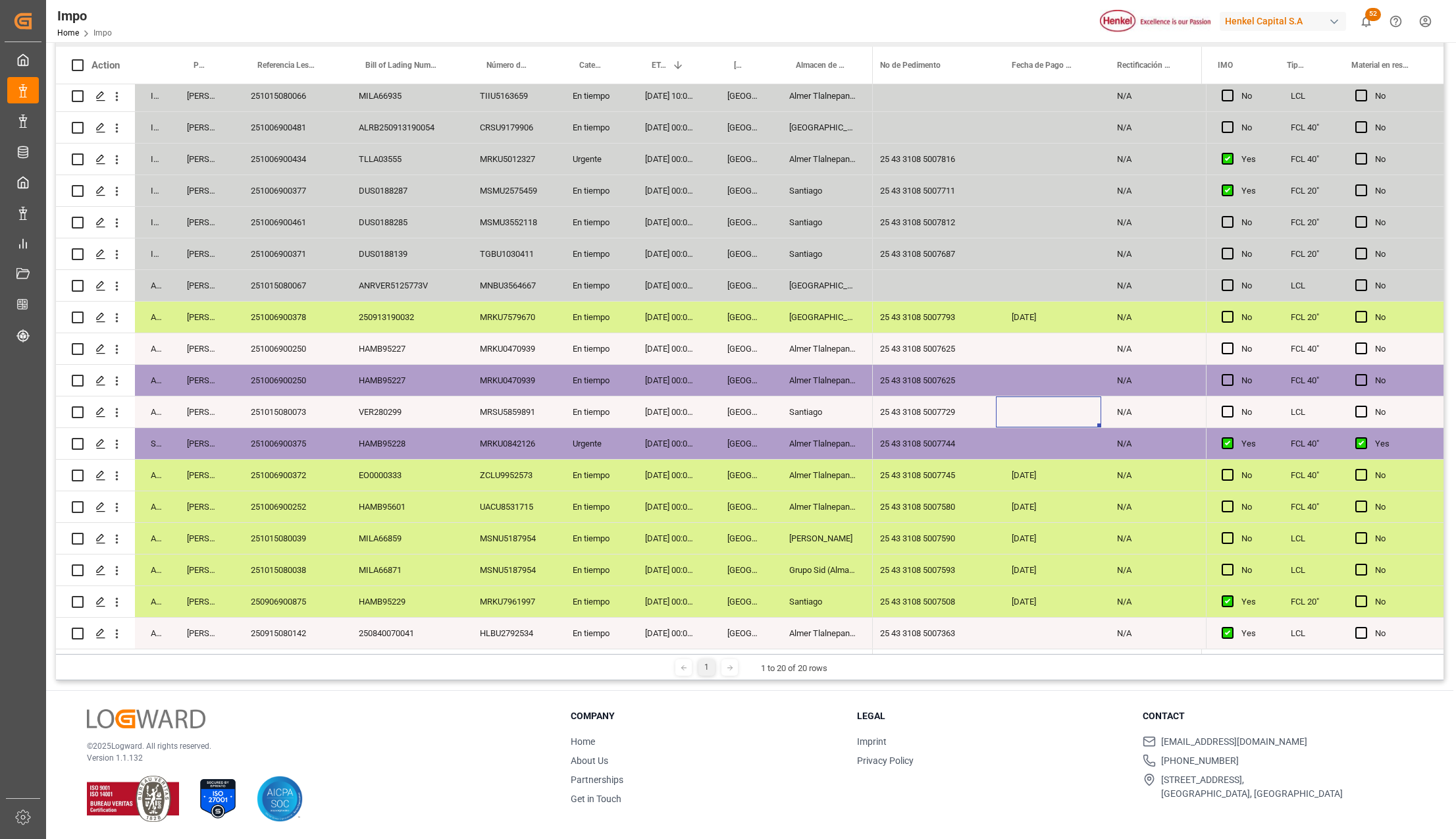
scroll to position [195, 0]
click at [659, 532] on div "24-09-2025 00:00:00" at bounding box center [670, 537] width 82 height 31
click at [596, 427] on div "Urgente" at bounding box center [593, 442] width 72 height 31
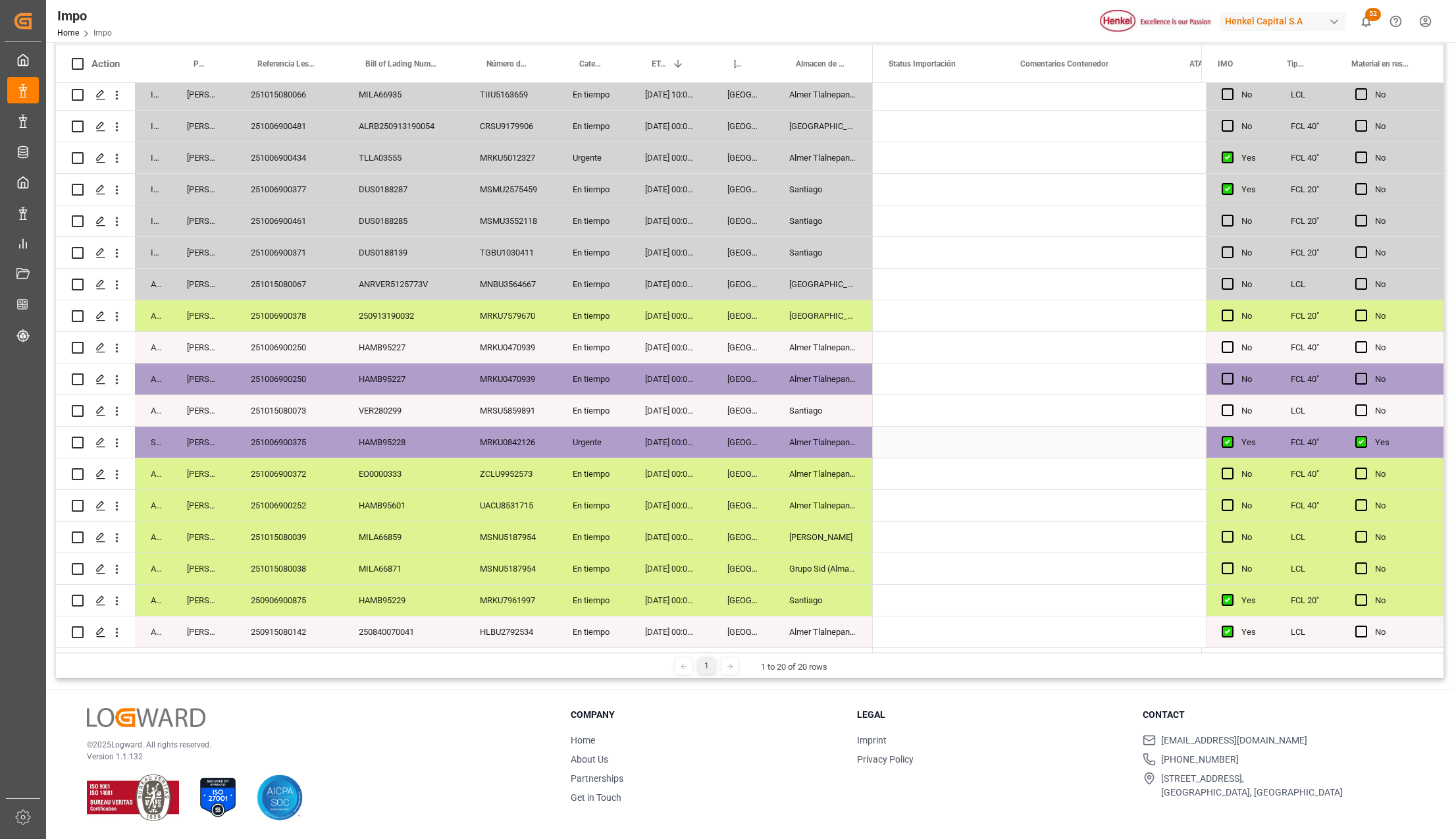
scroll to position [0, 0]
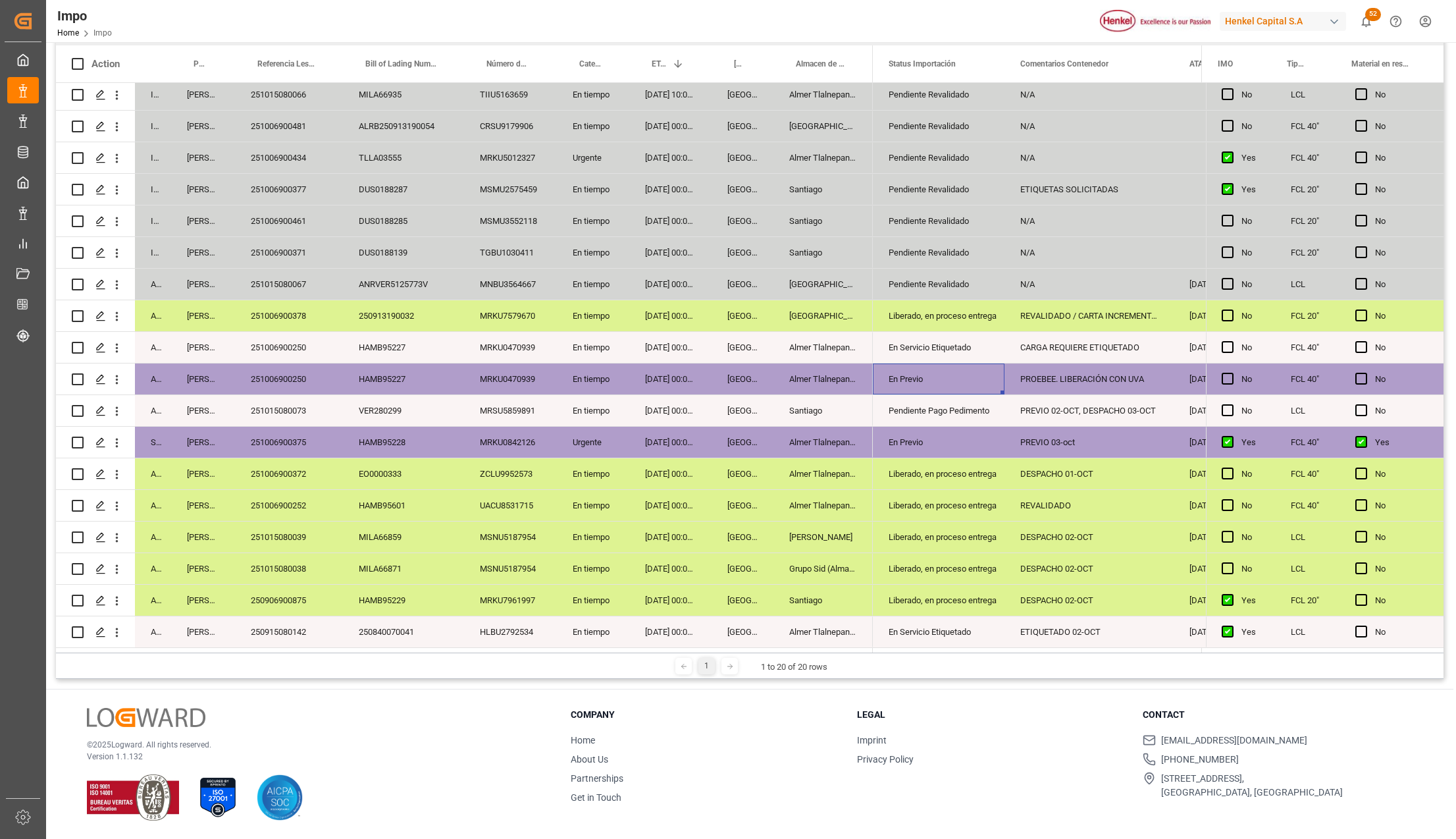
click at [293, 378] on div "251006900250" at bounding box center [288, 378] width 108 height 31
click at [897, 374] on div "En Previo" at bounding box center [938, 379] width 100 height 30
click at [297, 367] on div "251006900250" at bounding box center [288, 378] width 108 height 31
click at [761, 427] on div "Veracruz" at bounding box center [743, 442] width 62 height 31
click at [943, 386] on div "En Previo" at bounding box center [938, 379] width 100 height 30
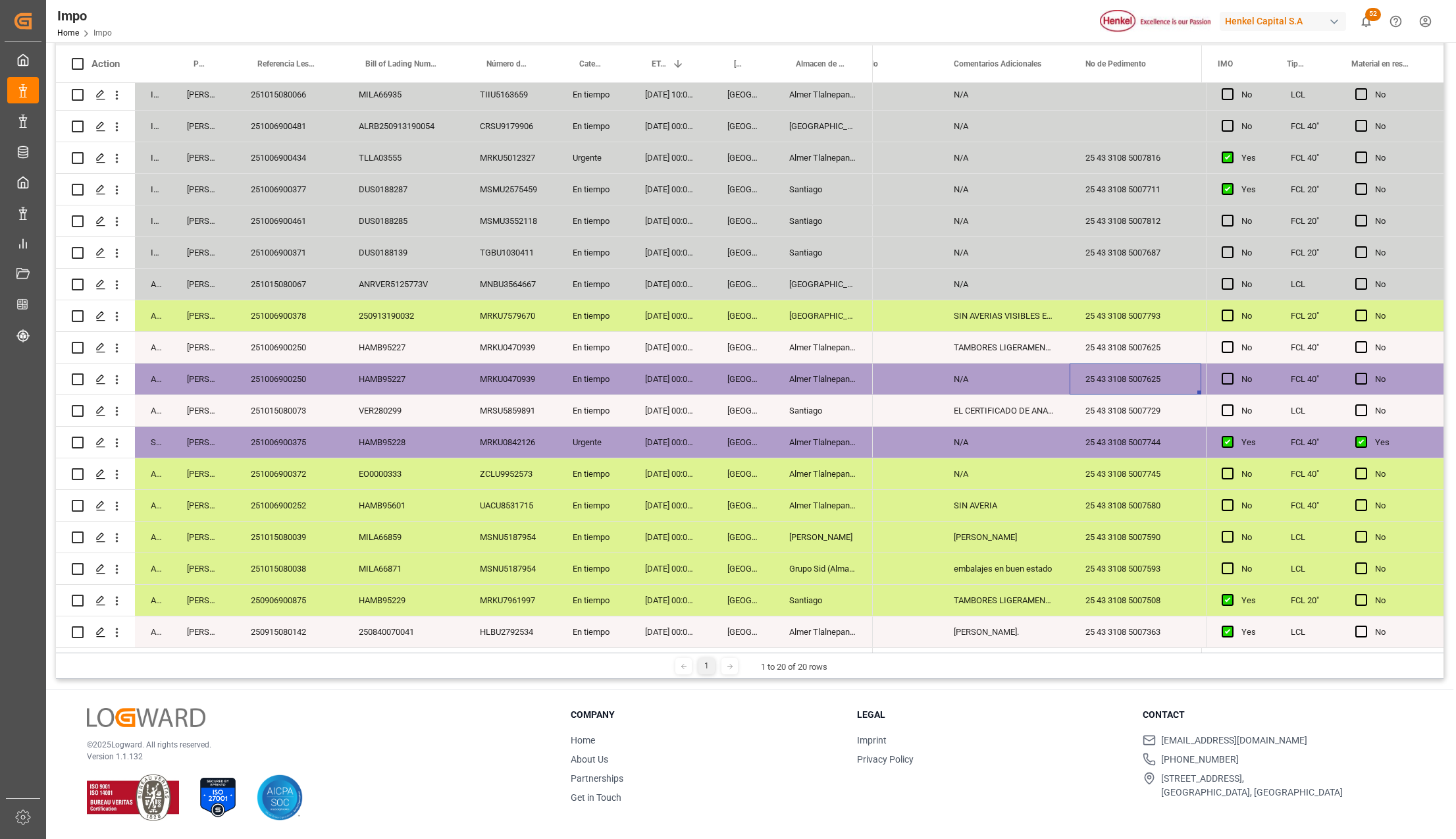
scroll to position [0, 2585]
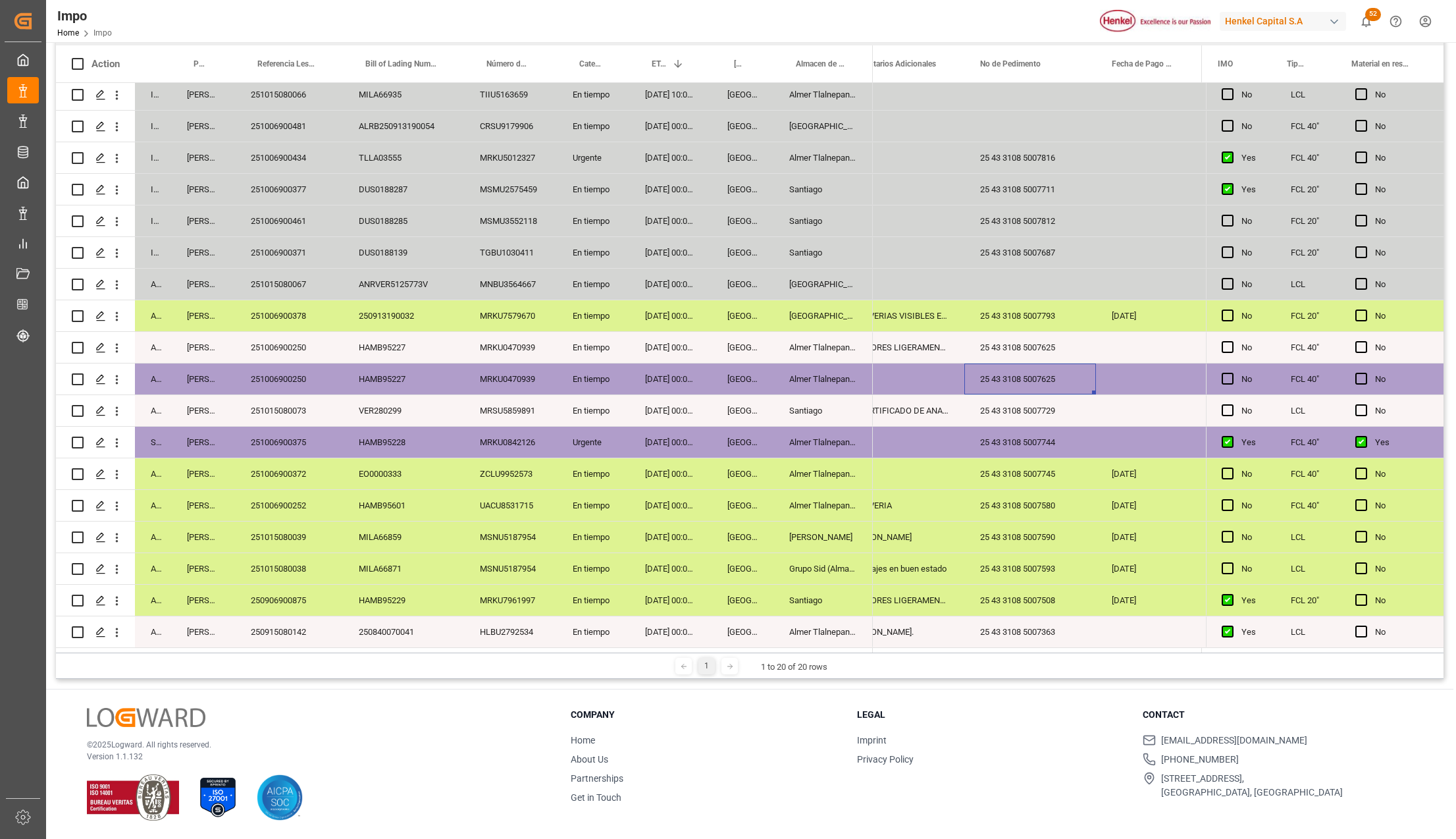
click at [1054, 379] on div "25 43 3108 5007625" at bounding box center [1030, 378] width 131 height 31
click at [1054, 378] on div "25 43 3108 5007625" at bounding box center [1030, 378] width 131 height 31
click at [1054, 378] on input "25 43 3108 5007625" at bounding box center [1030, 386] width 110 height 25
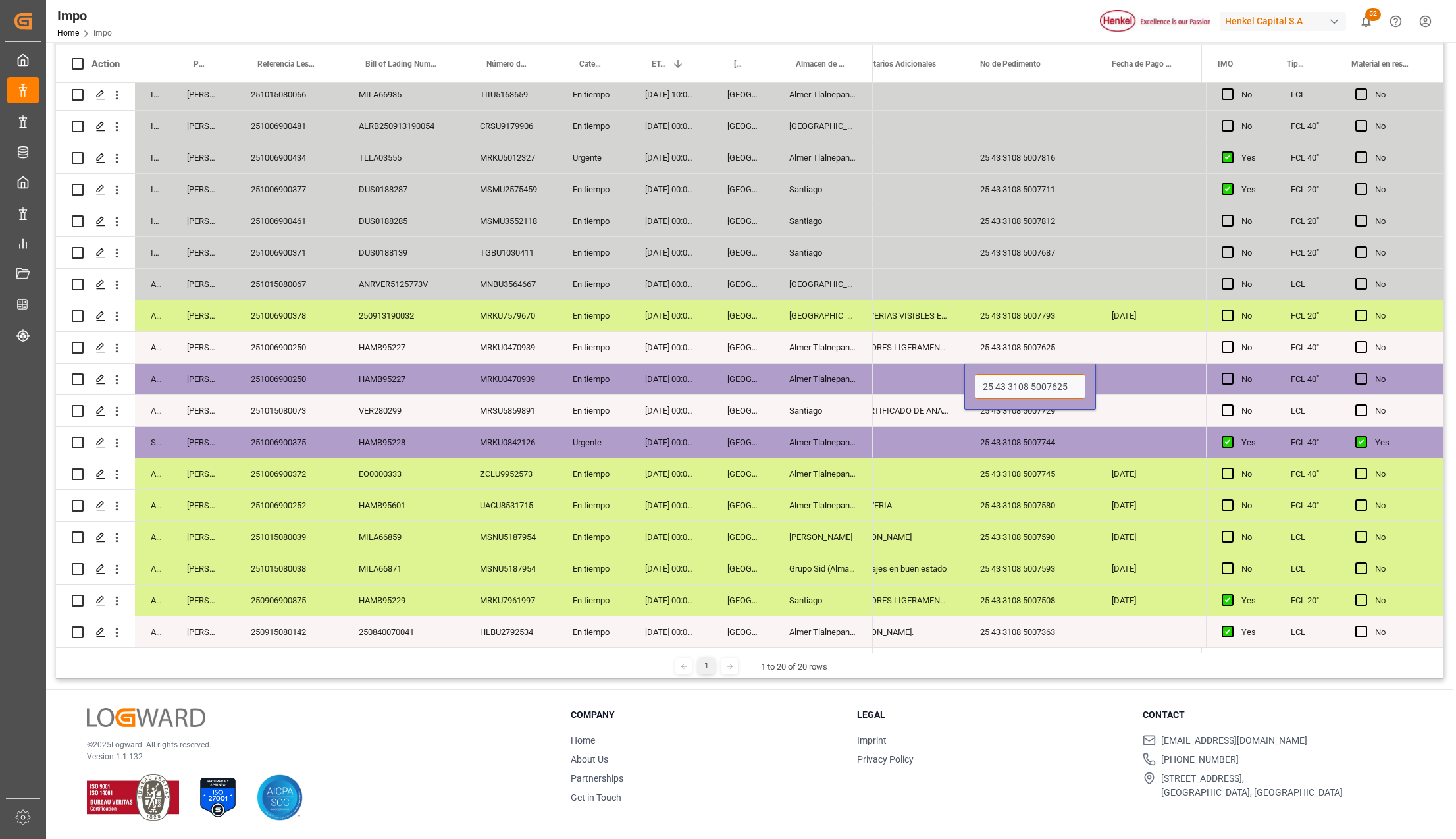
click at [1053, 375] on input "25 43 3108 5007625" at bounding box center [1030, 386] width 110 height 25
click at [1041, 532] on div "25 43 3108 5007590" at bounding box center [1030, 537] width 131 height 31
click at [617, 363] on div "En tiempo" at bounding box center [593, 378] width 72 height 31
click at [628, 343] on div "En tiempo" at bounding box center [593, 347] width 72 height 31
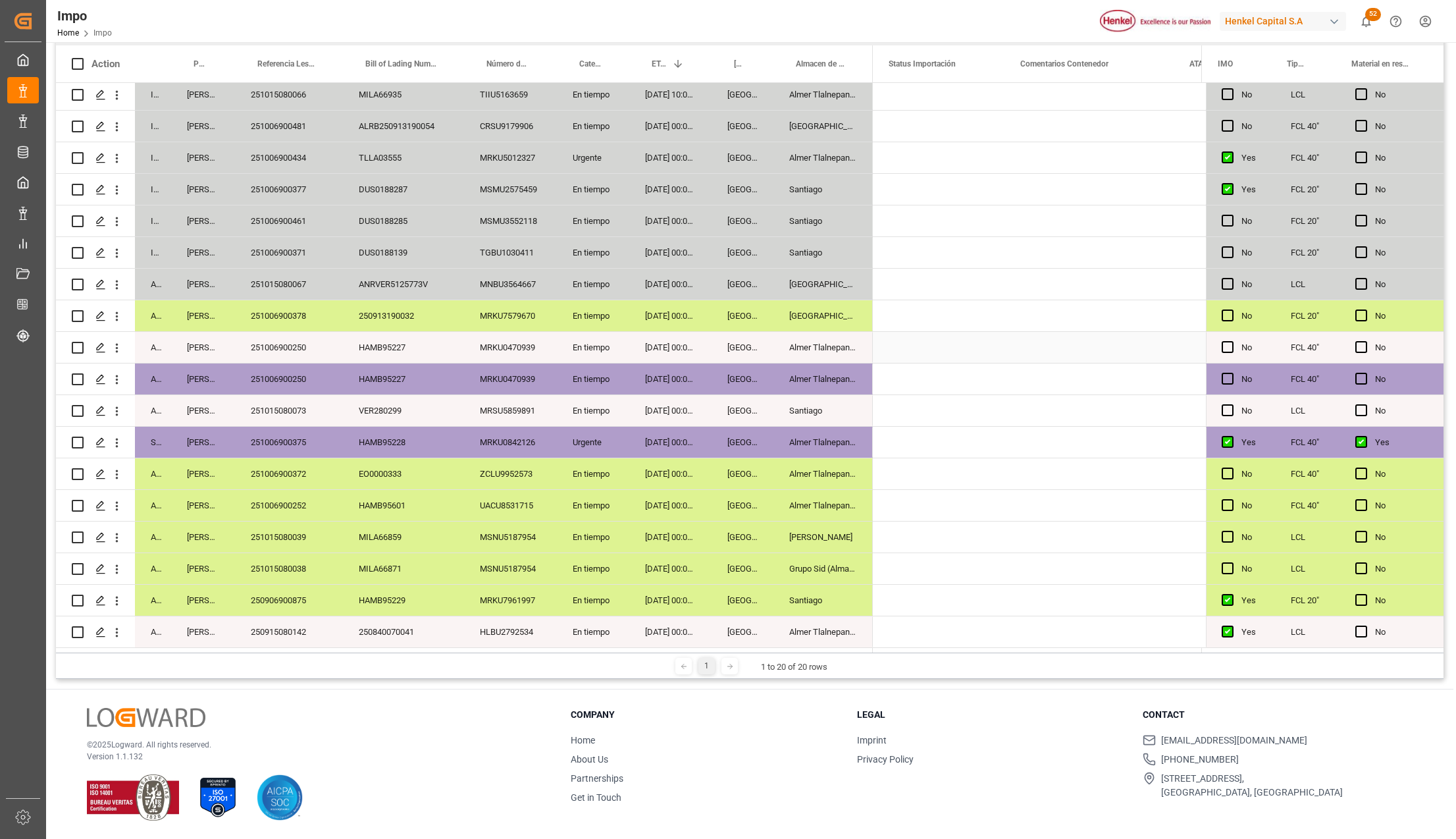
scroll to position [0, 0]
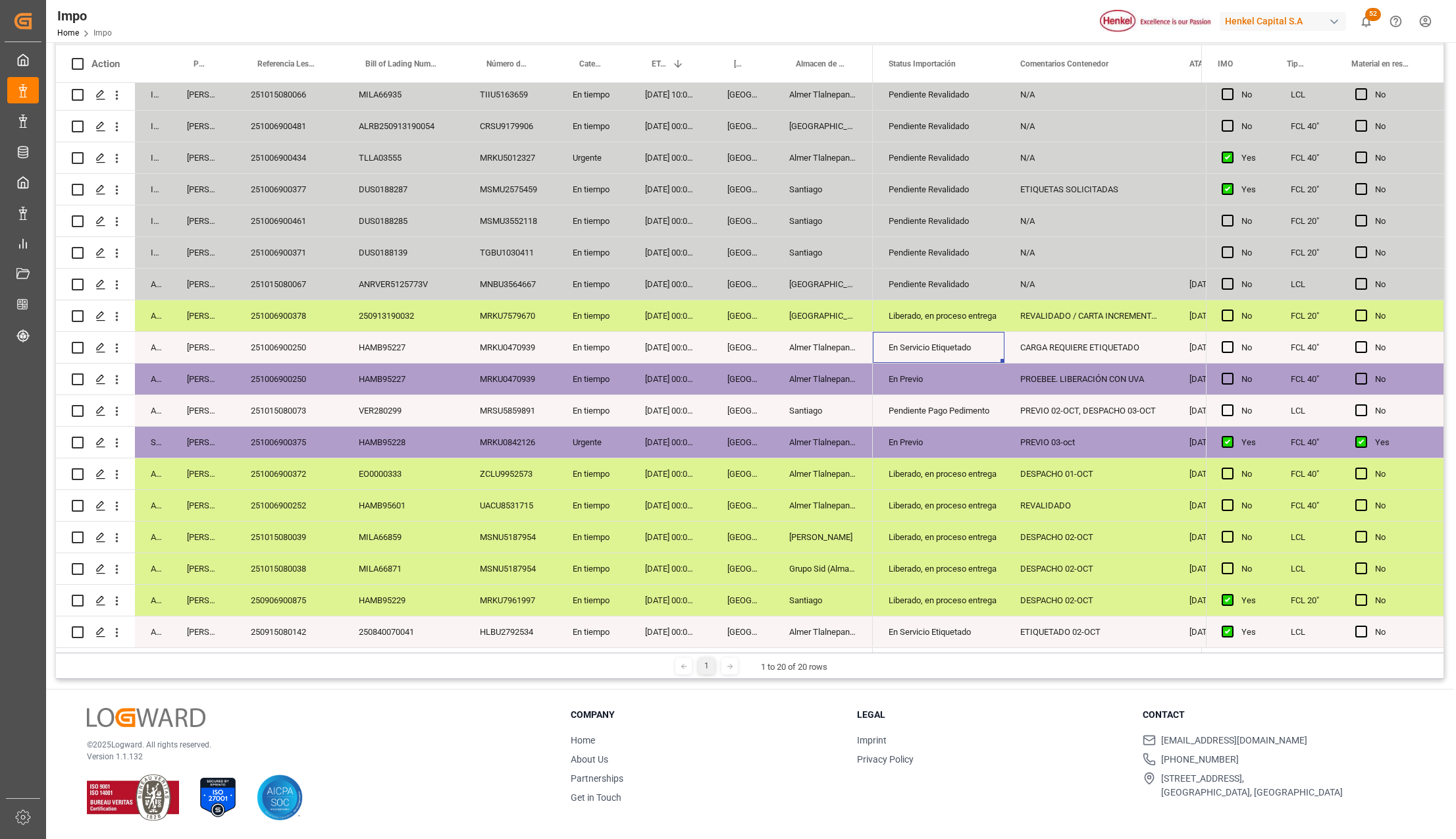
click at [580, 364] on div "En tiempo" at bounding box center [593, 378] width 72 height 31
click at [291, 342] on div "251006900250" at bounding box center [288, 347] width 108 height 31
click at [933, 345] on div "En Servicio Etiquetado" at bounding box center [938, 347] width 100 height 30
click at [1067, 337] on div "CARGA REQUIERE ETIQUETADO" at bounding box center [1089, 347] width 169 height 31
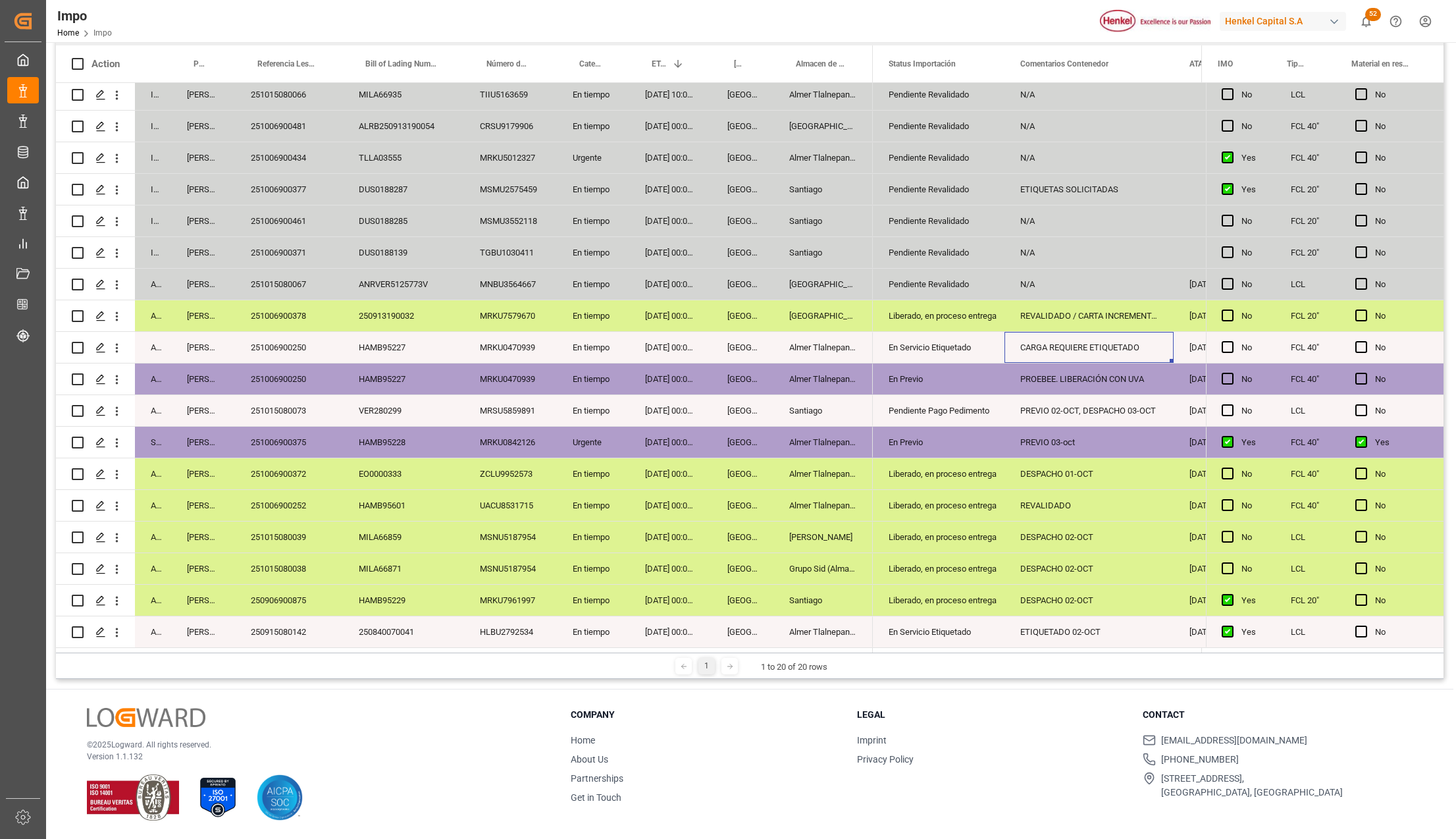
click at [1067, 337] on div "CARGA REQUIERE ETIQUETADO" at bounding box center [1089, 347] width 169 height 31
click at [1067, 337] on div "CARGA REQUIERE ETIQUETADO" at bounding box center [1089, 354] width 169 height 46
click at [1073, 353] on input "CARGA REQUIERE ETIQUETADO" at bounding box center [1089, 354] width 148 height 25
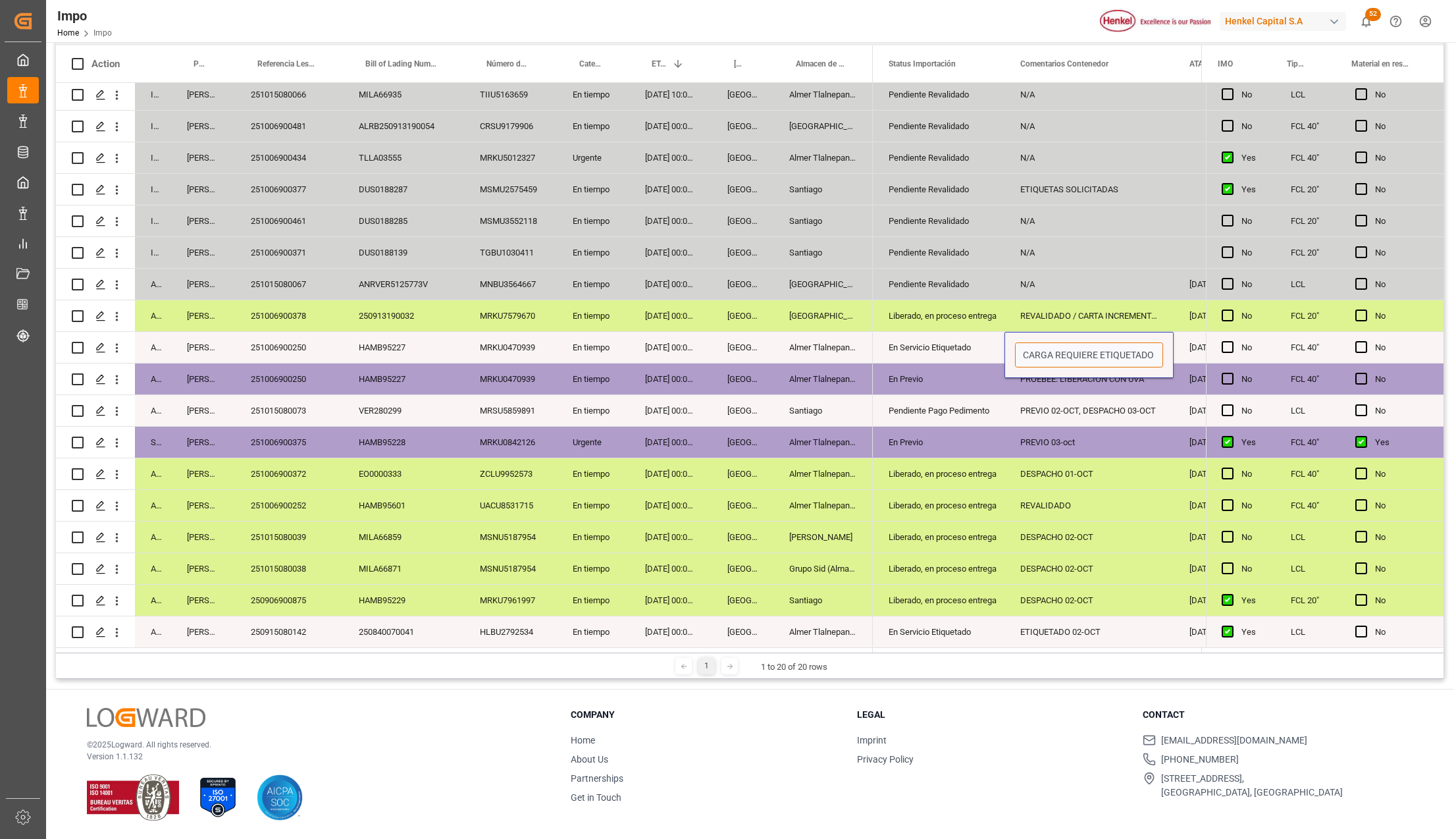
click at [1073, 353] on input "CARGA REQUIERE ETIQUETADO" at bounding box center [1089, 354] width 148 height 25
type input "ETIQUETAS EN PUERTO"
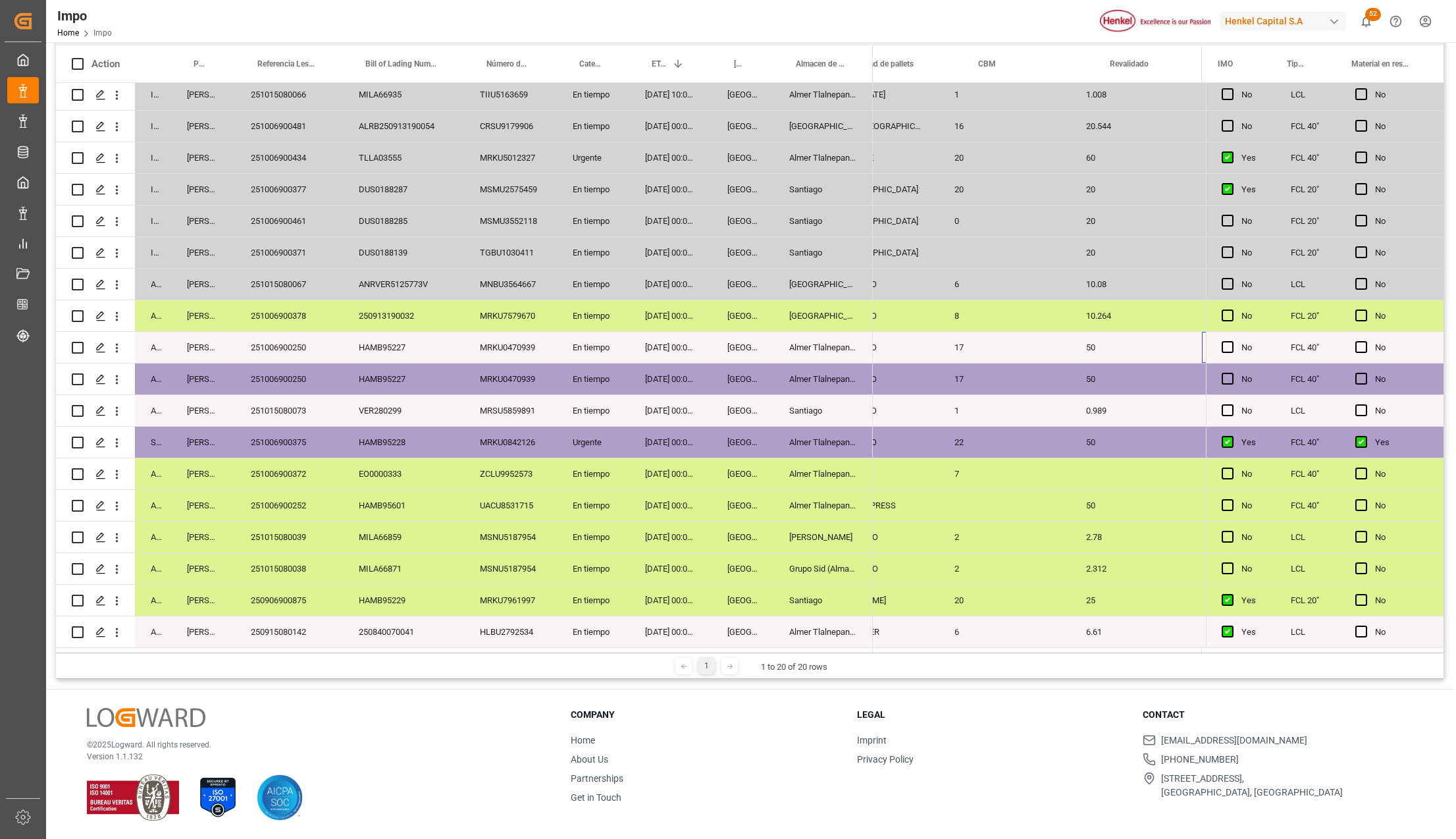
scroll to position [0, 1910]
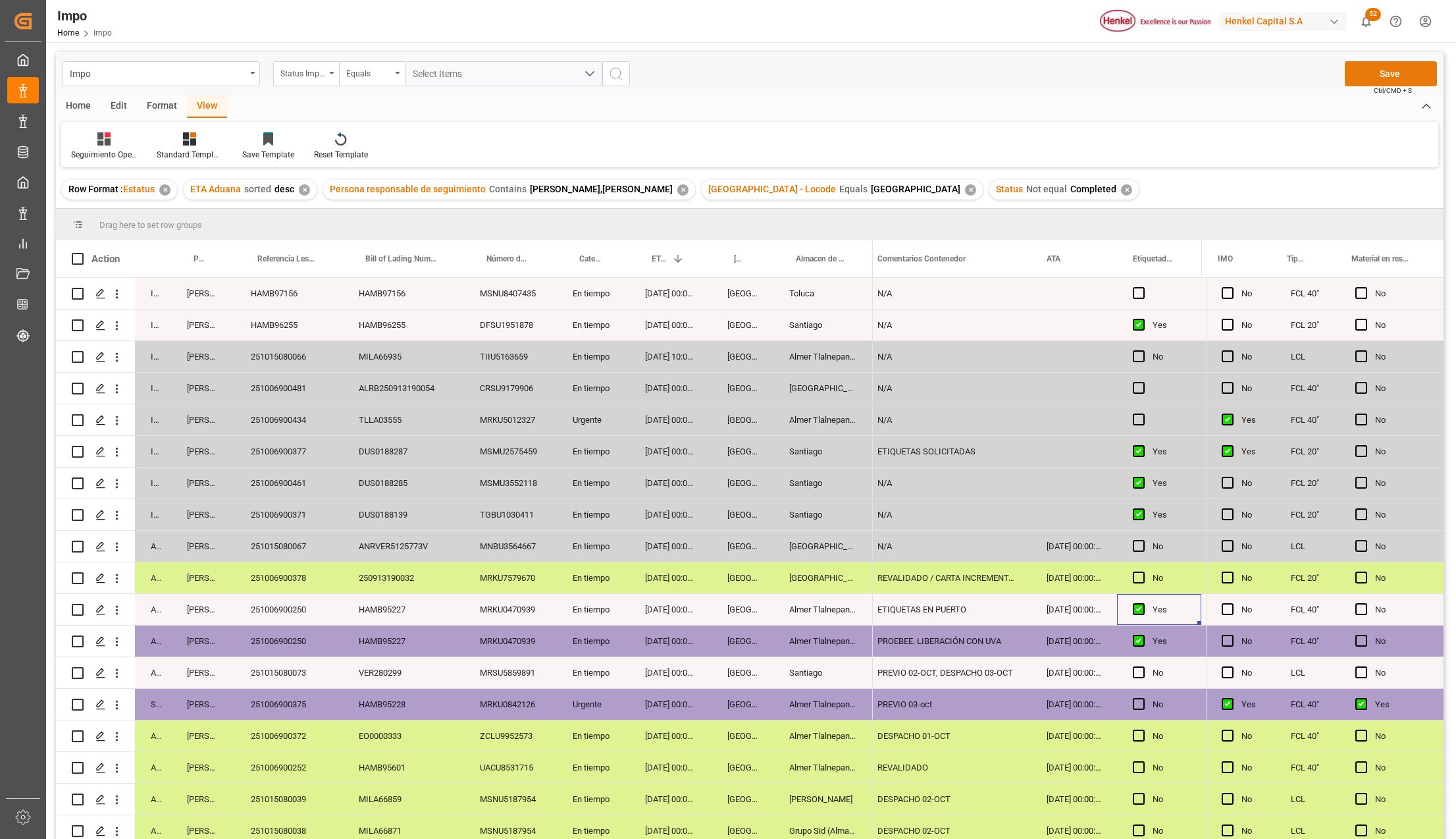
click at [1393, 72] on button "Save" at bounding box center [1391, 73] width 92 height 25
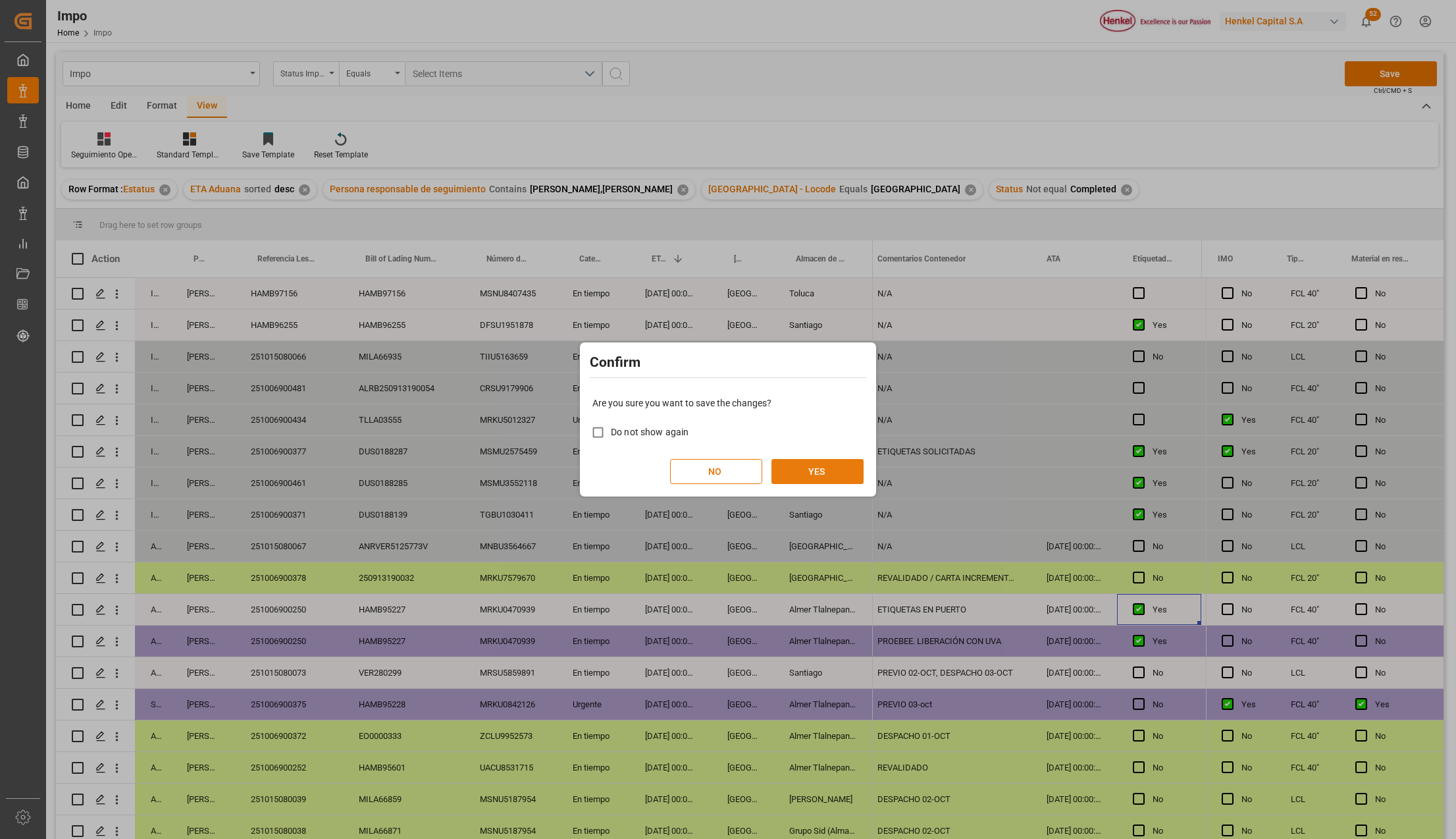
click at [817, 473] on button "YES" at bounding box center [817, 471] width 92 height 25
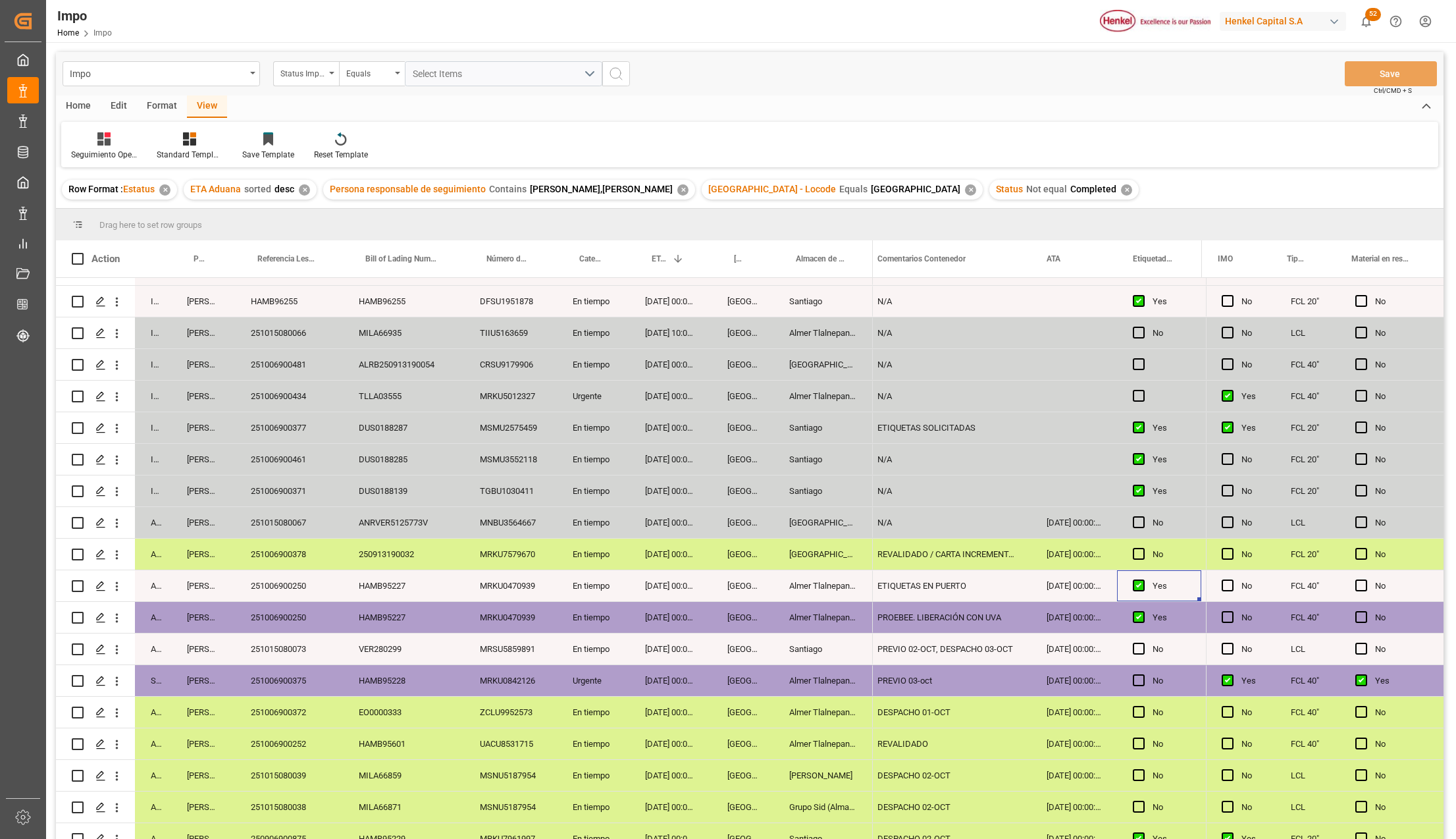
scroll to position [0, 0]
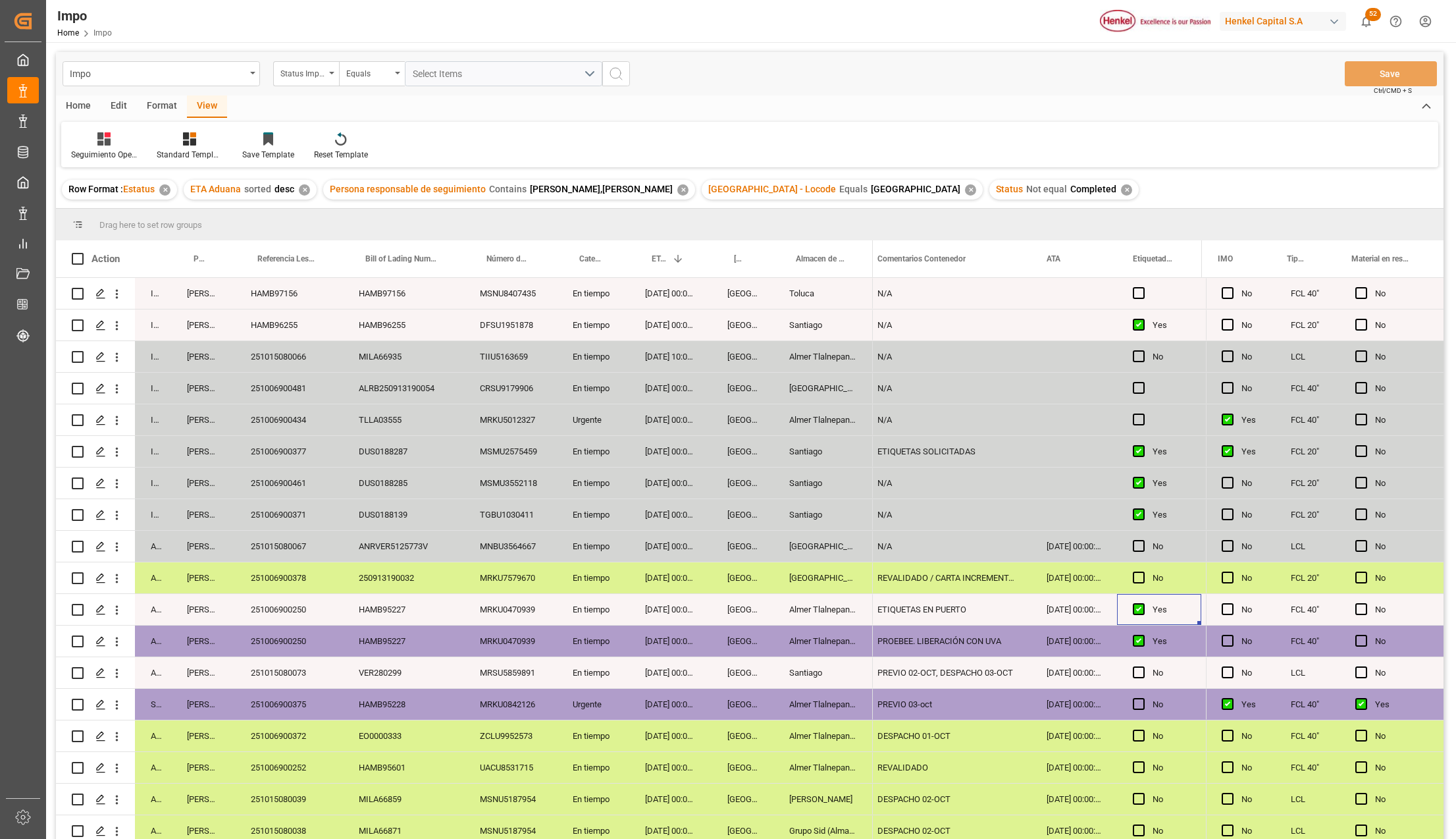
click at [577, 585] on div "En tiempo" at bounding box center [593, 578] width 72 height 31
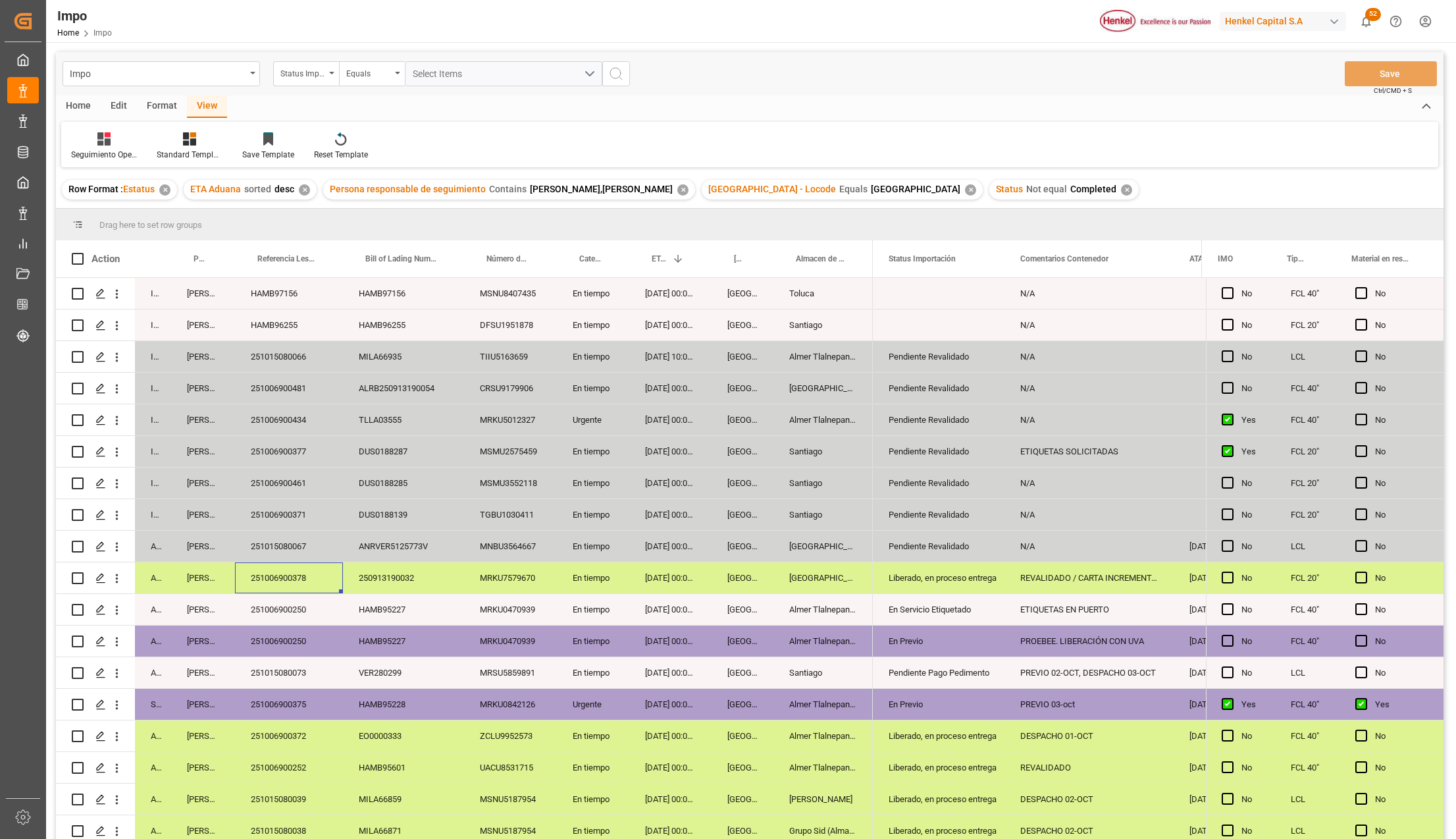
click at [678, 569] on div "29-09-2025 00:00:00" at bounding box center [670, 578] width 82 height 31
click at [290, 538] on div "251015080067" at bounding box center [288, 546] width 108 height 31
click at [448, 457] on div "DUS0188287" at bounding box center [403, 451] width 121 height 31
click at [640, 546] on div "29-09-2025 00:00:00" at bounding box center [670, 546] width 82 height 31
click at [913, 559] on div "Pendiente Revalidado" at bounding box center [938, 547] width 100 height 30
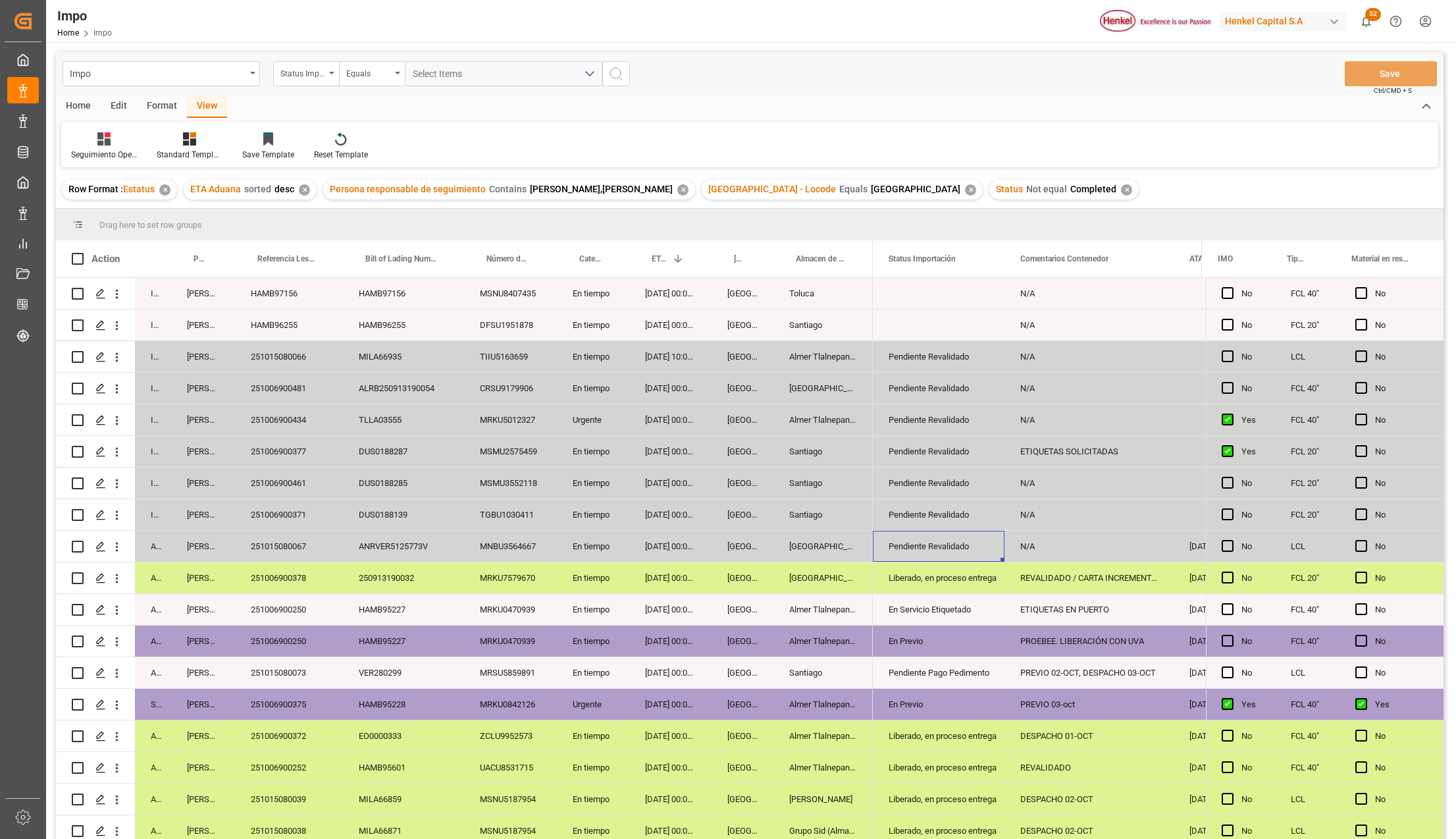
click at [930, 551] on div "Pendiente Revalidado" at bounding box center [938, 547] width 100 height 30
click at [980, 554] on icon "open menu" at bounding box center [980, 554] width 16 height 16
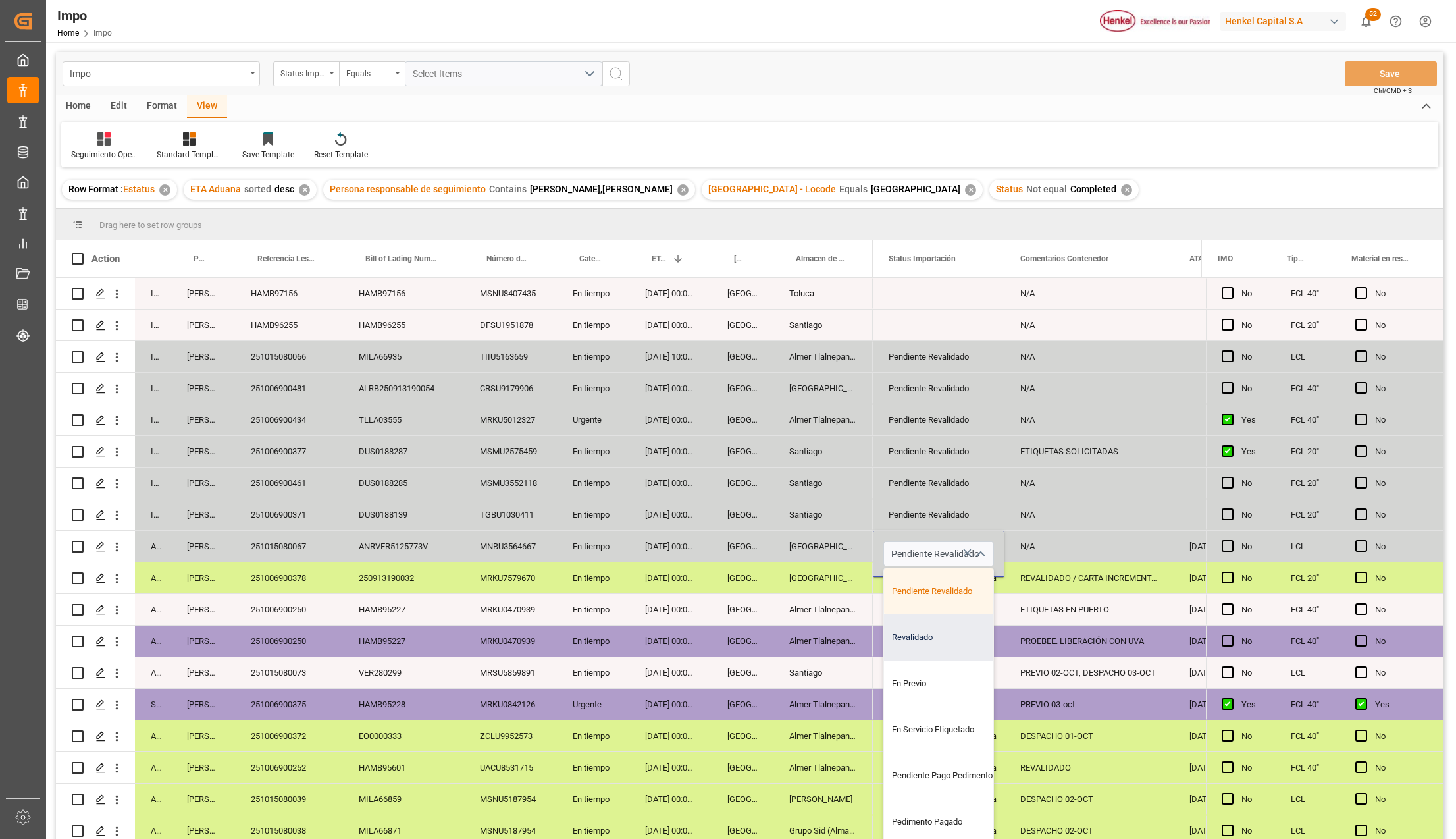
click at [933, 643] on div "Revalidado" at bounding box center [946, 637] width 124 height 46
type input "Revalidado"
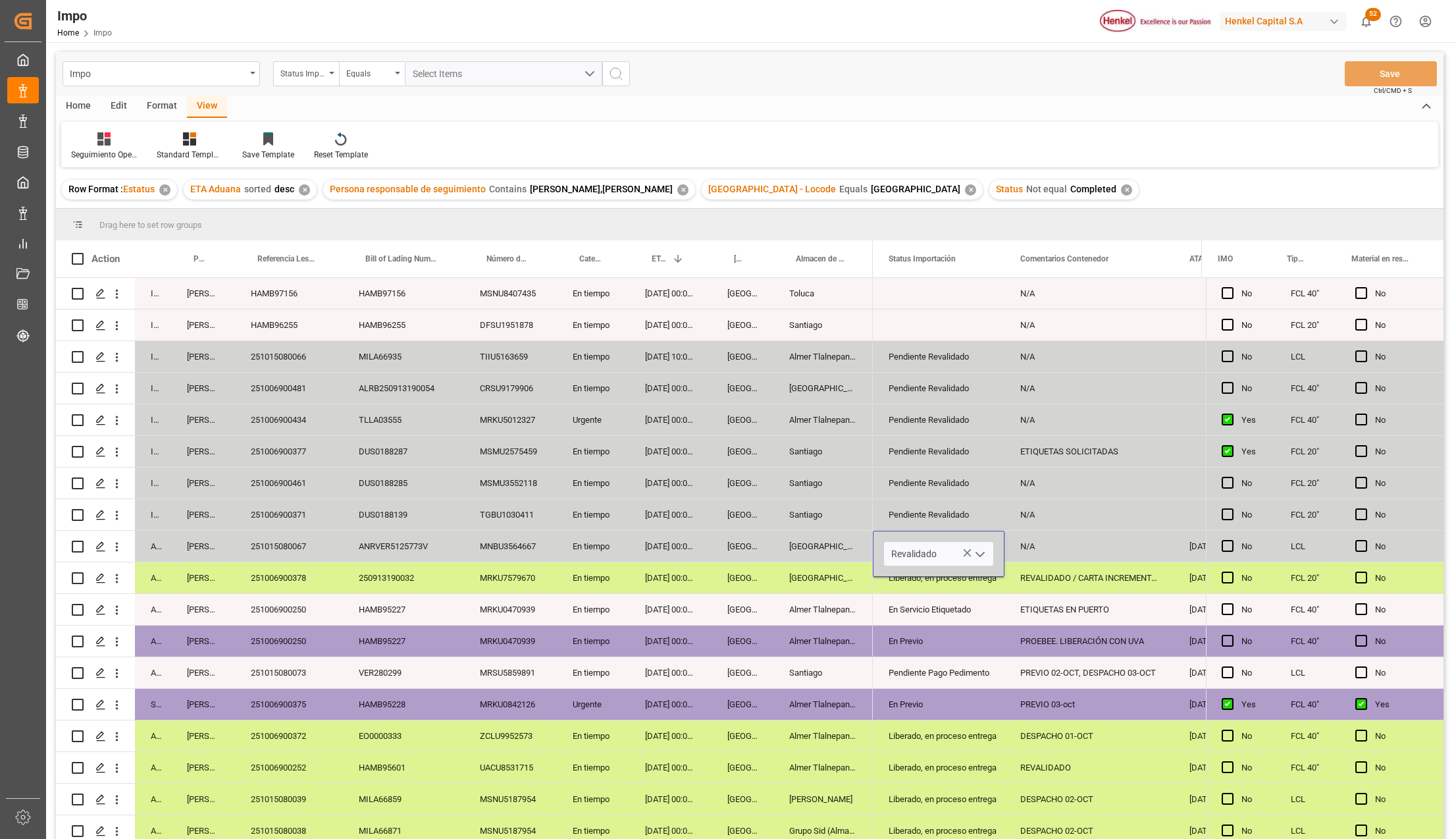
click at [1057, 671] on div "PREVIO 02-OCT, DESPACHO 03-OCT" at bounding box center [1089, 672] width 169 height 31
click at [1019, 551] on div "N/A" at bounding box center [1089, 546] width 169 height 31
click at [1027, 551] on div "N/A" at bounding box center [1089, 546] width 169 height 31
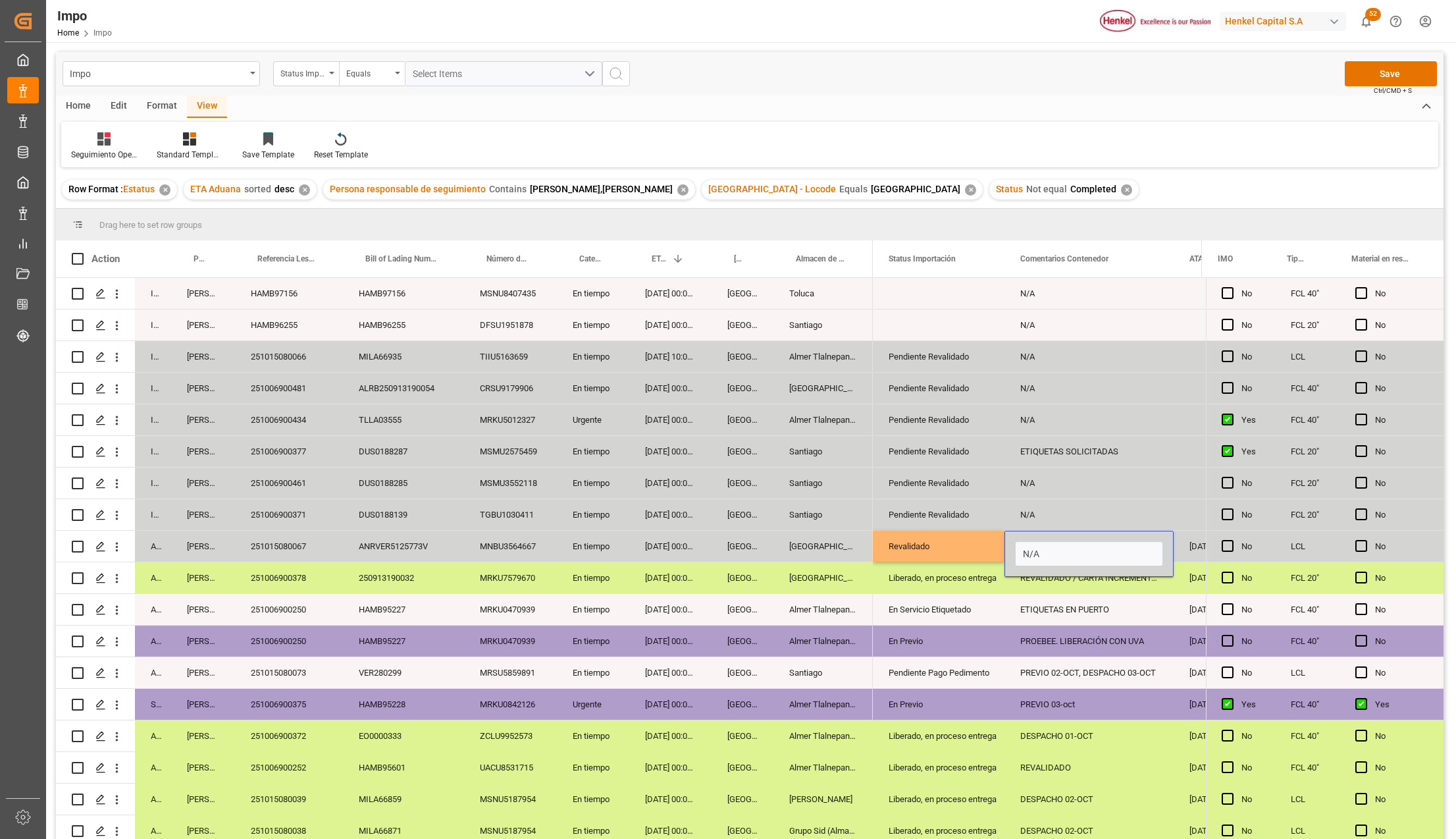
click at [1027, 551] on input "N/A" at bounding box center [1089, 554] width 148 height 25
type input "PEND. PREVIO"
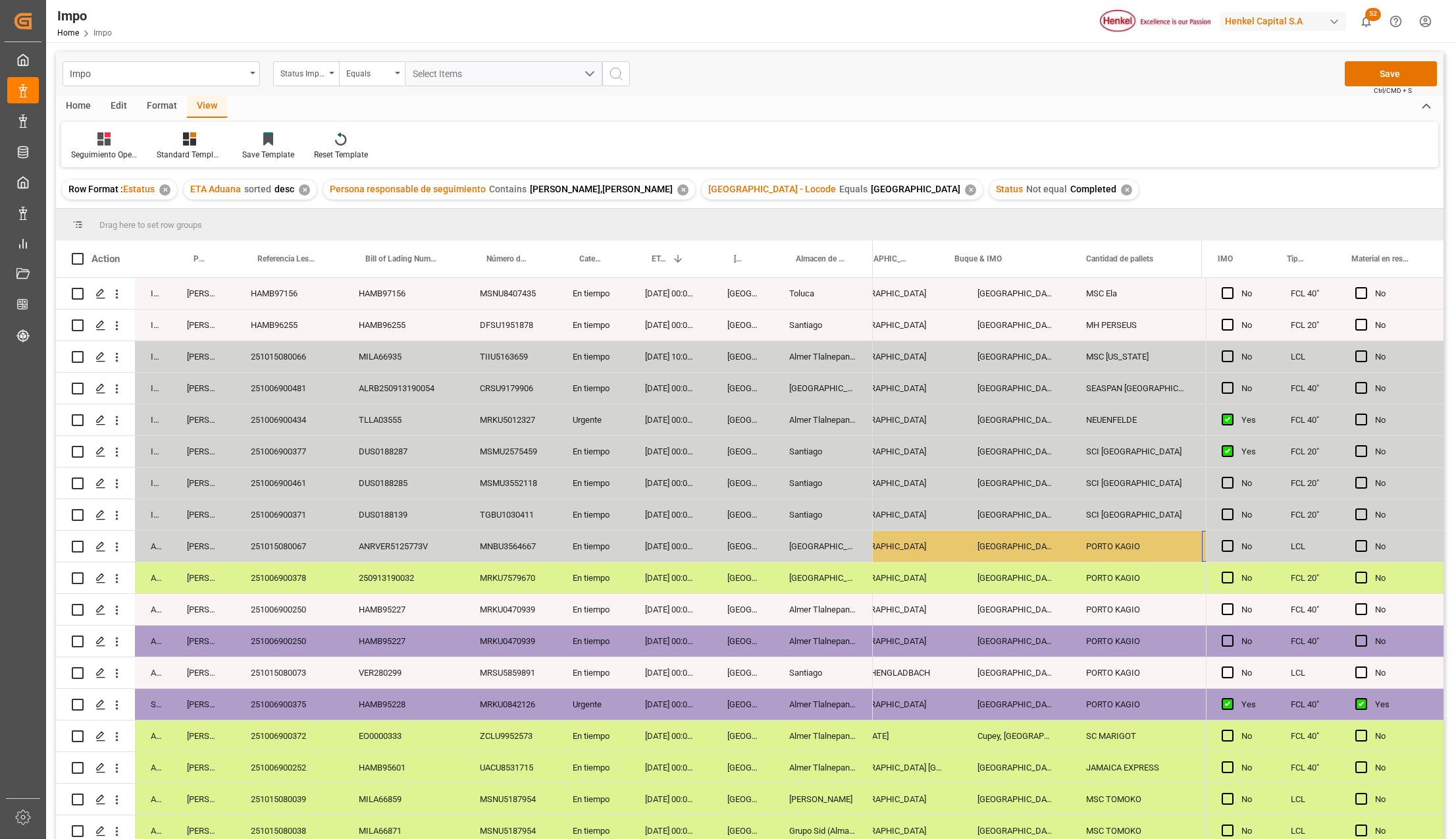
scroll to position [0, 1670]
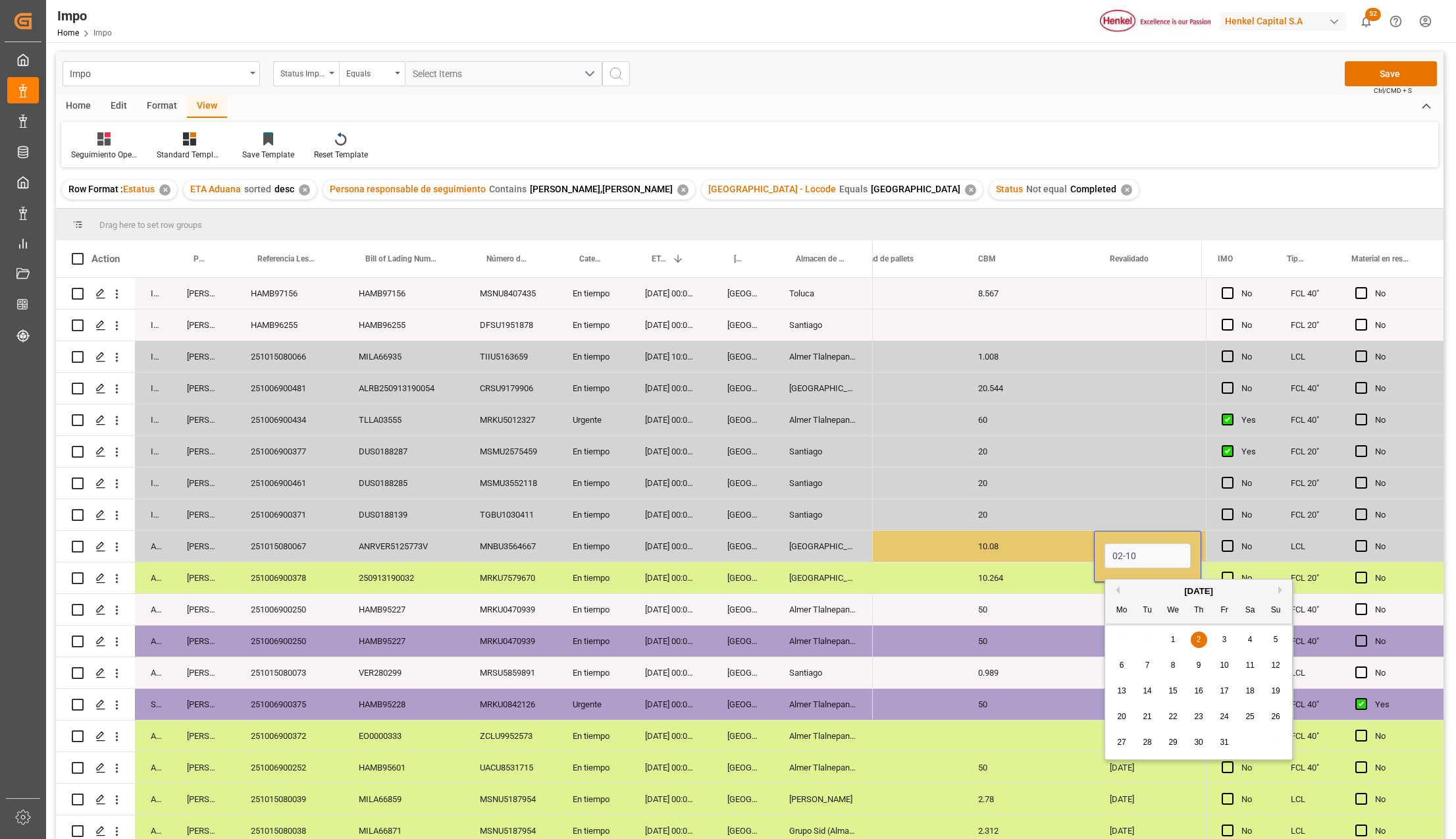
type input "02-10-2025"
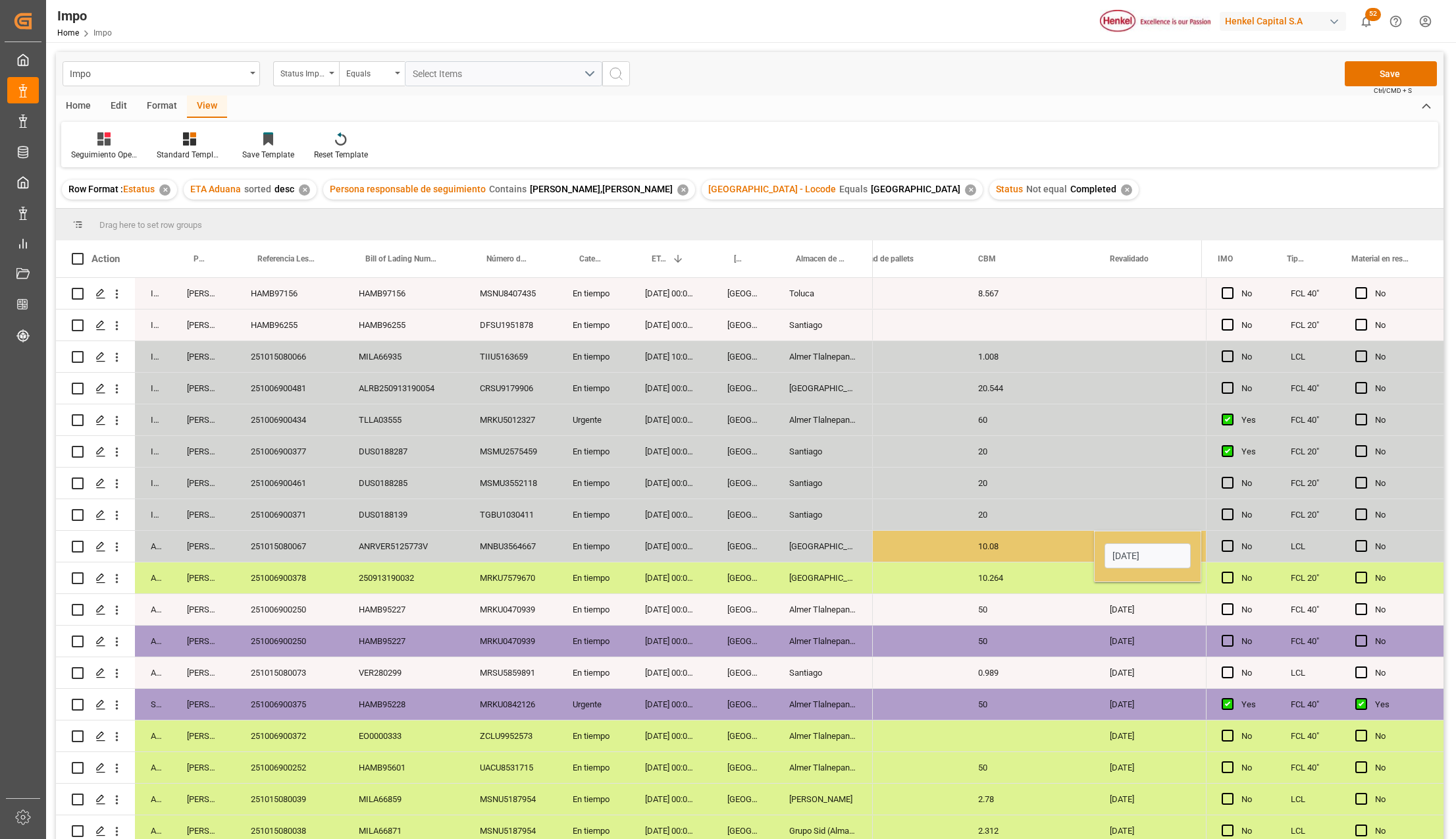
click at [1085, 687] on div "0.989" at bounding box center [1028, 672] width 131 height 31
click at [1133, 533] on div "02-10-2025" at bounding box center [1147, 546] width 107 height 31
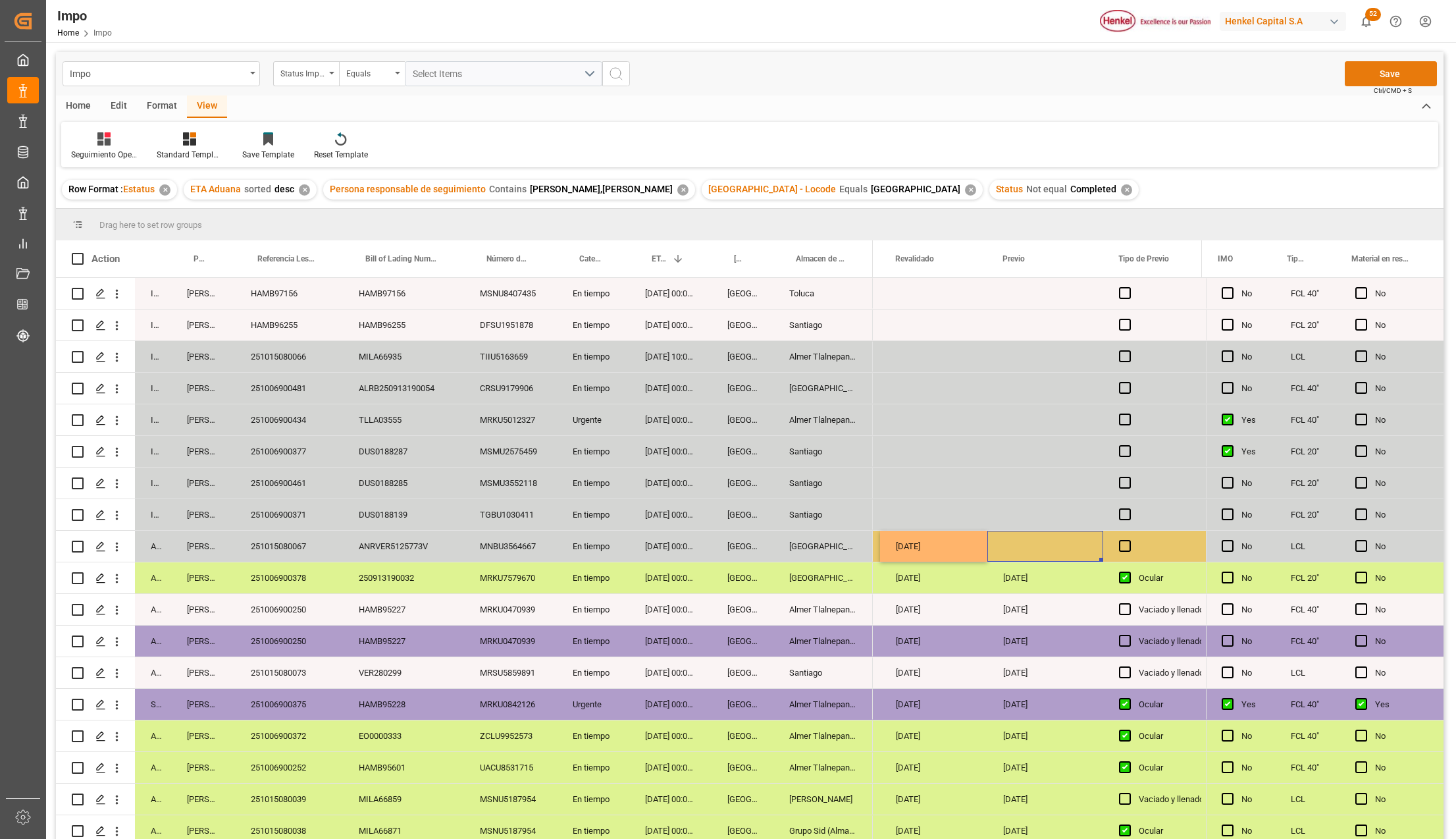
click at [1382, 75] on button "Save" at bounding box center [1391, 73] width 92 height 25
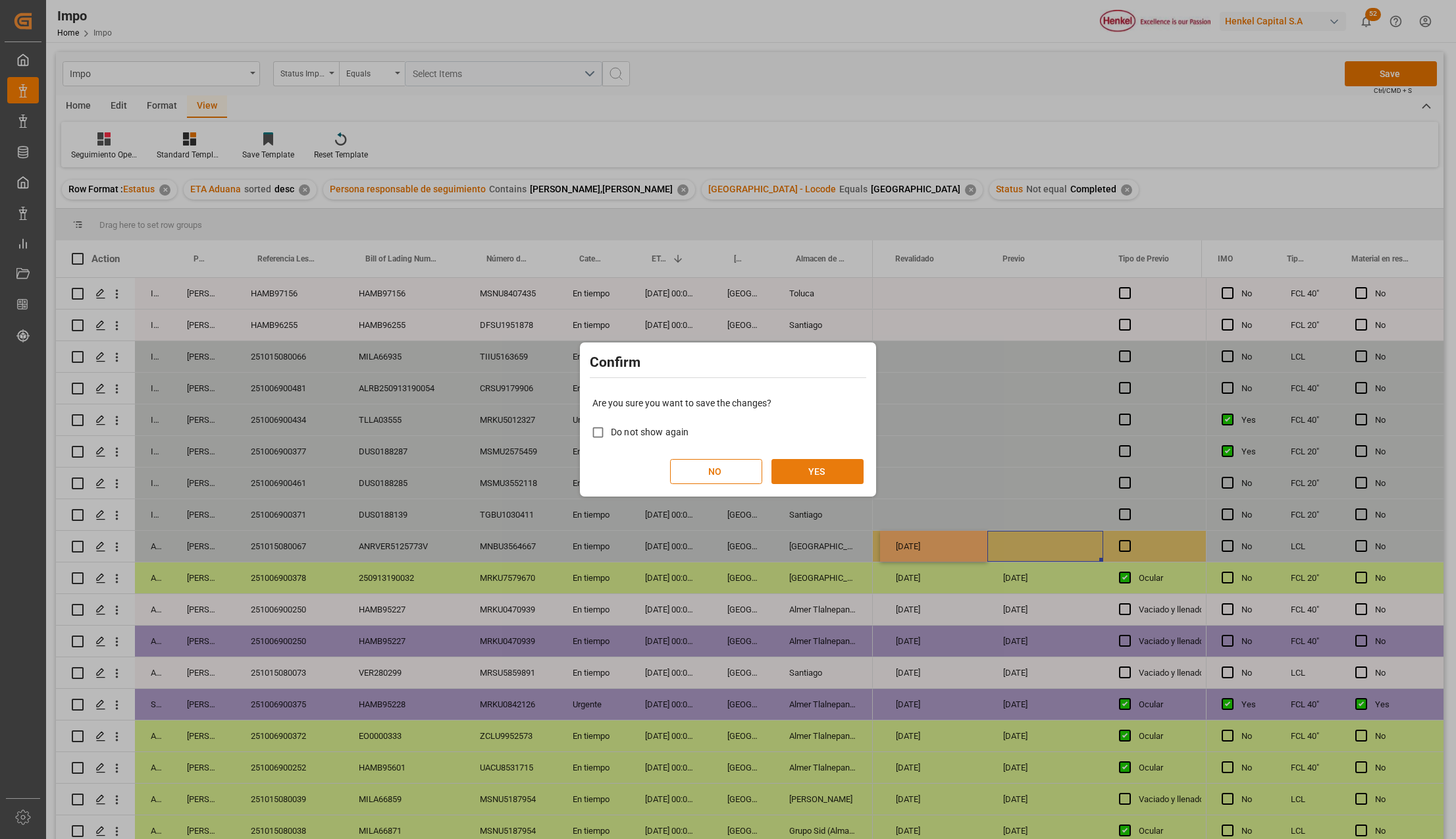
click at [798, 461] on button "YES" at bounding box center [817, 471] width 92 height 25
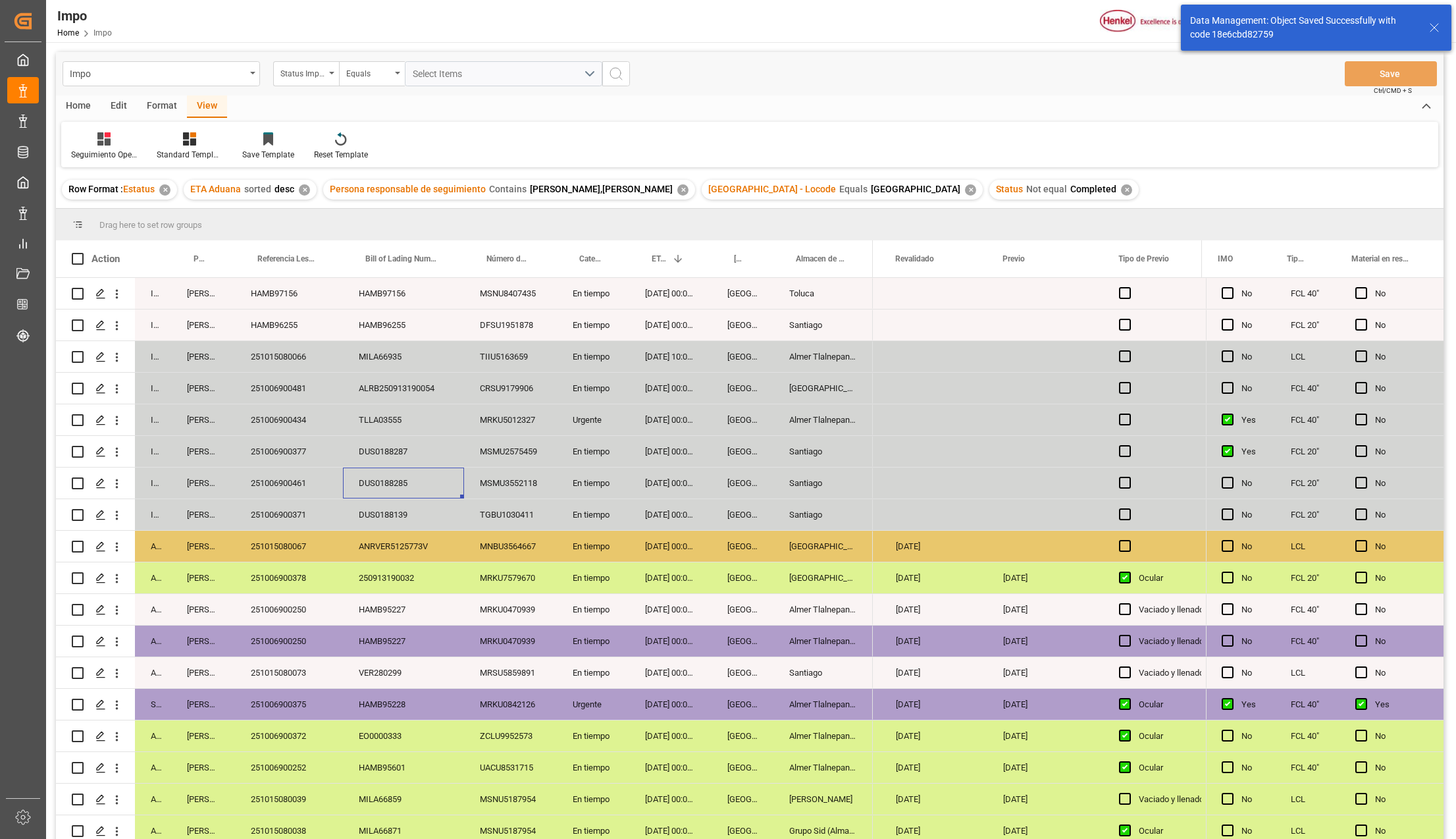
click at [373, 498] on div "DUS0188285" at bounding box center [403, 483] width 121 height 31
click at [295, 517] on div "251006900371" at bounding box center [288, 514] width 108 height 31
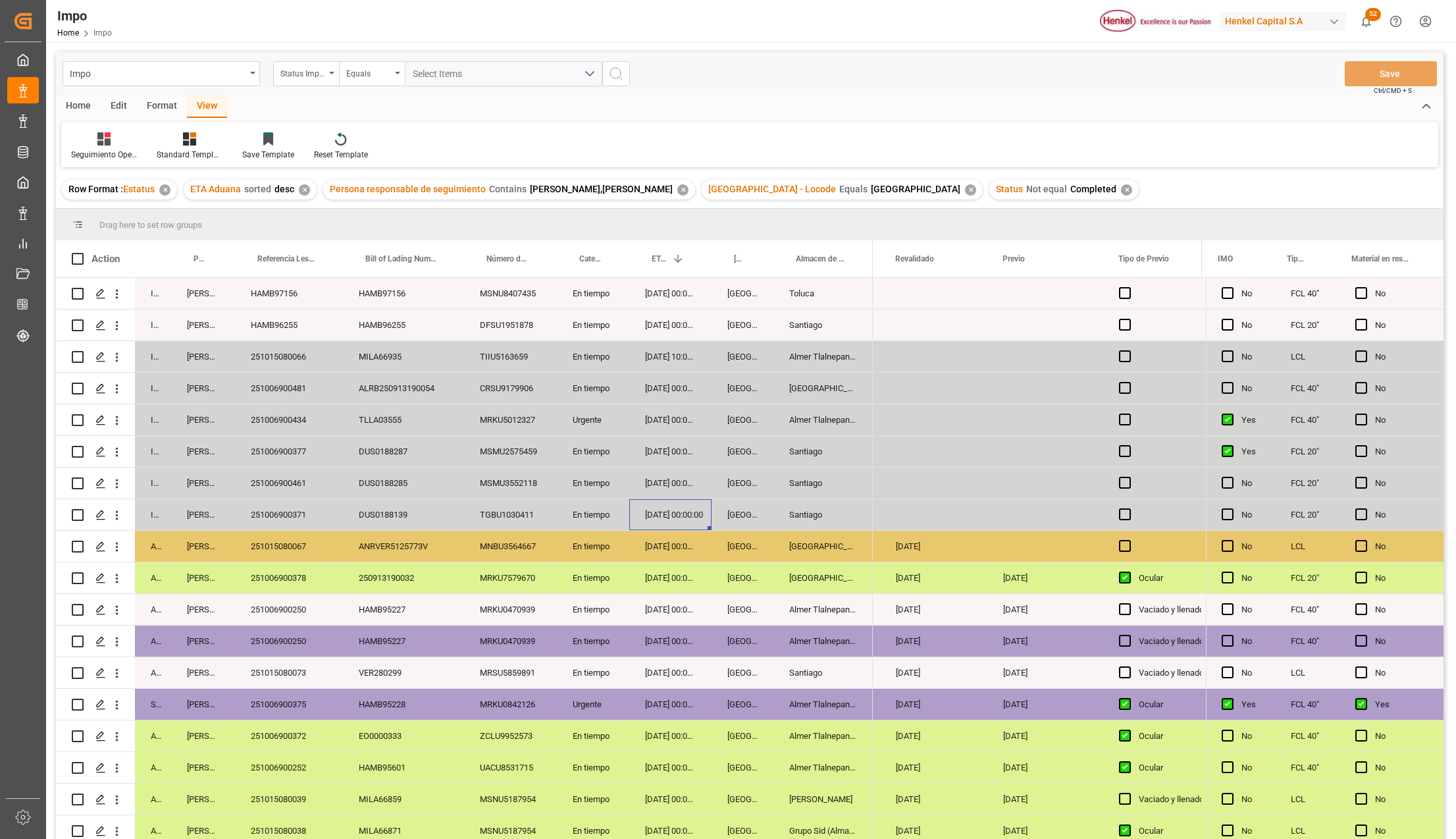
click at [657, 517] on div "02-10-2025 00:00:00" at bounding box center [670, 514] width 82 height 31
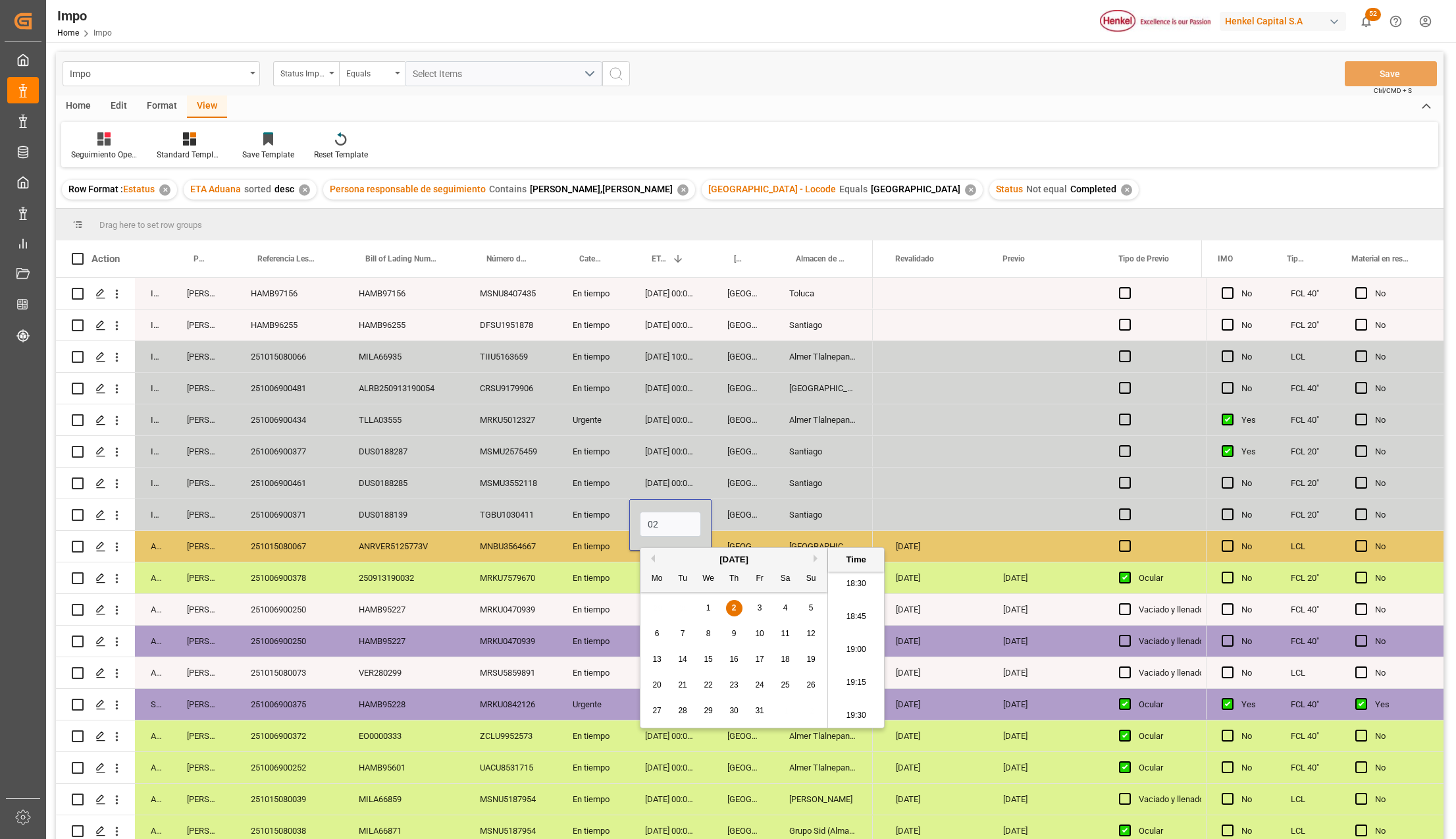
type input "0"
type input "03-10-2025 00:00"
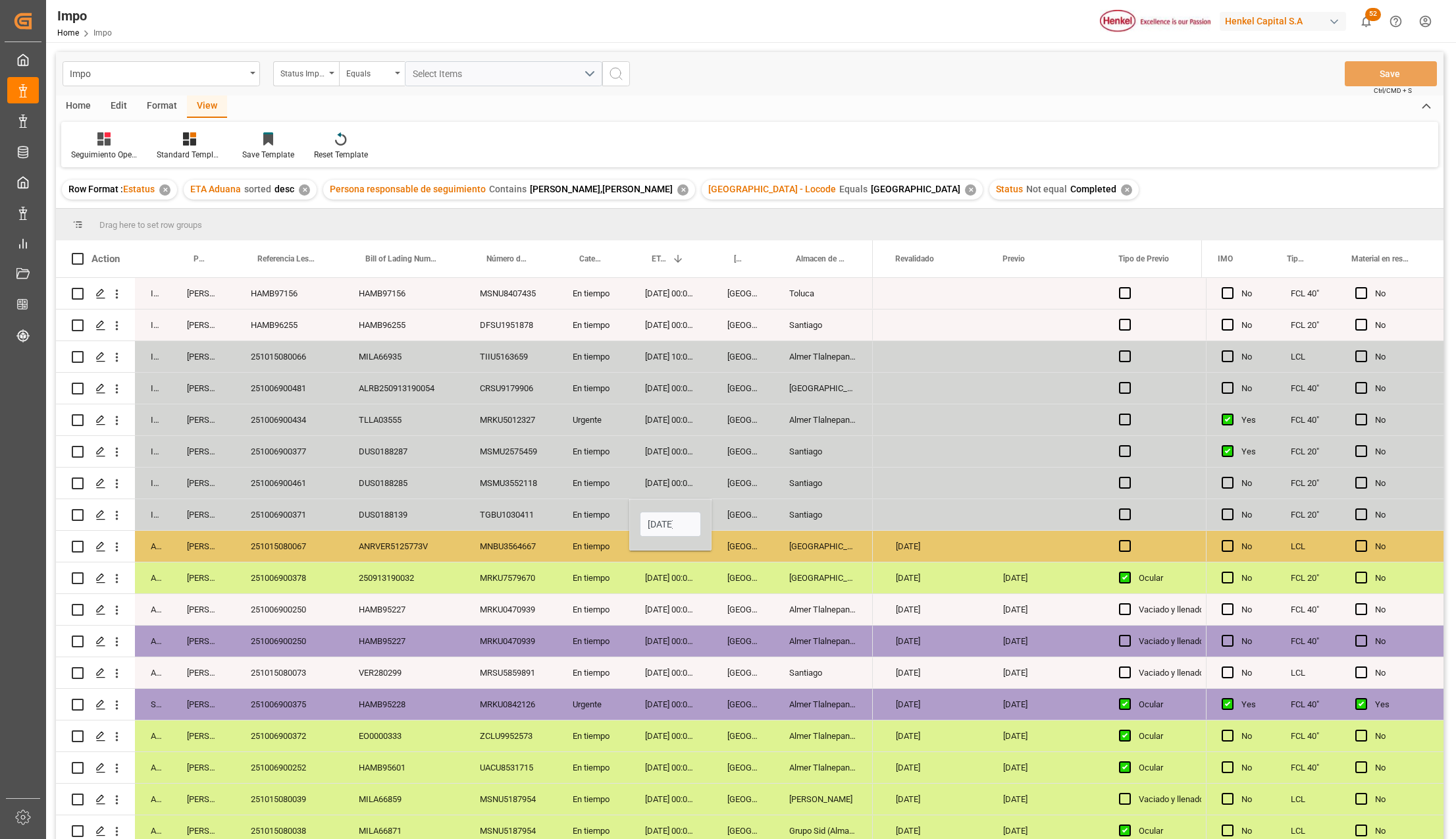
click at [687, 638] on div "29-09-2025 00:00:00" at bounding box center [670, 640] width 82 height 31
click at [1376, 77] on button "Save" at bounding box center [1391, 73] width 92 height 25
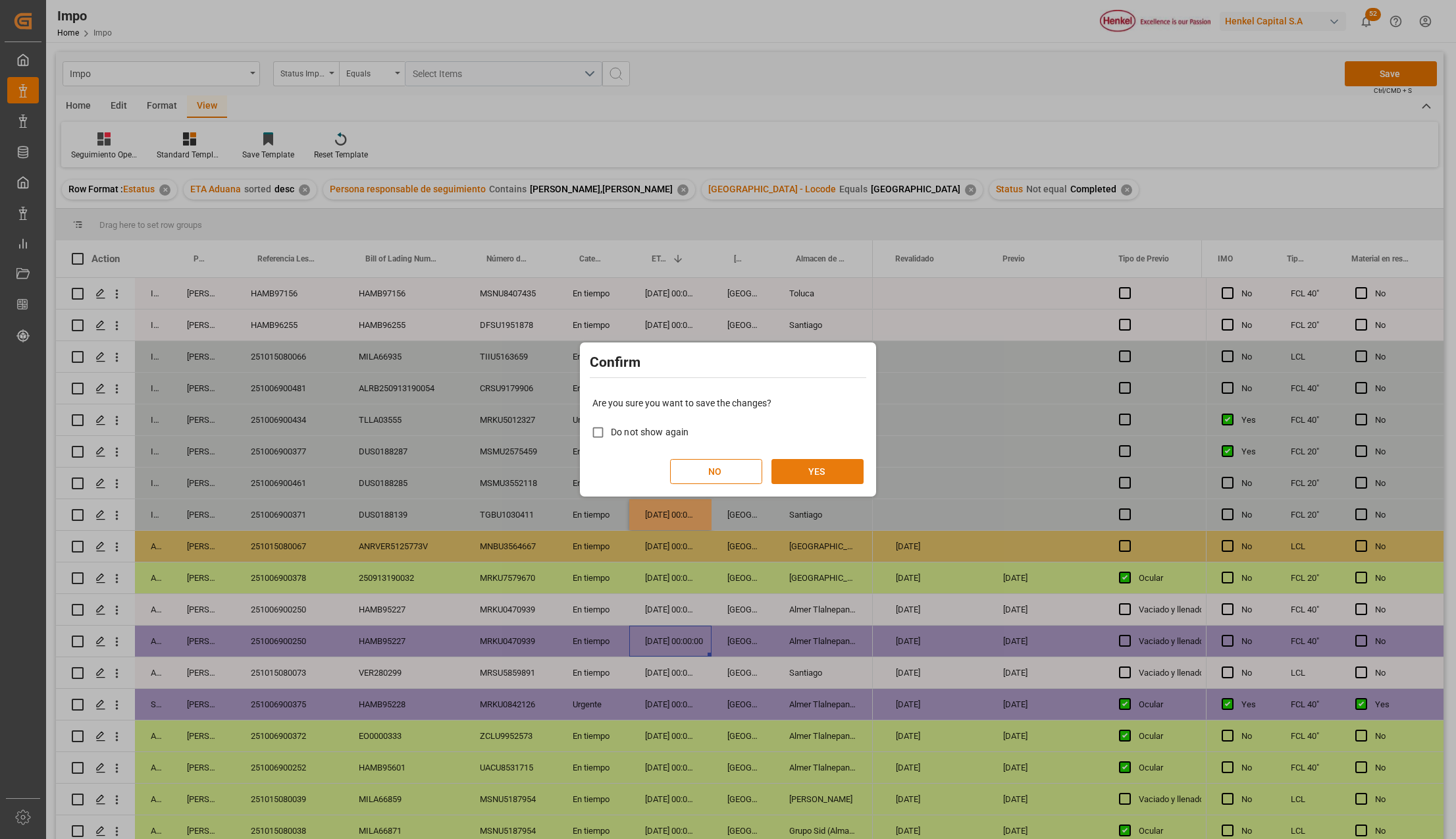
click at [836, 459] on button "YES" at bounding box center [817, 471] width 92 height 25
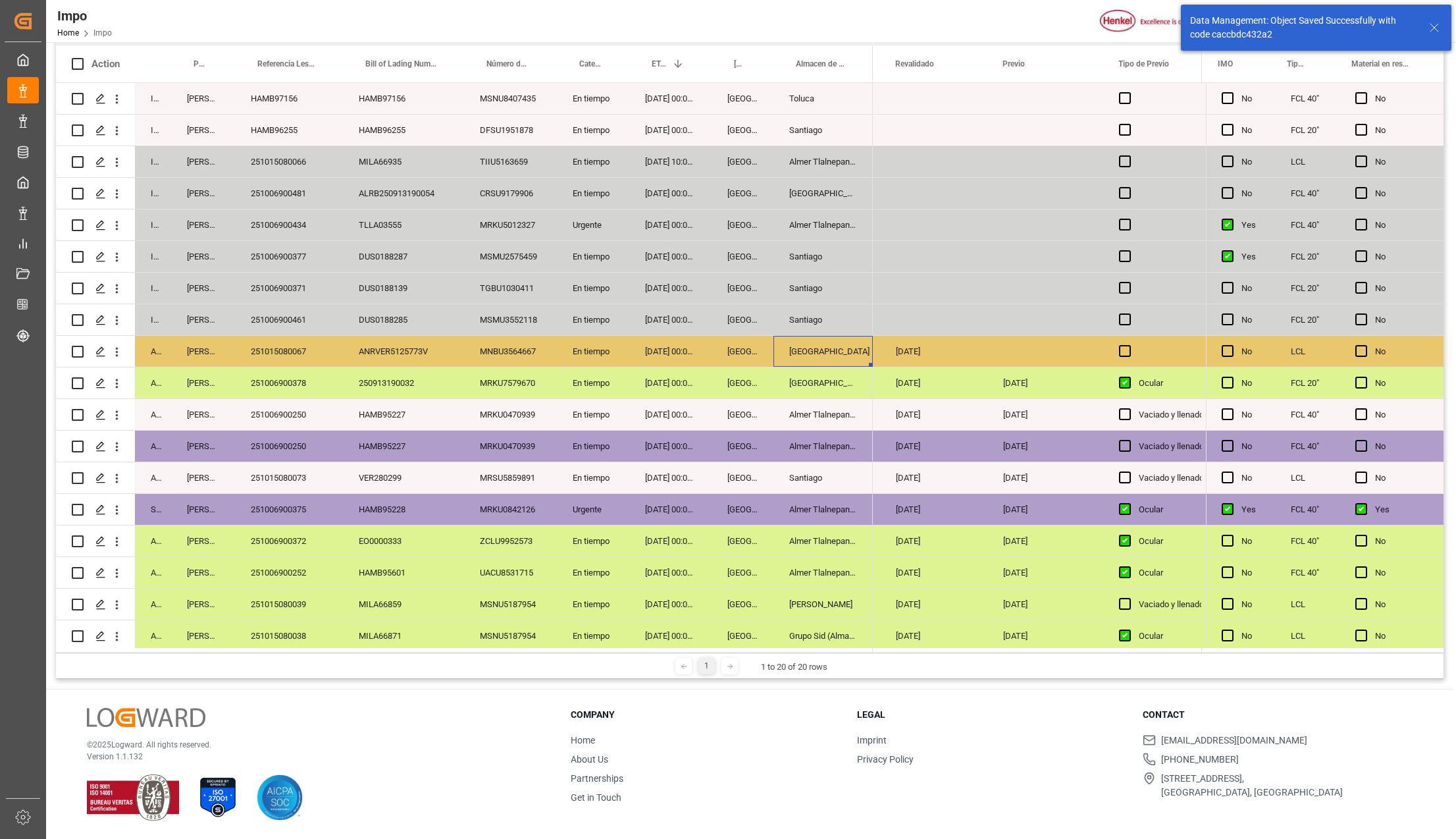
click at [790, 350] on div "[GEOGRAPHIC_DATA]" at bounding box center [823, 351] width 100 height 31
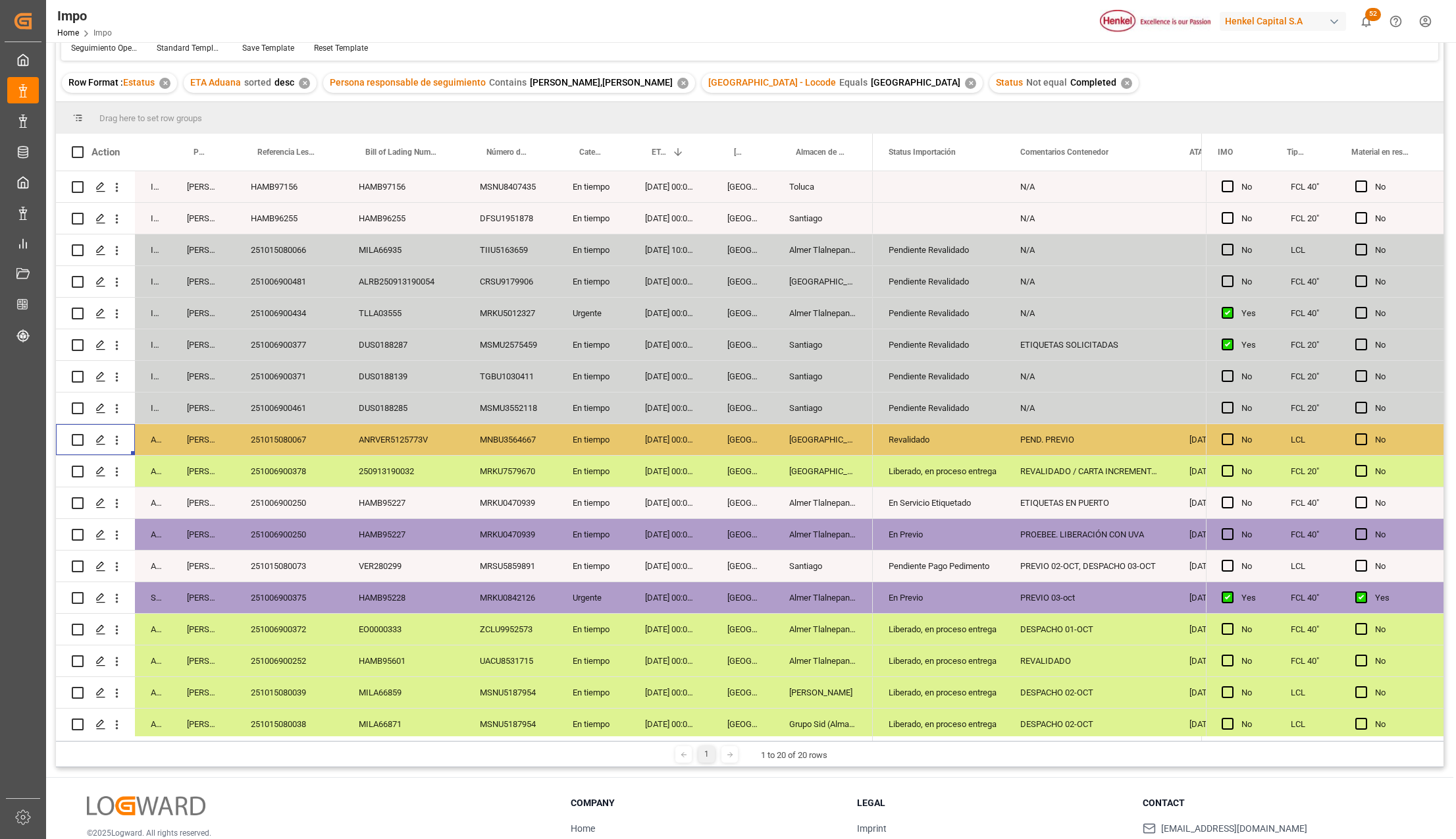
click at [272, 340] on div "251006900377" at bounding box center [288, 344] width 108 height 31
click at [392, 349] on div "DUS0188287" at bounding box center [403, 344] width 121 height 31
click at [476, 341] on div "MSMU2575459" at bounding box center [510, 344] width 93 height 31
click at [666, 342] on div "03-10-2025 00:00:00" at bounding box center [670, 344] width 82 height 31
click at [980, 347] on icon "open menu" at bounding box center [980, 353] width 16 height 16
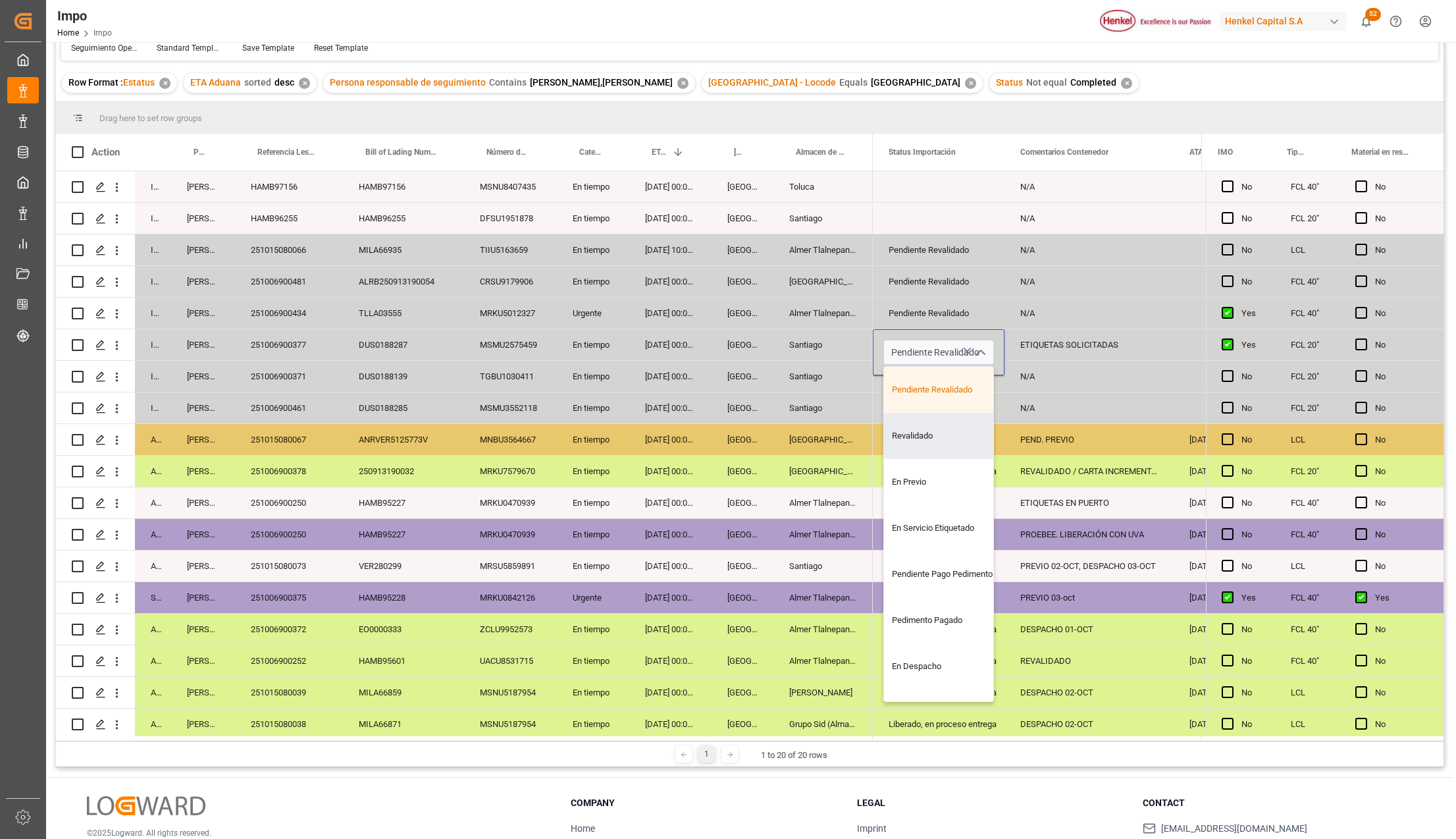
drag, startPoint x: 931, startPoint y: 440, endPoint x: 925, endPoint y: 457, distance: 18.0
click at [930, 440] on div "Revalidado" at bounding box center [946, 436] width 124 height 46
type input "Revalidado"
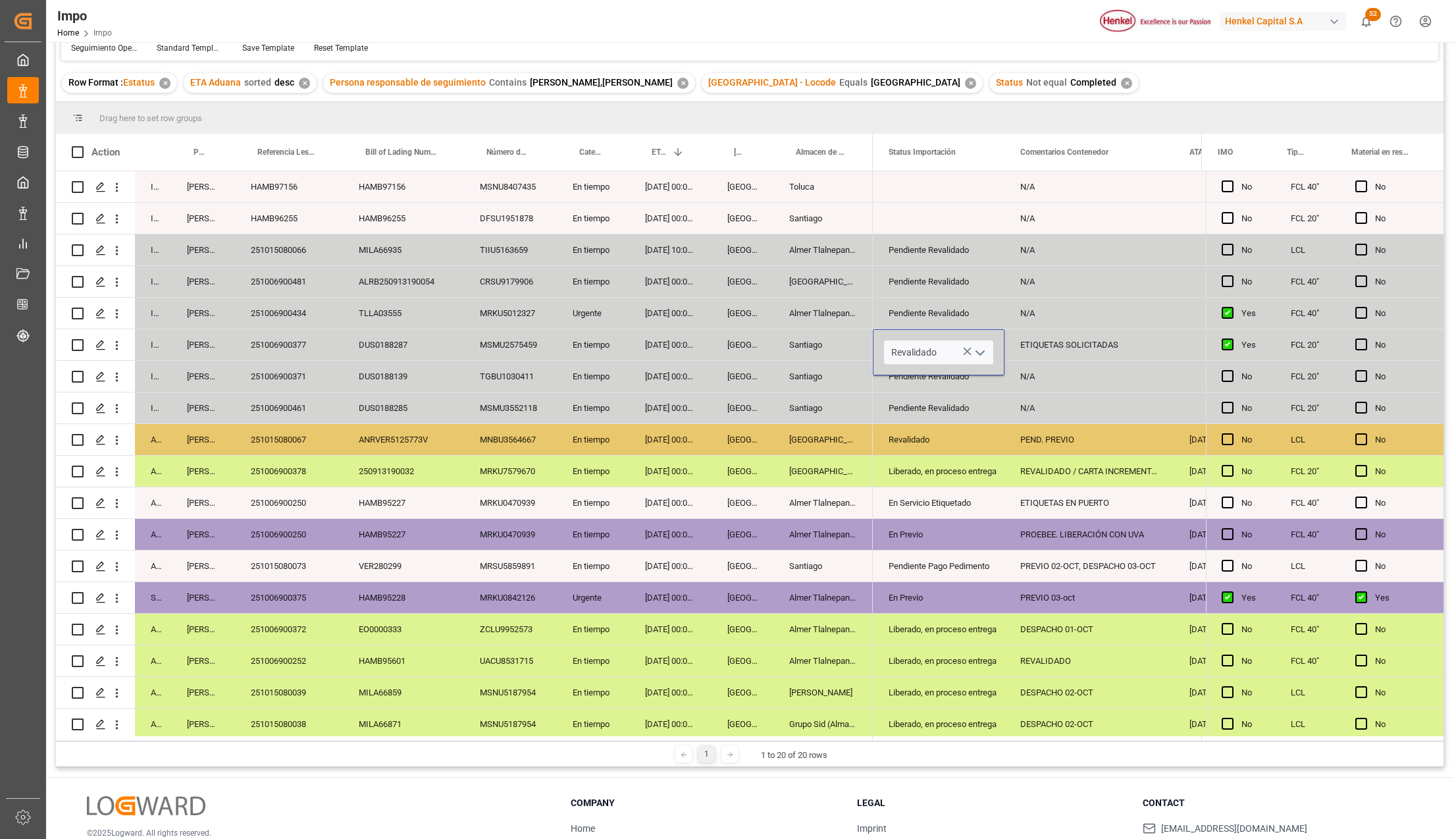
click at [925, 459] on div "Liberado, en proceso entrega" at bounding box center [938, 471] width 100 height 30
click at [971, 344] on div "Revalidado" at bounding box center [938, 345] width 100 height 30
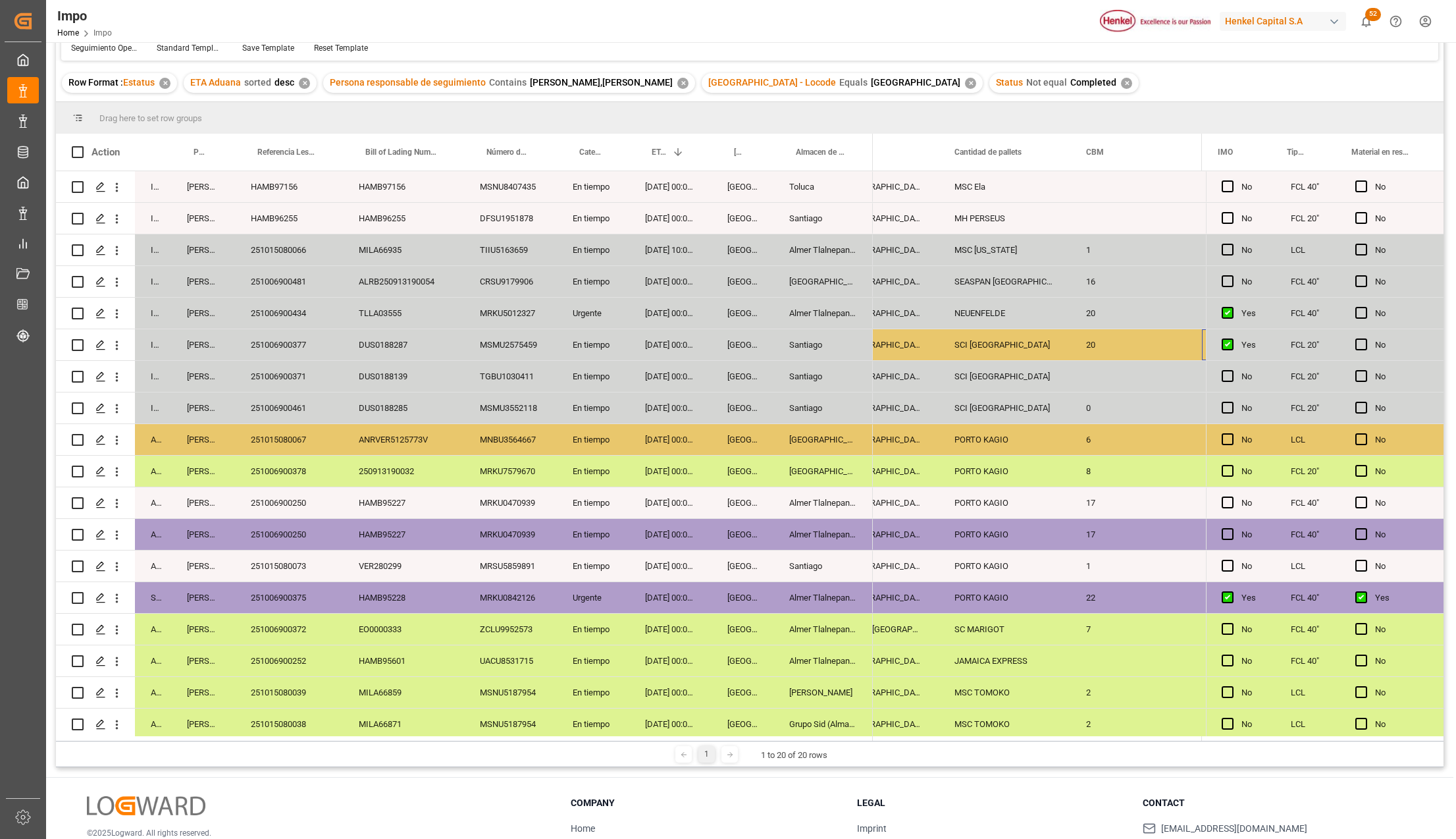
scroll to position [0, 1802]
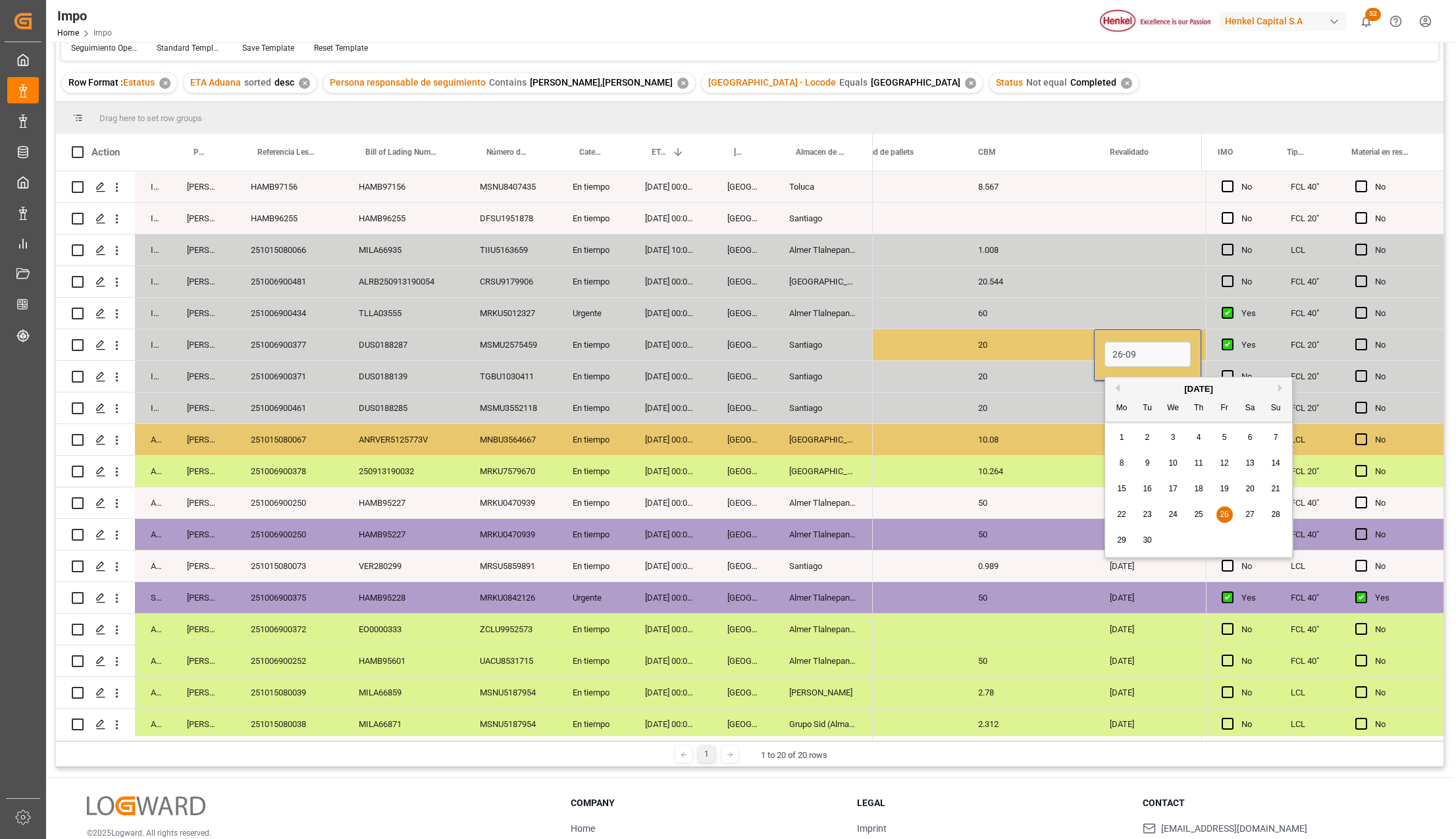
type input "[DATE]"
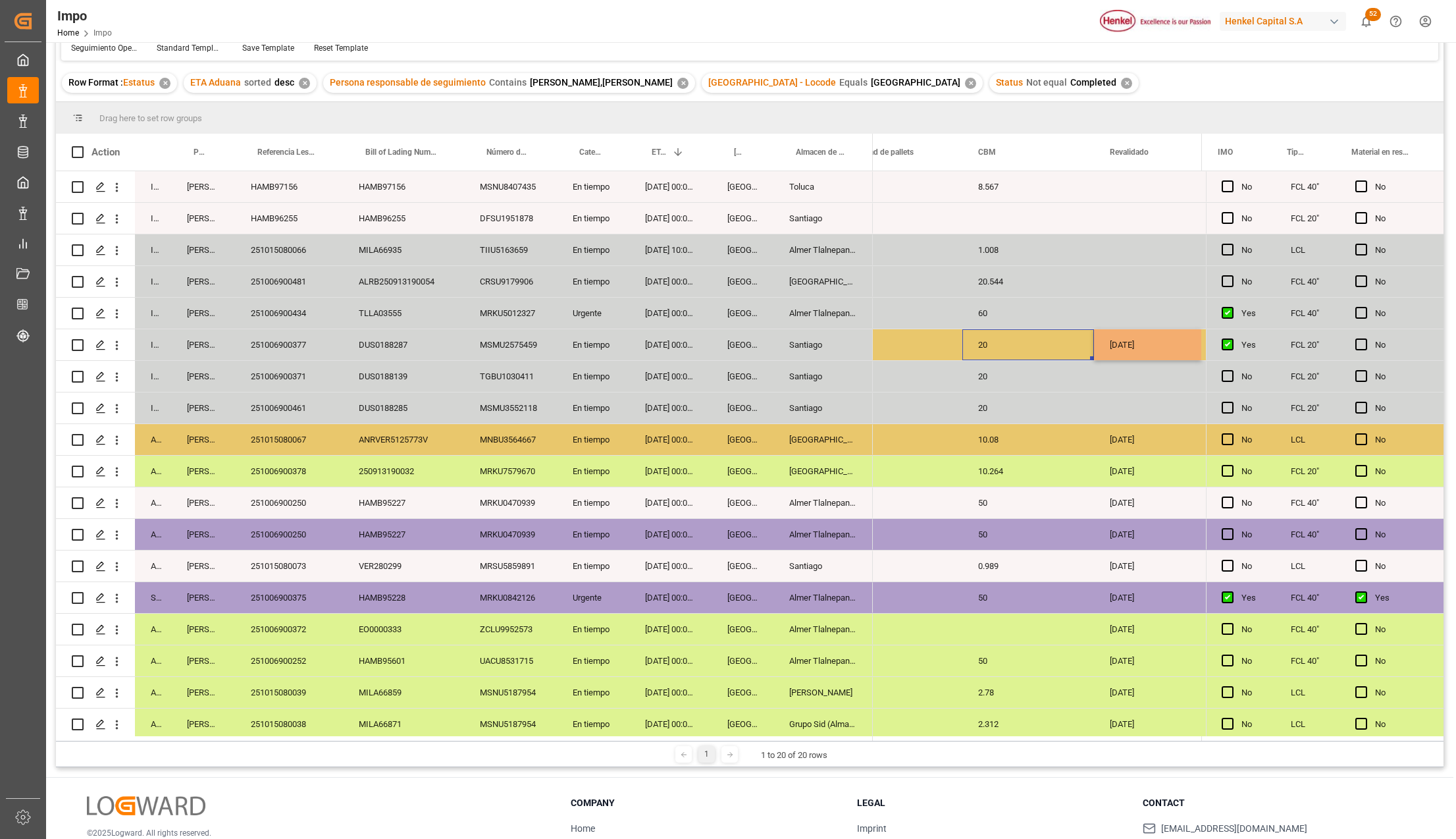
click at [971, 344] on div "20" at bounding box center [1028, 344] width 131 height 31
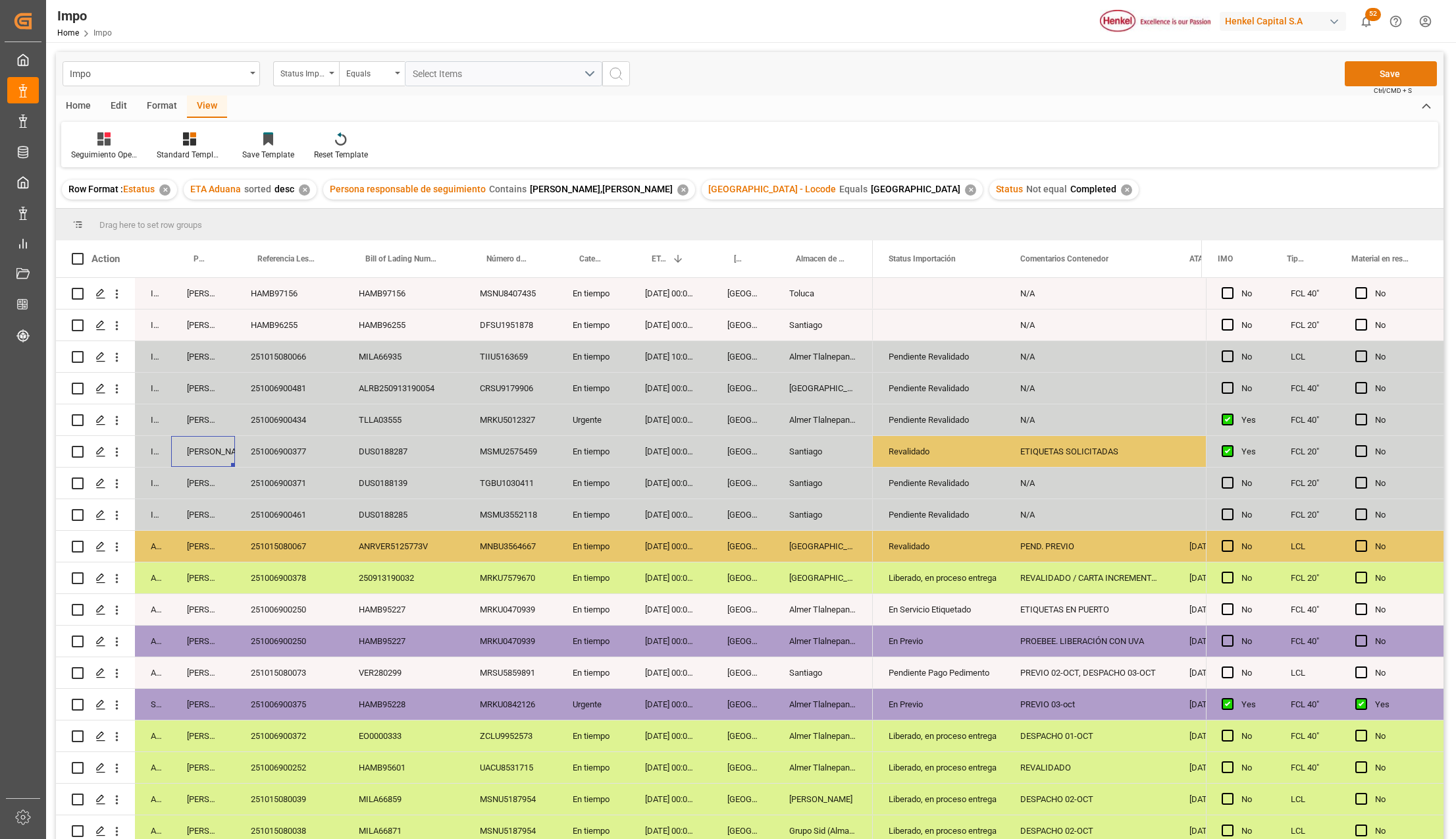
click at [1394, 69] on button "Save" at bounding box center [1391, 73] width 92 height 25
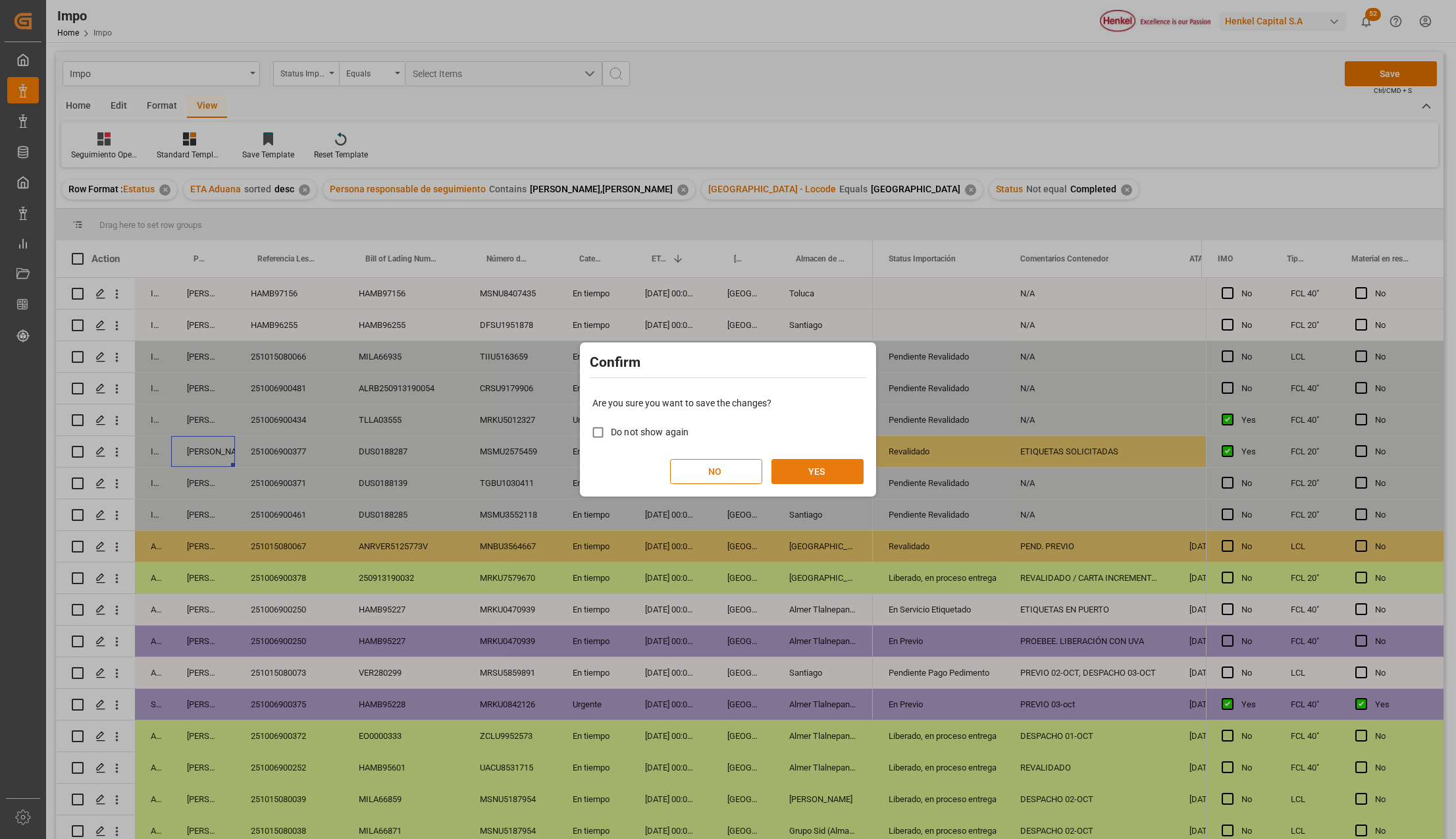
click at [821, 461] on button "YES" at bounding box center [817, 471] width 92 height 25
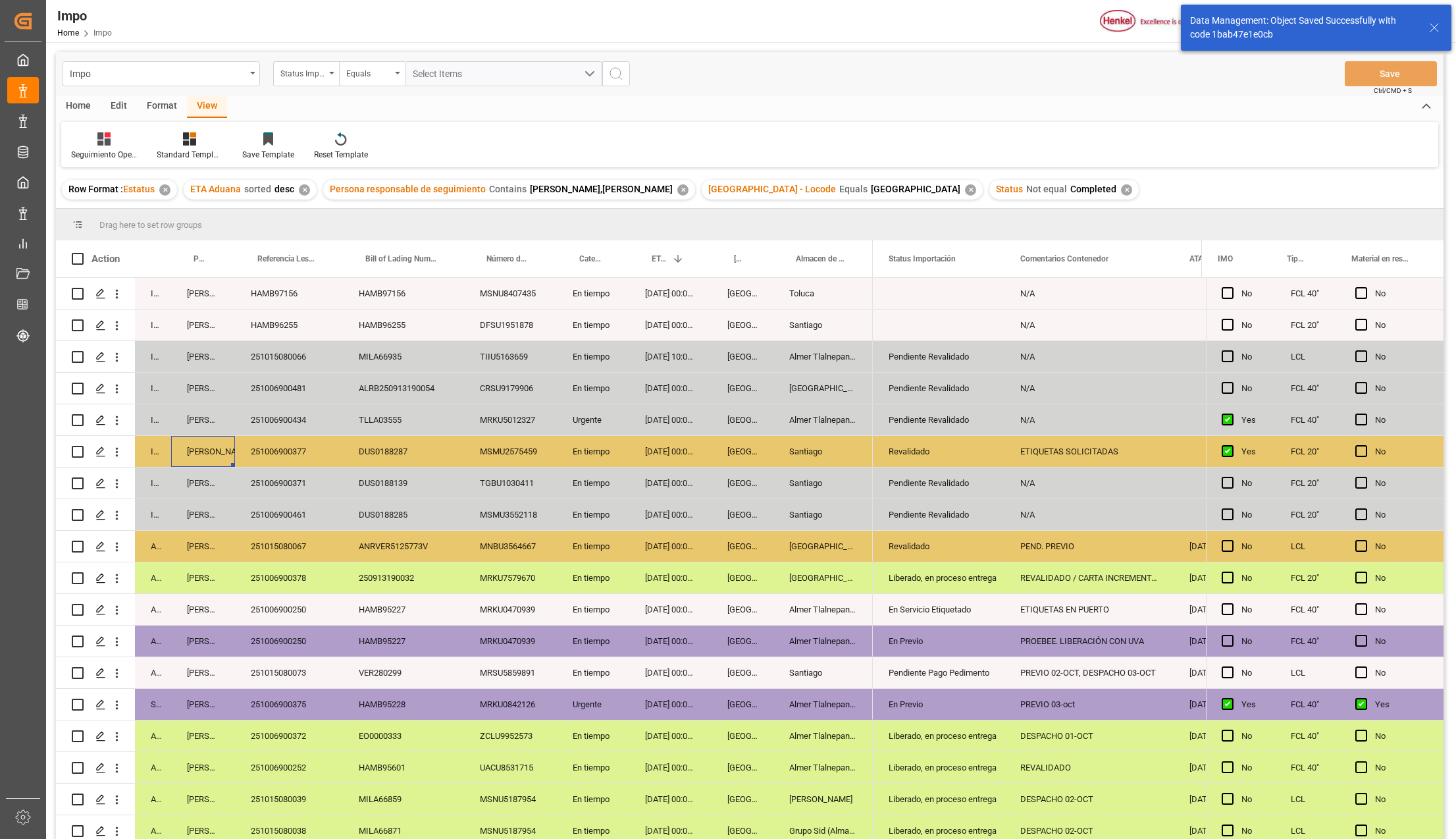
click at [793, 504] on div "Santiago" at bounding box center [823, 514] width 100 height 31
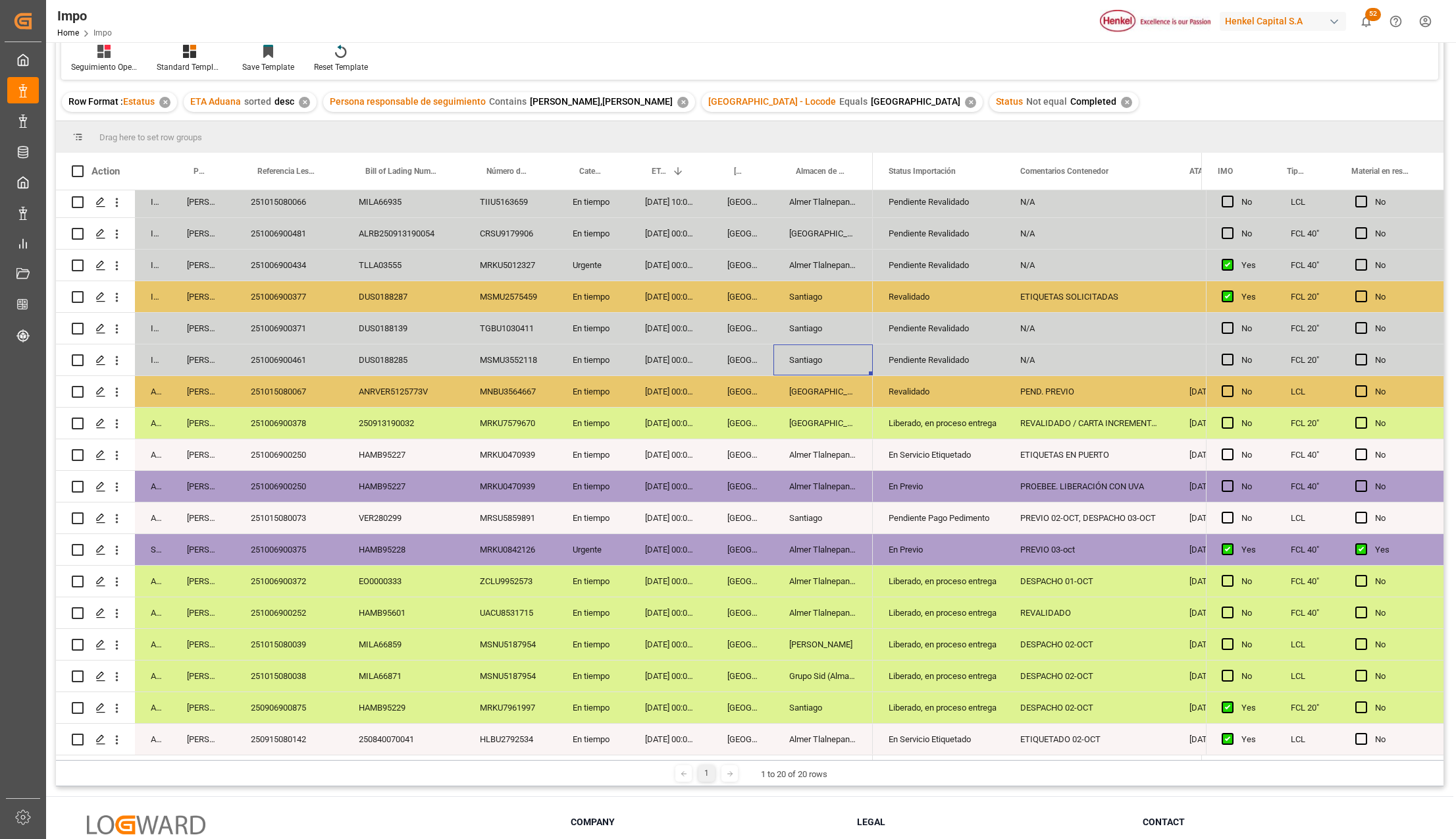
drag, startPoint x: 769, startPoint y: 476, endPoint x: 729, endPoint y: 438, distance: 55.2
click at [769, 476] on div "Veracruz" at bounding box center [743, 486] width 62 height 31
click at [432, 225] on div "ALRB250913190054" at bounding box center [403, 233] width 121 height 31
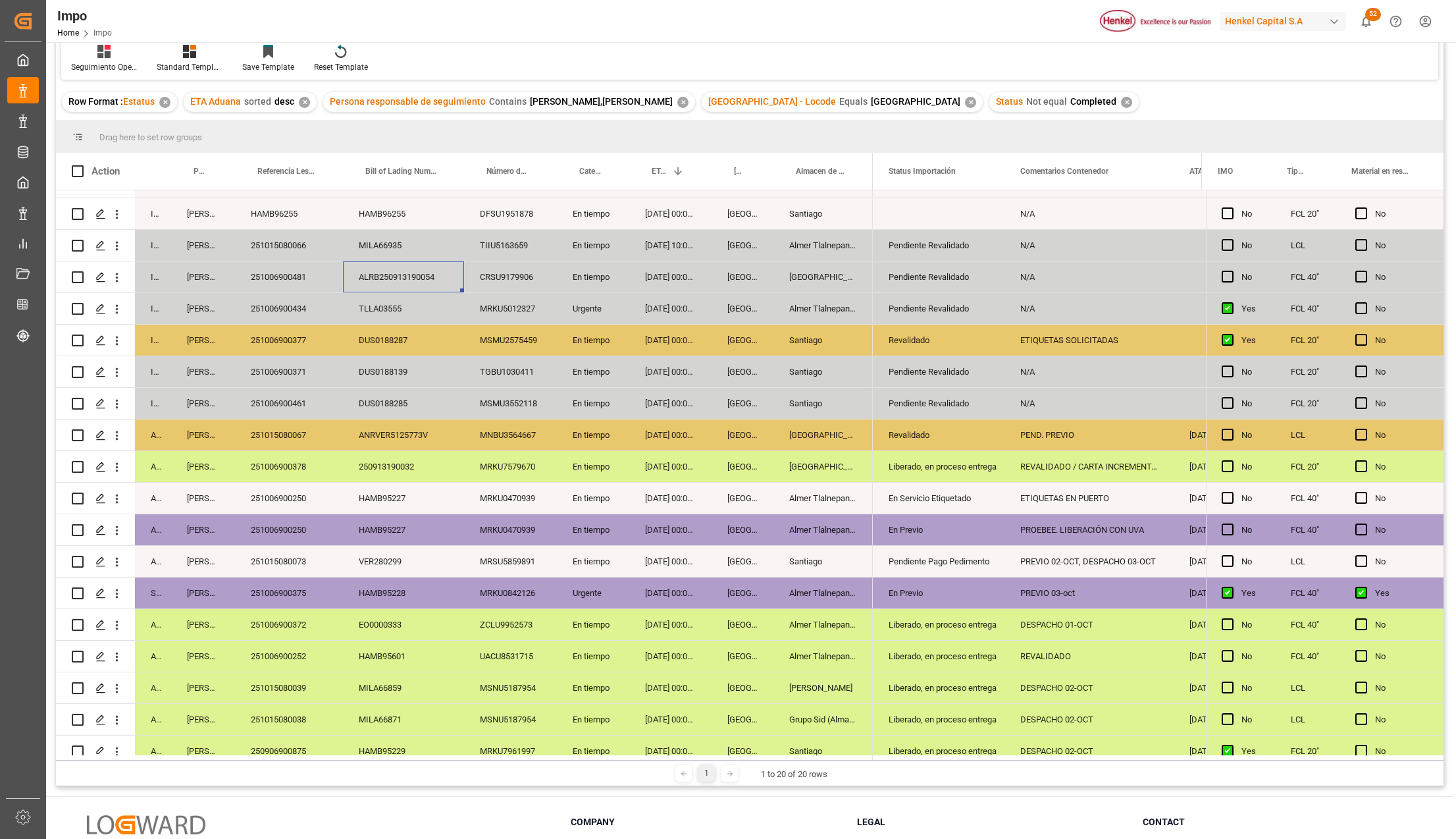
scroll to position [0, 0]
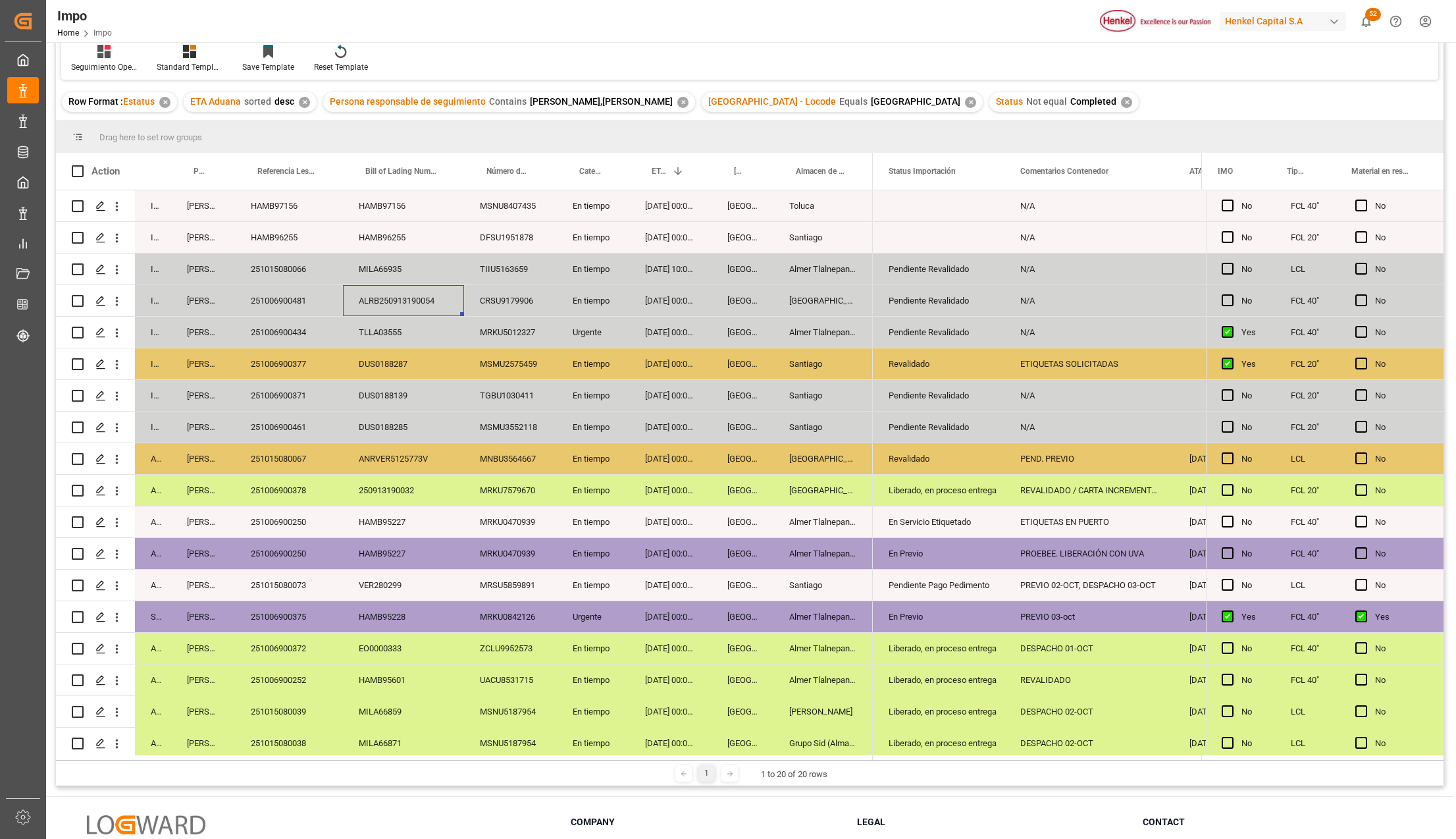
click at [545, 433] on div "MSMU3552118" at bounding box center [510, 427] width 93 height 31
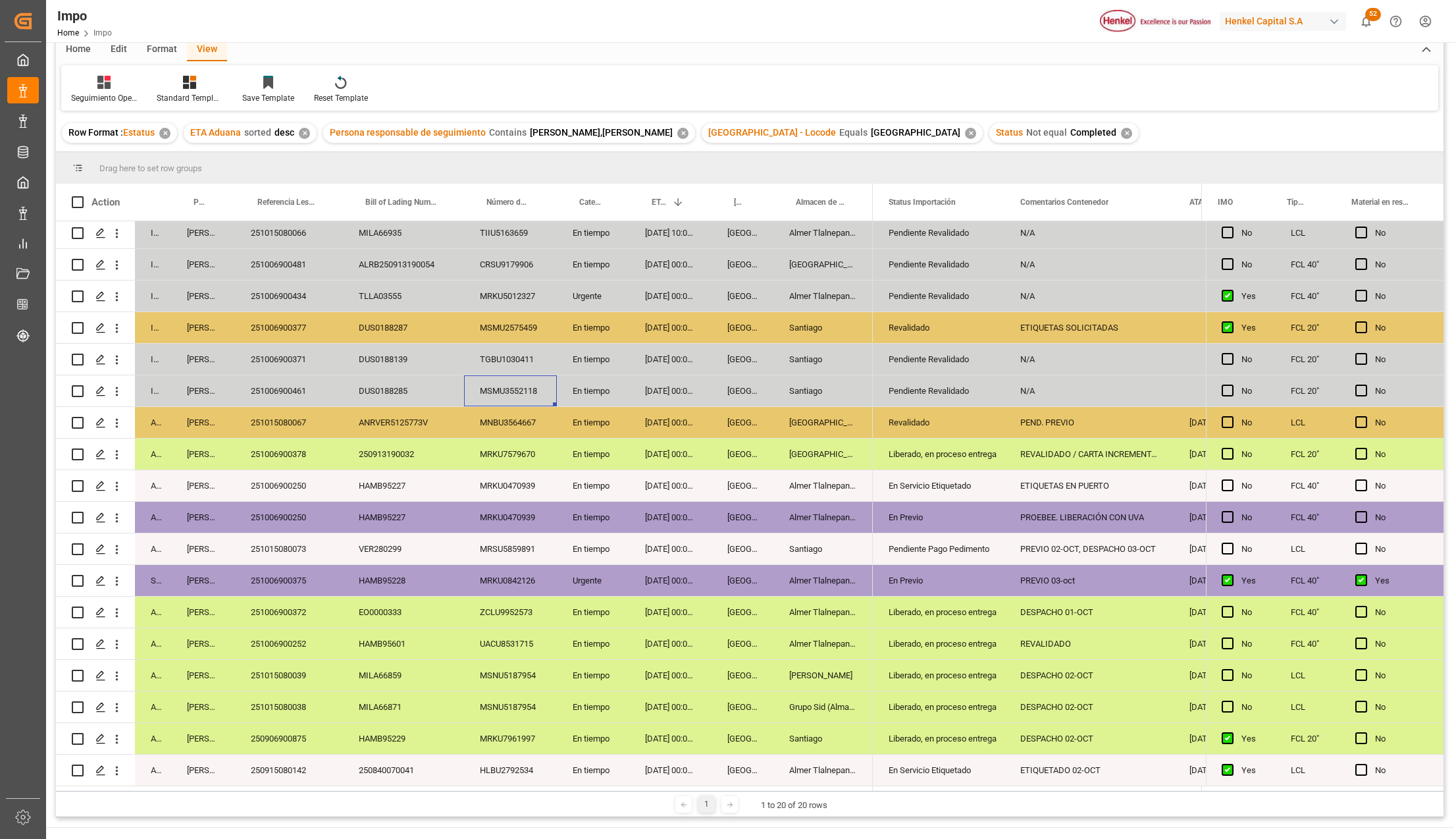
scroll to position [88, 0]
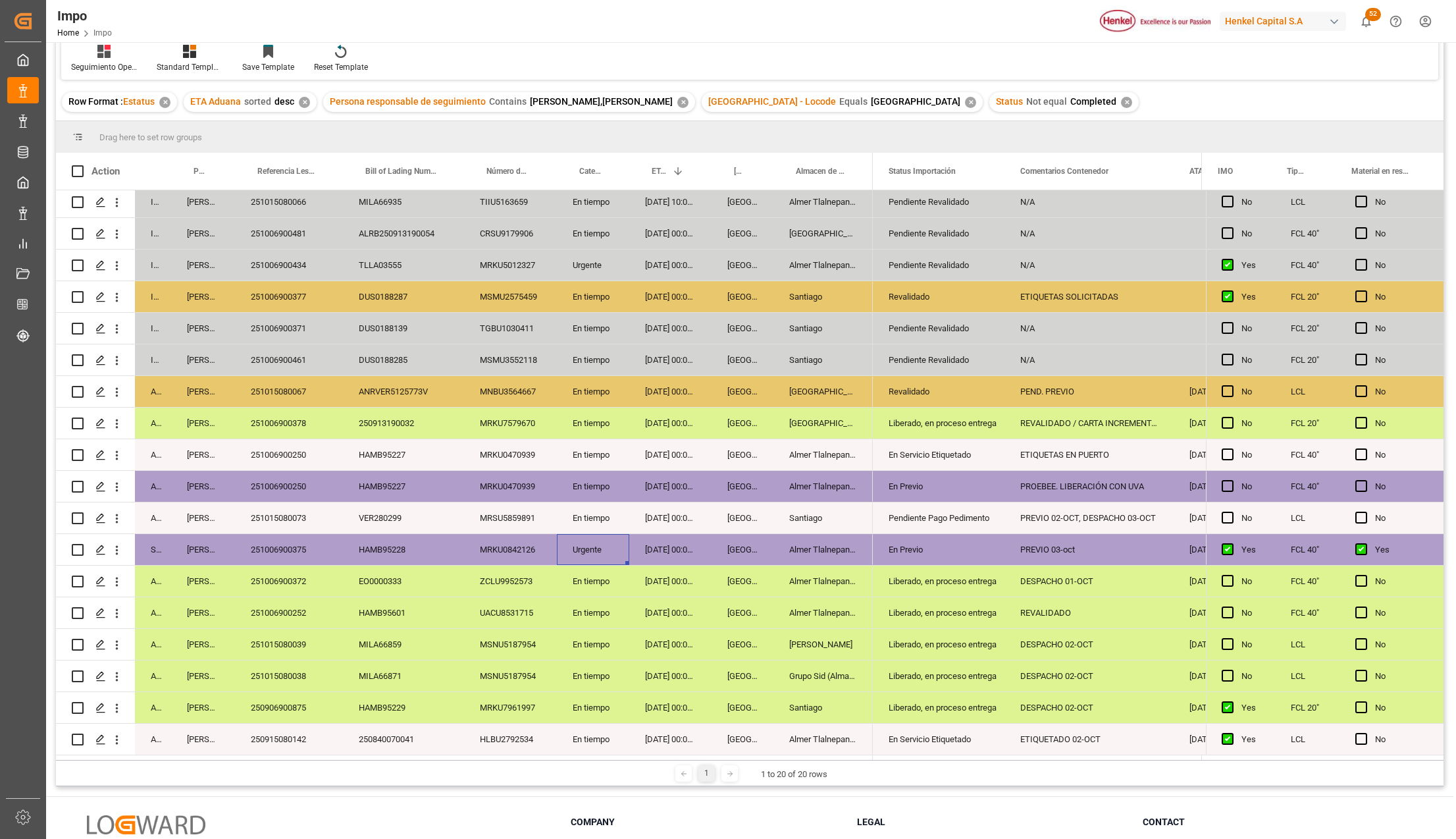
click at [564, 535] on div "Urgente" at bounding box center [593, 549] width 72 height 31
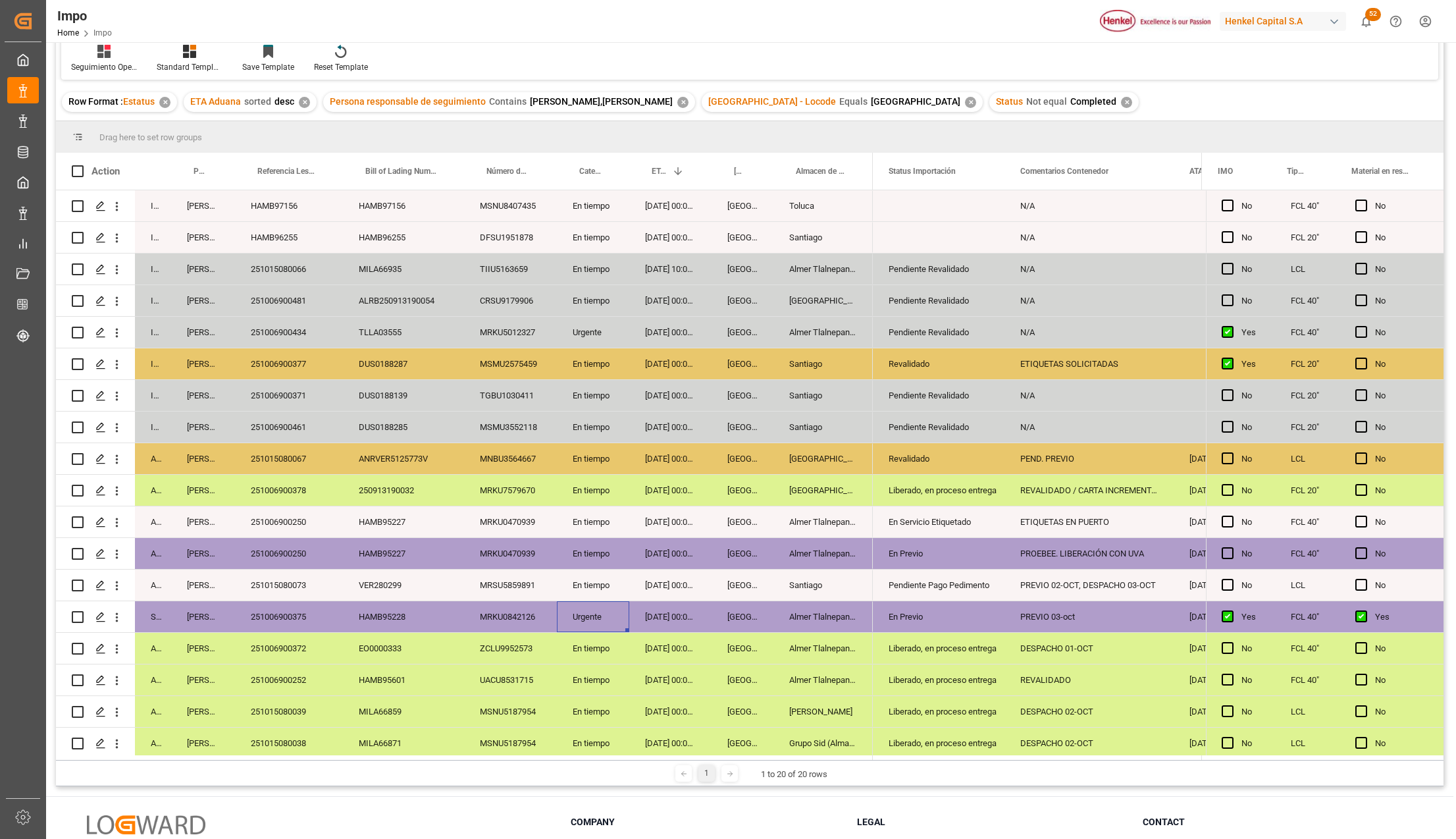
click at [657, 428] on div "02-10-2025 00:00:00" at bounding box center [670, 427] width 82 height 31
click at [670, 399] on div "03-10-2025 00:00:00" at bounding box center [670, 395] width 82 height 31
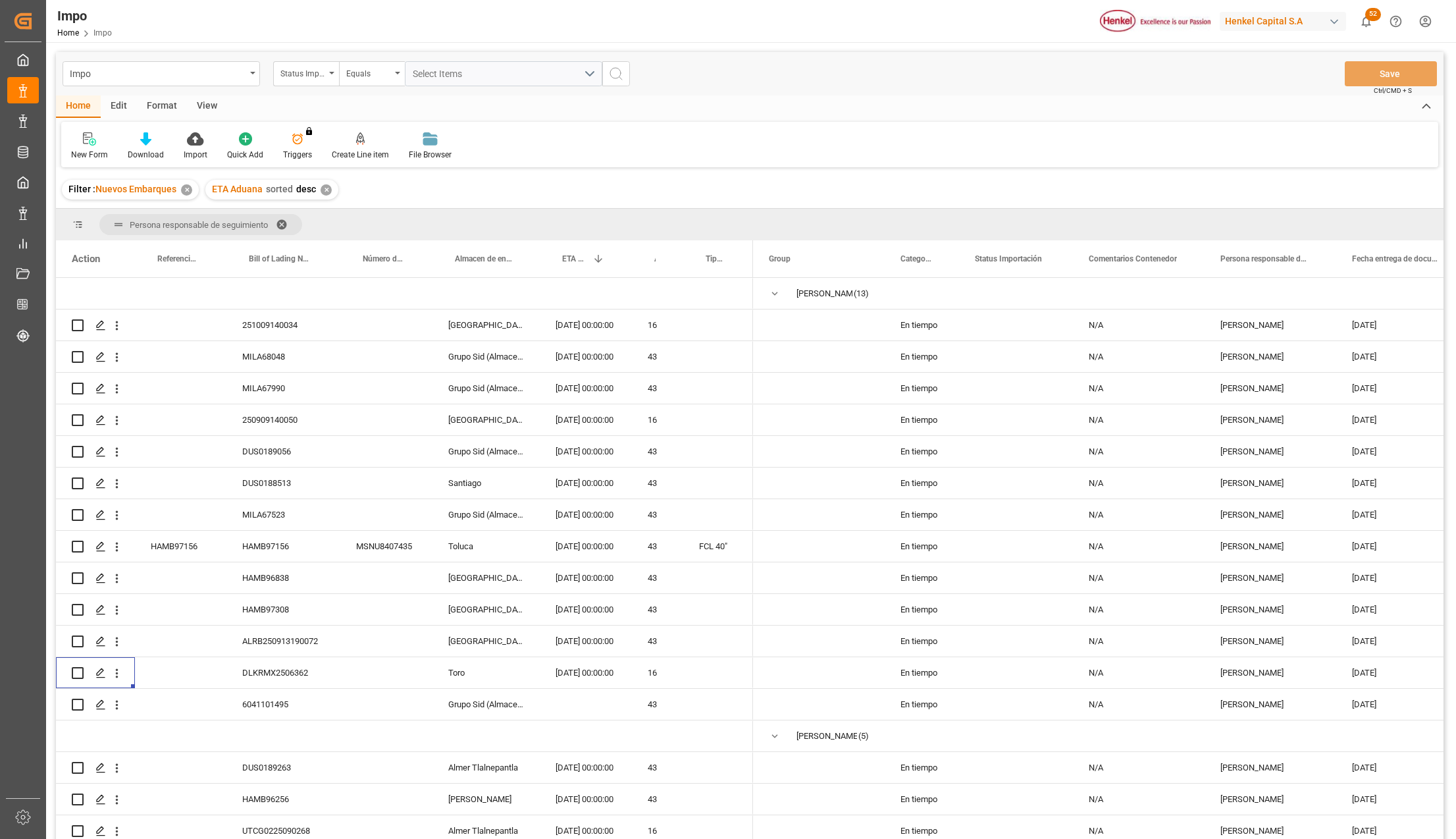
click at [205, 100] on div "View" at bounding box center [207, 106] width 40 height 23
click at [440, 200] on div "Filter : Nuevos Embarques ✕ ETA Aduana sorted desc ✕" at bounding box center [750, 190] width 1387 height 37
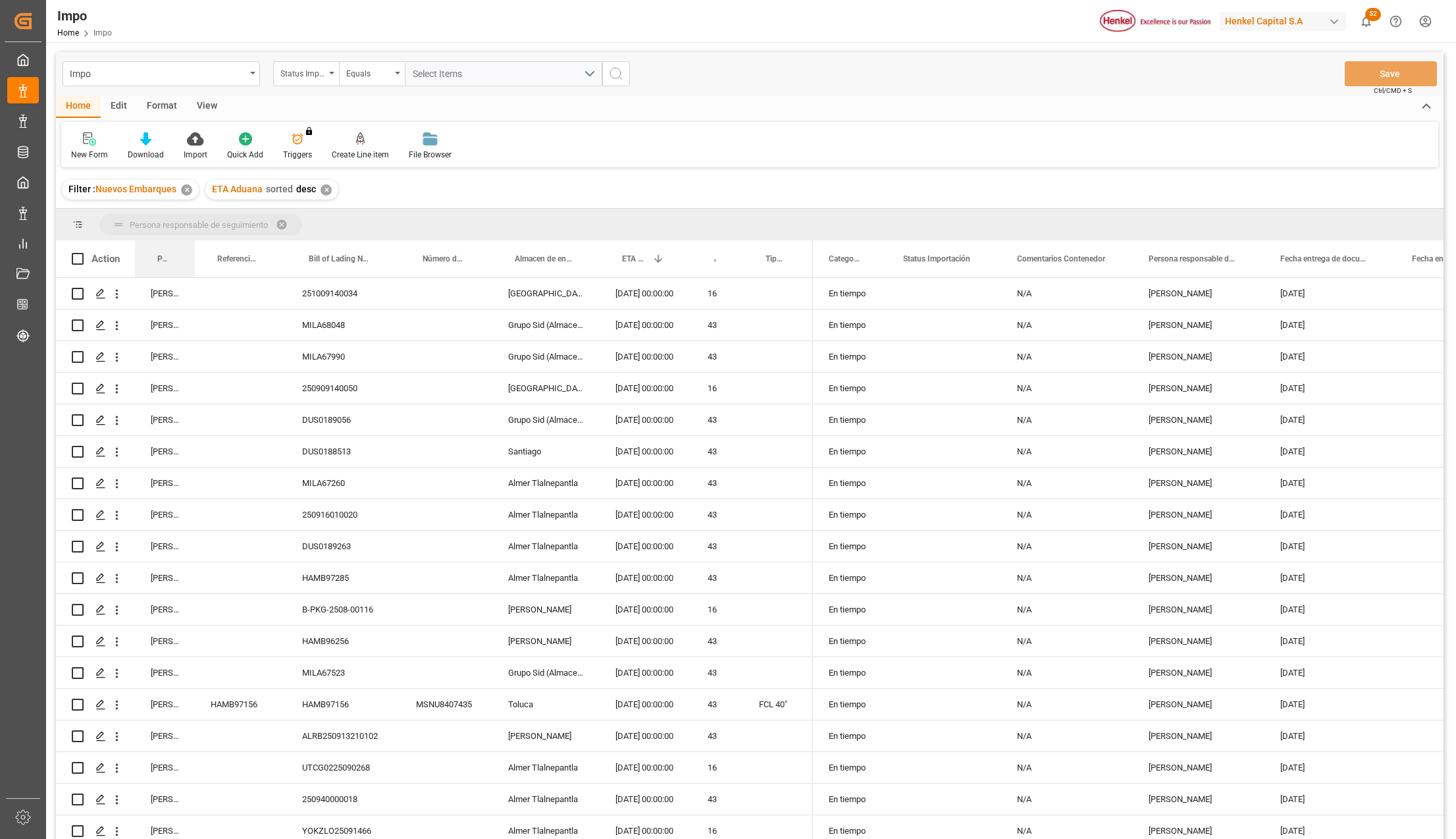
drag, startPoint x: 157, startPoint y: 254, endPoint x: 162, endPoint y: 235, distance: 19.6
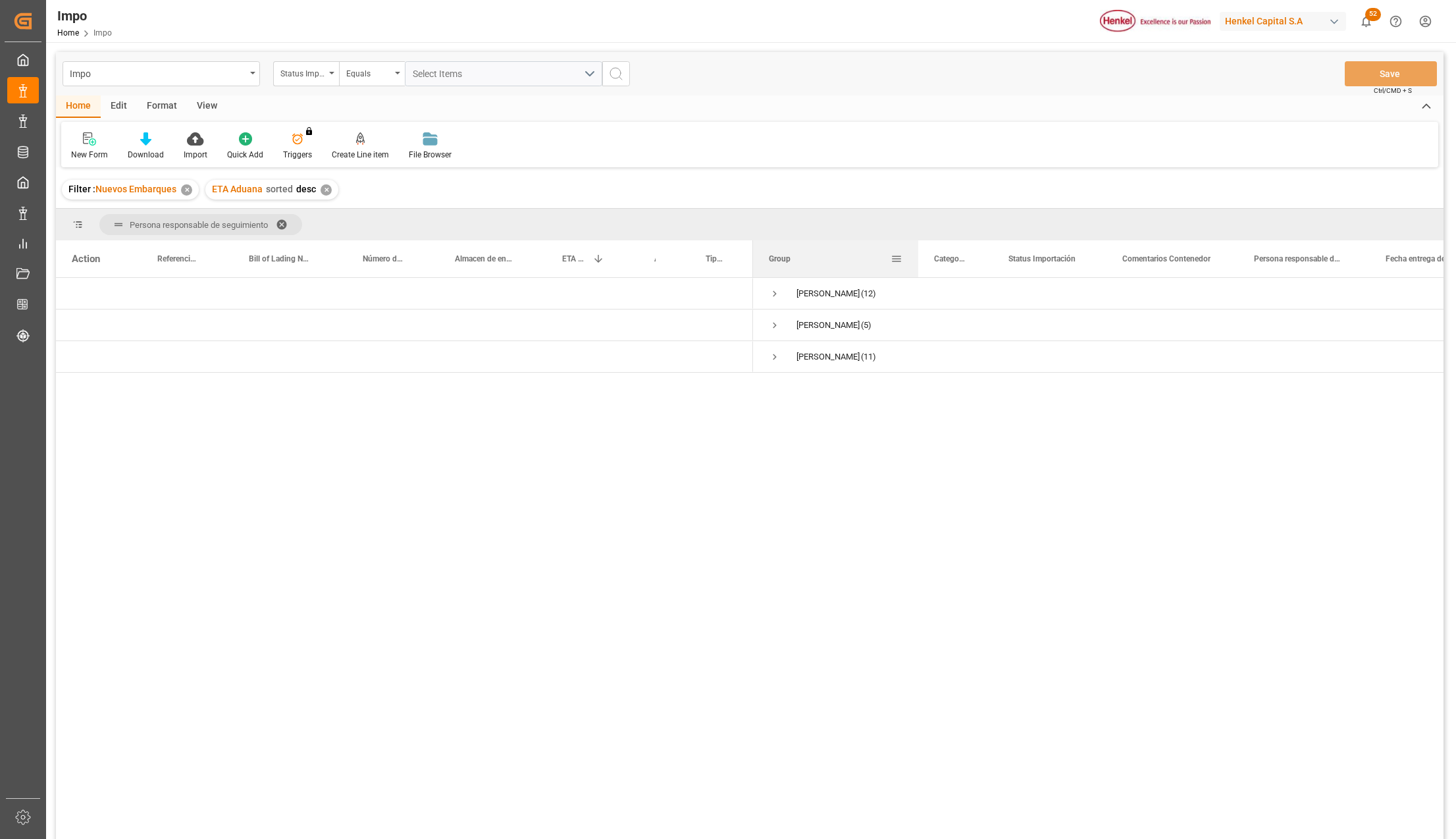
drag, startPoint x: 882, startPoint y: 246, endPoint x: 922, endPoint y: 250, distance: 40.2
click at [921, 250] on div at bounding box center [918, 258] width 5 height 37
click at [773, 320] on span "Press SPACE to select this row." at bounding box center [775, 325] width 12 height 12
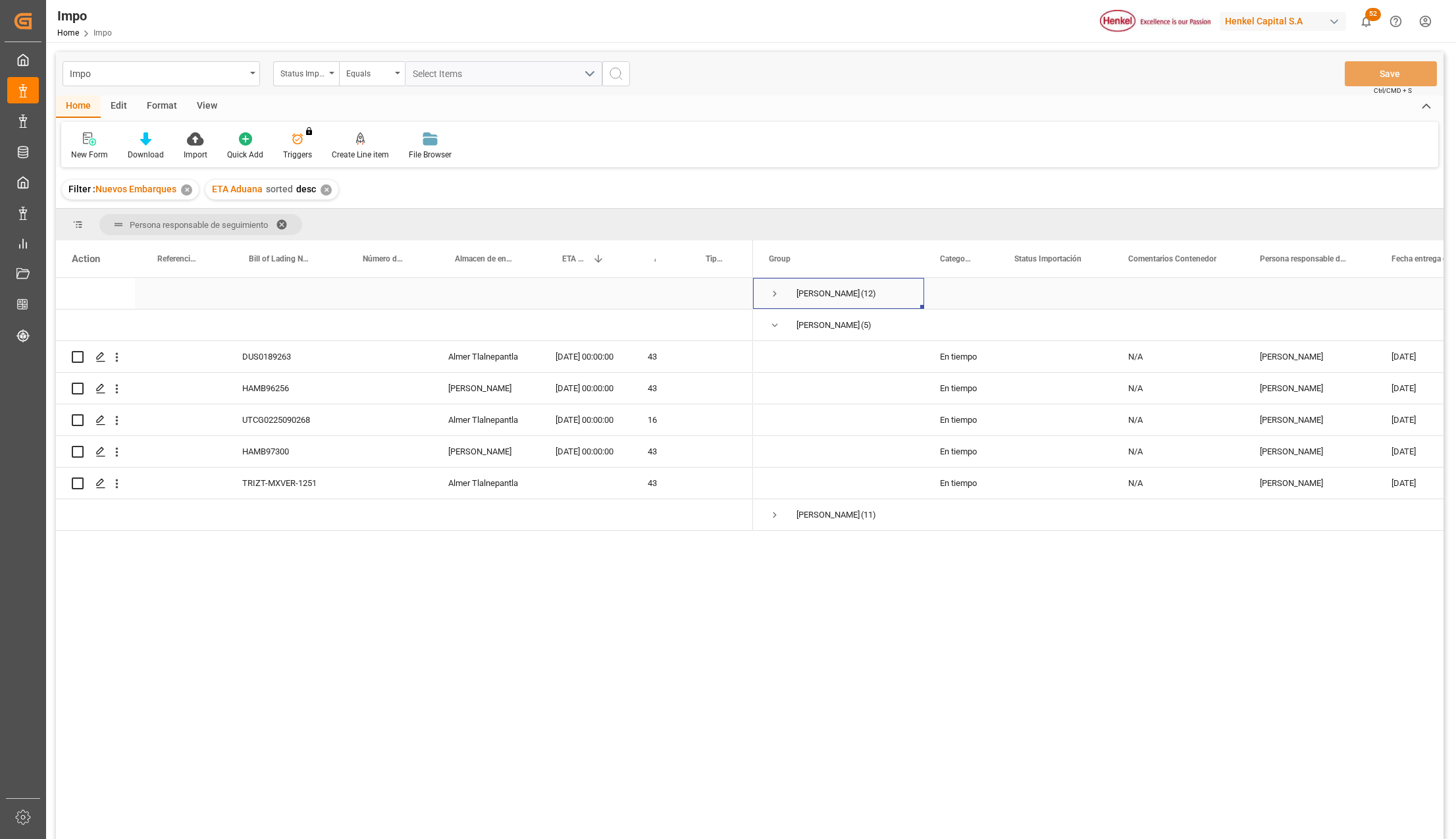
click at [773, 291] on span "Press SPACE to select this row." at bounding box center [775, 294] width 12 height 12
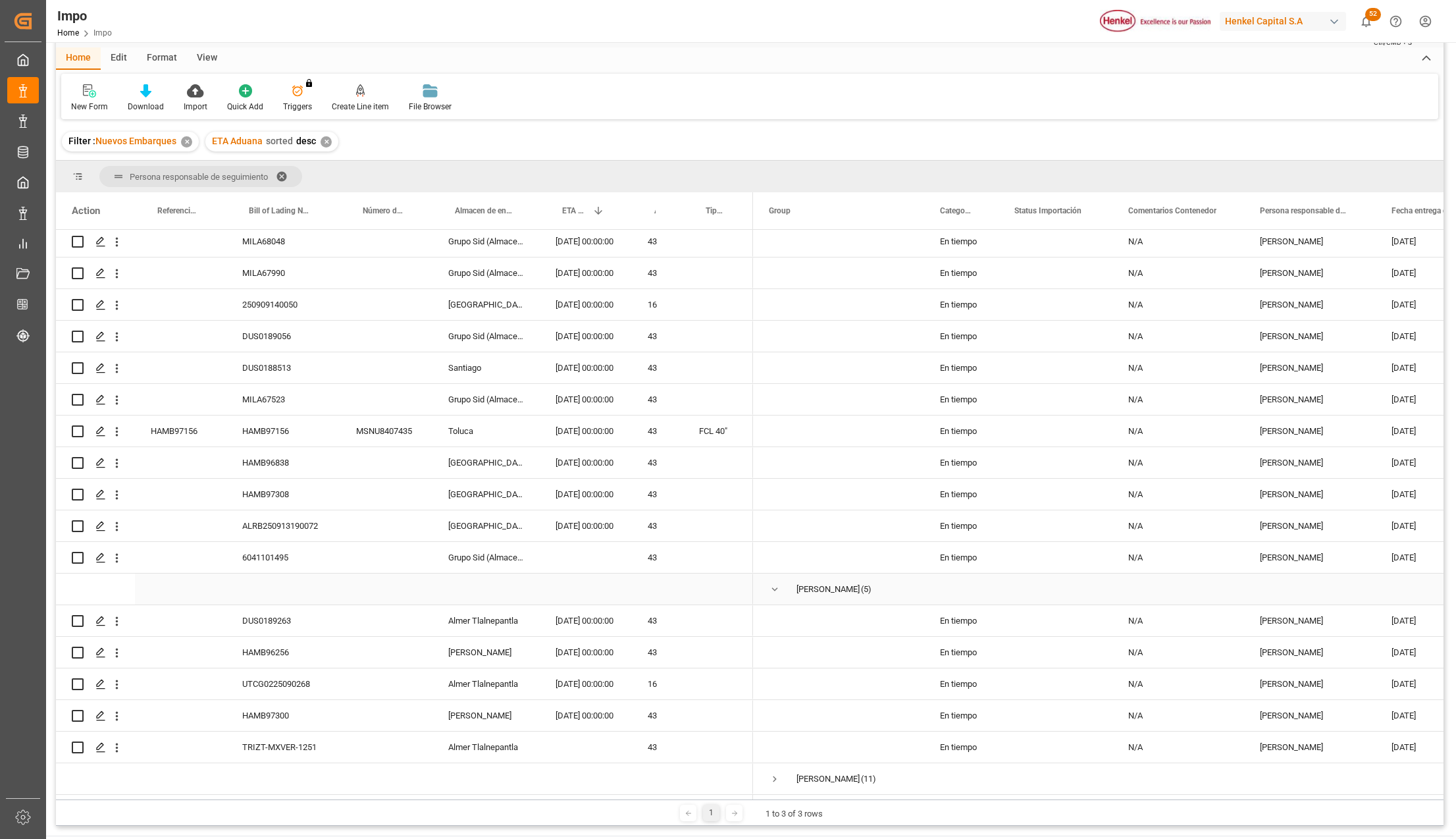
scroll to position [88, 0]
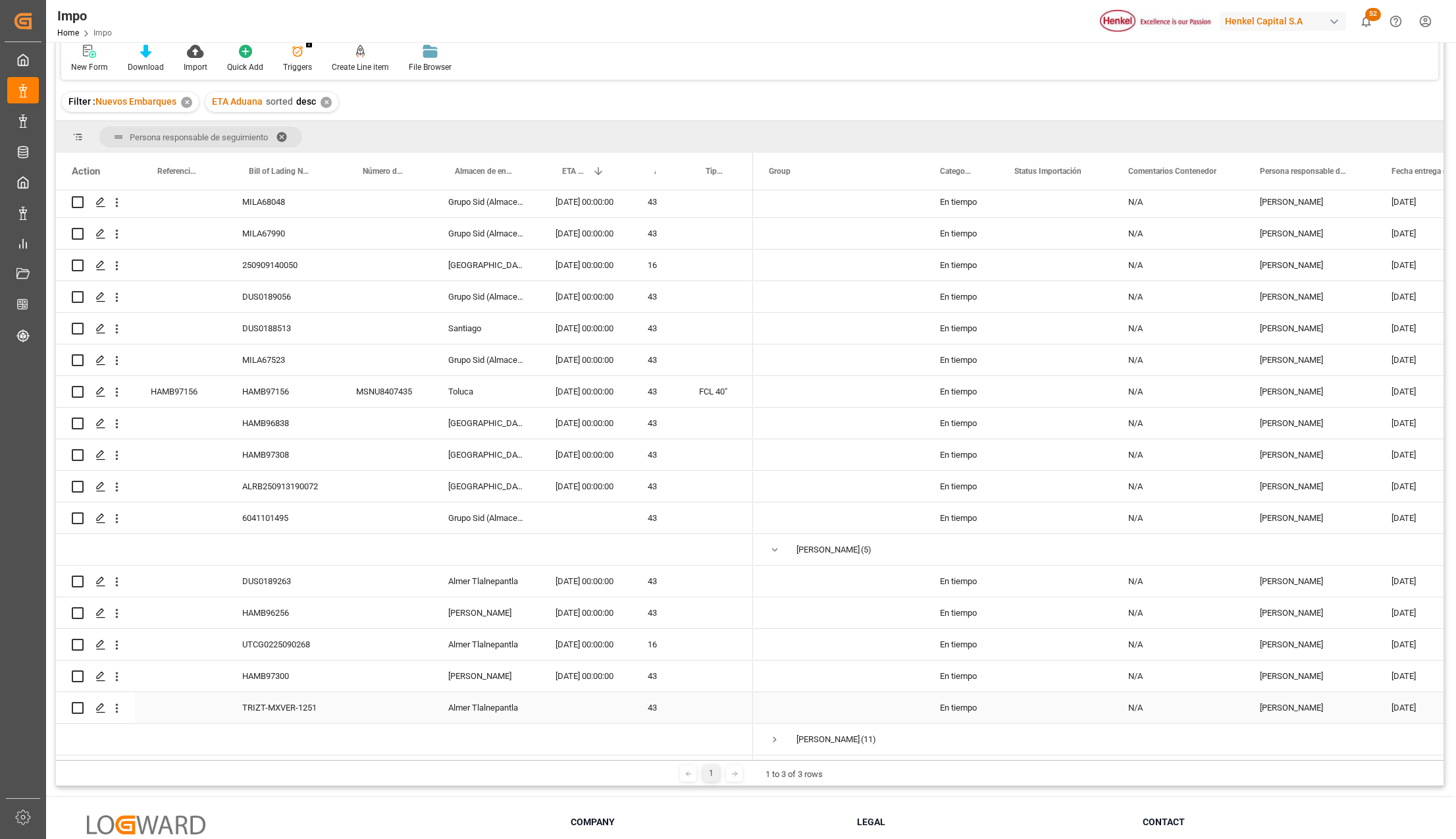
click at [593, 692] on div "Press SPACE to select this row." at bounding box center [586, 707] width 92 height 31
click at [476, 701] on div "Almer Tlalnepantla" at bounding box center [486, 707] width 107 height 31
click at [303, 708] on div "TRIZT-MXVER-1251" at bounding box center [283, 707] width 114 height 31
click at [293, 682] on div "HAMB97300" at bounding box center [283, 676] width 114 height 31
click at [469, 665] on div "[PERSON_NAME]" at bounding box center [486, 676] width 107 height 31
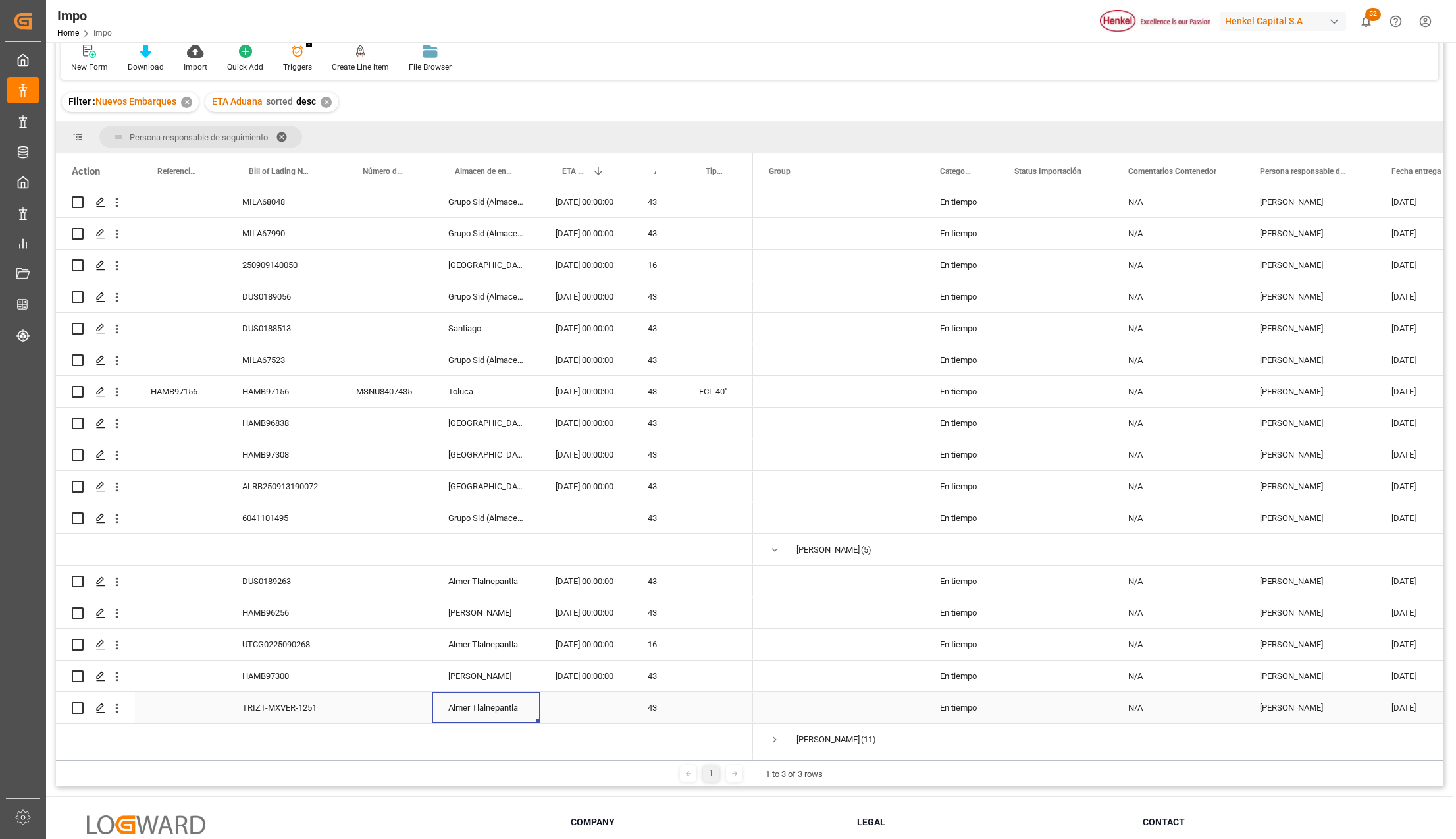
click at [479, 699] on div "Almer Tlalnepantla" at bounding box center [486, 707] width 107 height 31
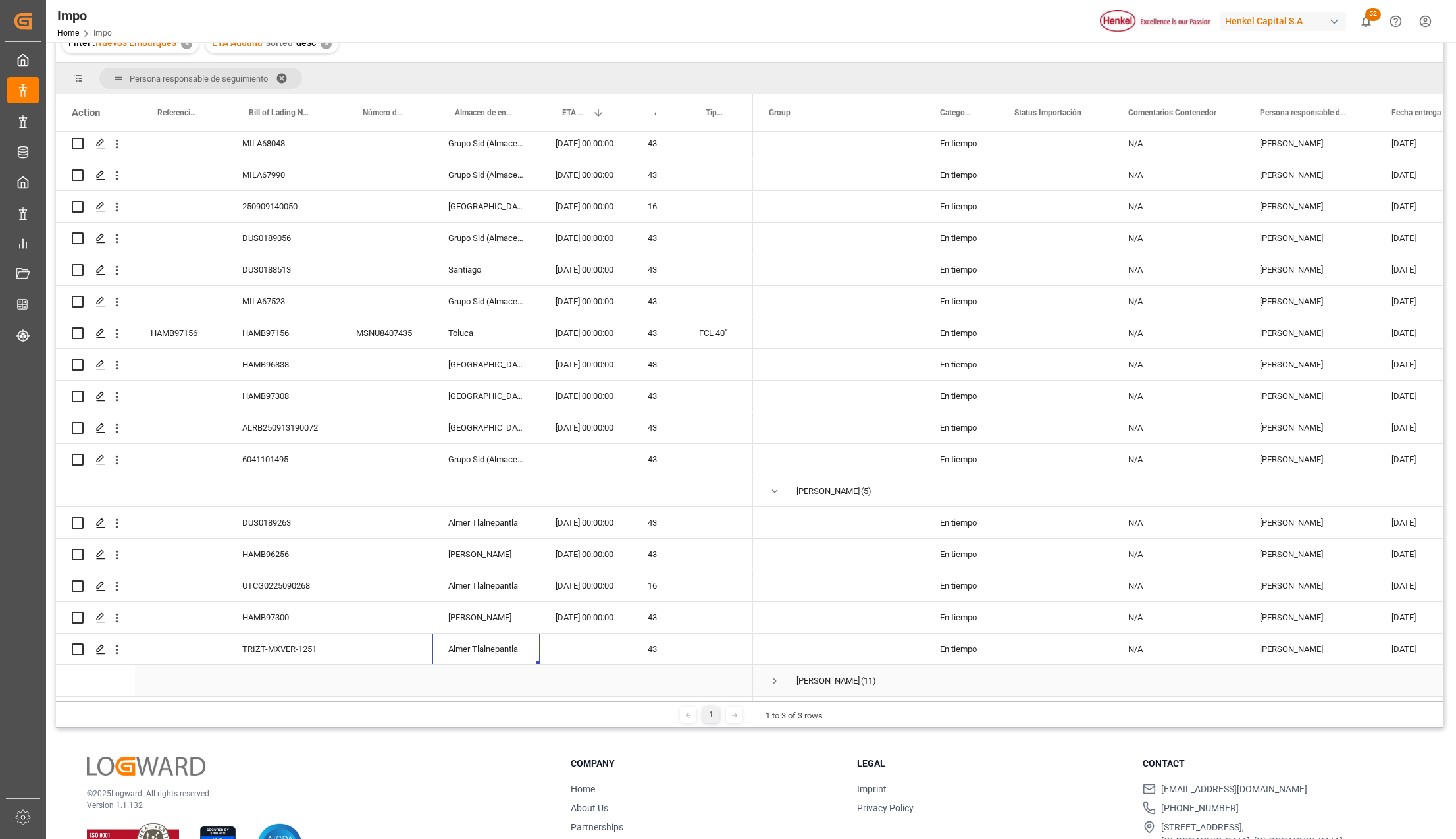
scroll to position [175, 0]
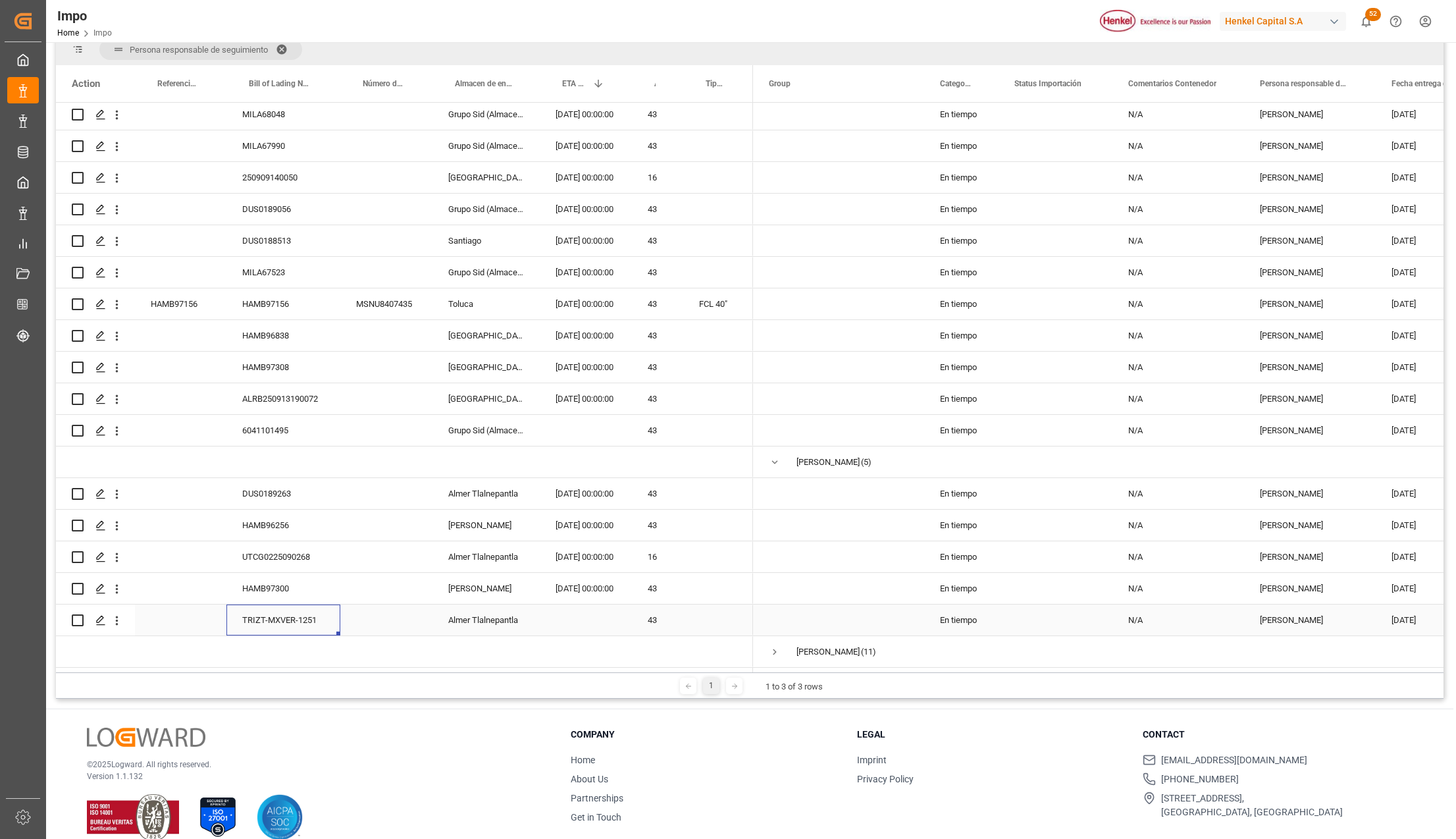
click at [285, 619] on div "TRIZT-MXVER-1251" at bounding box center [283, 620] width 114 height 31
click at [312, 585] on div "HAMB97300" at bounding box center [283, 588] width 114 height 31
click at [301, 618] on div "TRIZT-MXVER-1251" at bounding box center [283, 620] width 114 height 31
click at [577, 617] on div "Press SPACE to select this row." at bounding box center [586, 620] width 92 height 31
click at [474, 588] on div "[PERSON_NAME]" at bounding box center [486, 588] width 107 height 31
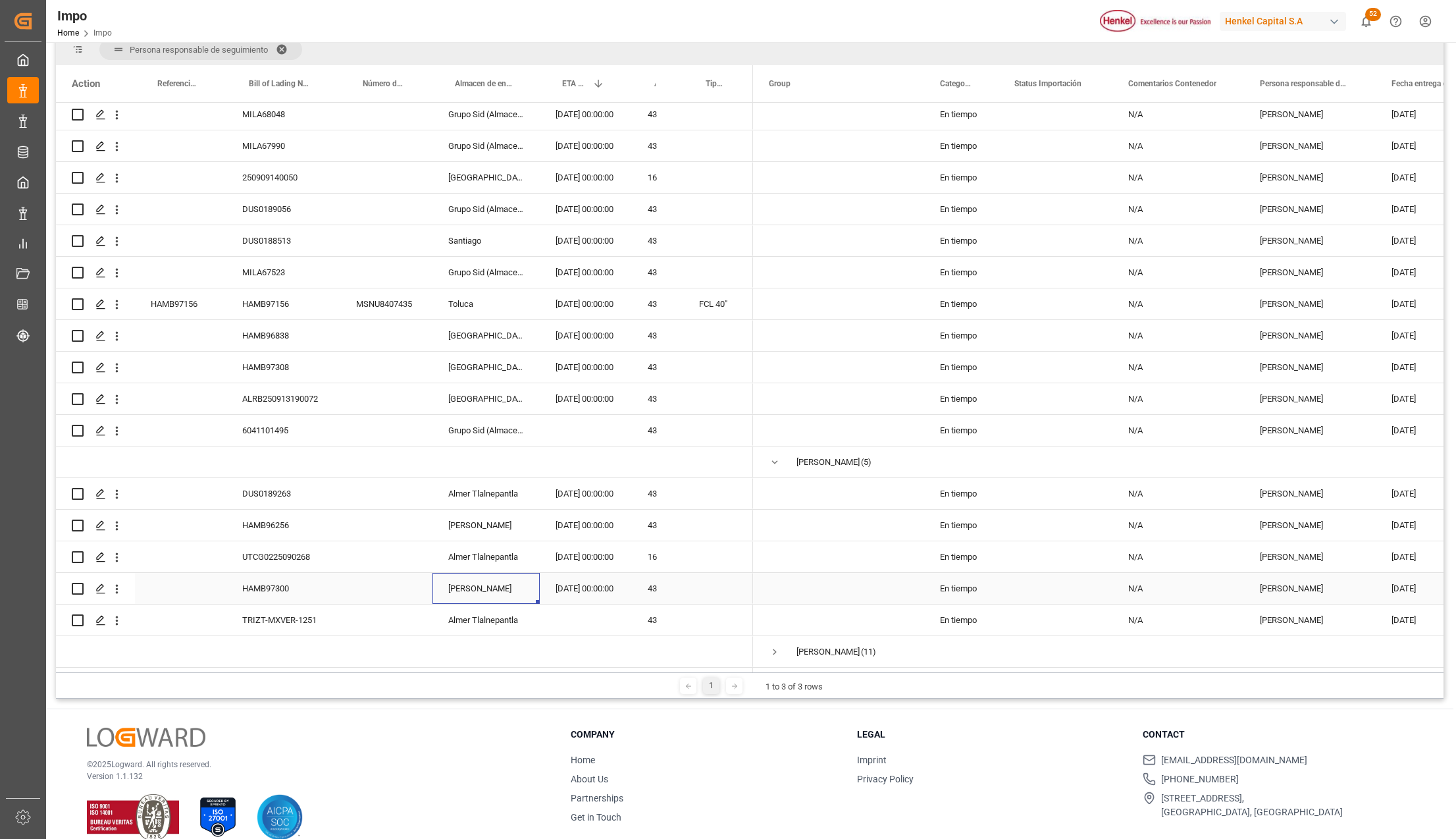
click at [301, 577] on div "HAMB97300" at bounding box center [283, 588] width 114 height 31
click at [115, 584] on icon "open menu" at bounding box center [117, 589] width 14 height 14
click at [143, 609] on span "Open in new tab" at bounding box center [203, 612] width 120 height 14
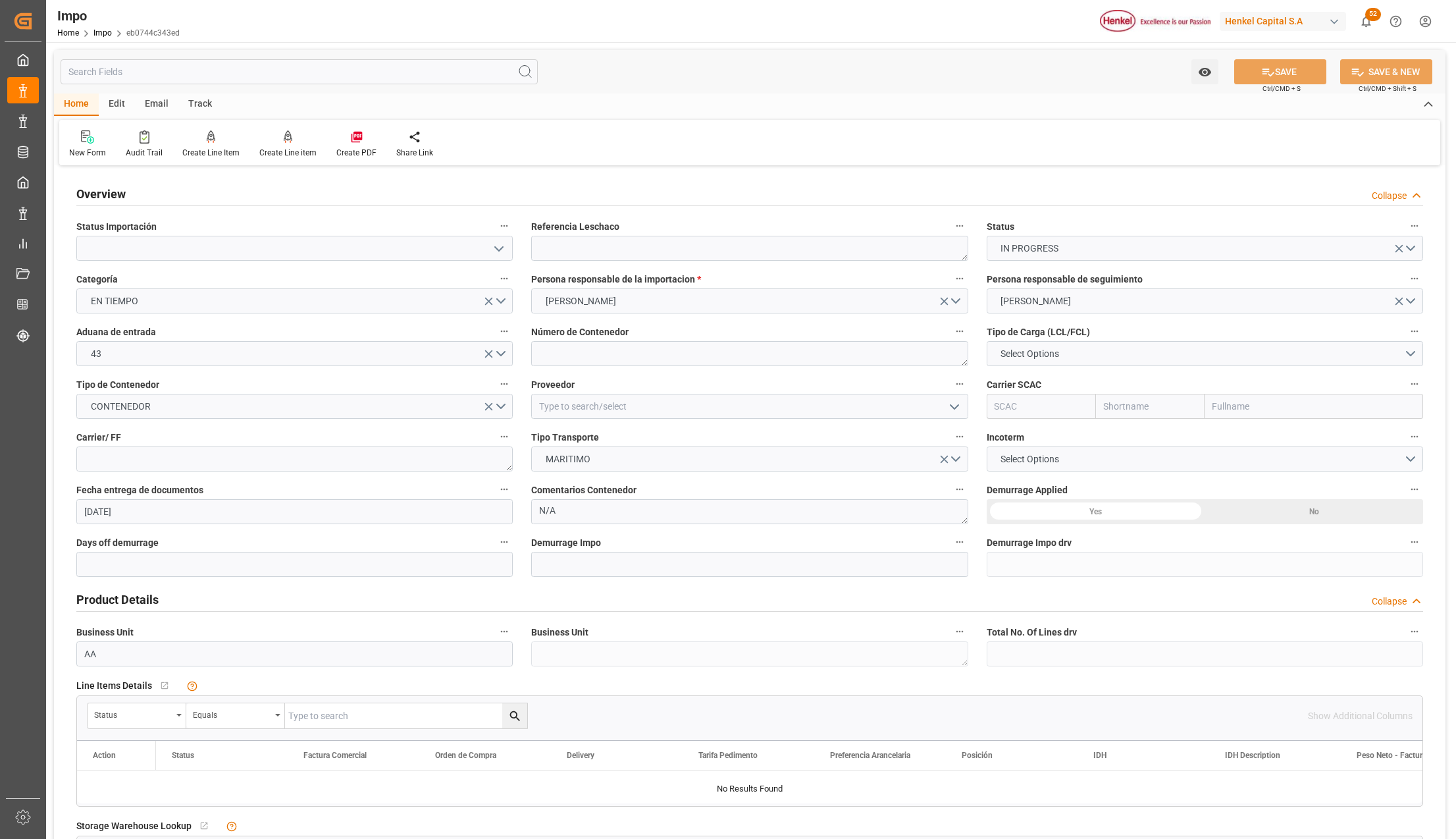
type input "[DATE]"
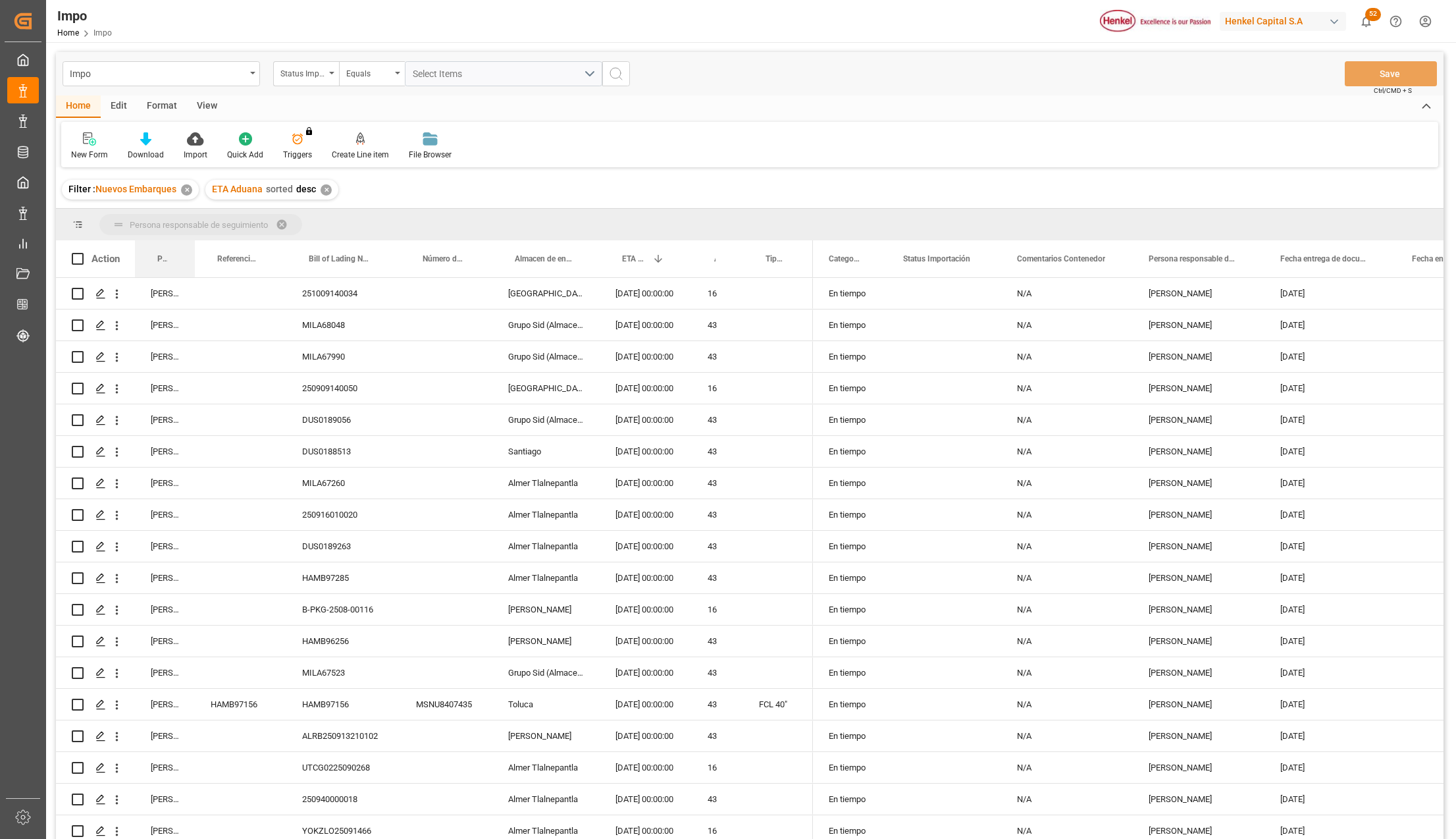
drag, startPoint x: 162, startPoint y: 260, endPoint x: 169, endPoint y: 234, distance: 26.9
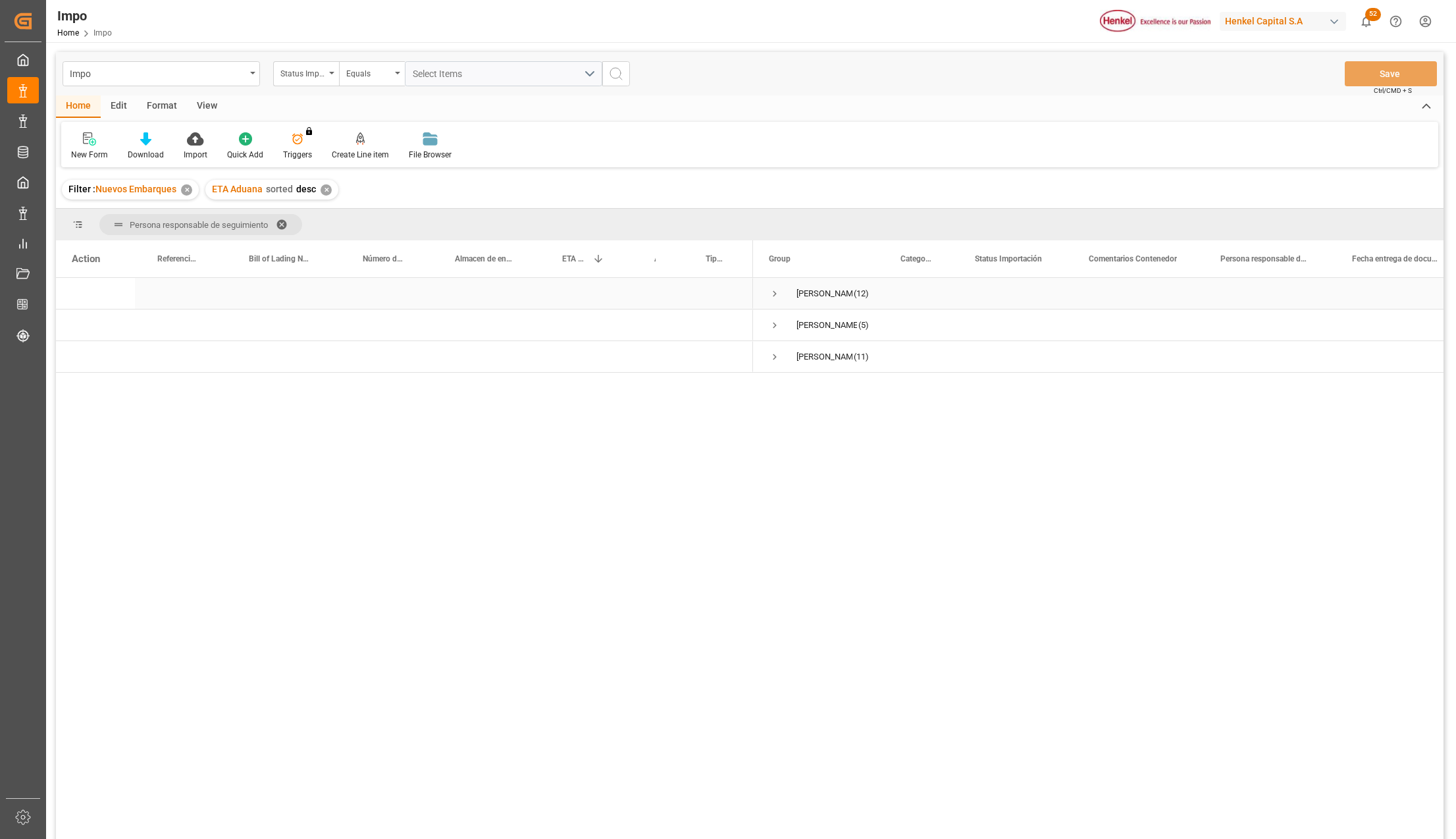
click at [774, 288] on span "Press SPACE to select this row." at bounding box center [775, 294] width 12 height 12
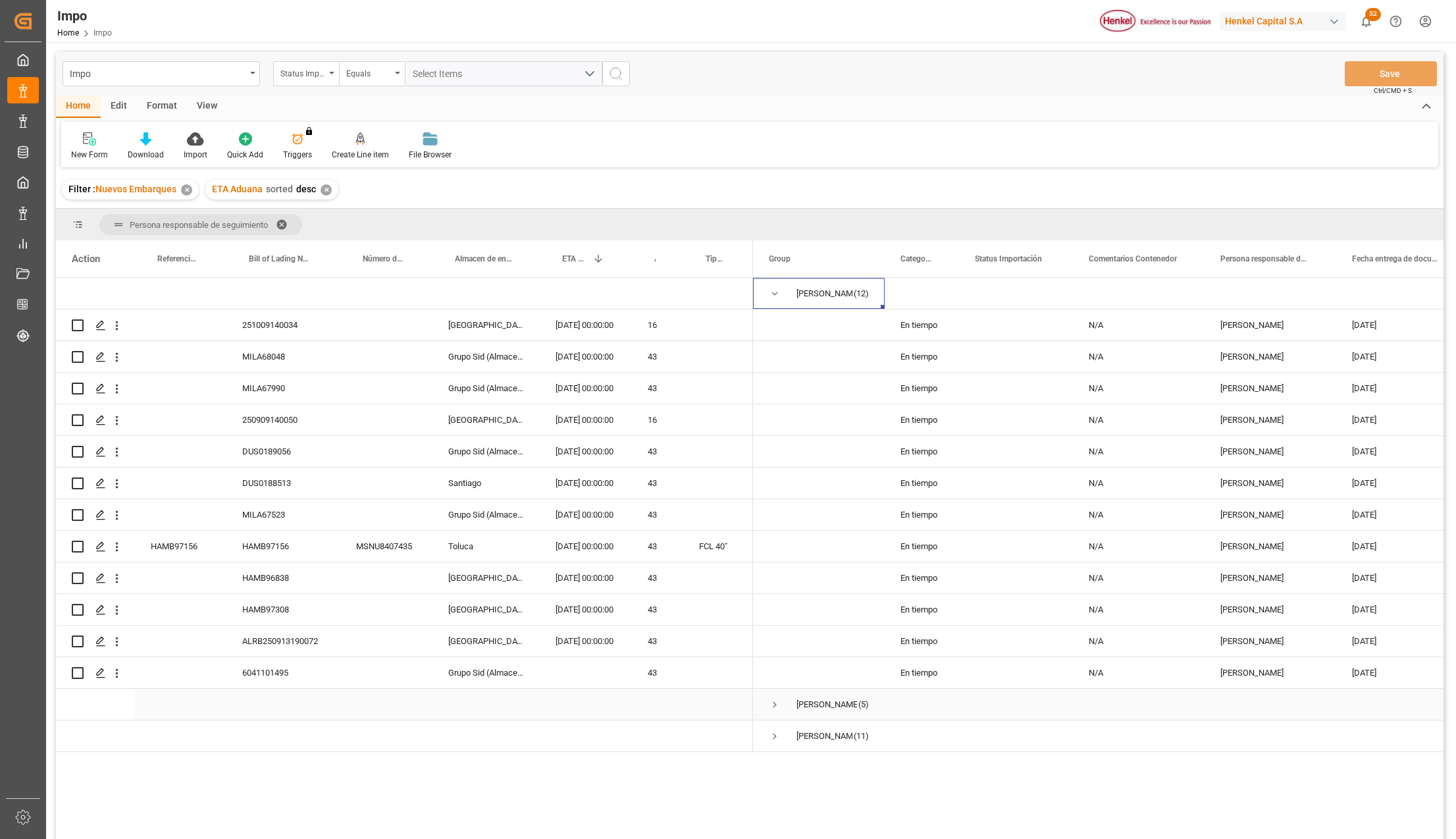
click at [774, 702] on span "Press SPACE to select this row." at bounding box center [775, 705] width 12 height 12
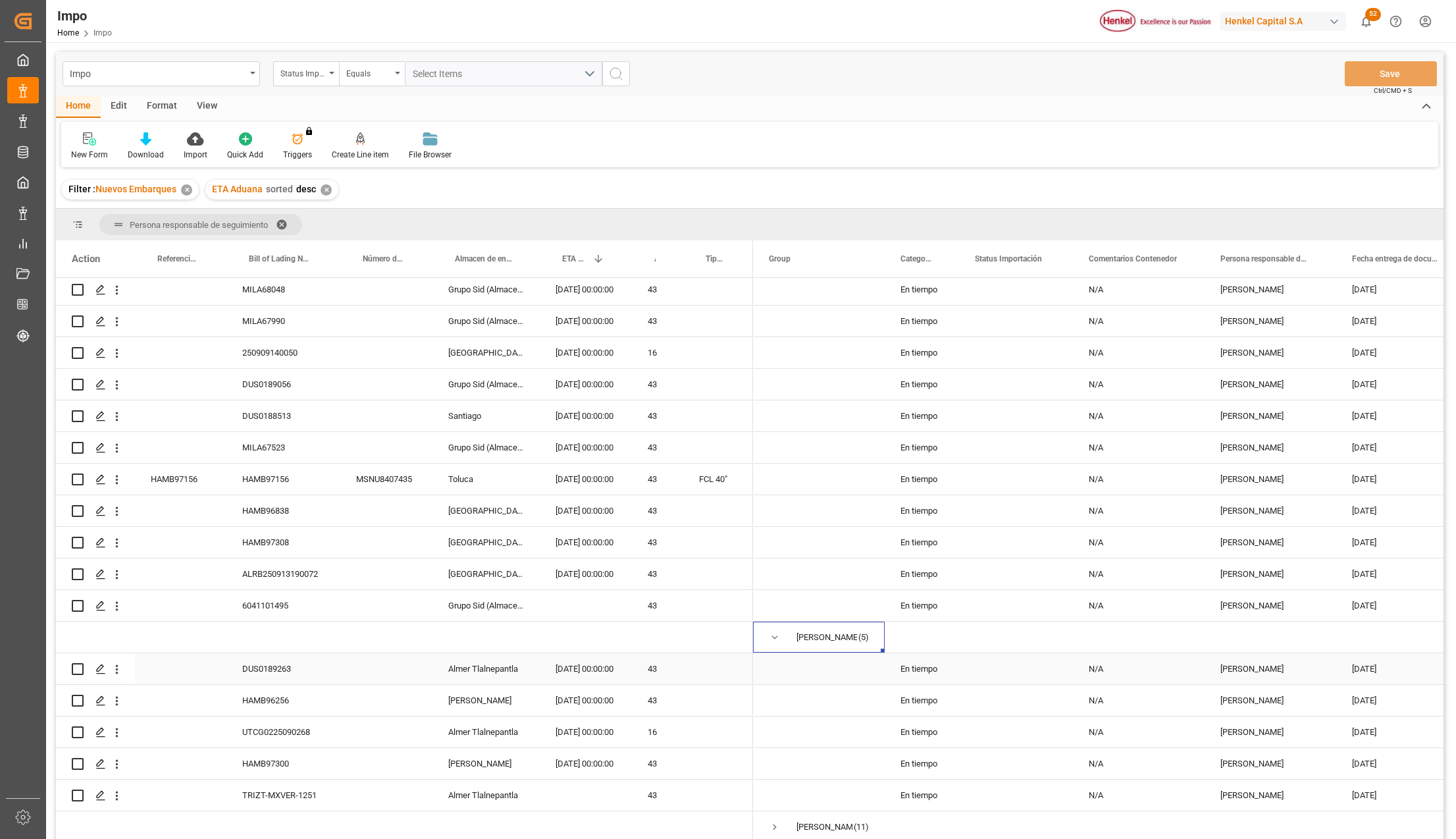
scroll to position [88, 0]
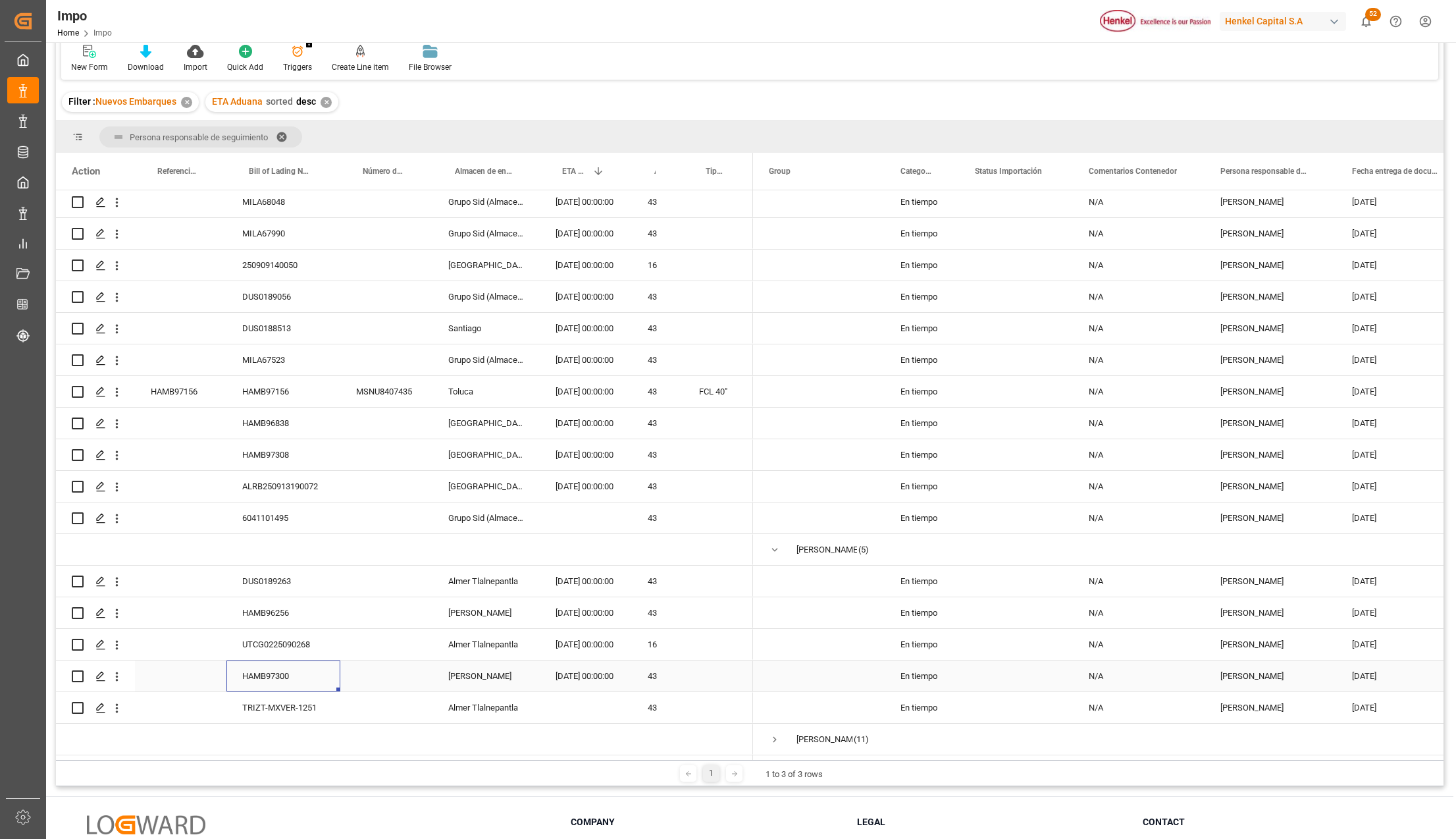
click at [296, 672] on div "HAMB97300" at bounding box center [283, 676] width 114 height 31
